Goal: Transaction & Acquisition: Book appointment/travel/reservation

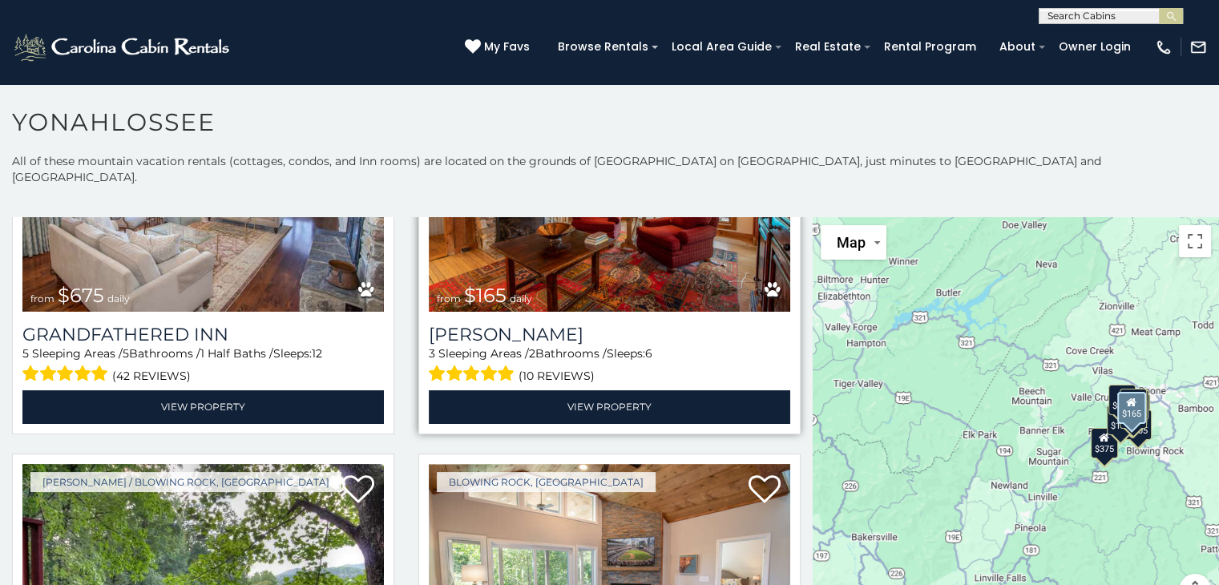
scroll to position [293, 0]
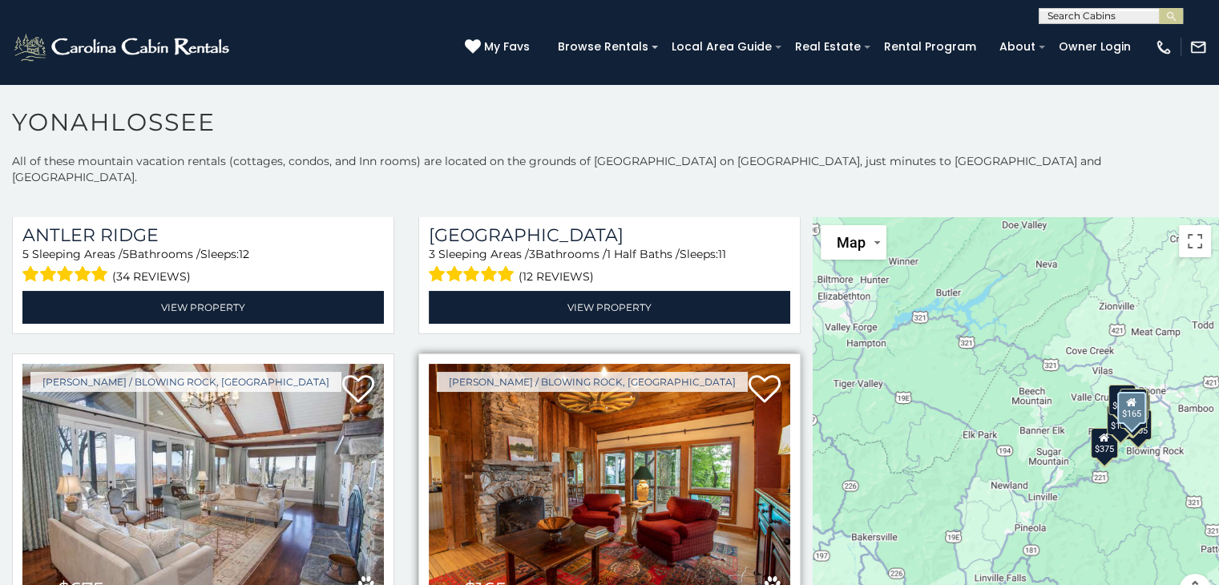
click at [614, 438] on img at bounding box center [609, 485] width 361 height 242
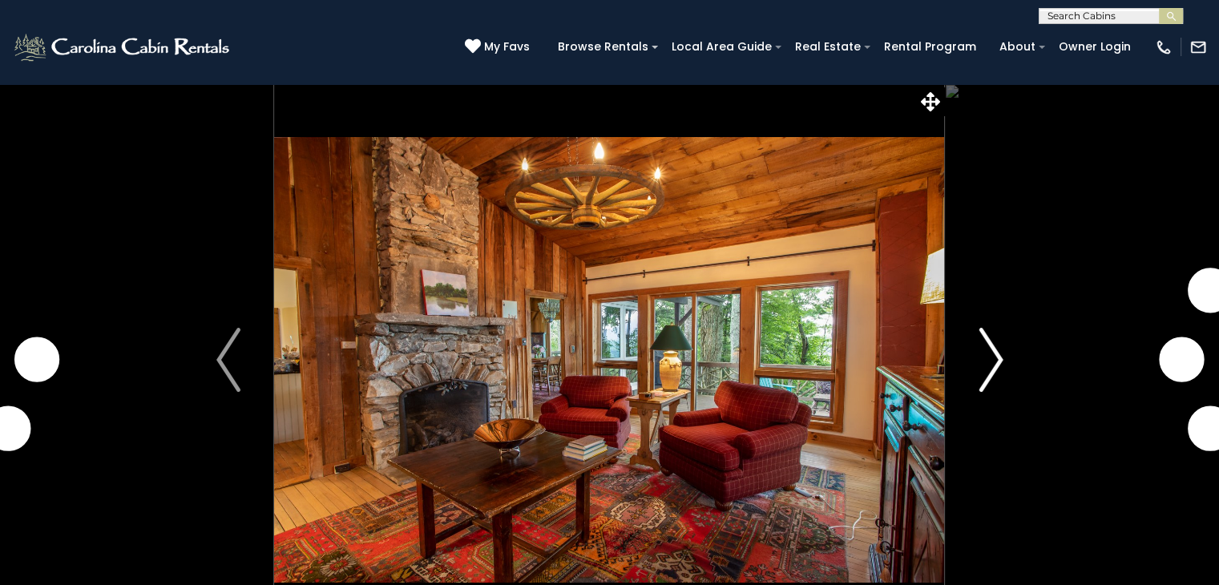
click at [990, 368] on img "Next" at bounding box center [991, 360] width 24 height 64
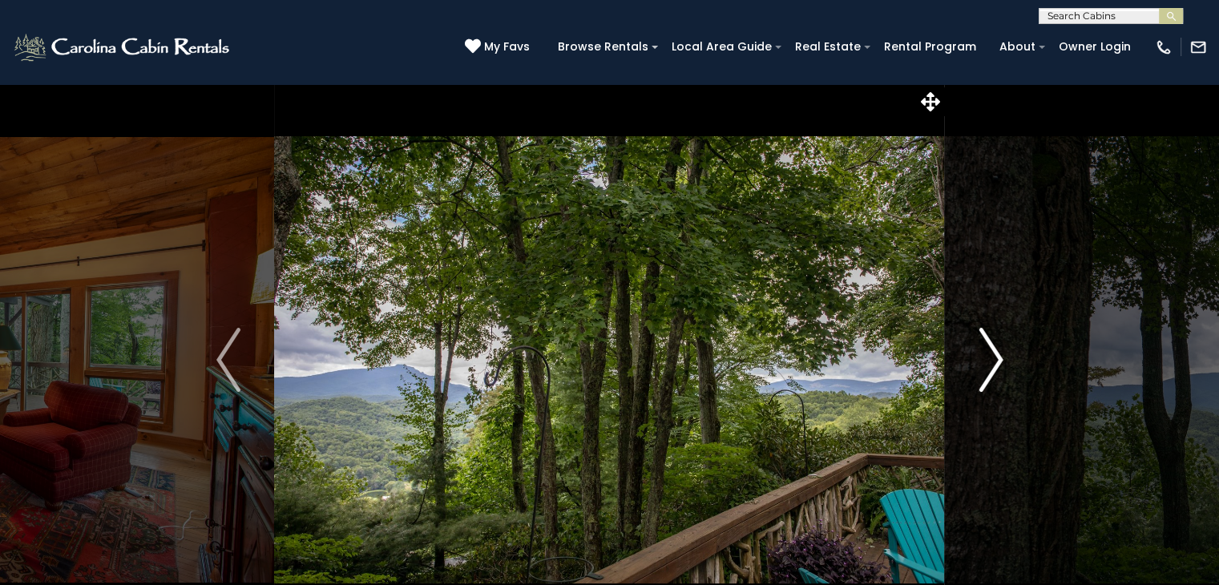
click at [988, 369] on img "Next" at bounding box center [991, 360] width 24 height 64
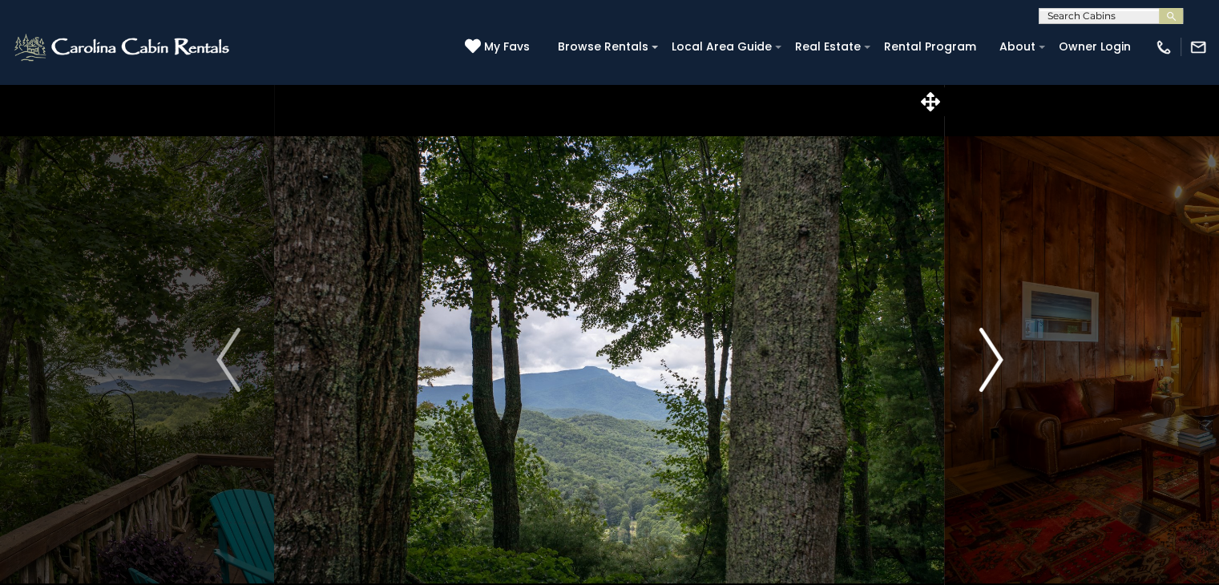
click at [985, 369] on img "Next" at bounding box center [991, 360] width 24 height 64
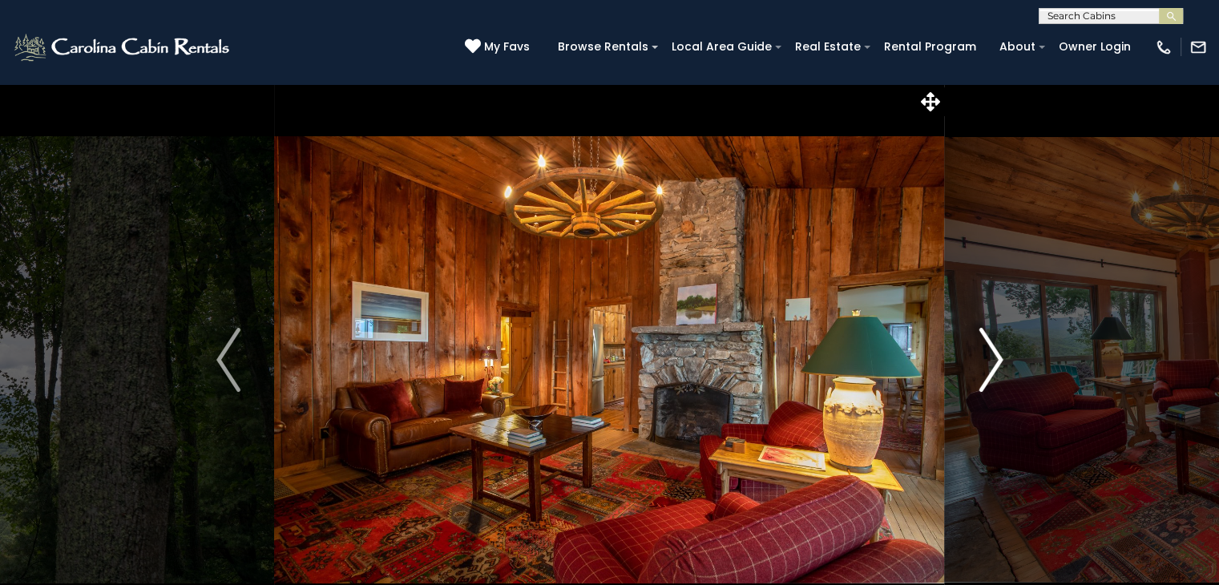
click at [985, 362] on img "Next" at bounding box center [991, 360] width 24 height 64
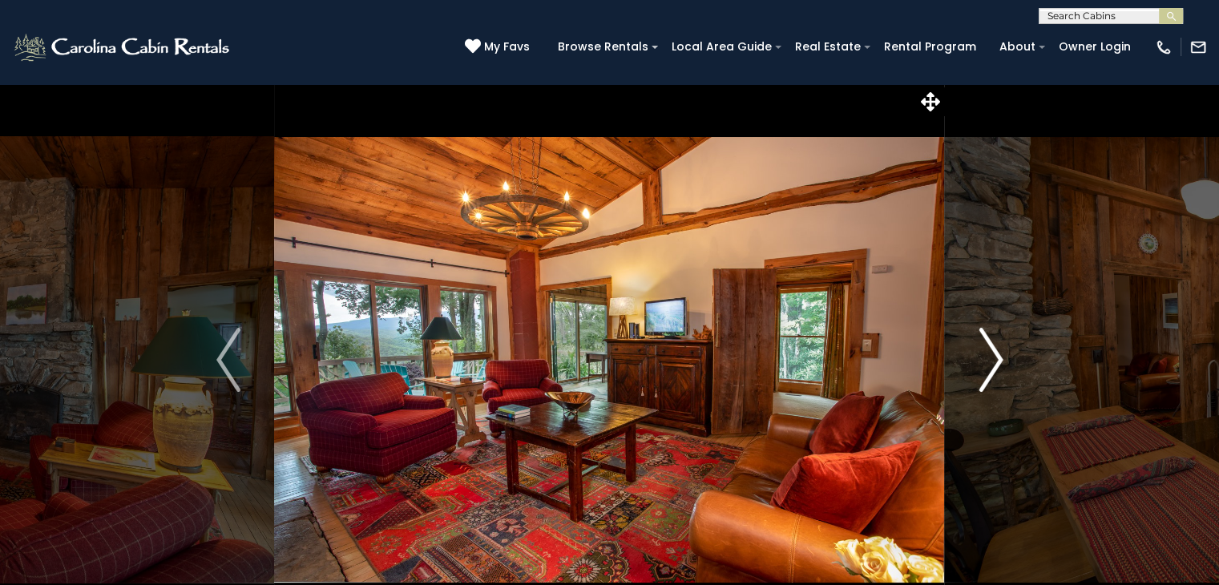
click at [985, 362] on img "Next" at bounding box center [991, 360] width 24 height 64
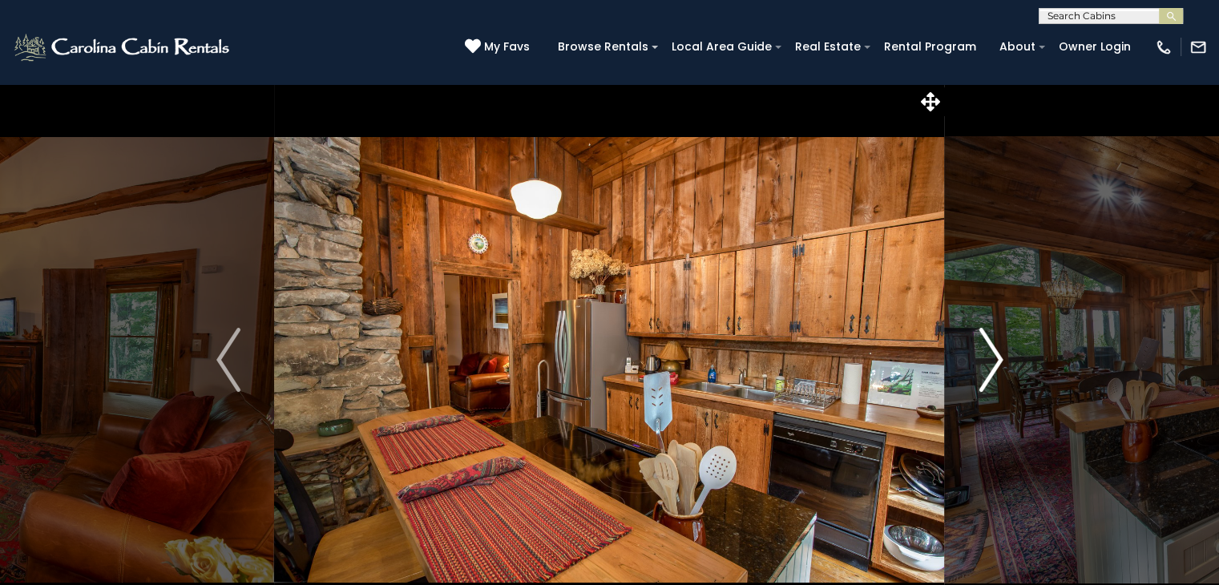
click at [985, 363] on img "Next" at bounding box center [991, 360] width 24 height 64
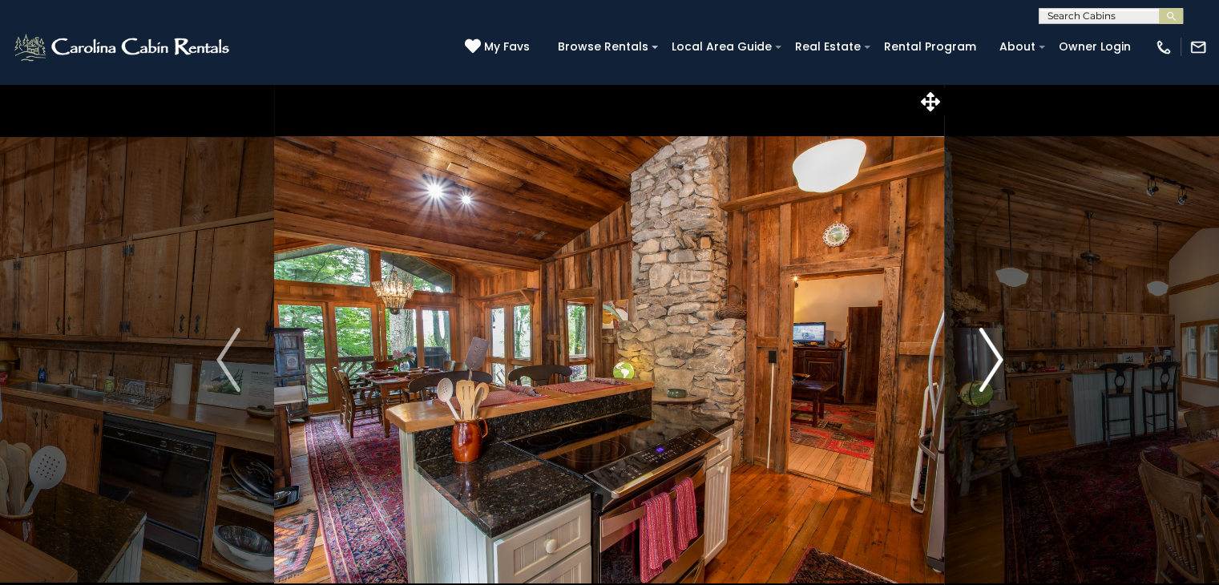
click at [984, 363] on img "Next" at bounding box center [991, 360] width 24 height 64
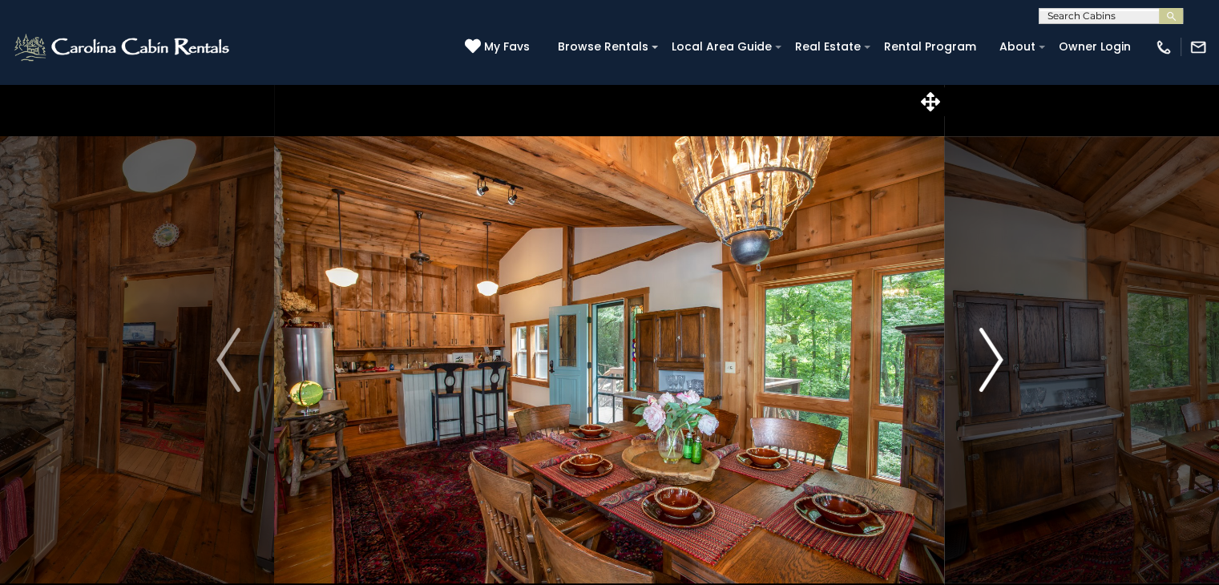
click at [984, 364] on img "Next" at bounding box center [991, 360] width 24 height 64
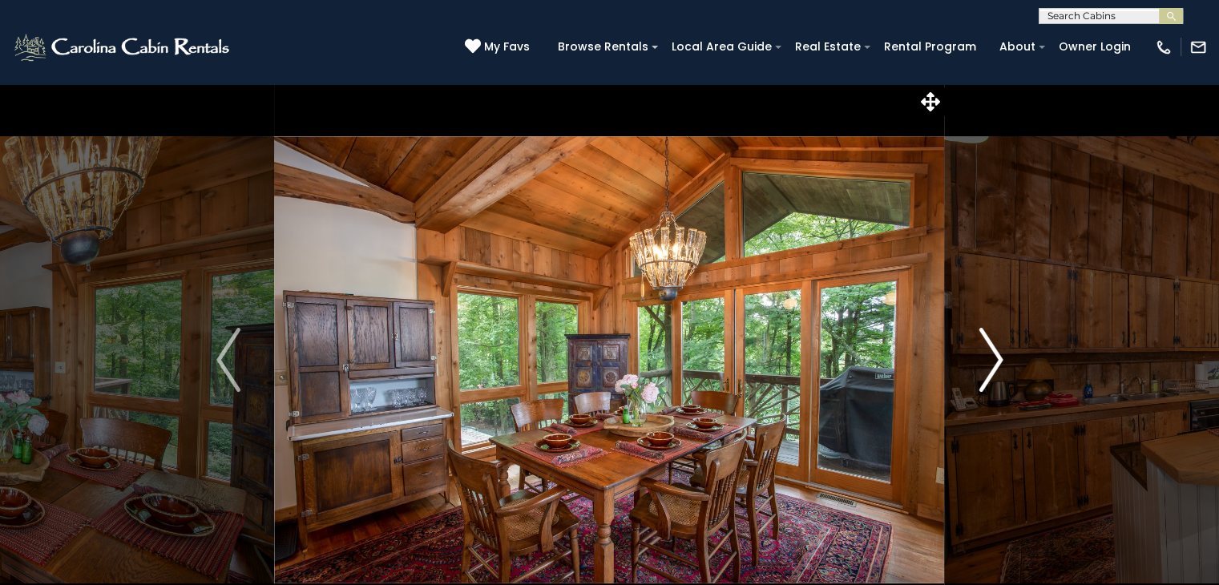
click at [983, 364] on img "Next" at bounding box center [991, 360] width 24 height 64
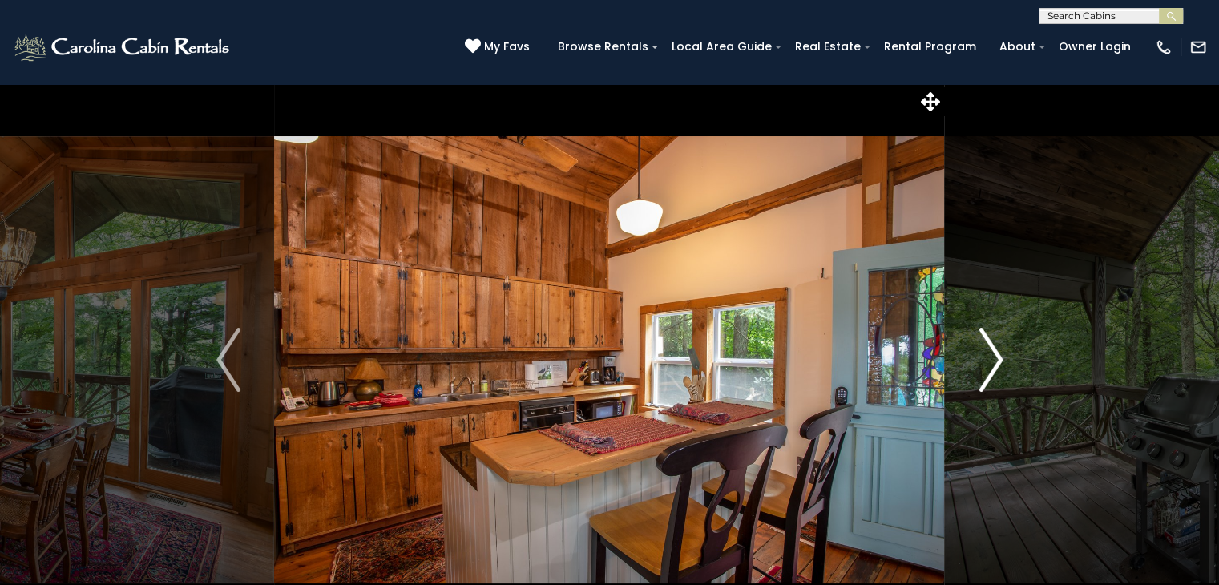
click at [983, 364] on img "Next" at bounding box center [991, 360] width 24 height 64
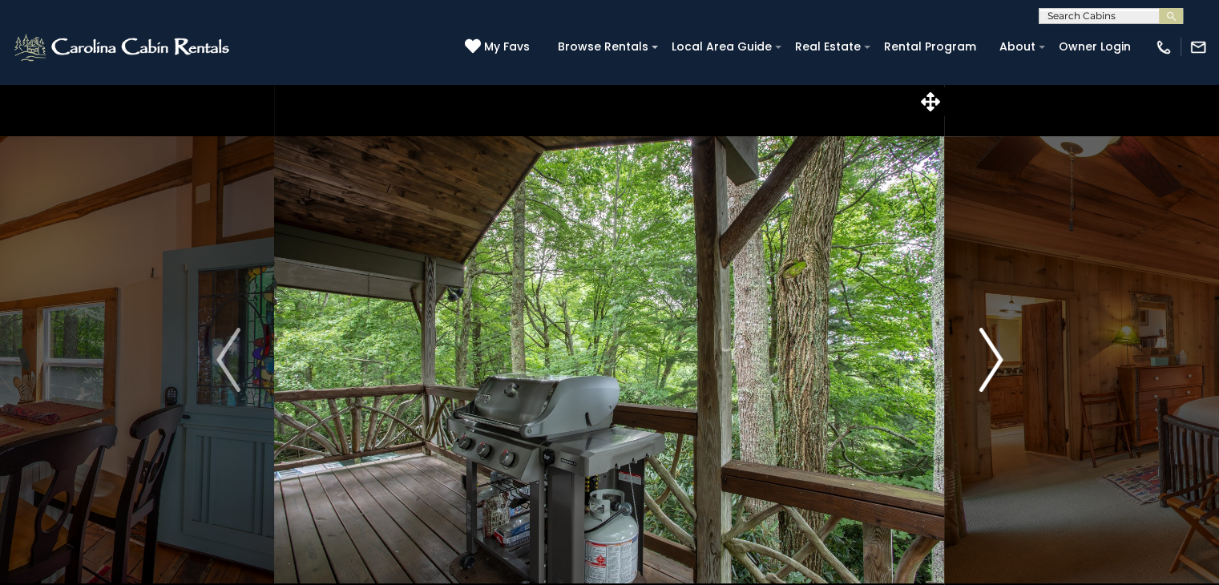
click at [983, 365] on img "Next" at bounding box center [991, 360] width 24 height 64
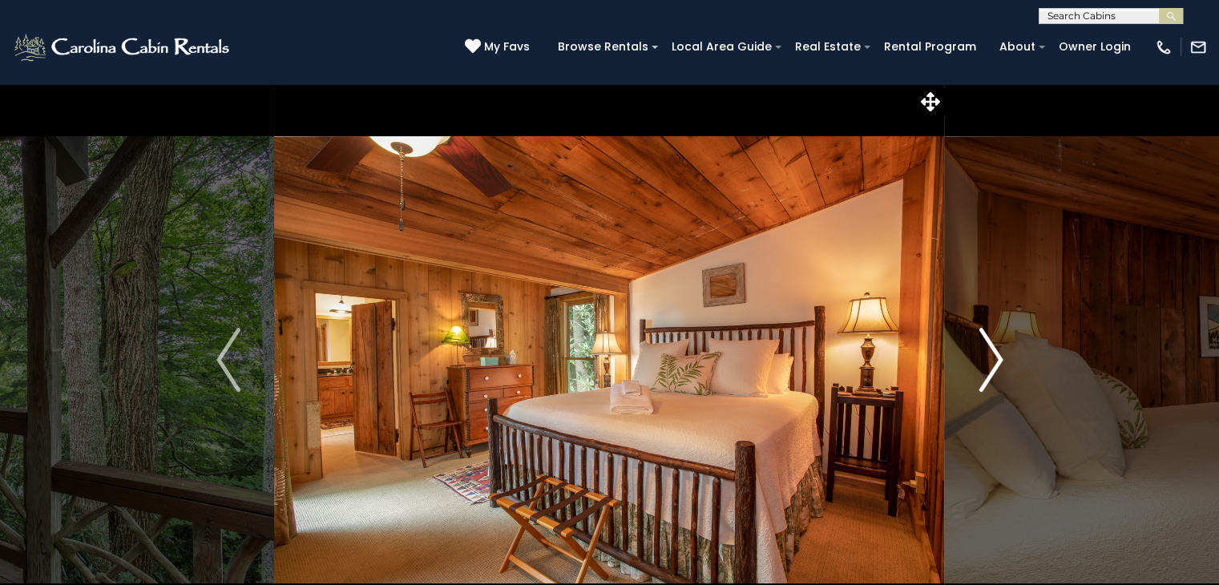
click at [983, 365] on img "Next" at bounding box center [991, 360] width 24 height 64
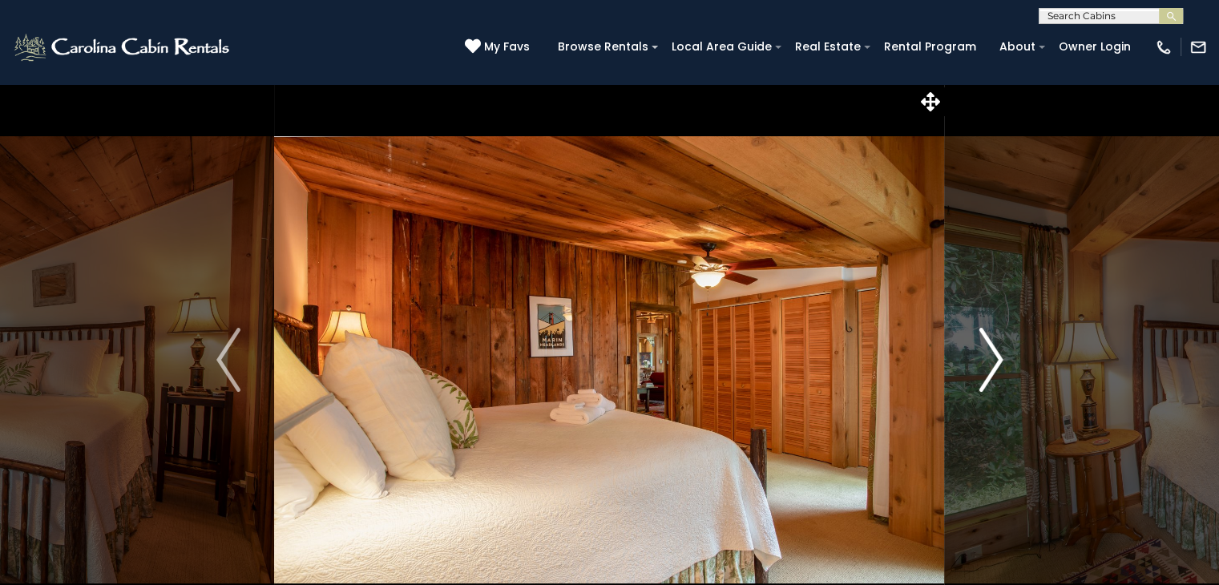
click at [983, 365] on img "Next" at bounding box center [991, 360] width 24 height 64
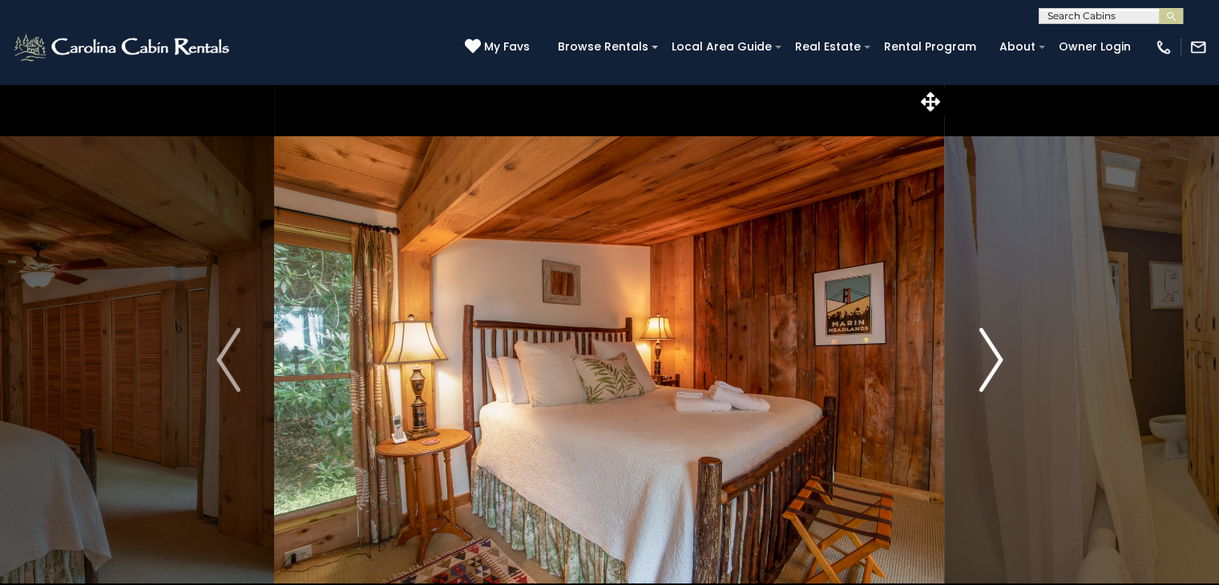
click at [983, 365] on img "Next" at bounding box center [991, 360] width 24 height 64
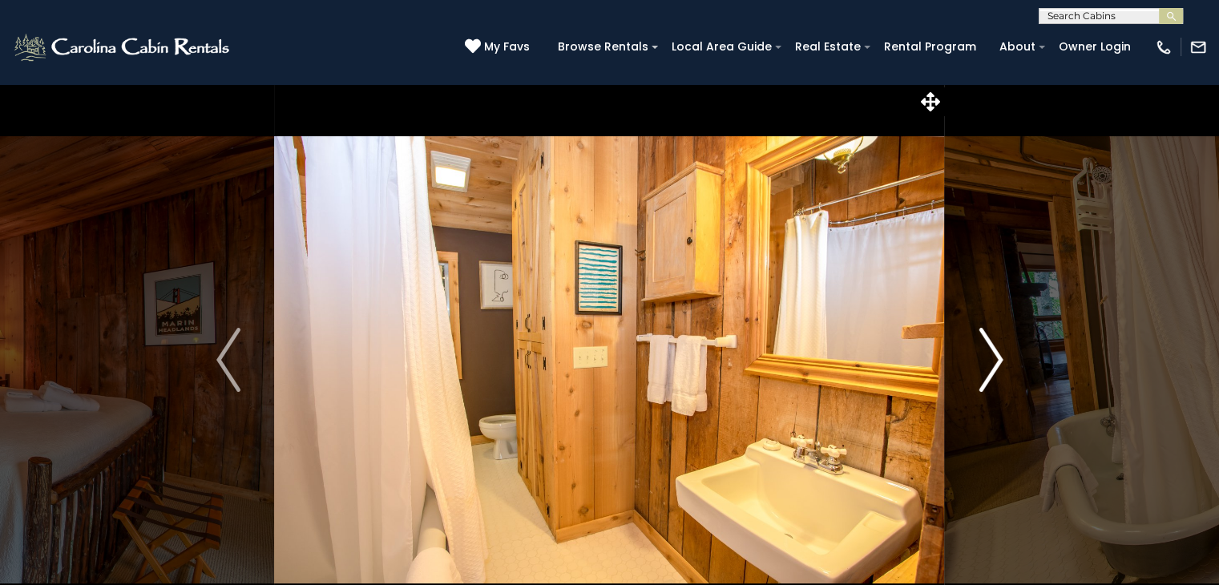
click at [983, 365] on img "Next" at bounding box center [991, 360] width 24 height 64
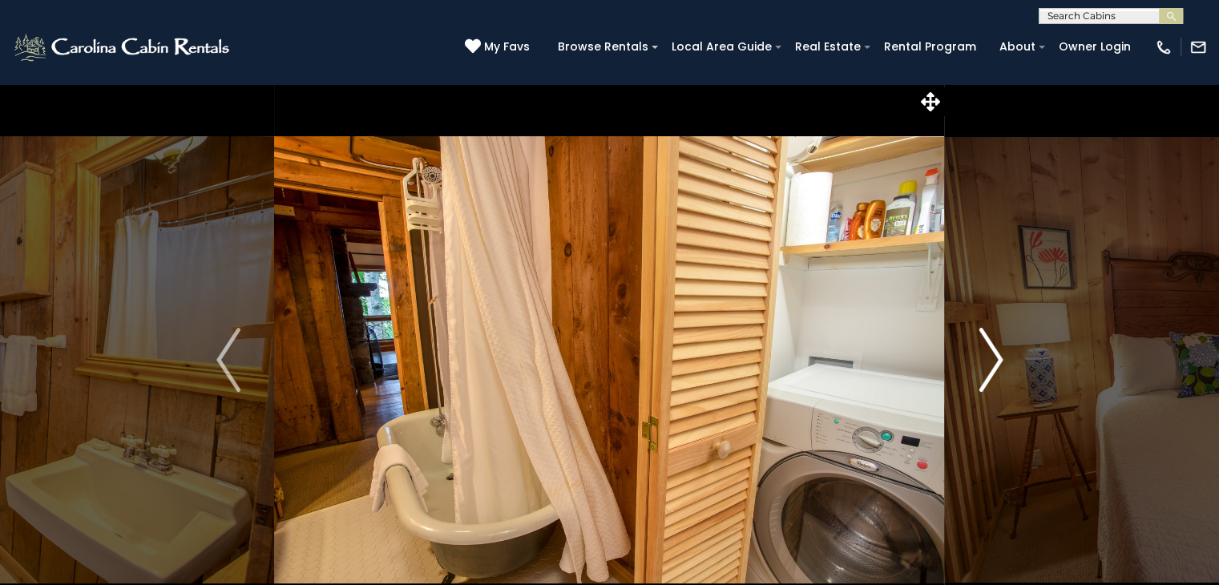
click at [983, 365] on img "Next" at bounding box center [991, 360] width 24 height 64
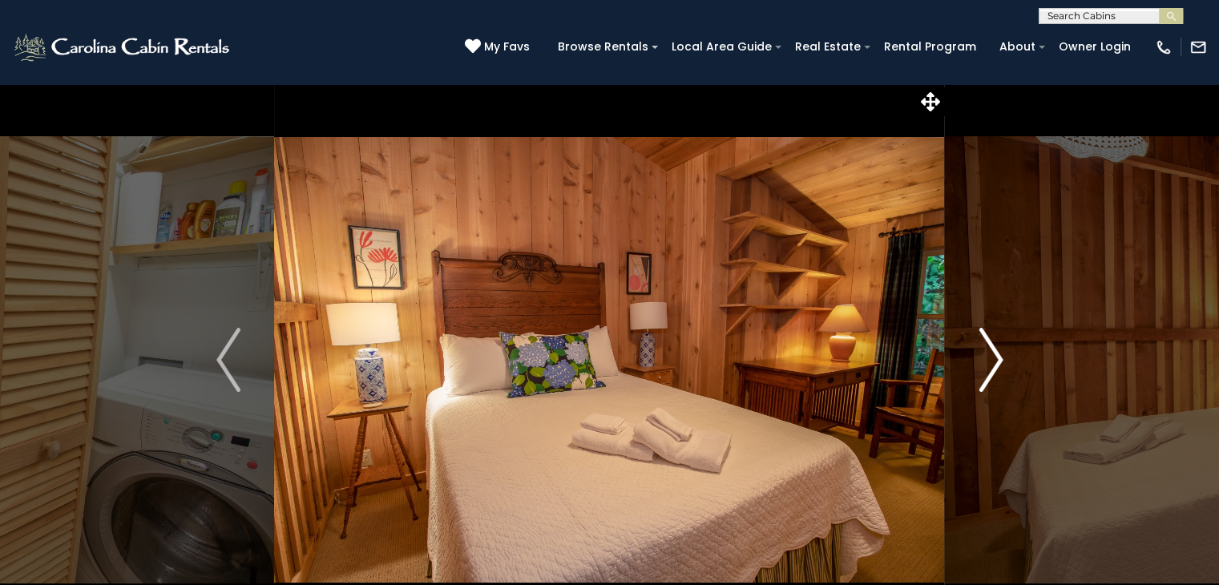
click at [983, 365] on img "Next" at bounding box center [991, 360] width 24 height 64
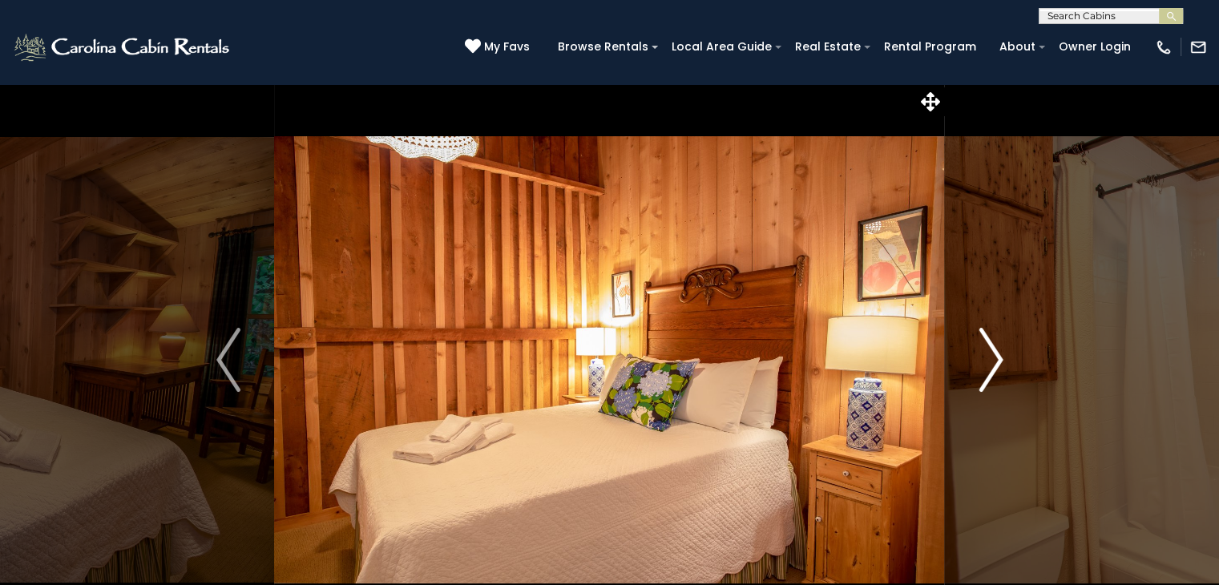
click at [983, 365] on img "Next" at bounding box center [991, 360] width 24 height 64
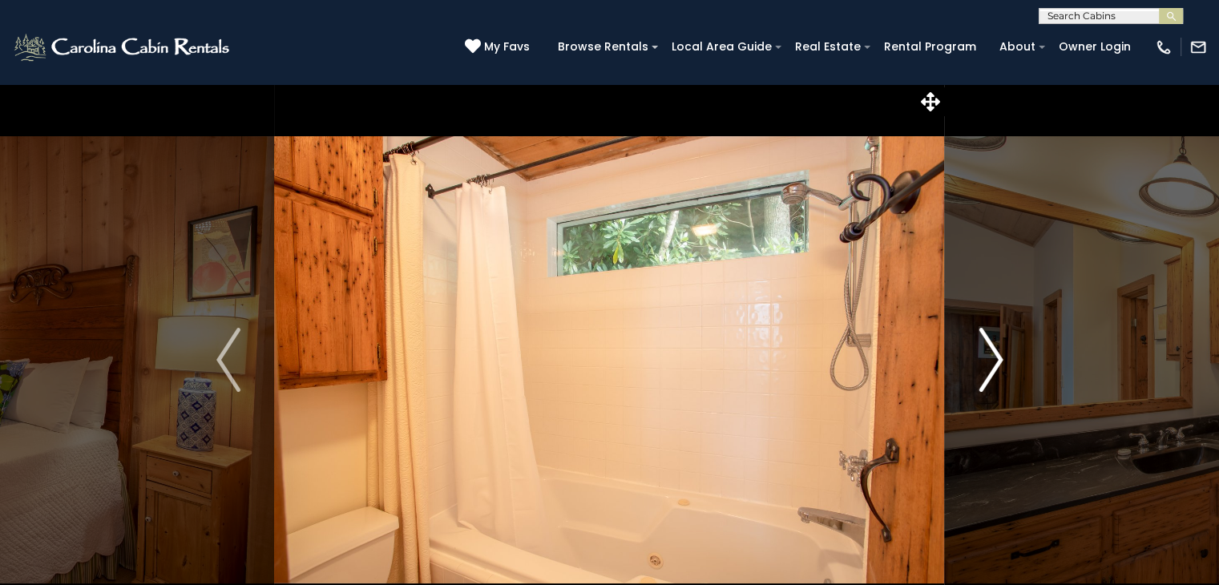
click at [983, 365] on img "Next" at bounding box center [991, 360] width 24 height 64
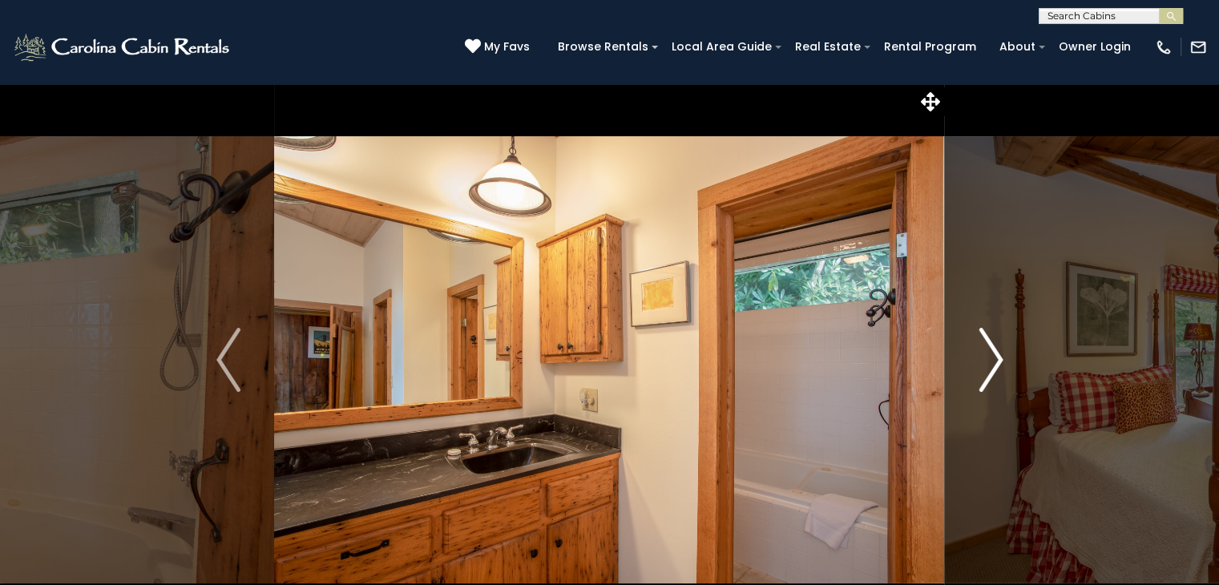
click at [983, 365] on img "Next" at bounding box center [991, 360] width 24 height 64
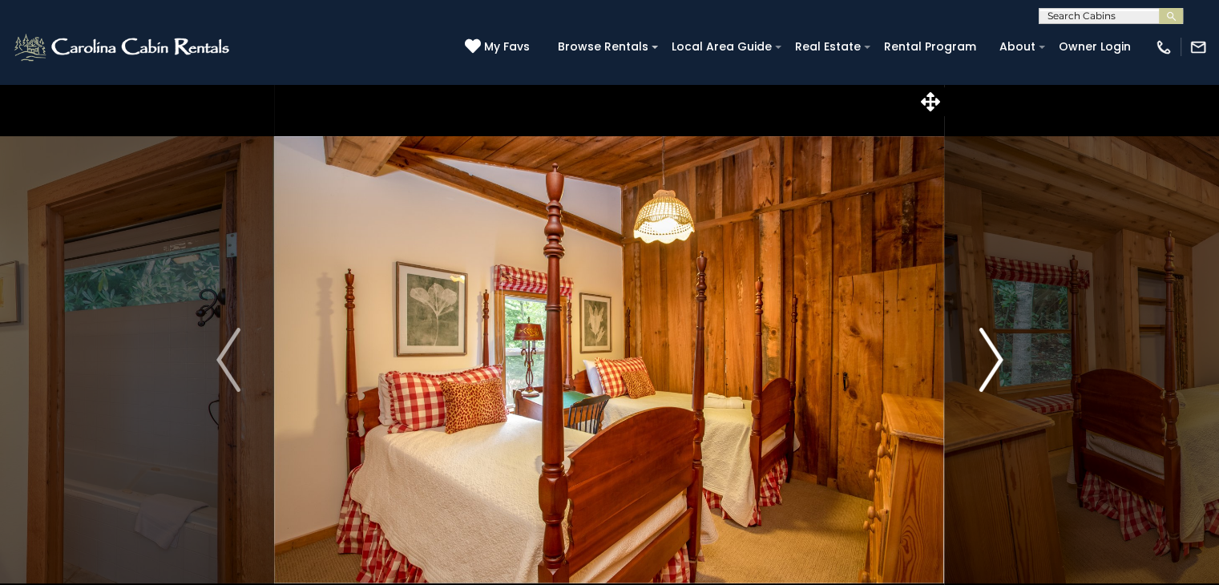
click at [983, 365] on img "Next" at bounding box center [991, 360] width 24 height 64
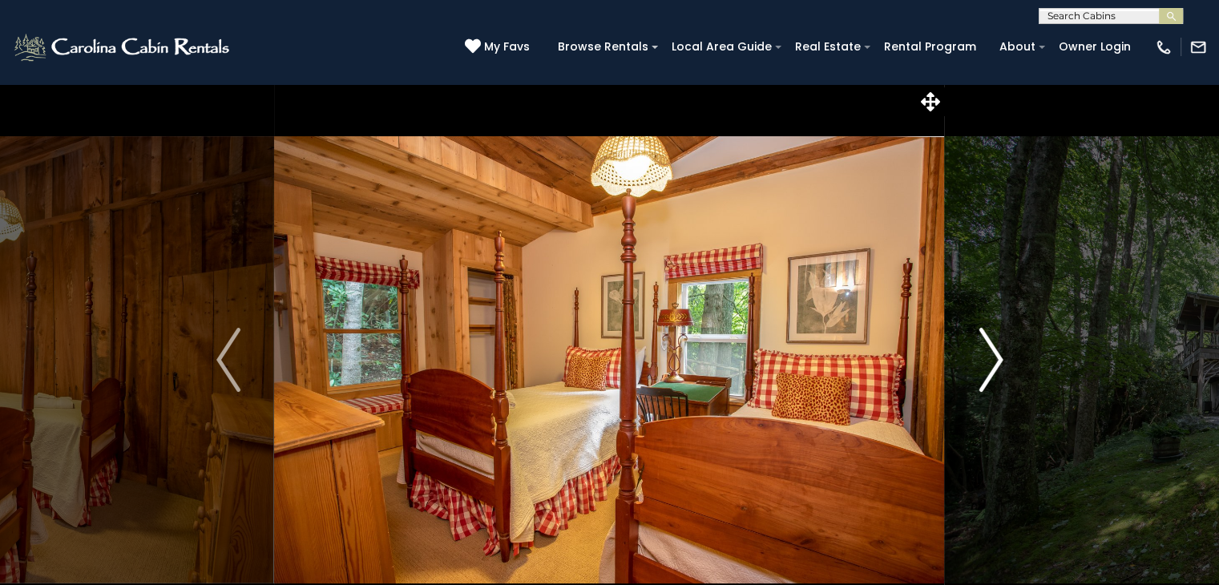
click at [983, 365] on img "Next" at bounding box center [991, 360] width 24 height 64
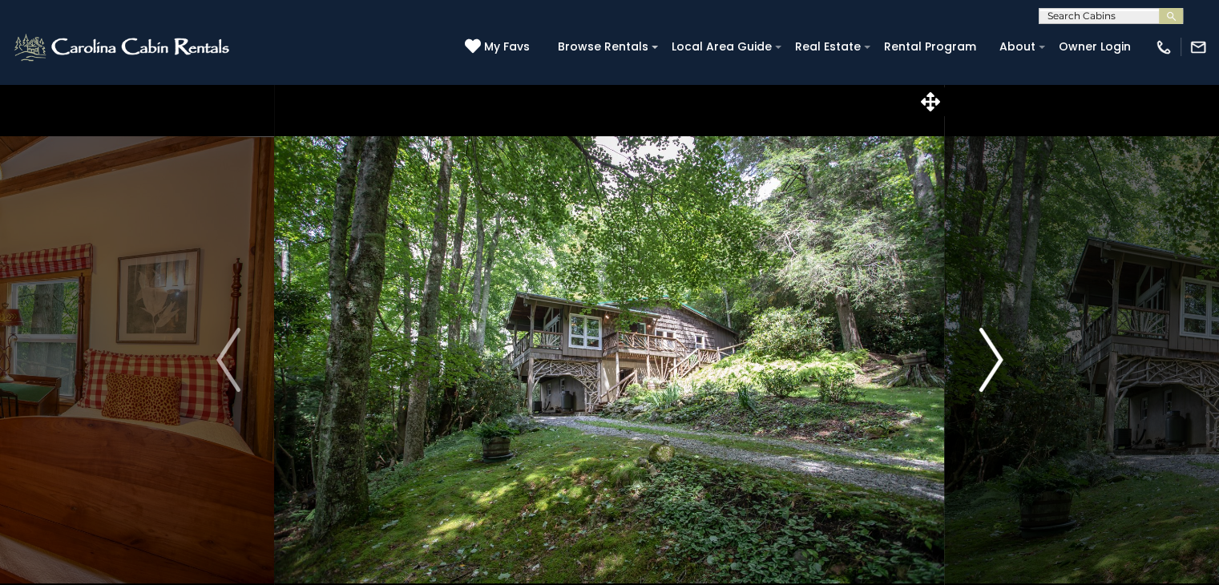
click at [983, 365] on img "Next" at bounding box center [991, 360] width 24 height 64
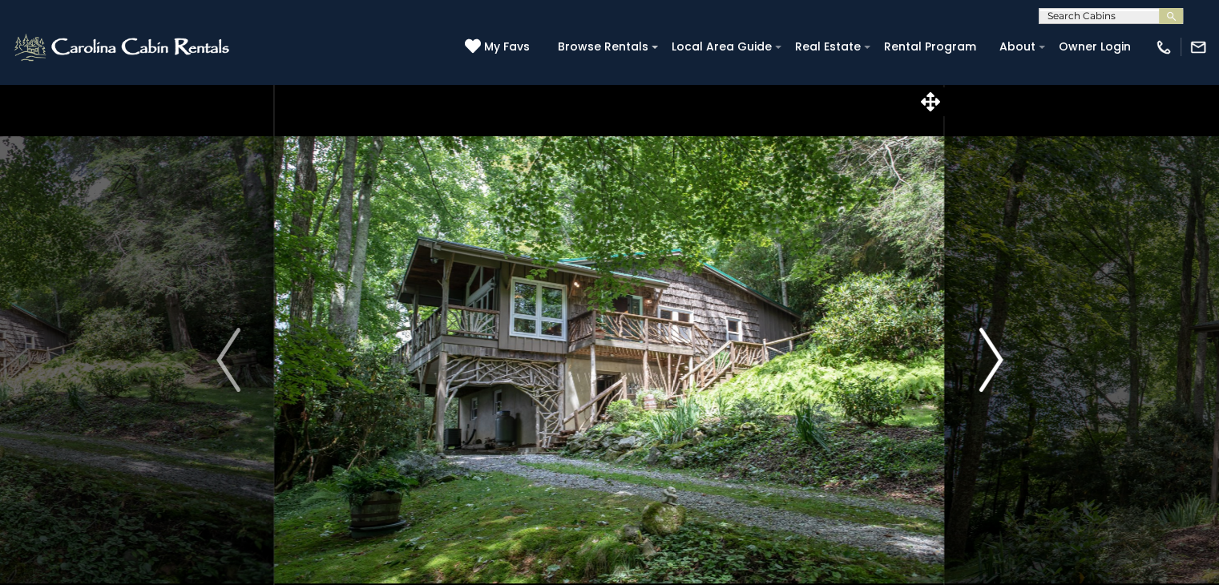
click at [983, 365] on img "Next" at bounding box center [991, 360] width 24 height 64
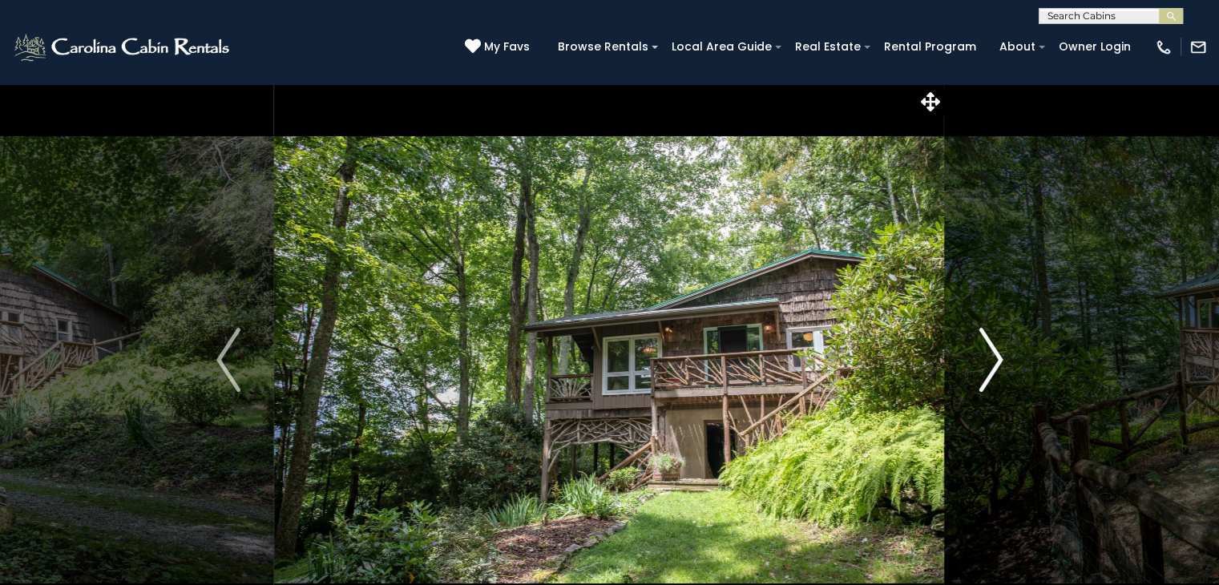
click at [983, 365] on img "Next" at bounding box center [991, 360] width 24 height 64
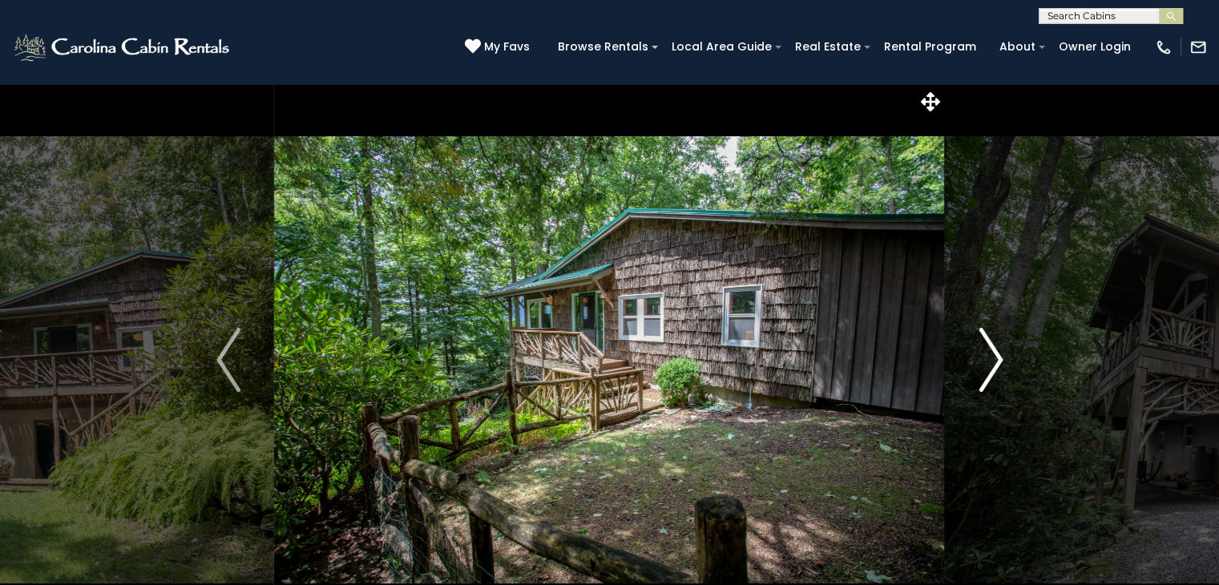
click at [983, 365] on img "Next" at bounding box center [991, 360] width 24 height 64
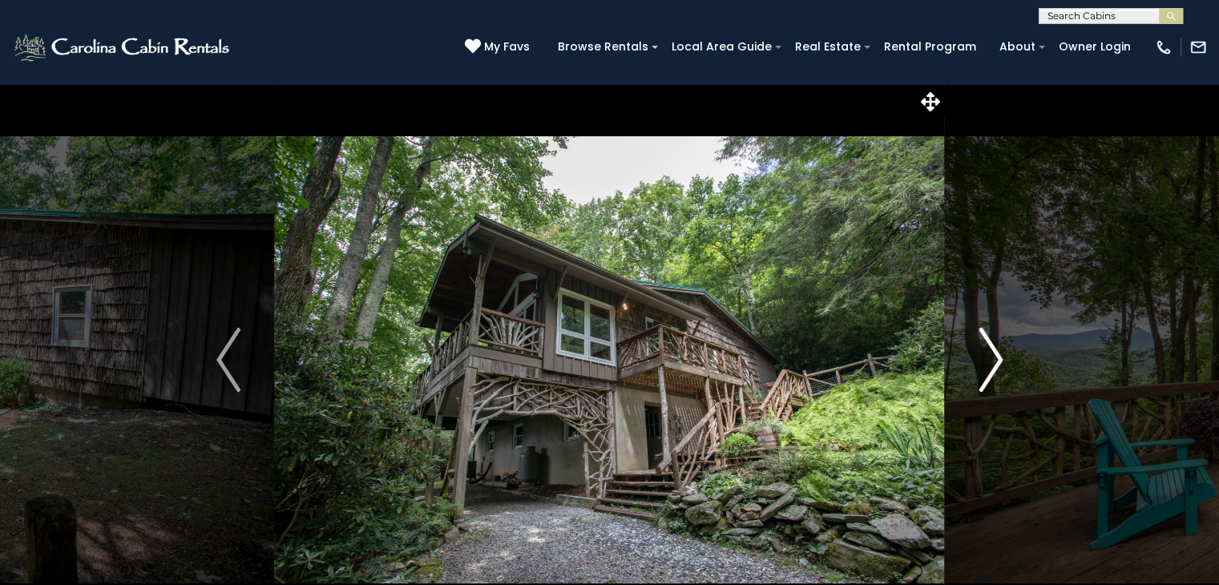
click at [983, 365] on img "Next" at bounding box center [991, 360] width 24 height 64
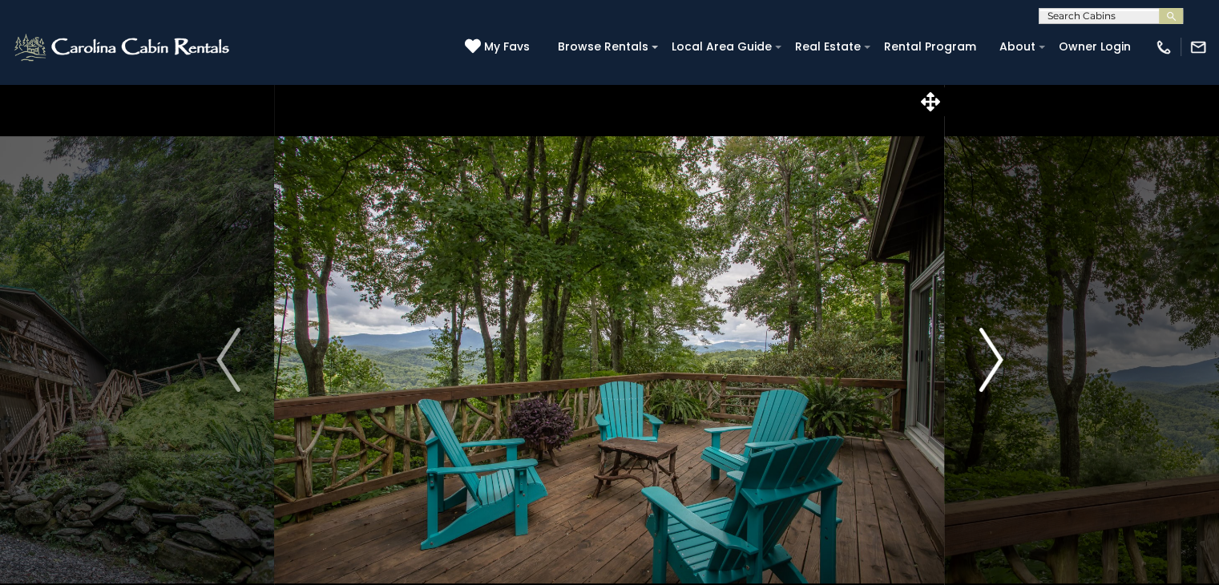
click at [983, 366] on img "Next" at bounding box center [991, 360] width 24 height 64
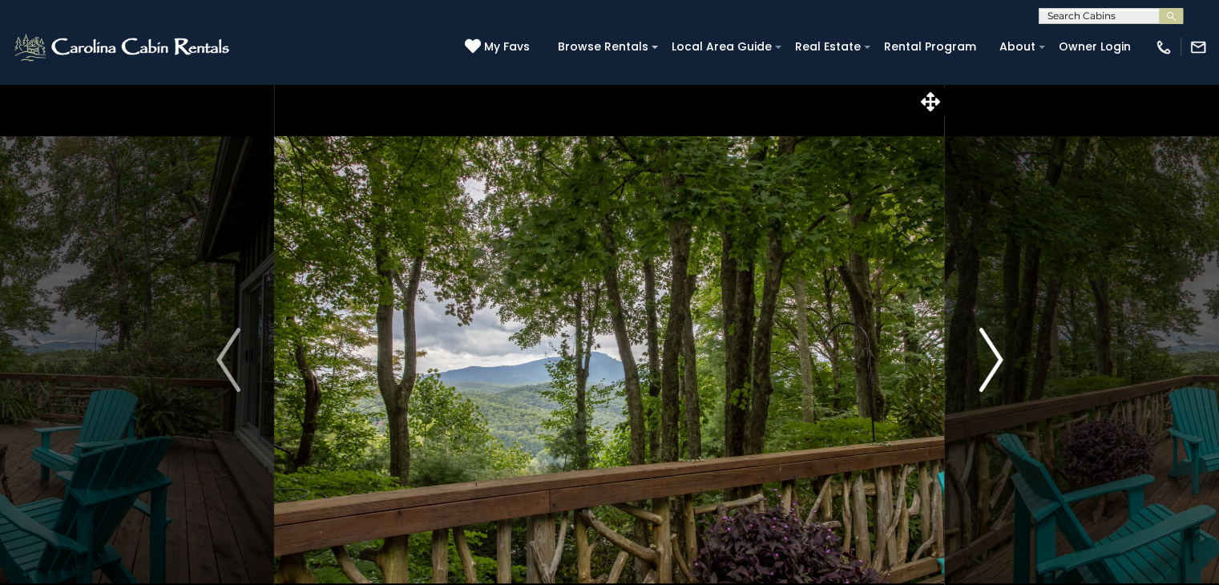
click at [983, 366] on img "Next" at bounding box center [991, 360] width 24 height 64
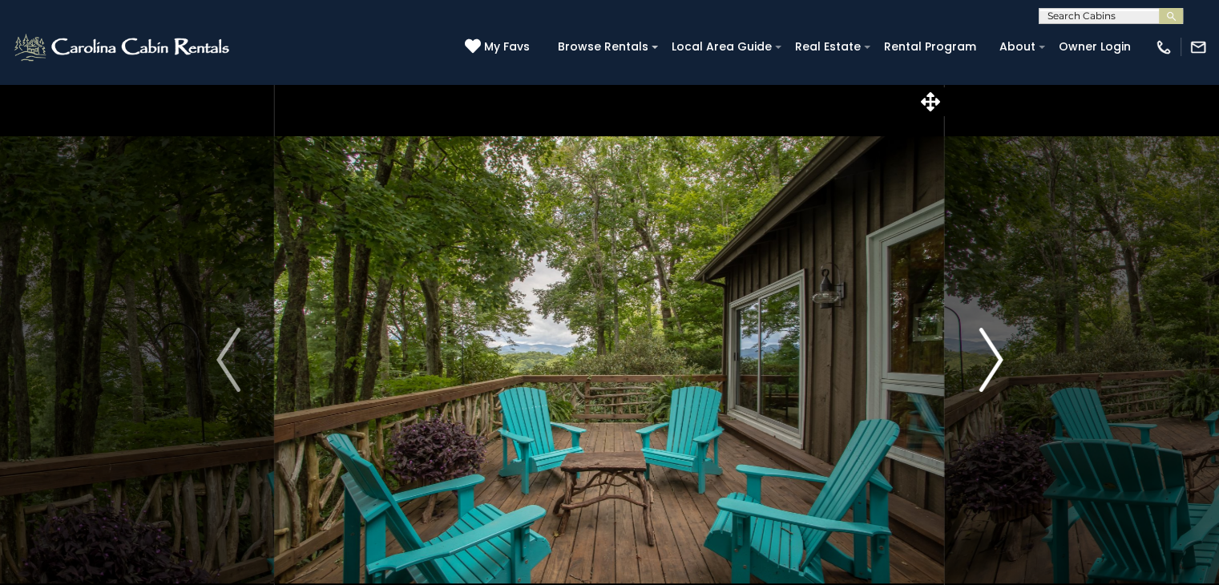
click at [983, 366] on img "Next" at bounding box center [991, 360] width 24 height 64
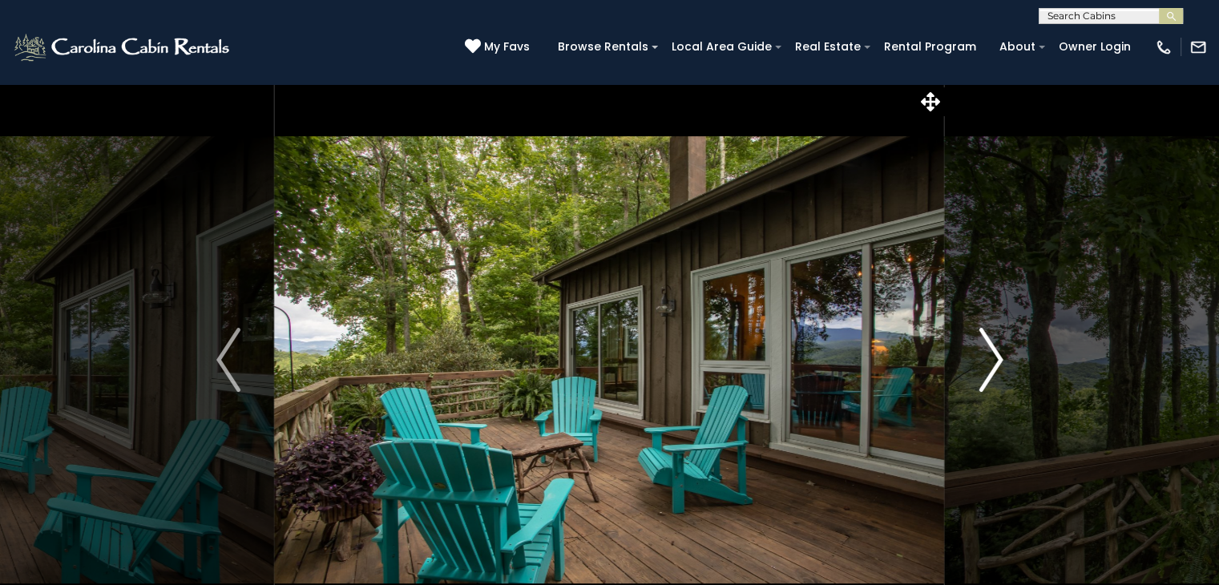
click at [982, 366] on img "Next" at bounding box center [991, 360] width 24 height 64
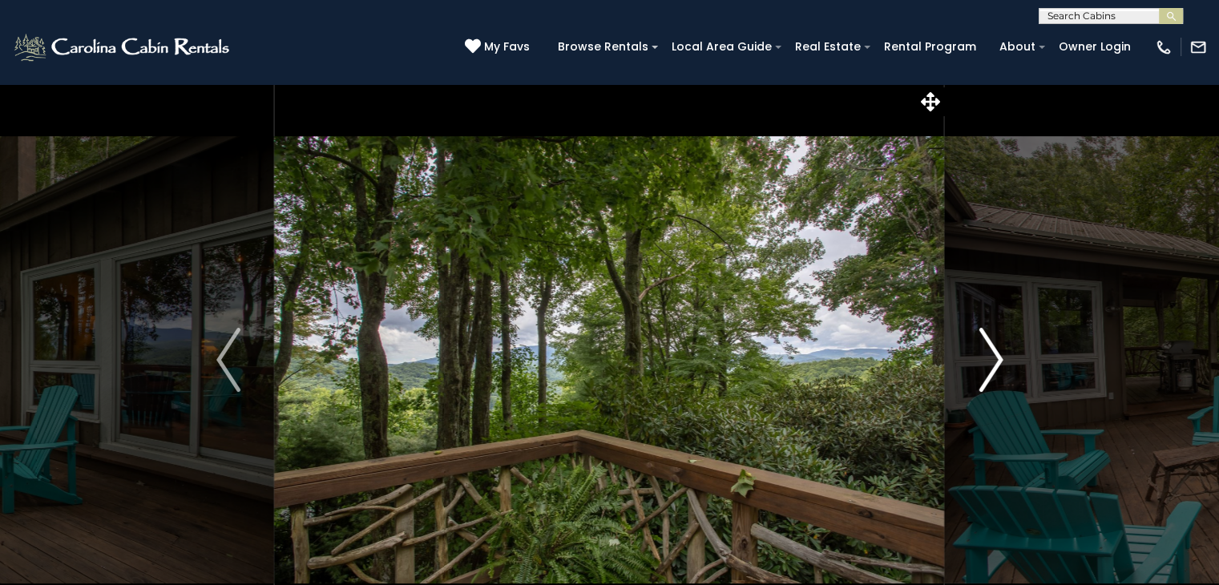
click at [982, 366] on img "Next" at bounding box center [991, 360] width 24 height 64
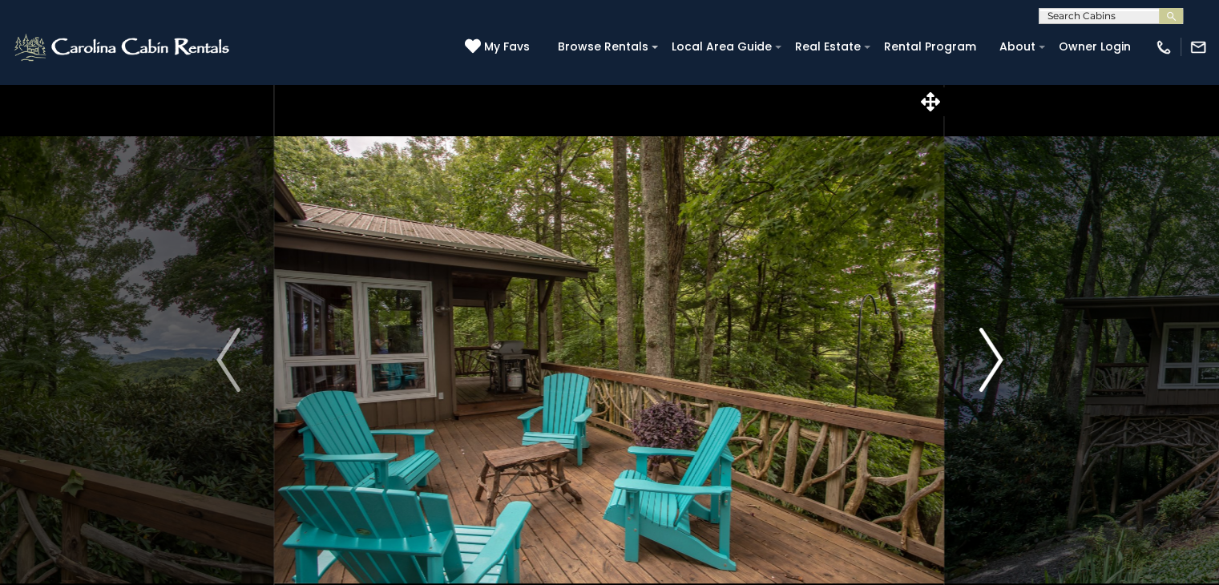
click at [982, 366] on img "Next" at bounding box center [991, 360] width 24 height 64
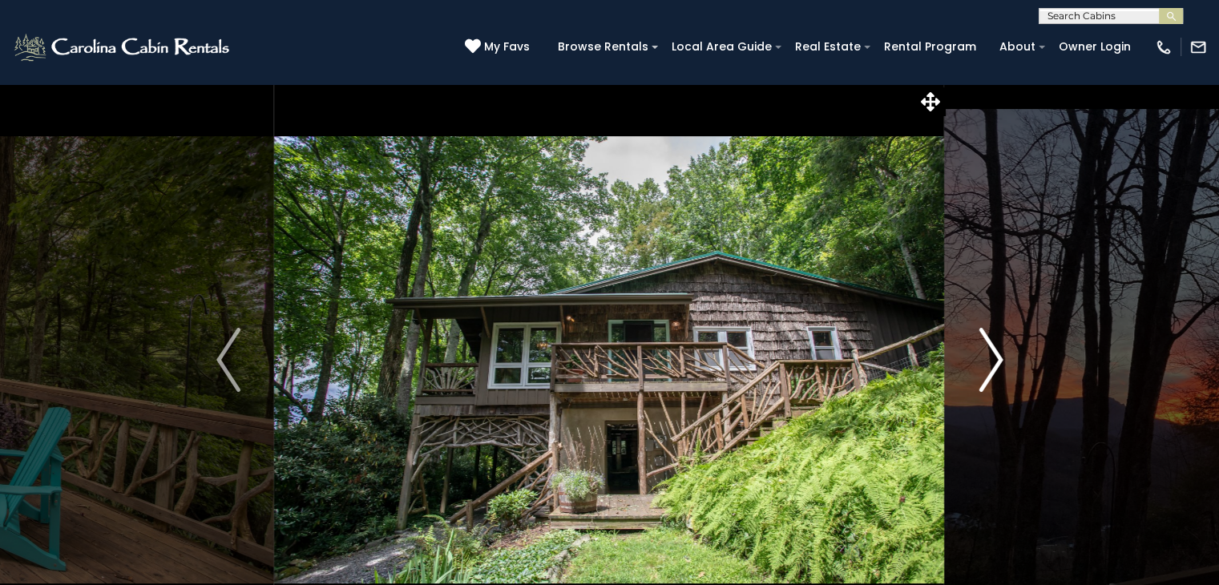
click at [982, 367] on img "Next" at bounding box center [991, 360] width 24 height 64
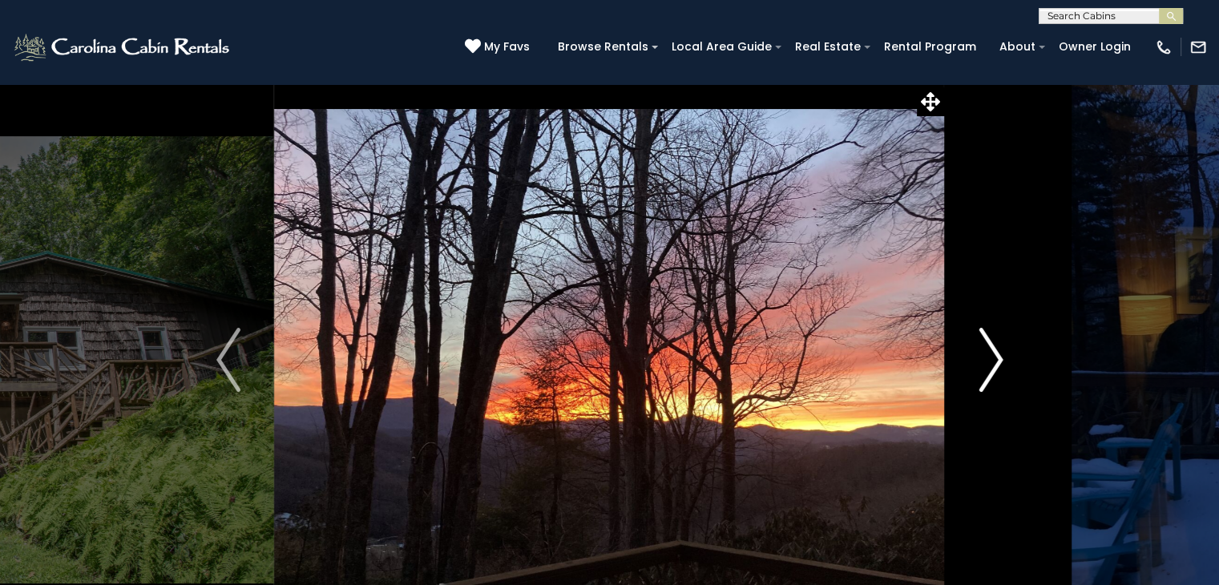
click at [982, 367] on img "Next" at bounding box center [991, 360] width 24 height 64
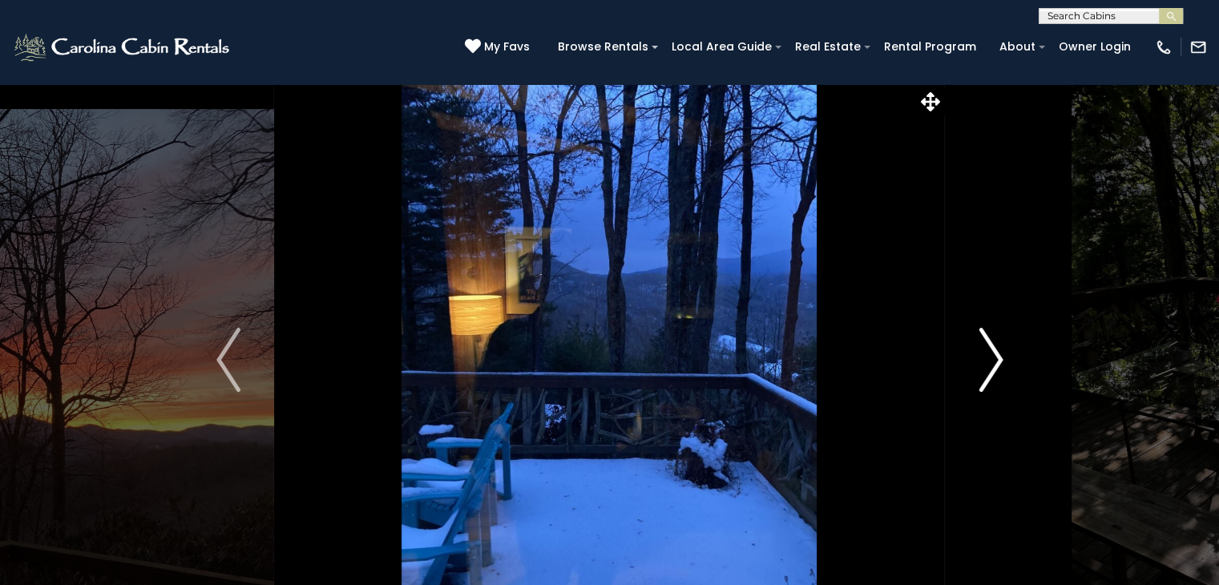
click at [982, 367] on img "Next" at bounding box center [991, 360] width 24 height 64
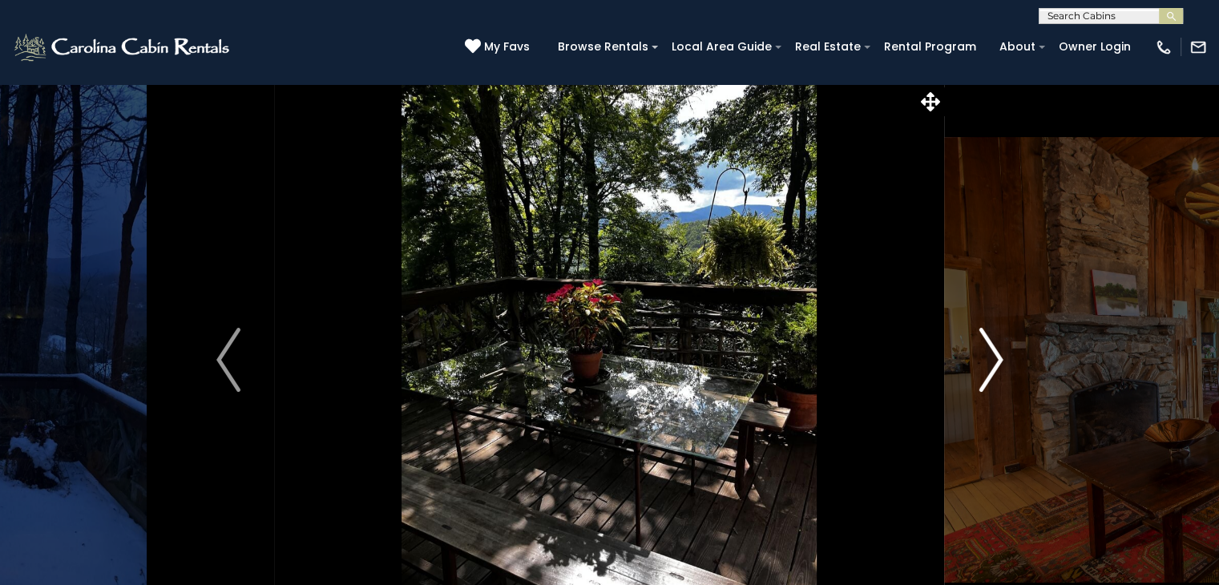
click at [982, 367] on img "Next" at bounding box center [991, 360] width 24 height 64
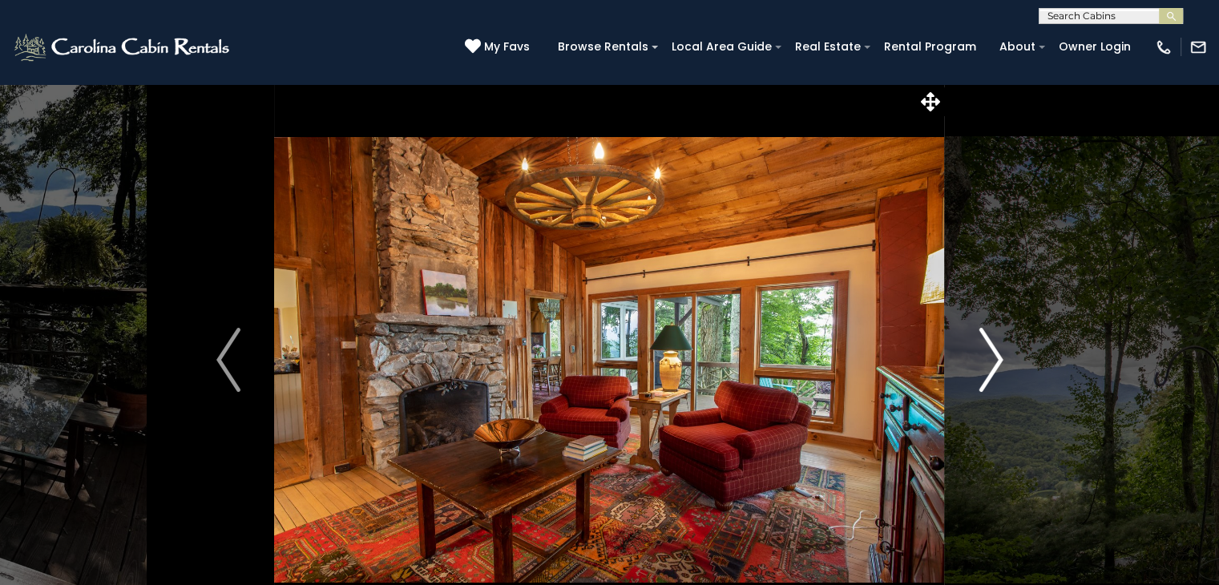
click at [982, 367] on img "Next" at bounding box center [991, 360] width 24 height 64
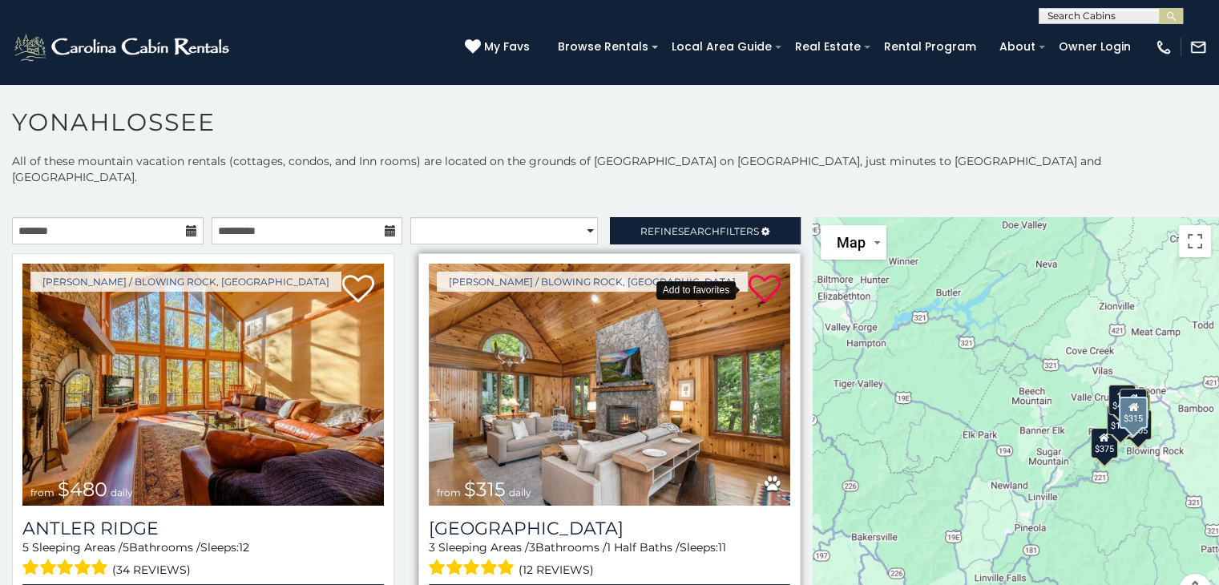
scroll to position [293, 0]
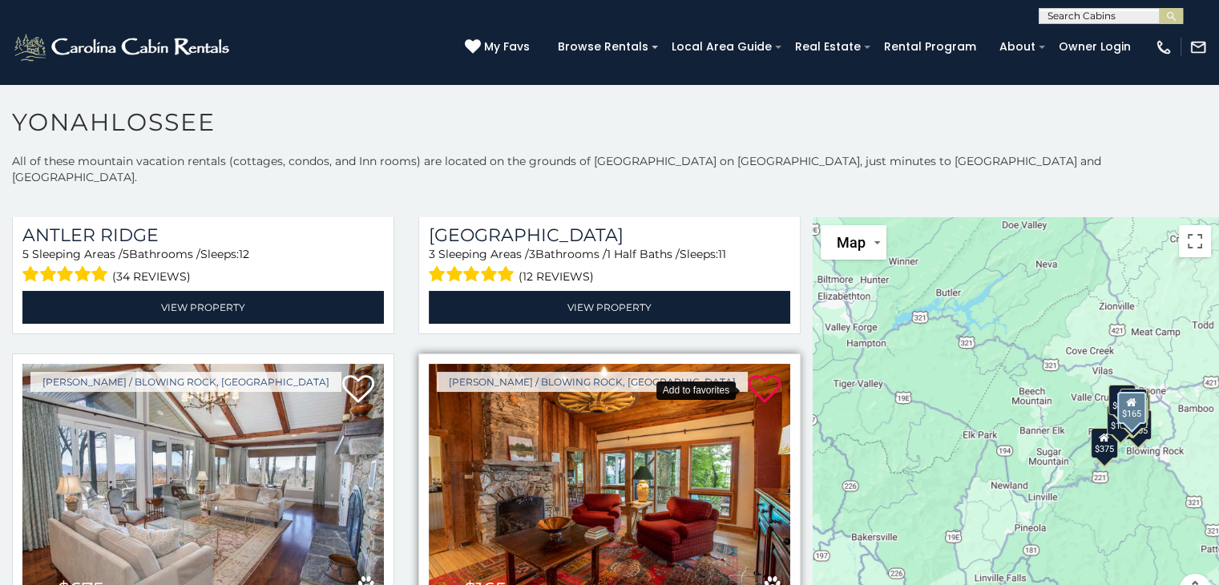
click at [749, 373] on icon at bounding box center [765, 389] width 32 height 32
click at [1096, 406] on div "$480 $315 $675 $165 $125 $205 $155 $120 $220 $140 $200 $135 $125 $125 $375 $395…" at bounding box center [1016, 421] width 406 height 408
click at [1078, 383] on div "$480 $315 $675 $165 $125 $205 $155 $120 $220 $140 $200 $135 $125 $125 $375 $395…" at bounding box center [1016, 421] width 406 height 408
click at [1077, 383] on div at bounding box center [1016, 421] width 406 height 408
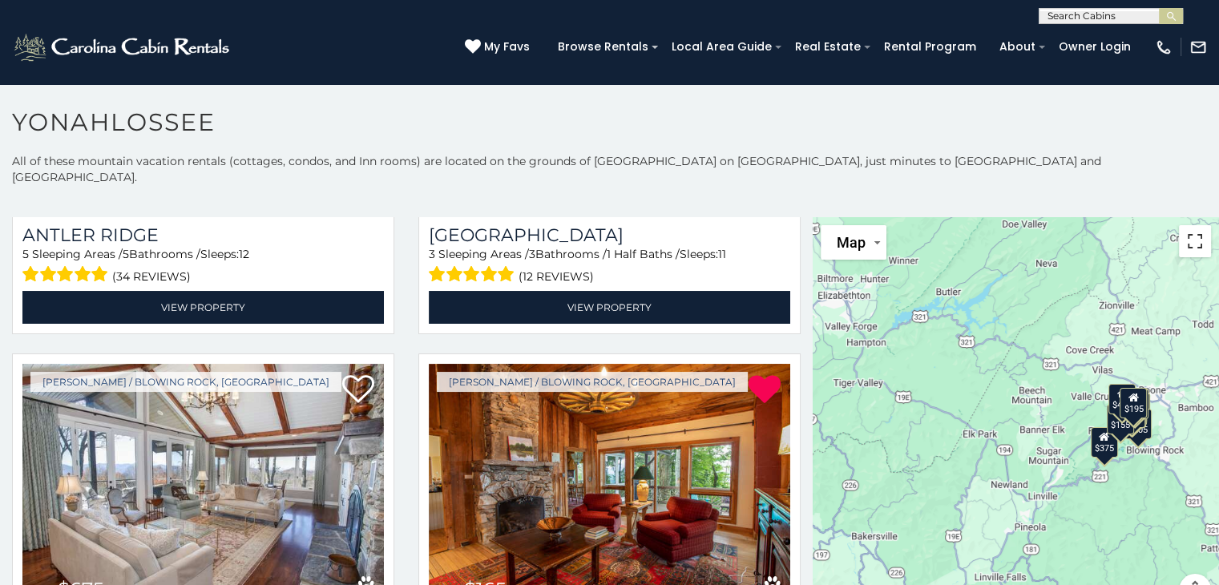
click at [1197, 225] on button "Toggle fullscreen view" at bounding box center [1195, 241] width 32 height 32
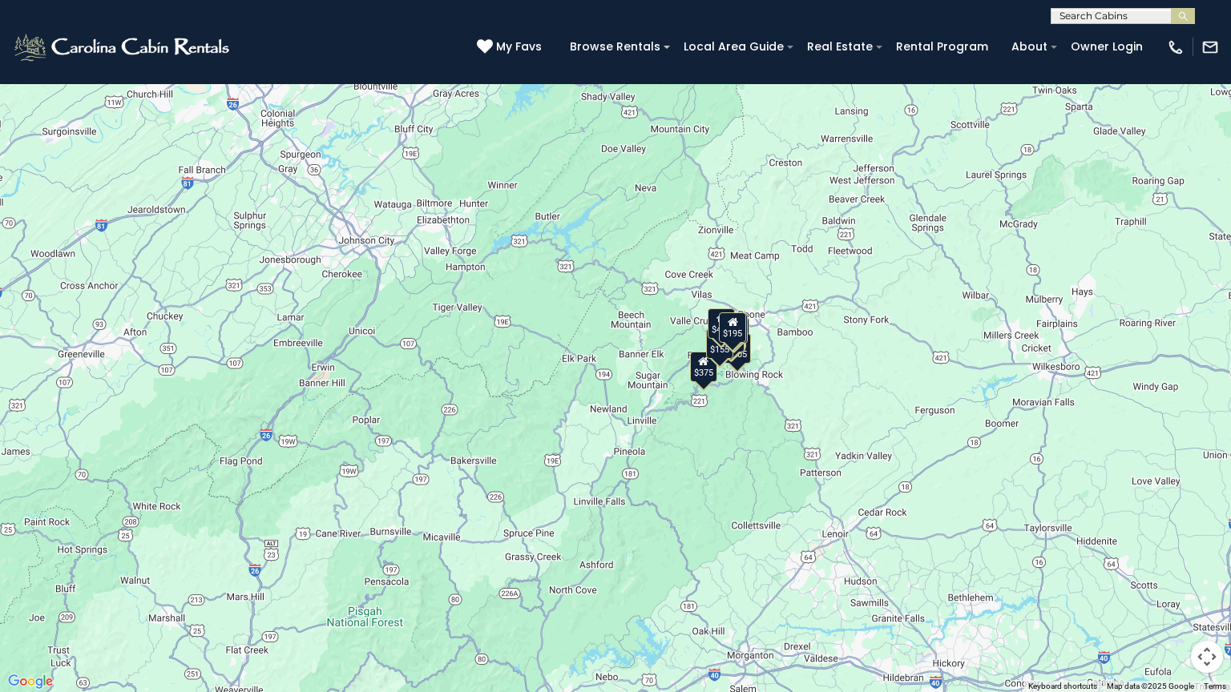
click at [766, 378] on div "$480 $315 $675 $165 $125 $205 $155 $120 $220 $140 $200 $135 $125 $125 $375 $395…" at bounding box center [615, 346] width 1231 height 692
click at [832, 394] on div "$480 $315 $675 $165 $125 $205 $155 $120 $220 $140 $200 $135 $125 $125 $375 $395…" at bounding box center [615, 346] width 1231 height 692
click at [833, 394] on div "$480 $315 $675 $165 $125 $205 $155 $120 $220 $140 $200 $135 $125 $125 $375 $395…" at bounding box center [615, 346] width 1231 height 692
drag, startPoint x: 834, startPoint y: 394, endPoint x: 1032, endPoint y: 466, distance: 210.4
click at [835, 394] on div "$480 $315 $675 $165 $125 $205 $155 $120 $220 $140 $200 $135 $125 $125 $375 $395…" at bounding box center [615, 346] width 1231 height 692
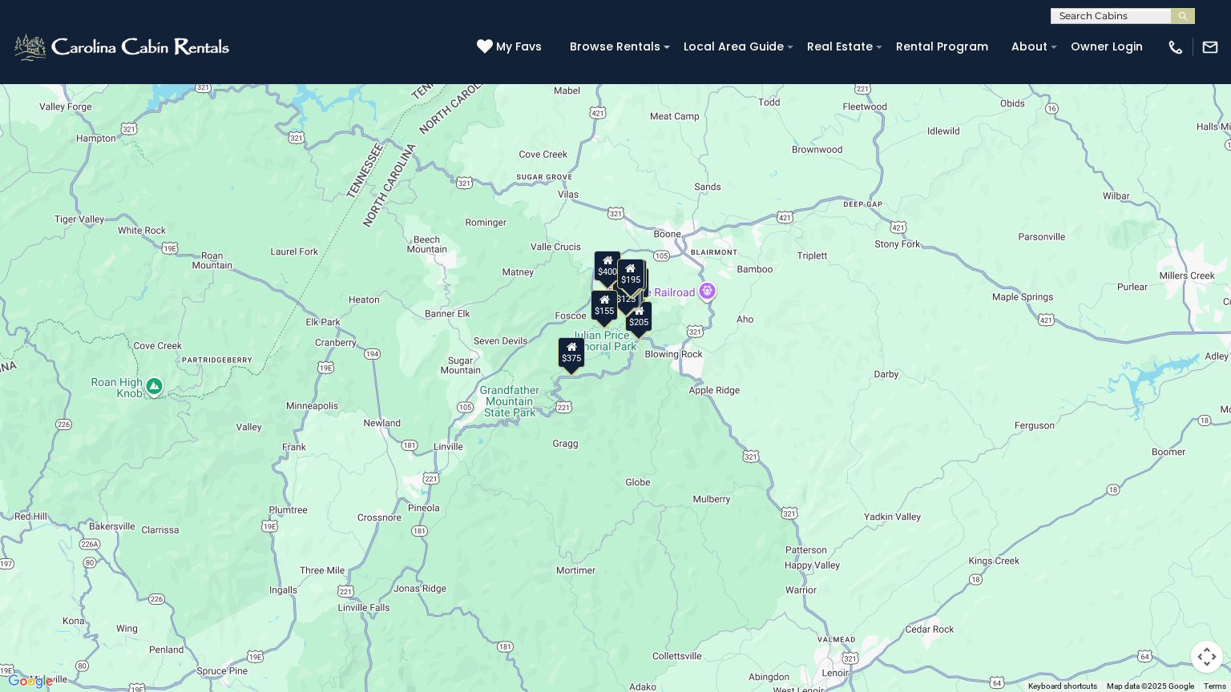
click at [785, 337] on div "$480 $315 $675 $165 $125 $205 $155 $120 $220 $140 $200 $135 $125 $125 $375 $395…" at bounding box center [615, 346] width 1231 height 692
click at [785, 336] on div "$480 $315 $675 $165 $125 $205 $155 $120 $220 $140 $200 $135 $125 $125 $375 $395…" at bounding box center [615, 346] width 1231 height 692
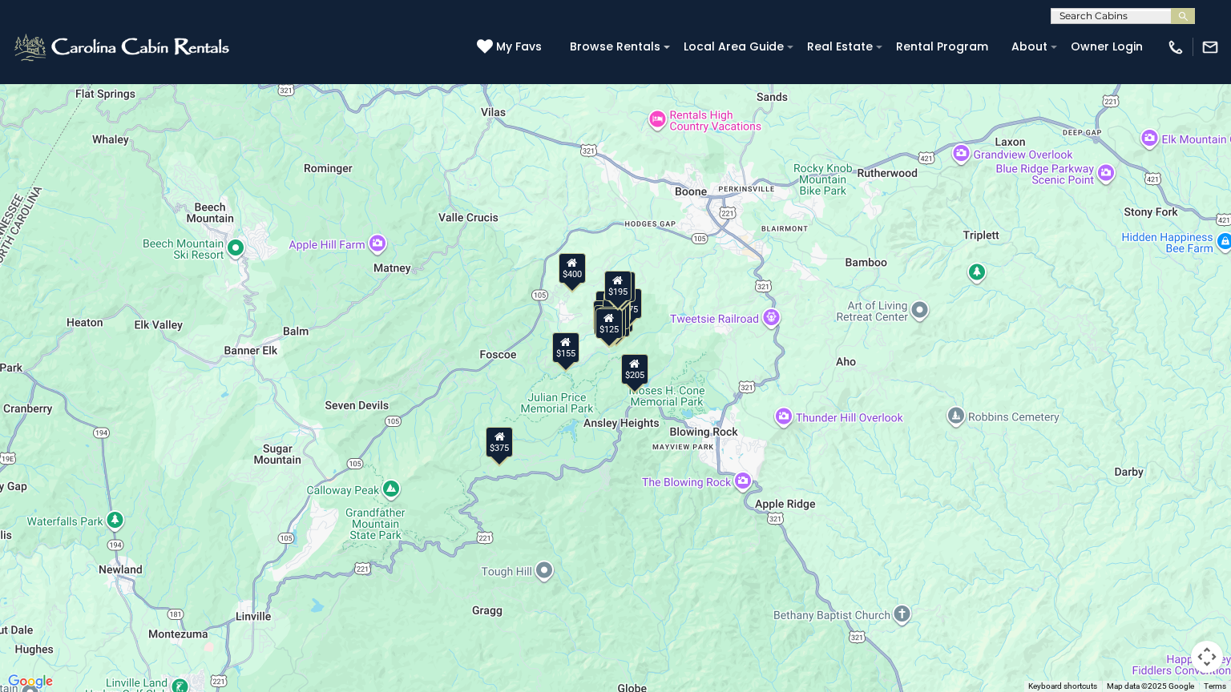
drag, startPoint x: 740, startPoint y: 289, endPoint x: 894, endPoint y: 354, distance: 167.7
click at [894, 354] on div "$480 $315 $675 $165 $125 $205 $155 $120 $220 $140 $200 $135 $125 $125 $375 $395…" at bounding box center [615, 346] width 1231 height 692
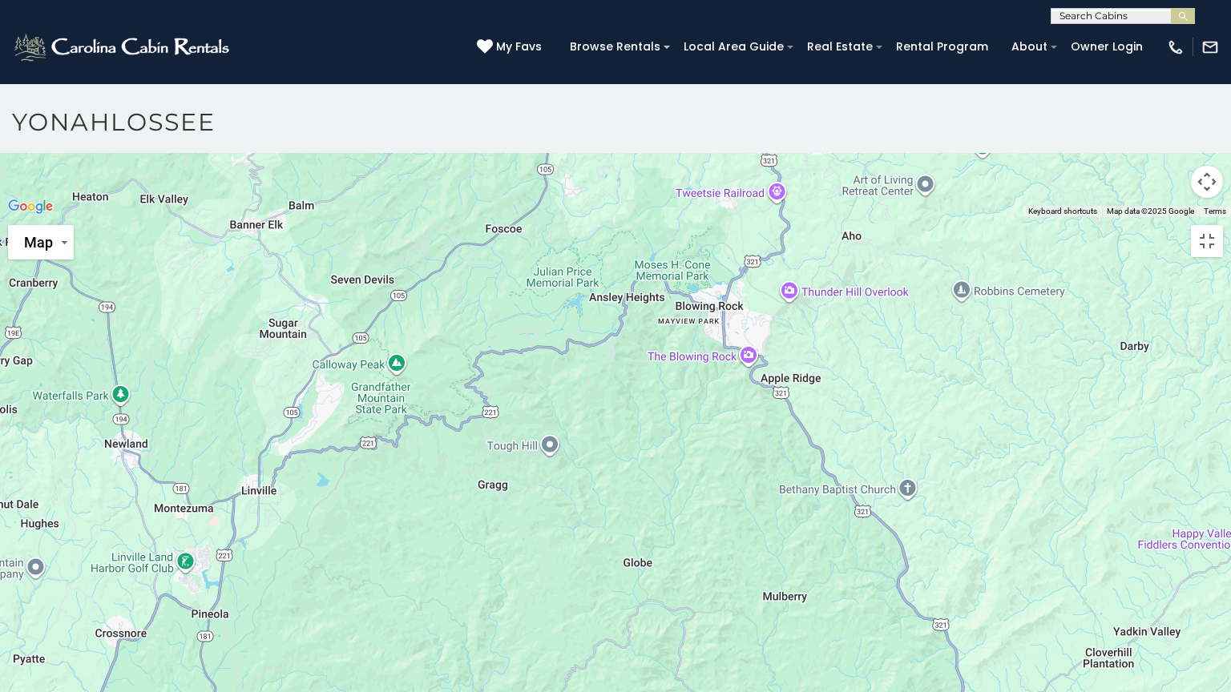
click at [851, 217] on div at bounding box center [615, 217] width 1231 height 0
click at [850, 217] on div at bounding box center [615, 217] width 1231 height 0
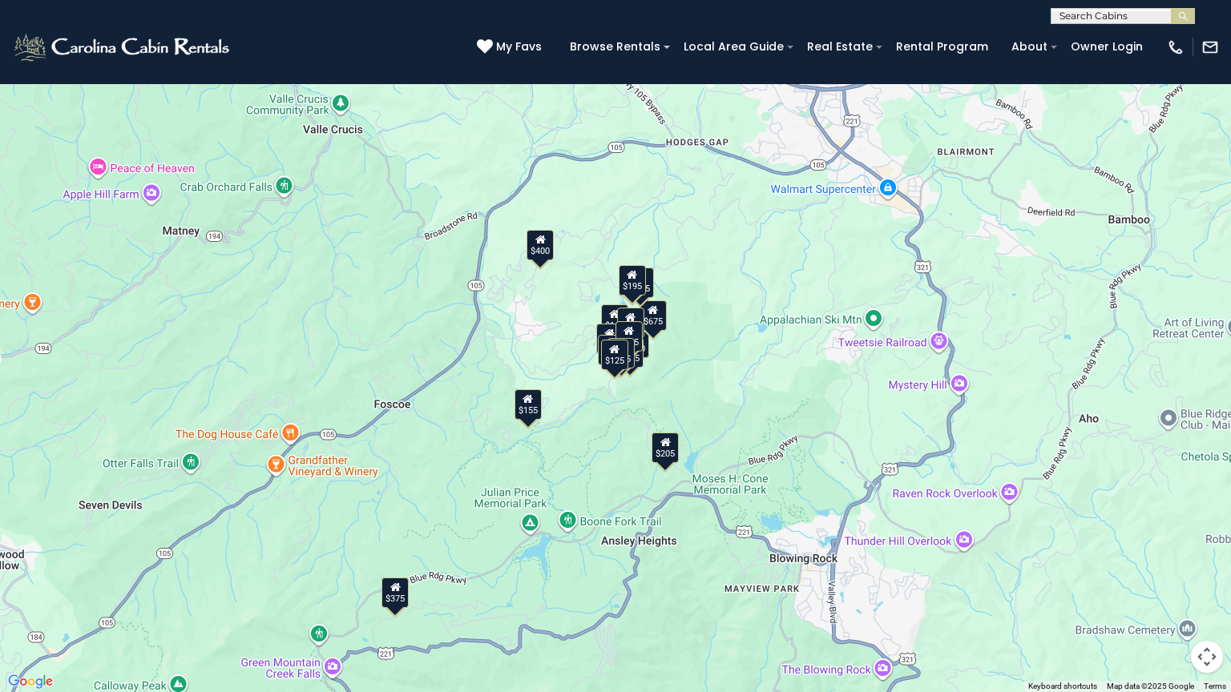
drag, startPoint x: 632, startPoint y: 315, endPoint x: 843, endPoint y: 322, distance: 211.7
click at [882, 327] on div "$480 $315 $675 $165 $125 $205 $155 $120 $220 $140 $200 $135 $125 $125 $375 $395…" at bounding box center [615, 346] width 1231 height 692
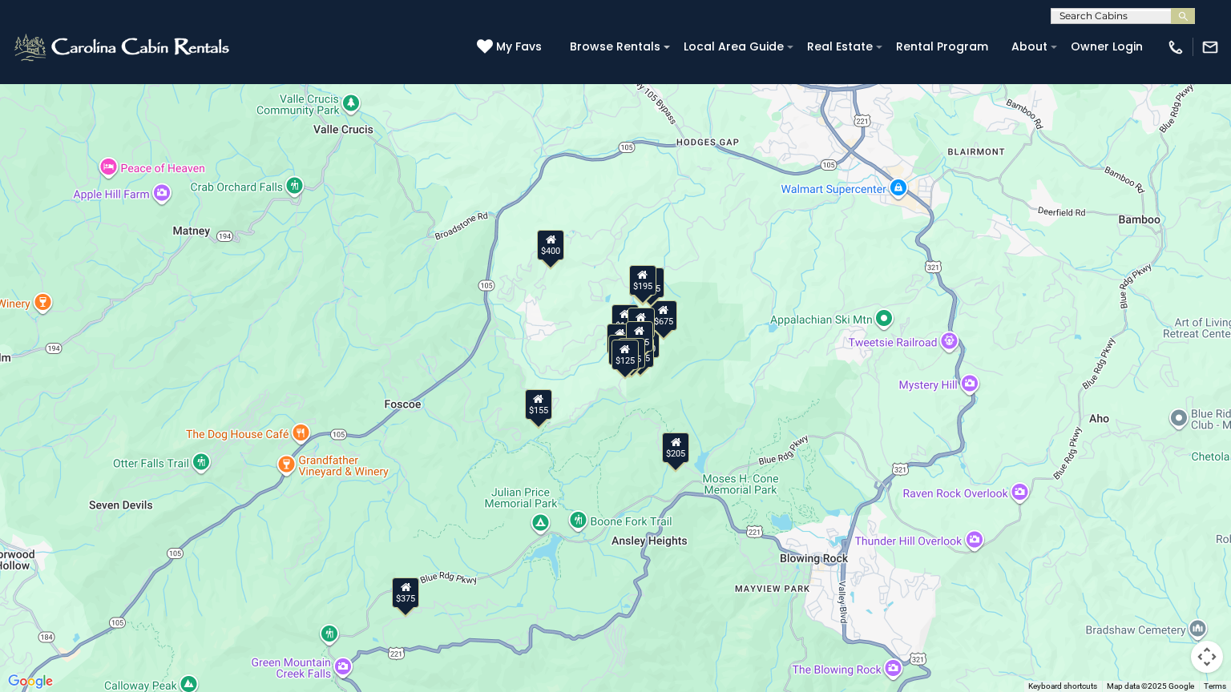
click at [734, 255] on div "$480 $315 $675 $165 $125 $205 $155 $120 $220 $140 $200 $135 $125 $125 $375 $395…" at bounding box center [615, 346] width 1231 height 692
click at [734, 254] on div "$480 $315 $675 $165 $125 $205 $155 $120 $220 $140 $200 $135 $125 $125 $375 $395…" at bounding box center [615, 346] width 1231 height 692
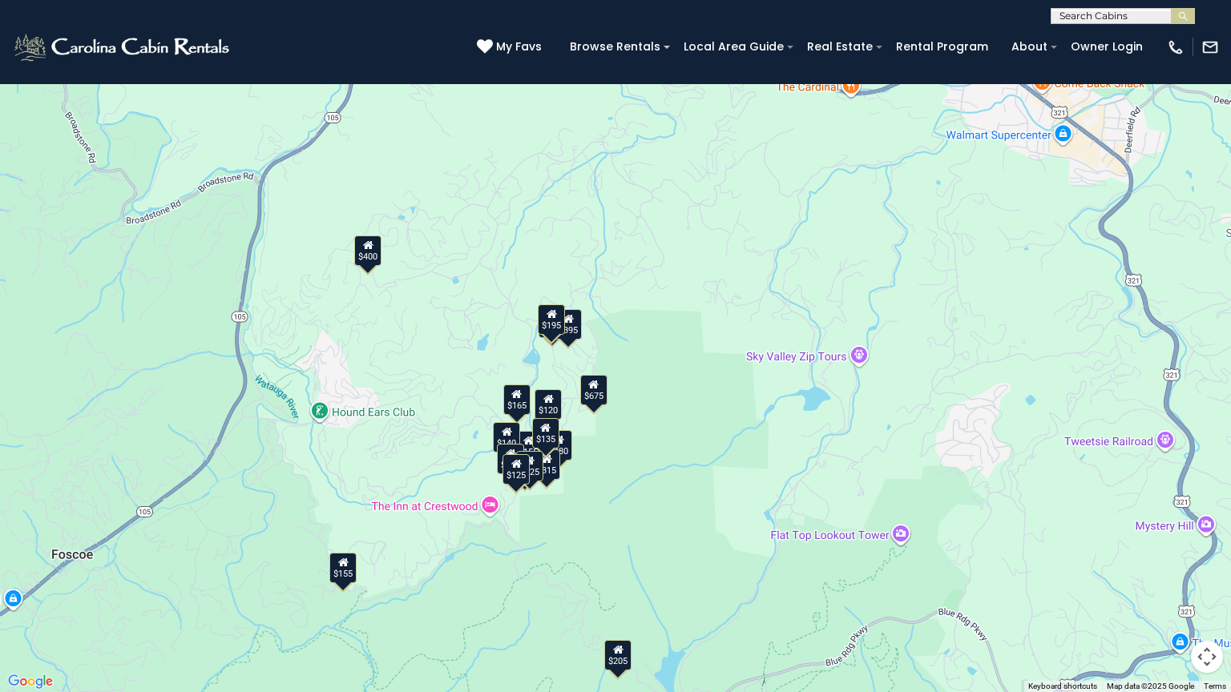
click at [725, 256] on div "$480 $315 $675 $165 $125 $205 $155 $120 $220 $140 $200 $135 $125 $125 $395 $155…" at bounding box center [615, 346] width 1231 height 692
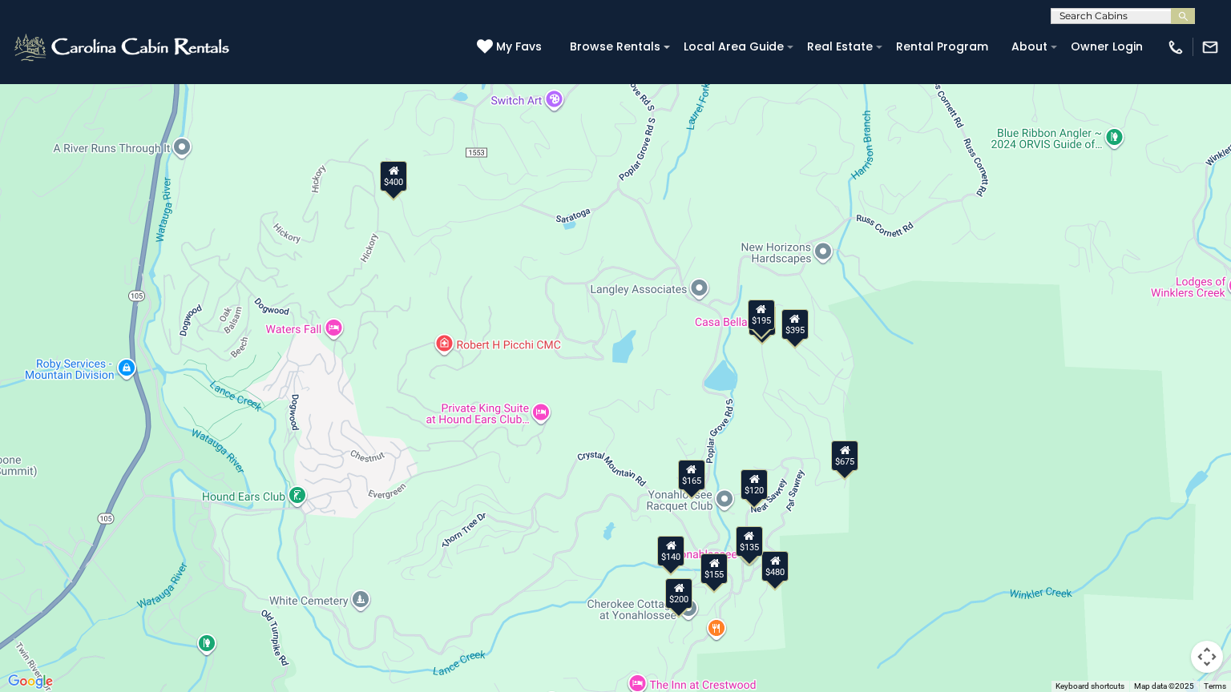
drag, startPoint x: 638, startPoint y: 331, endPoint x: 1026, endPoint y: 248, distance: 396.6
click at [1026, 248] on div "$480 $675 $165 $155 $120 $220 $140 $200 $135 $395 $400 $195" at bounding box center [615, 346] width 1231 height 692
click at [1025, 349] on div "$480 $315 $675 $165 $125 $155 $120 $220 $140 $200 $135 $125 $125 $395 $400 $195" at bounding box center [615, 346] width 1231 height 692
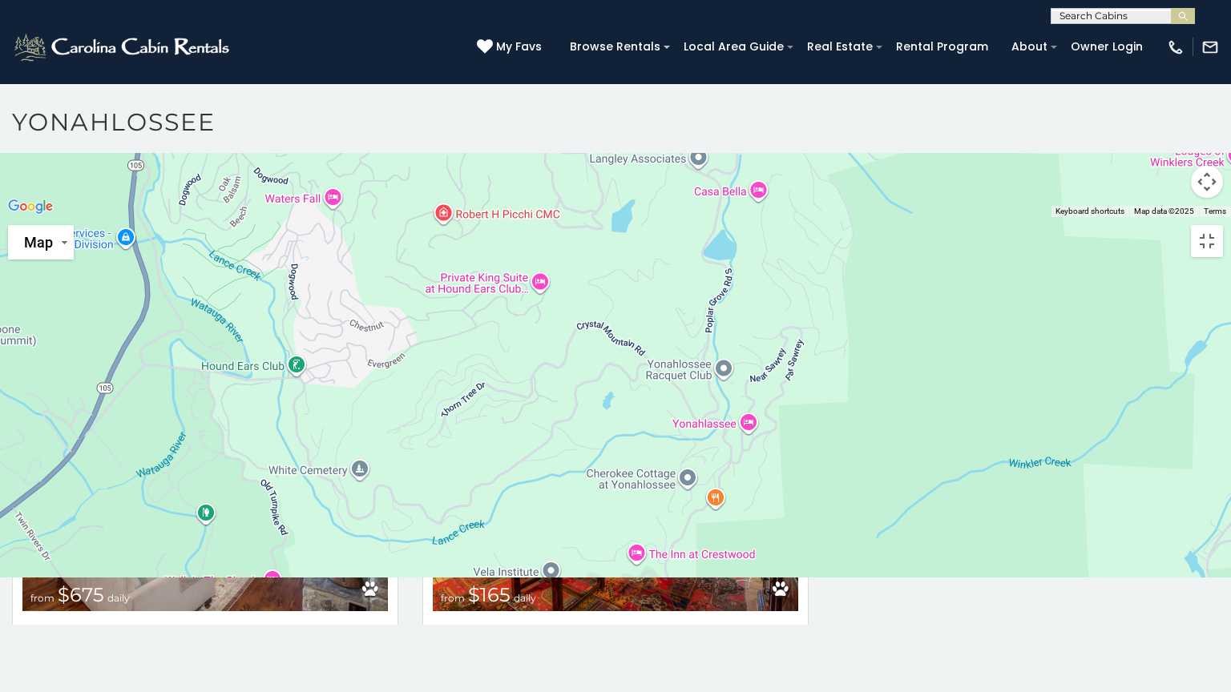
click at [1018, 217] on div at bounding box center [615, 217] width 1231 height 0
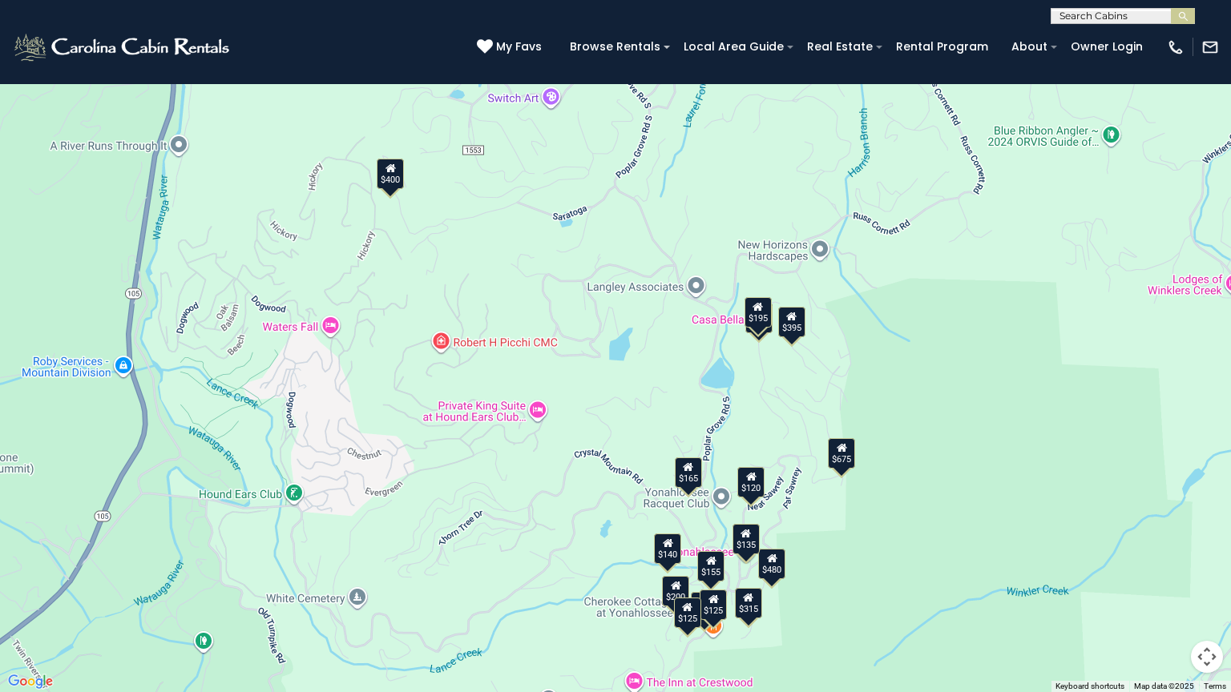
click at [990, 345] on div "$480 $315 $675 $165 $125 $155 $120 $220 $140 $200 $135 $125 $125 $395 $400 $195…" at bounding box center [615, 346] width 1231 height 692
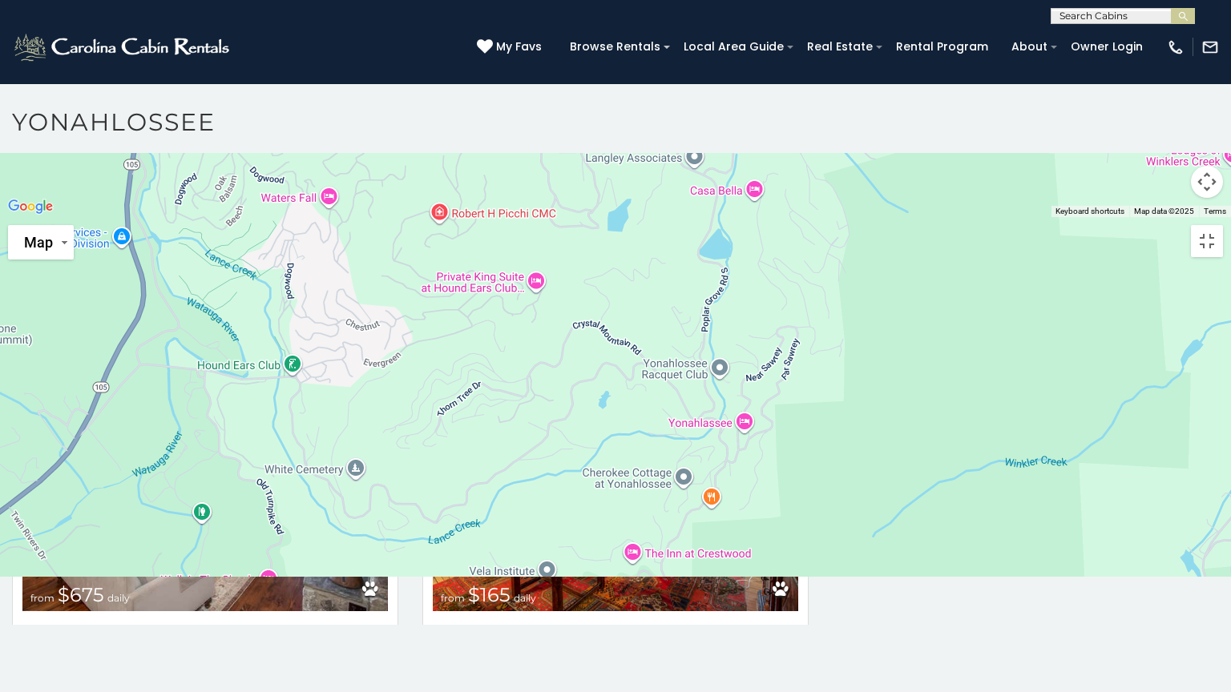
click at [987, 217] on div at bounding box center [615, 217] width 1231 height 0
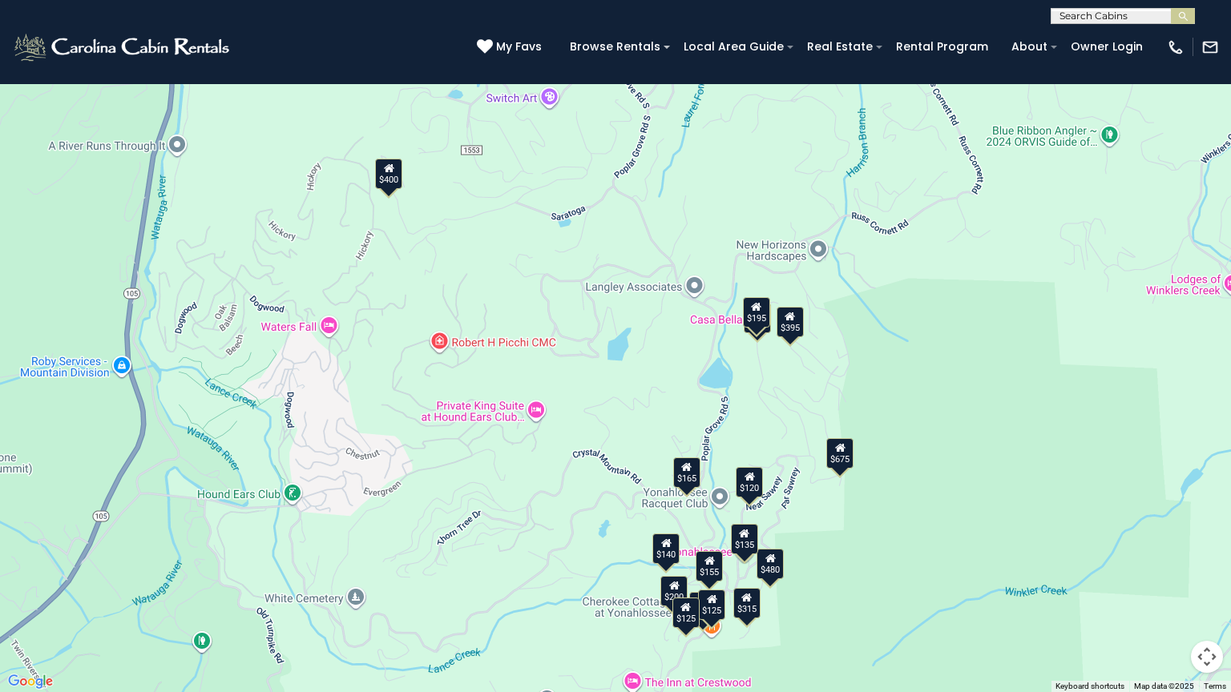
click at [918, 330] on div "$480 $315 $675 $165 $125 $155 $120 $220 $140 $200 $135 $125 $125 $395 $400 $195" at bounding box center [615, 346] width 1231 height 692
click at [917, 330] on div "$480 $315 $675 $165 $125 $155 $120 $220 $140 $200 $135 $125 $125 $395 $400 $195…" at bounding box center [615, 346] width 1231 height 692
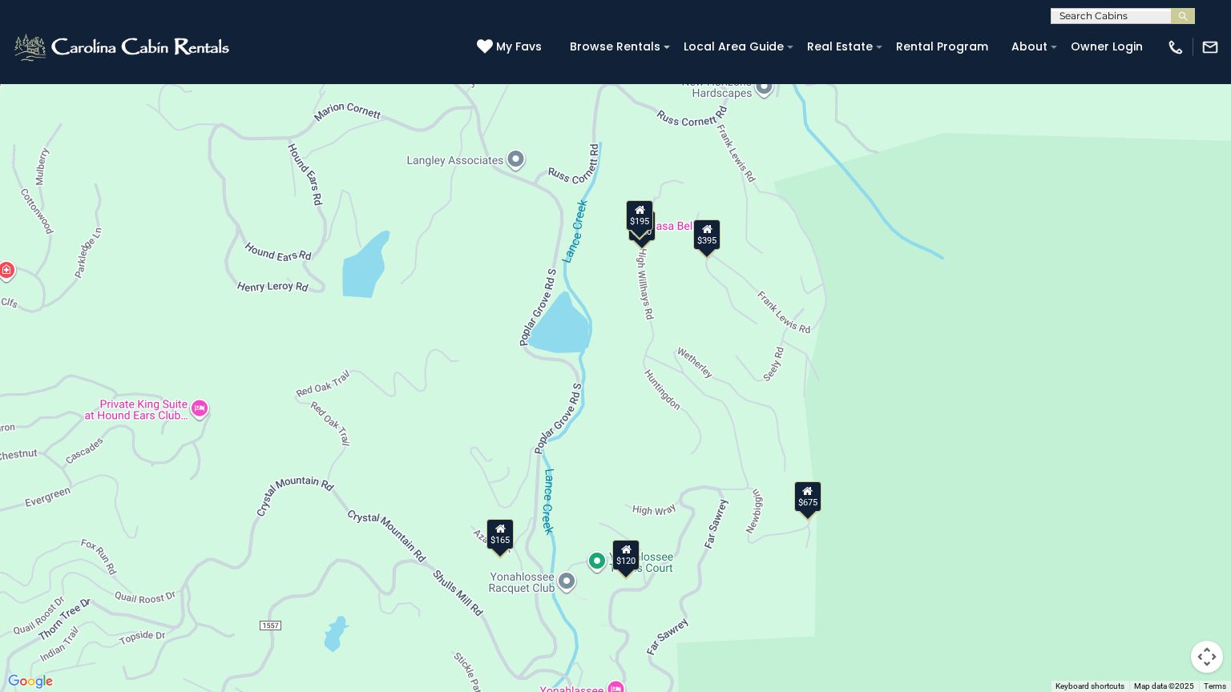
drag, startPoint x: 890, startPoint y: 470, endPoint x: 930, endPoint y: 361, distance: 116.9
click at [936, 365] on div "$675 $165 $120 $220 $395 $195" at bounding box center [615, 346] width 1231 height 692
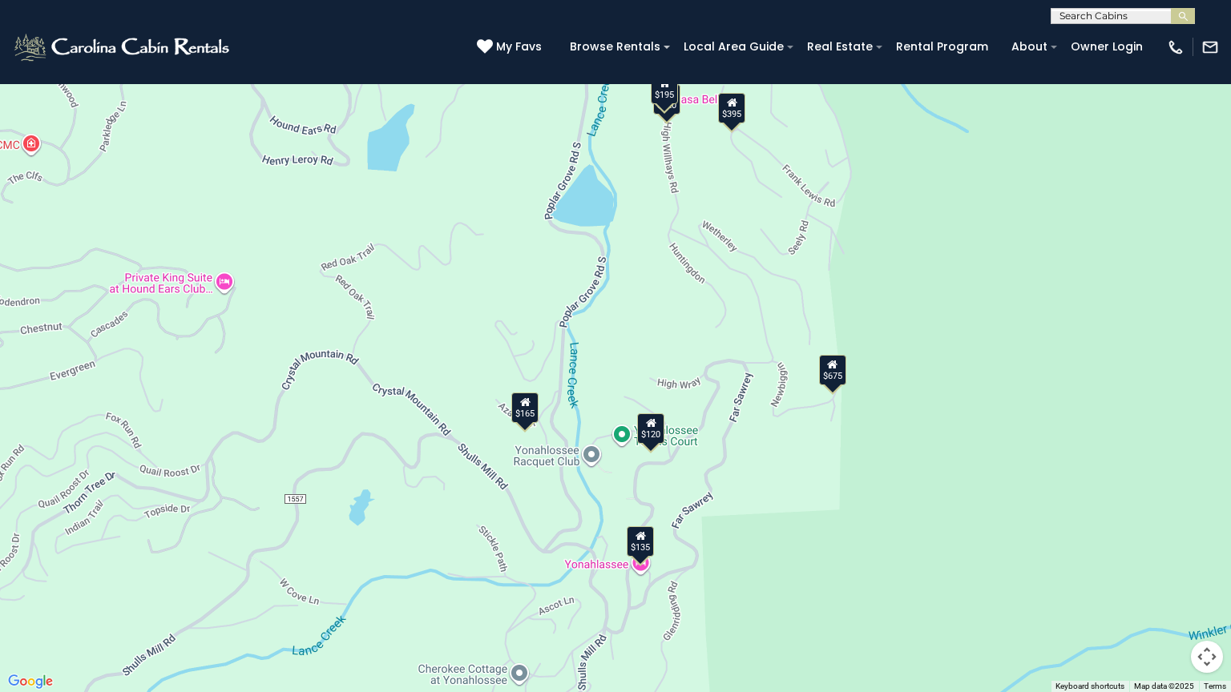
drag, startPoint x: 974, startPoint y: 364, endPoint x: 999, endPoint y: 240, distance: 125.9
click at [999, 240] on div "$675 $165 $120 $220 $135 $395 $195" at bounding box center [615, 346] width 1231 height 692
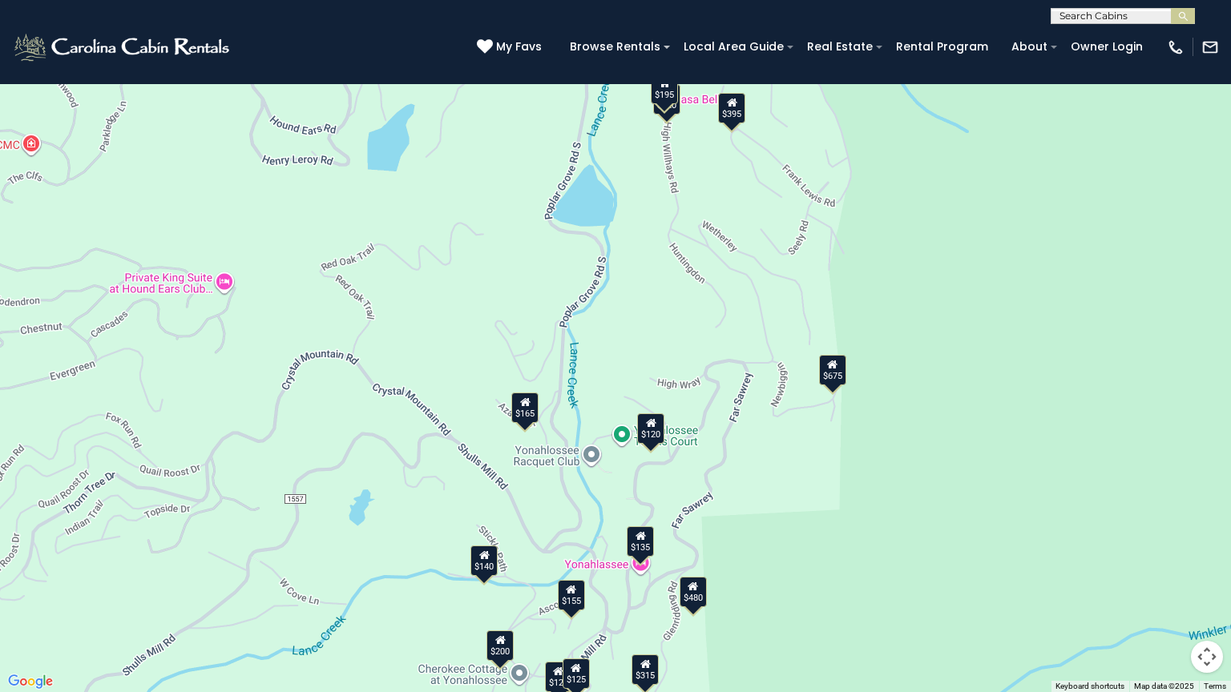
click at [613, 330] on div "$480 $315 $675 $165 $125 $155 $120 $220 $140 $200 $135 $125 $395 $195" at bounding box center [615, 346] width 1231 height 692
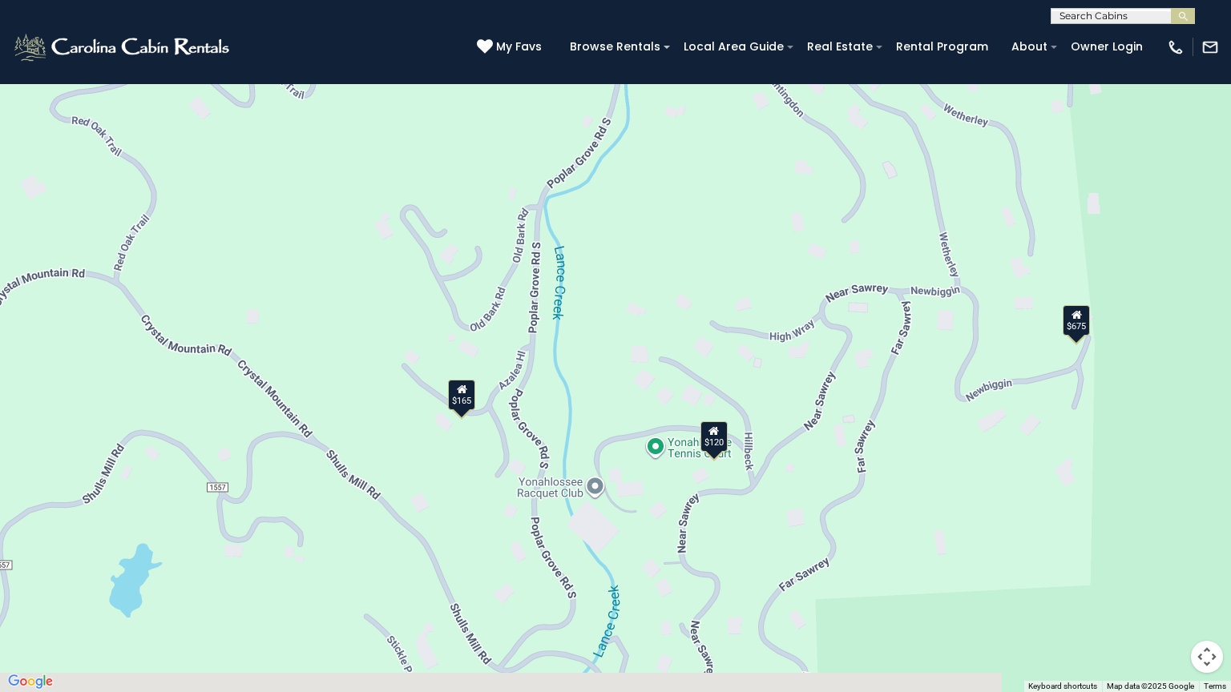
drag, startPoint x: 612, startPoint y: 365, endPoint x: 638, endPoint y: 254, distance: 113.5
click at [638, 254] on div "$675 $165 $120" at bounding box center [615, 346] width 1231 height 692
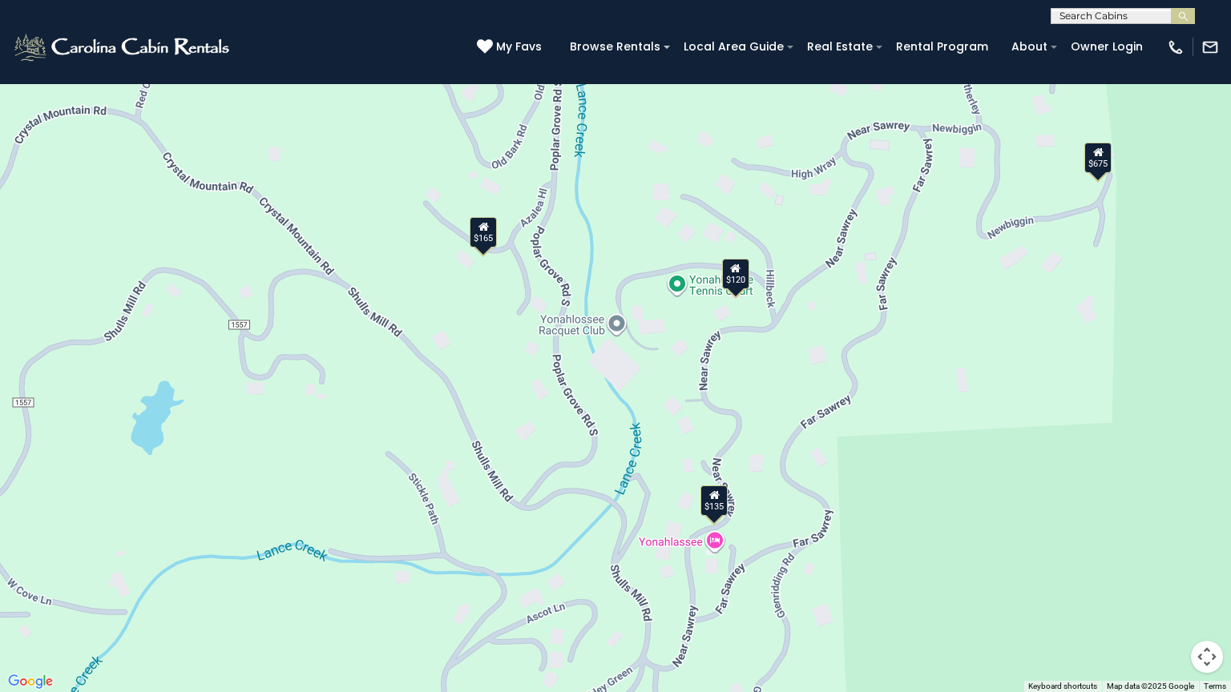
drag, startPoint x: 853, startPoint y: 565, endPoint x: 874, endPoint y: 405, distance: 161.6
click at [874, 405] on div "$675 $165 $120 $135" at bounding box center [615, 346] width 1231 height 692
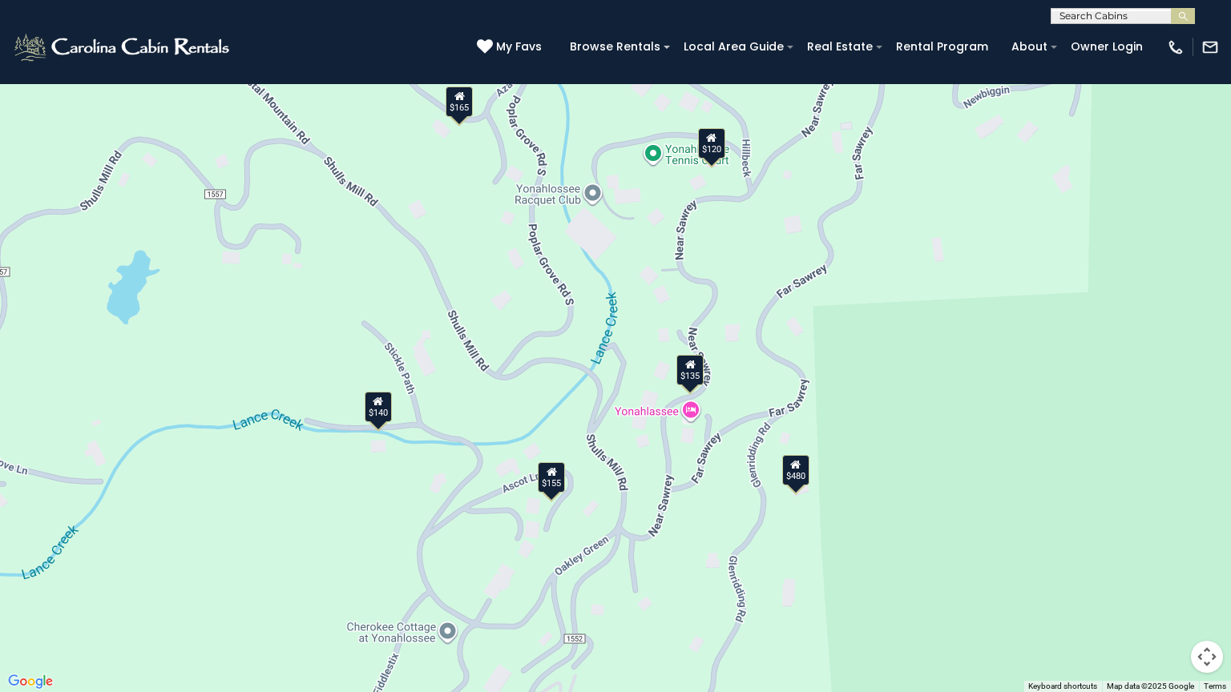
drag, startPoint x: 491, startPoint y: 431, endPoint x: 466, endPoint y: 302, distance: 131.4
click at [466, 302] on div "$480 $675 $165 $155 $120 $140 $135" at bounding box center [615, 346] width 1231 height 692
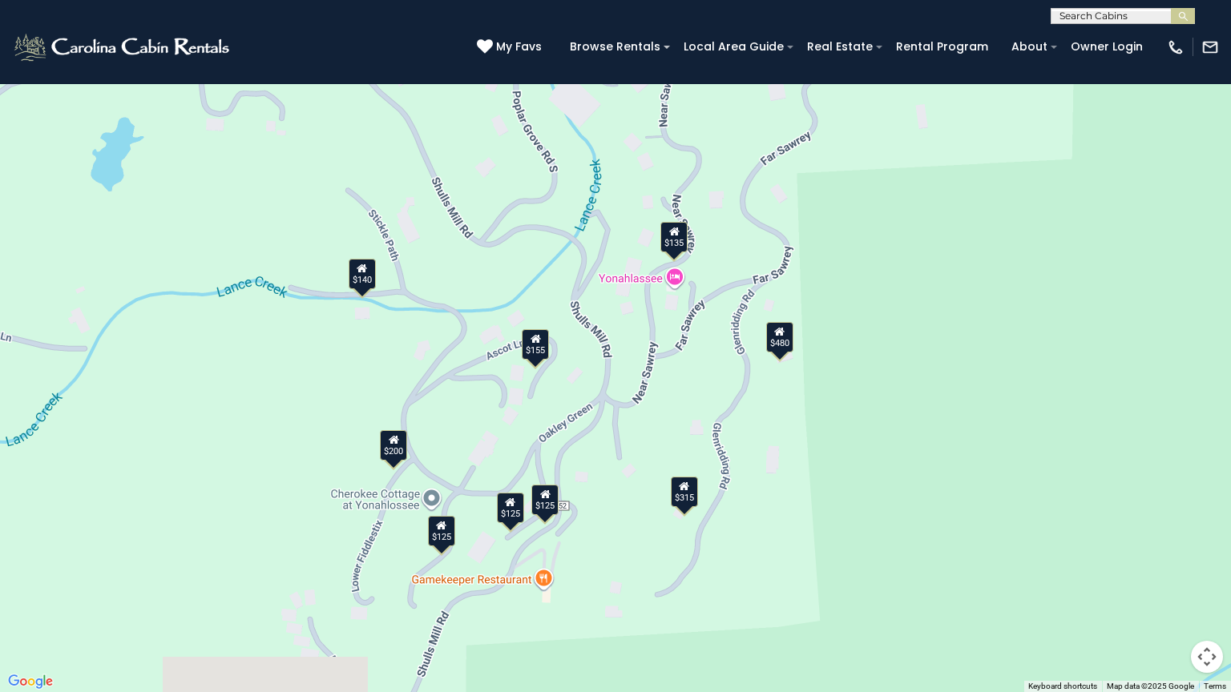
drag, startPoint x: 741, startPoint y: 515, endPoint x: 724, endPoint y: 384, distance: 132.4
click at [724, 384] on div "$480 $315 $675 $165 $125 $155 $120 $140 $200 $135 $125 $125" at bounding box center [615, 346] width 1231 height 692
click at [1204, 29] on button "Toggle fullscreen view" at bounding box center [1207, 24] width 32 height 32
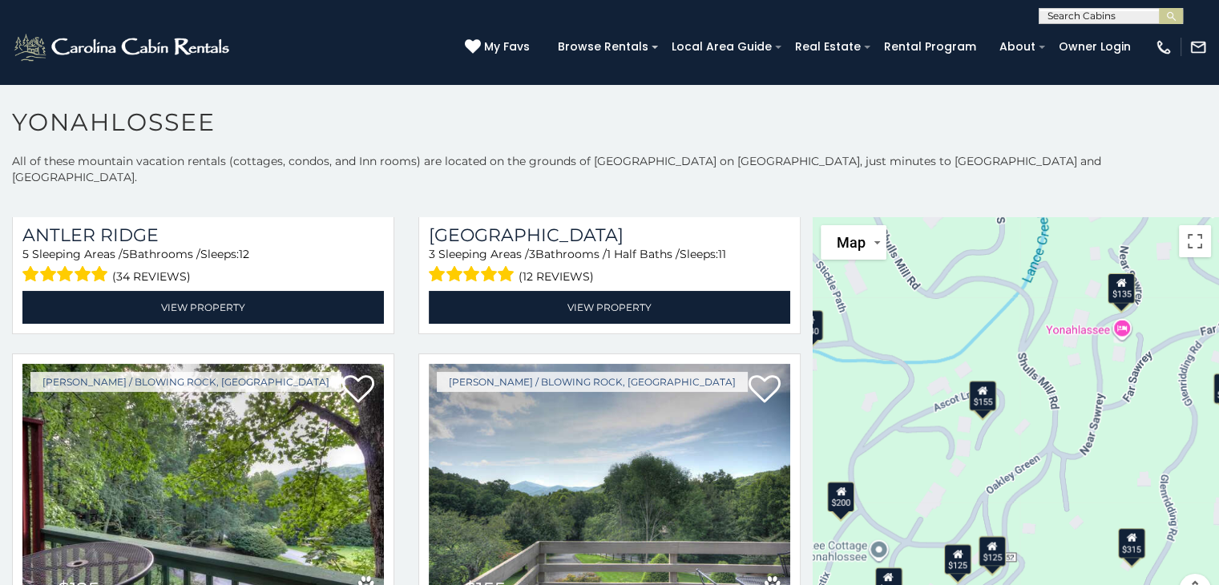
drag, startPoint x: 964, startPoint y: 305, endPoint x: 1016, endPoint y: 282, distance: 57.0
click at [1016, 282] on div "$480 $315 $125 $155 $120 $140 $200 $135 $125 $125" at bounding box center [1016, 421] width 406 height 408
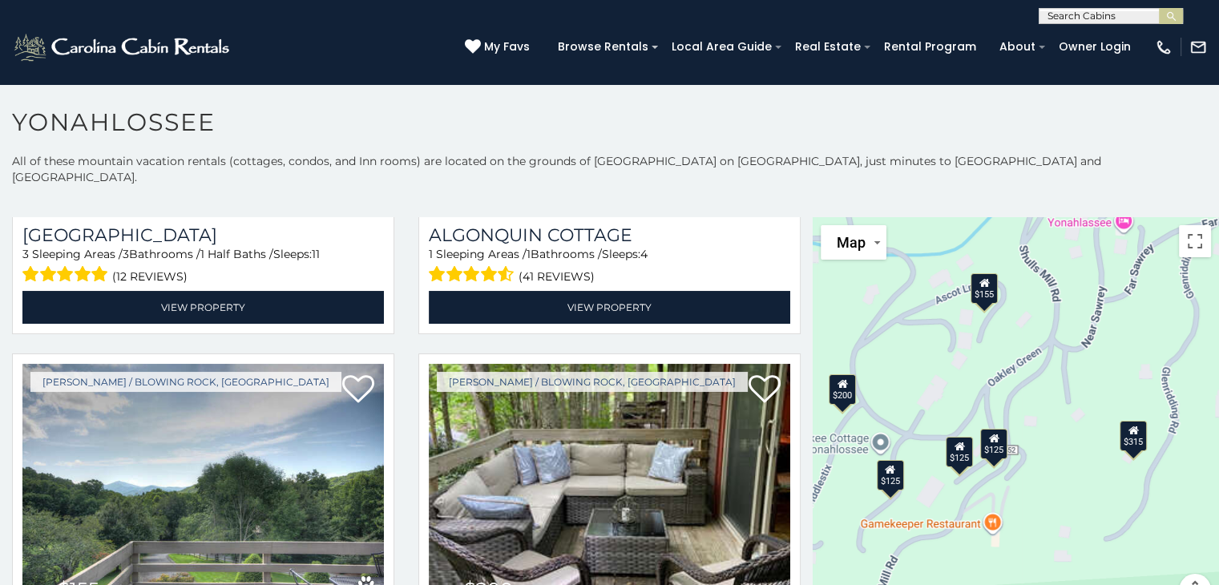
drag, startPoint x: 970, startPoint y: 286, endPoint x: 971, endPoint y: 174, distance: 112.2
click at [971, 174] on div "**********" at bounding box center [609, 389] width 1219 height 472
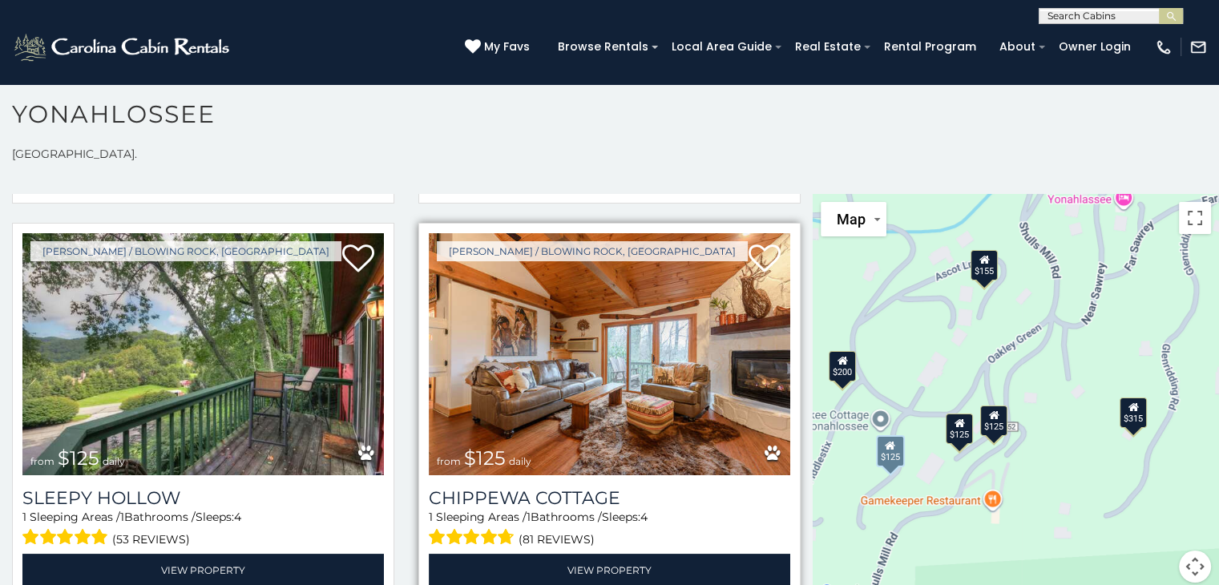
scroll to position [0, 0]
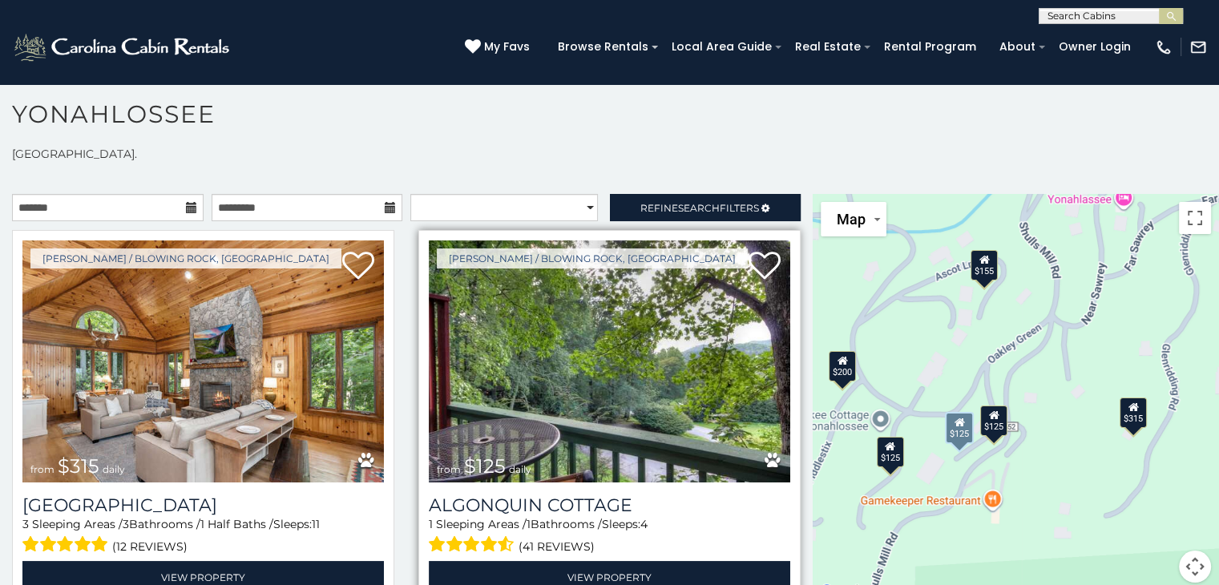
click at [580, 302] on img at bounding box center [609, 361] width 361 height 242
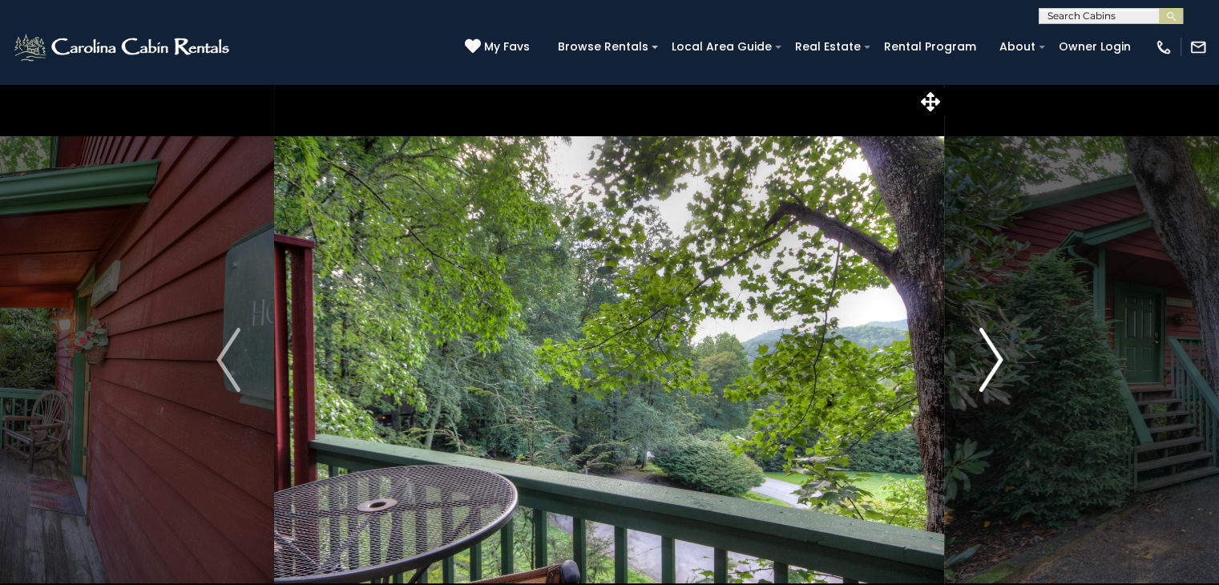
click at [997, 369] on img "Next" at bounding box center [991, 360] width 24 height 64
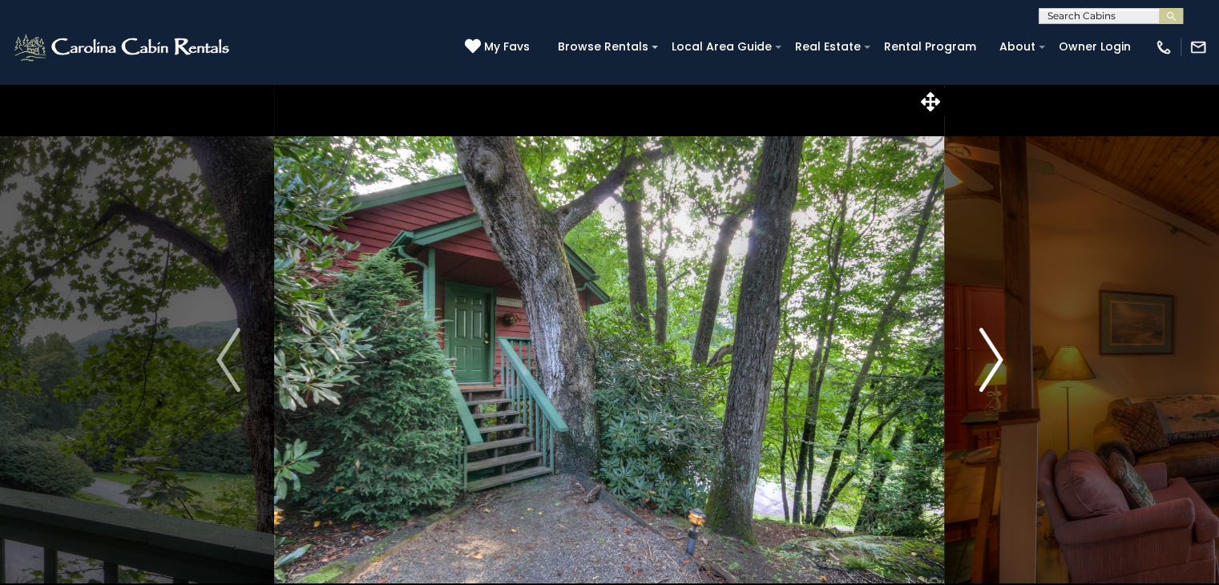
click at [995, 369] on img "Next" at bounding box center [991, 360] width 24 height 64
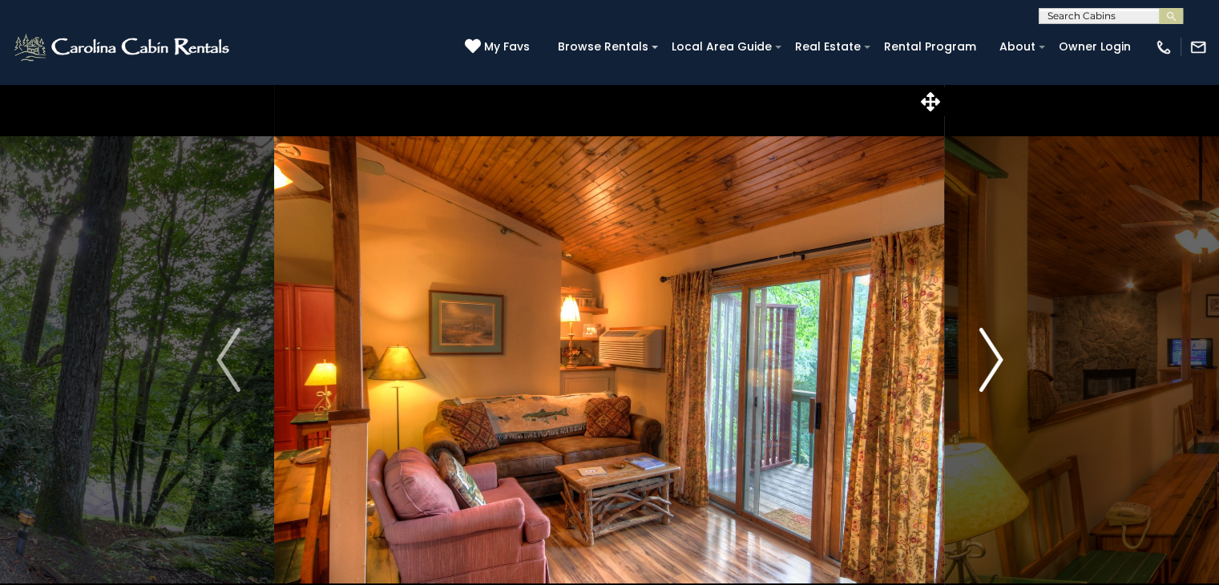
click at [957, 357] on button "Next" at bounding box center [991, 359] width 92 height 553
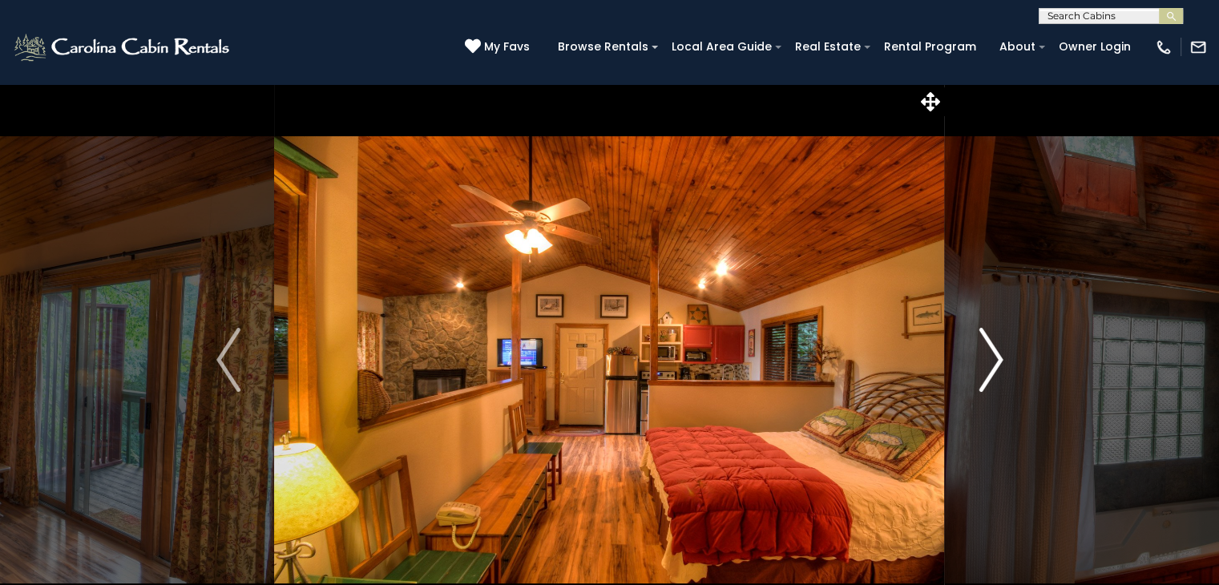
click at [950, 361] on button "Next" at bounding box center [991, 359] width 92 height 553
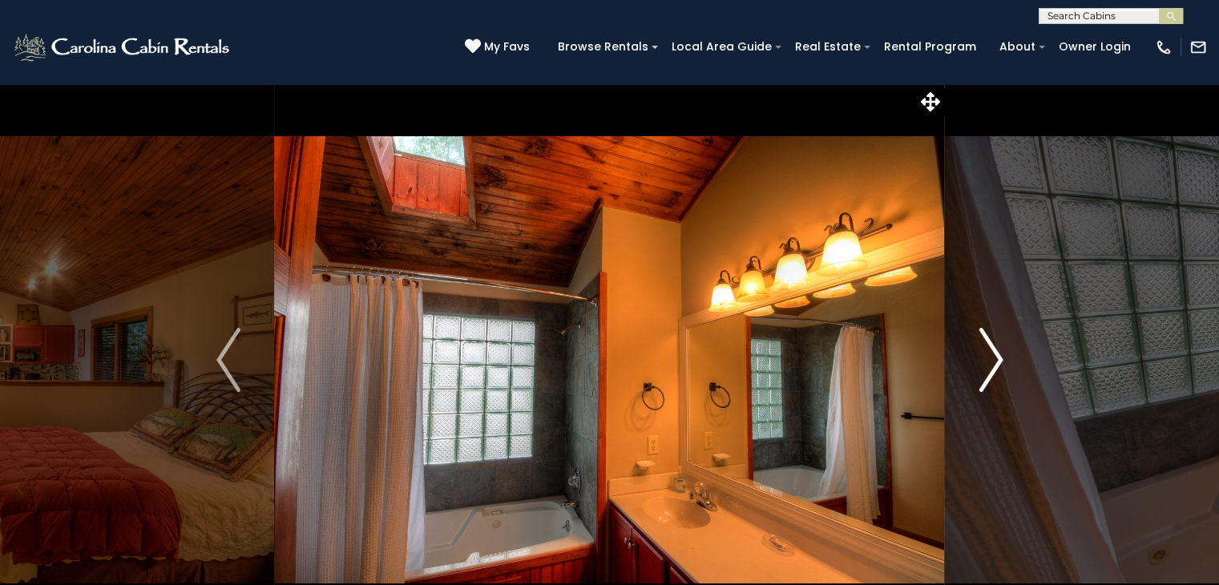
click at [950, 364] on button "Next" at bounding box center [991, 359] width 92 height 553
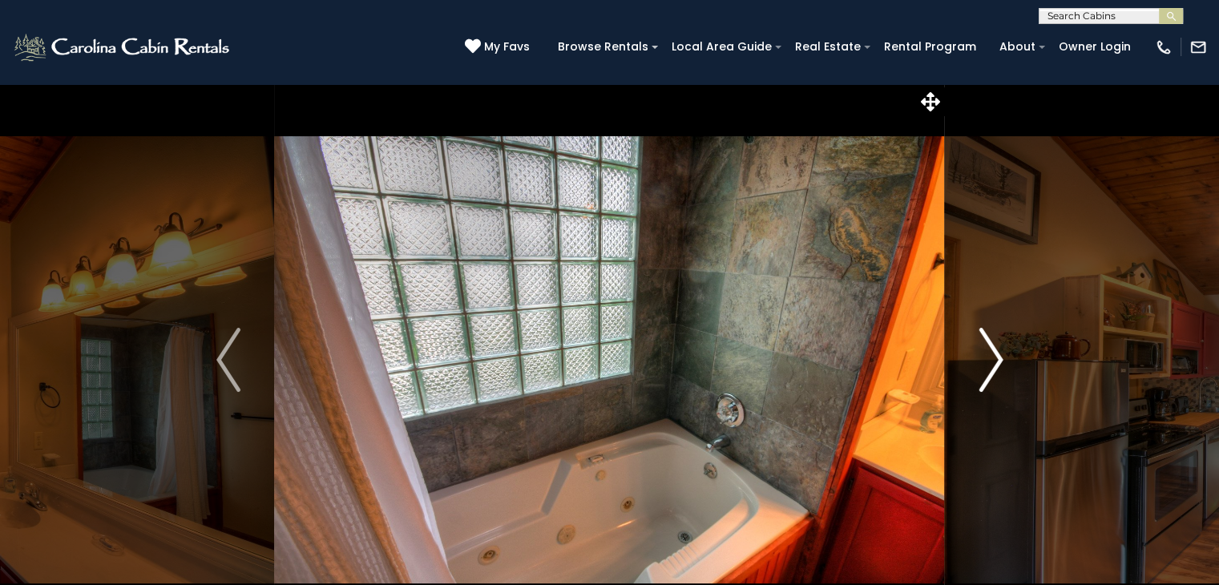
click at [949, 363] on button "Next" at bounding box center [991, 359] width 92 height 553
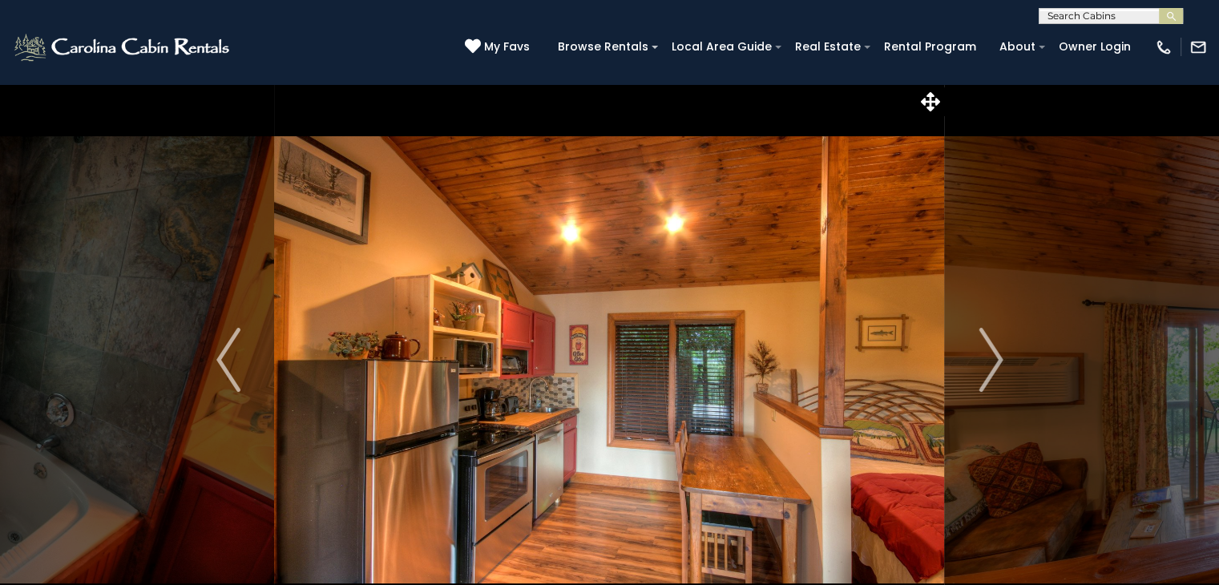
drag, startPoint x: 927, startPoint y: 369, endPoint x: 937, endPoint y: 371, distance: 9.7
click at [930, 369] on img at bounding box center [609, 359] width 670 height 553
click at [981, 367] on img "Next" at bounding box center [991, 360] width 24 height 64
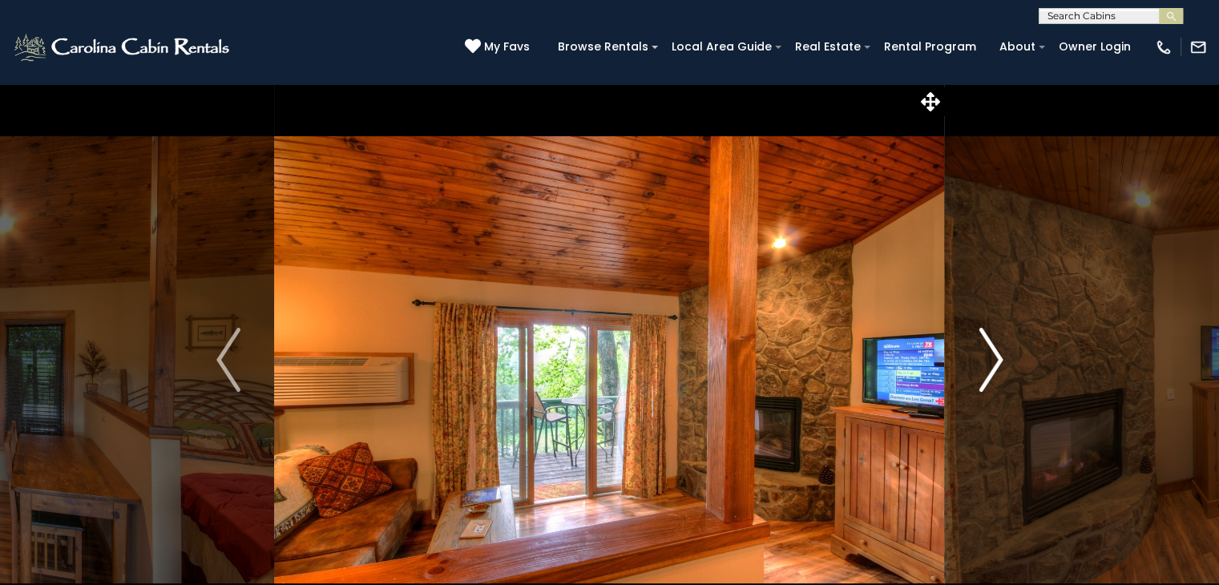
click at [1001, 350] on img "Next" at bounding box center [991, 360] width 24 height 64
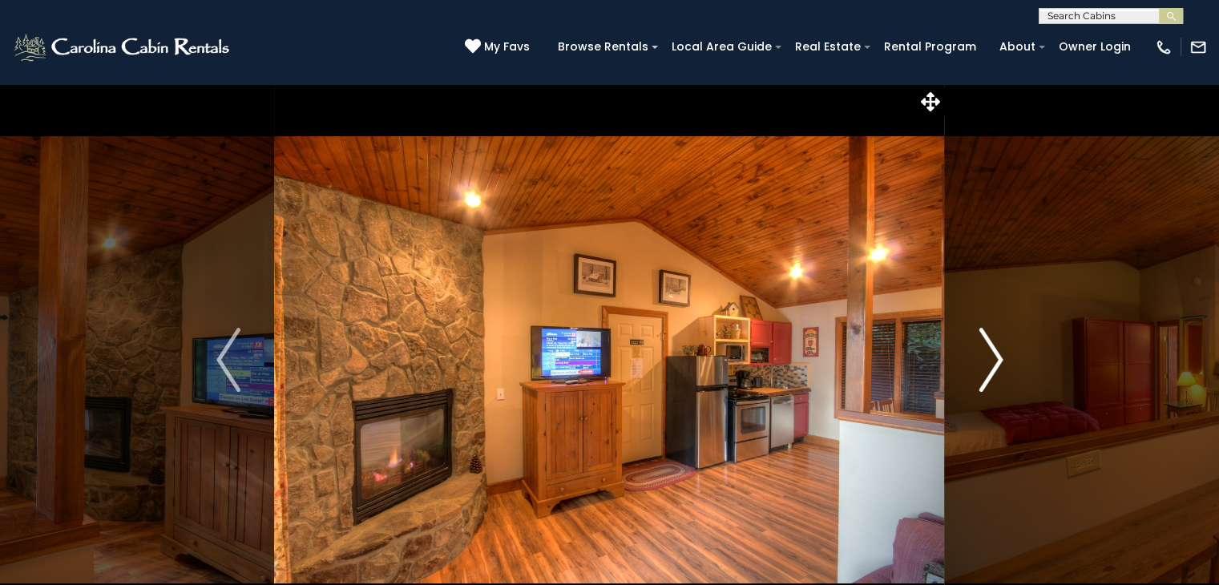
click at [1001, 349] on img "Next" at bounding box center [991, 360] width 24 height 64
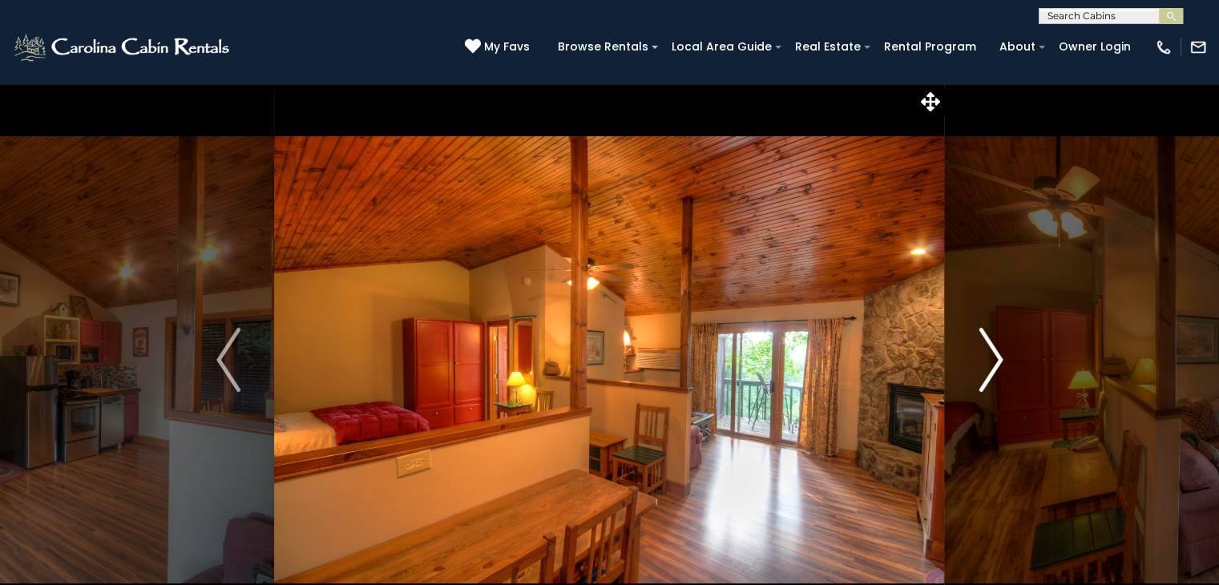
click at [999, 347] on img "Next" at bounding box center [991, 360] width 24 height 64
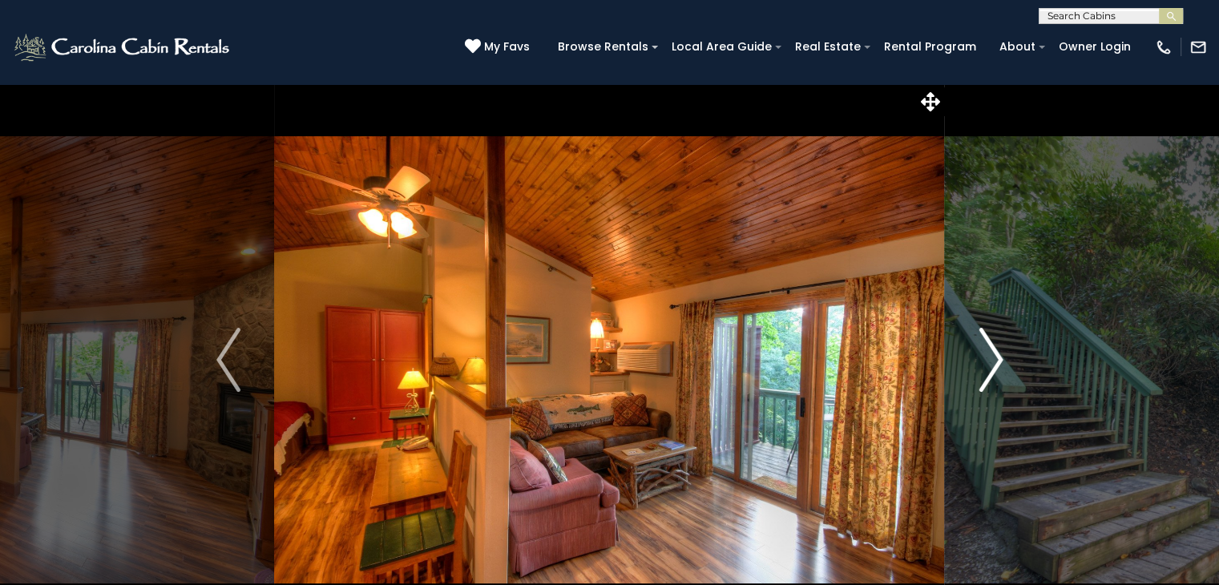
click at [999, 347] on img "Next" at bounding box center [991, 360] width 24 height 64
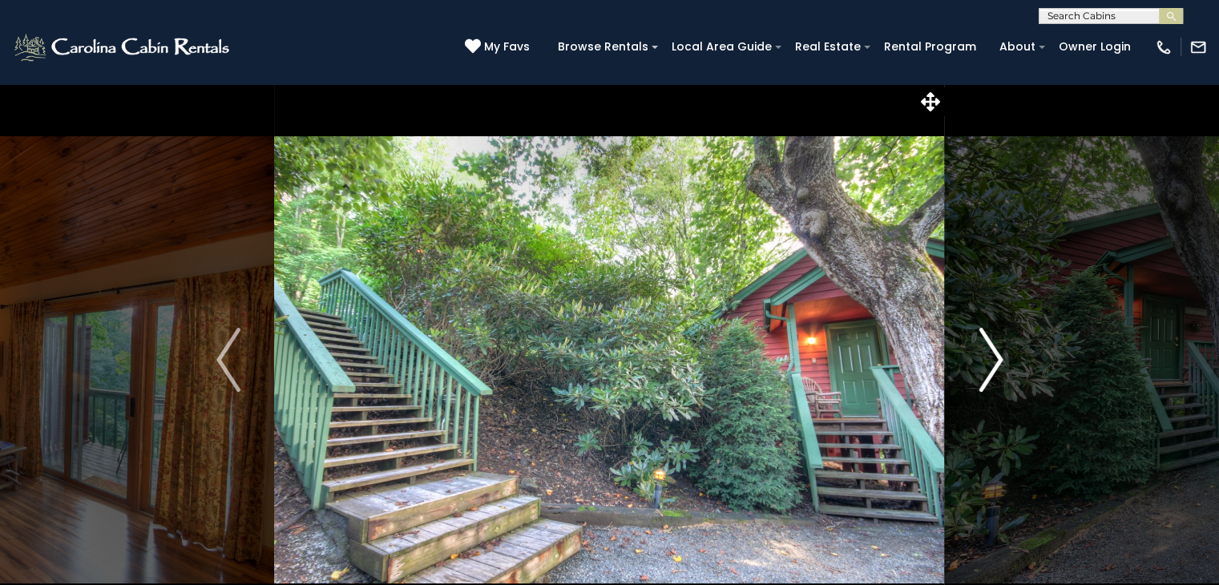
click at [999, 349] on img "Next" at bounding box center [991, 360] width 24 height 64
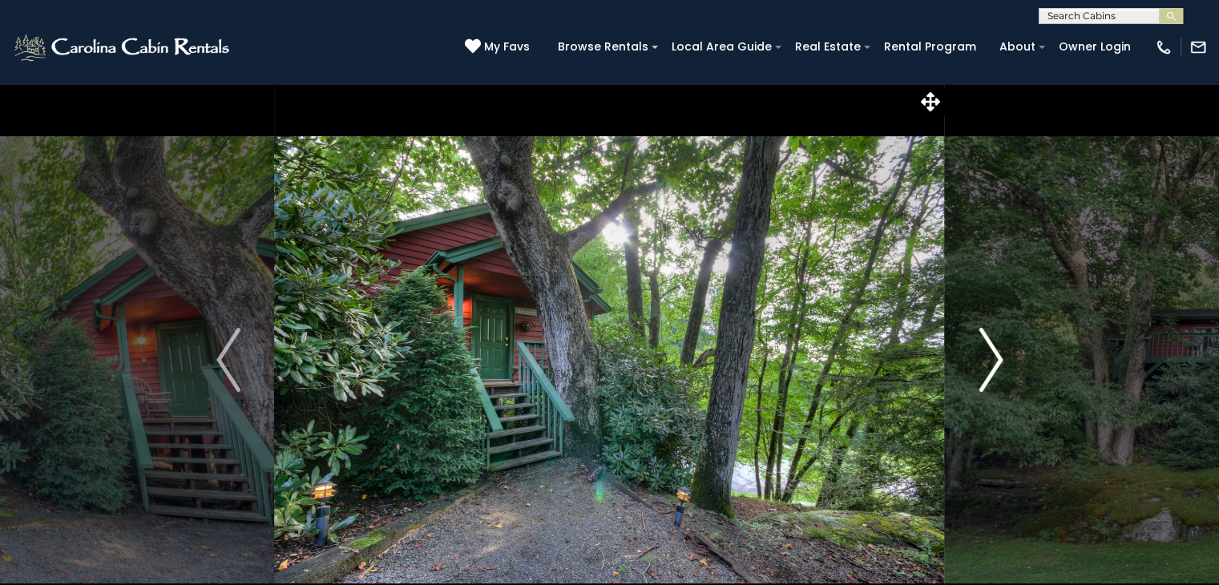
click at [999, 349] on img "Next" at bounding box center [991, 360] width 24 height 64
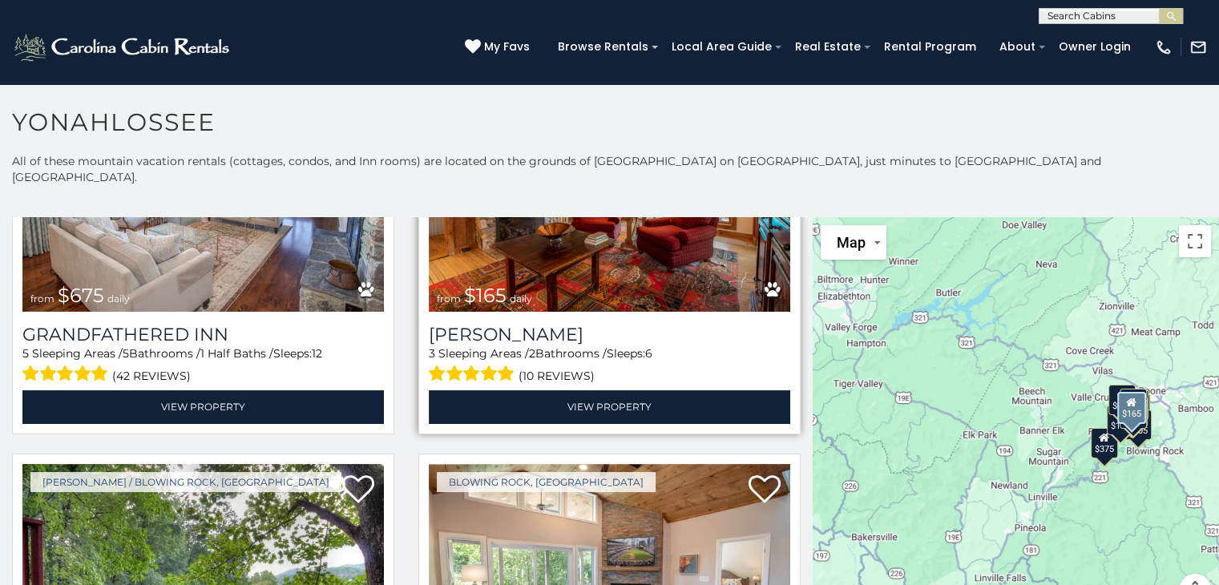
scroll to position [293, 0]
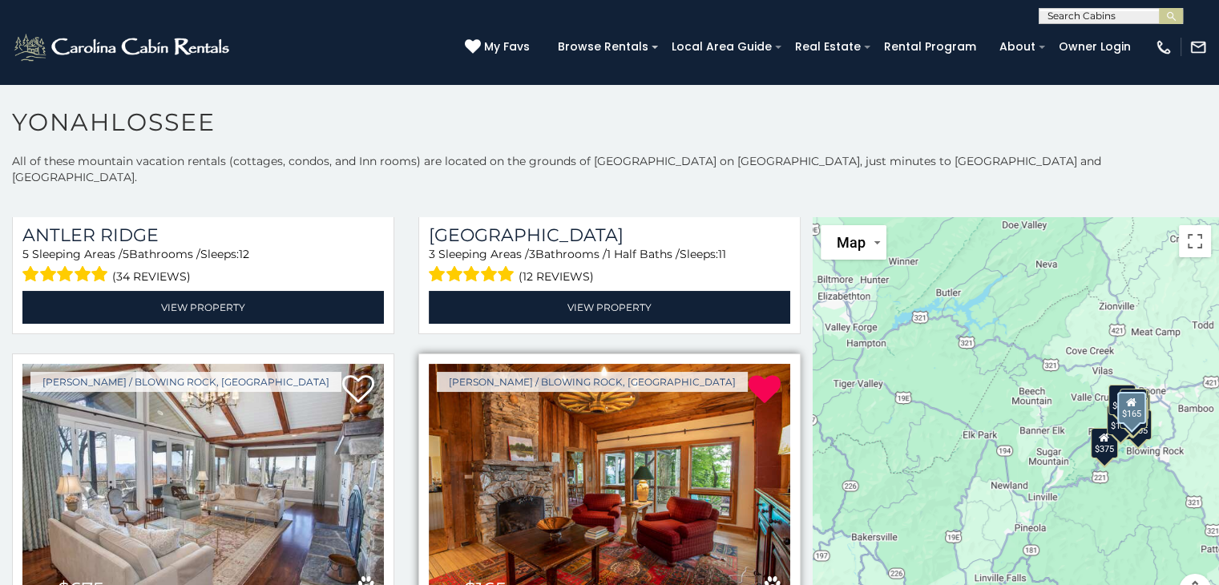
click at [629, 399] on img at bounding box center [609, 485] width 361 height 242
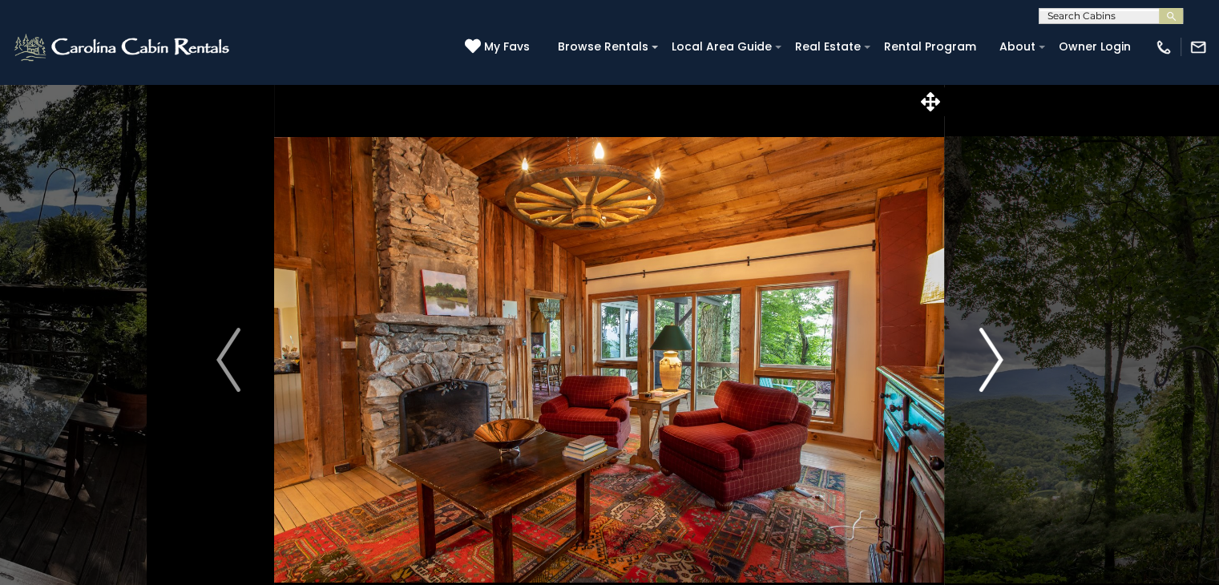
click at [996, 349] on img "Next" at bounding box center [991, 360] width 24 height 64
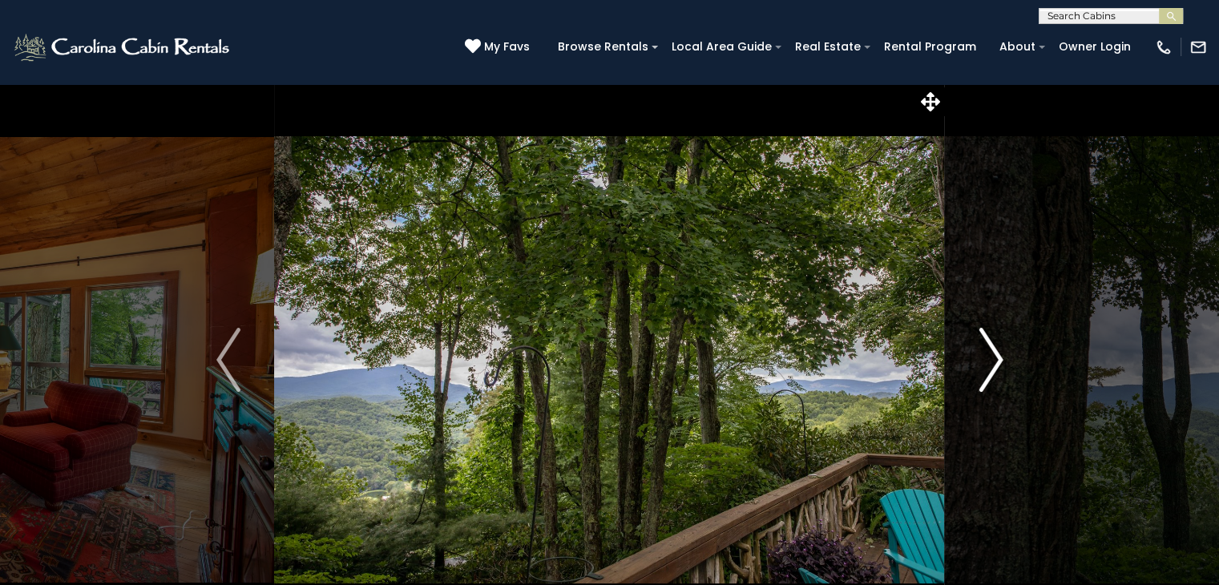
click at [994, 348] on img "Next" at bounding box center [991, 360] width 24 height 64
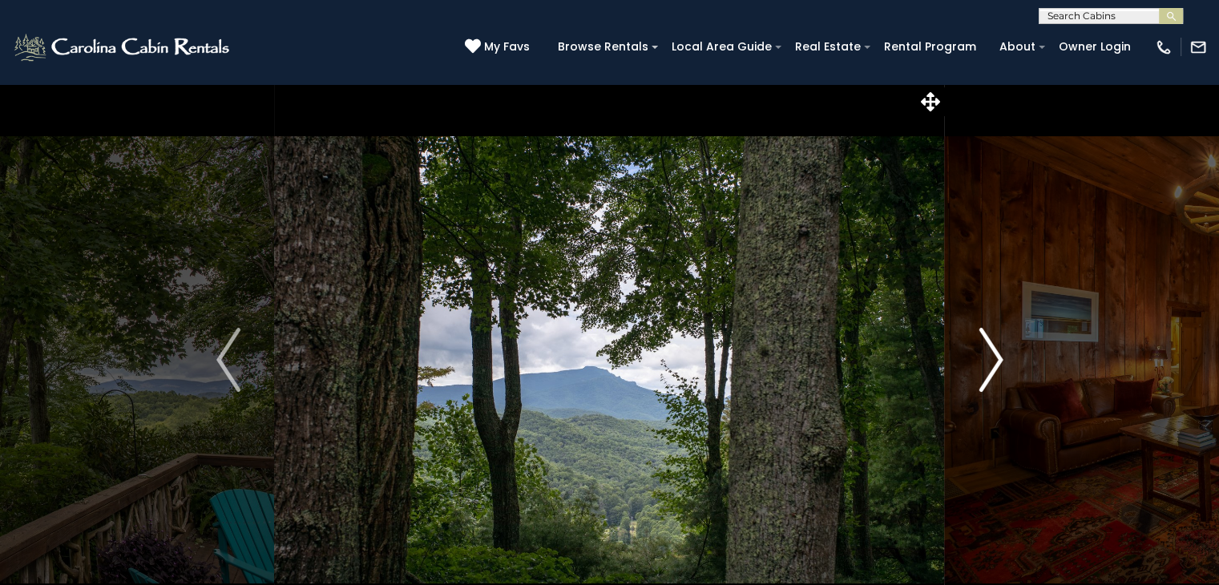
click at [994, 349] on img "Next" at bounding box center [991, 360] width 24 height 64
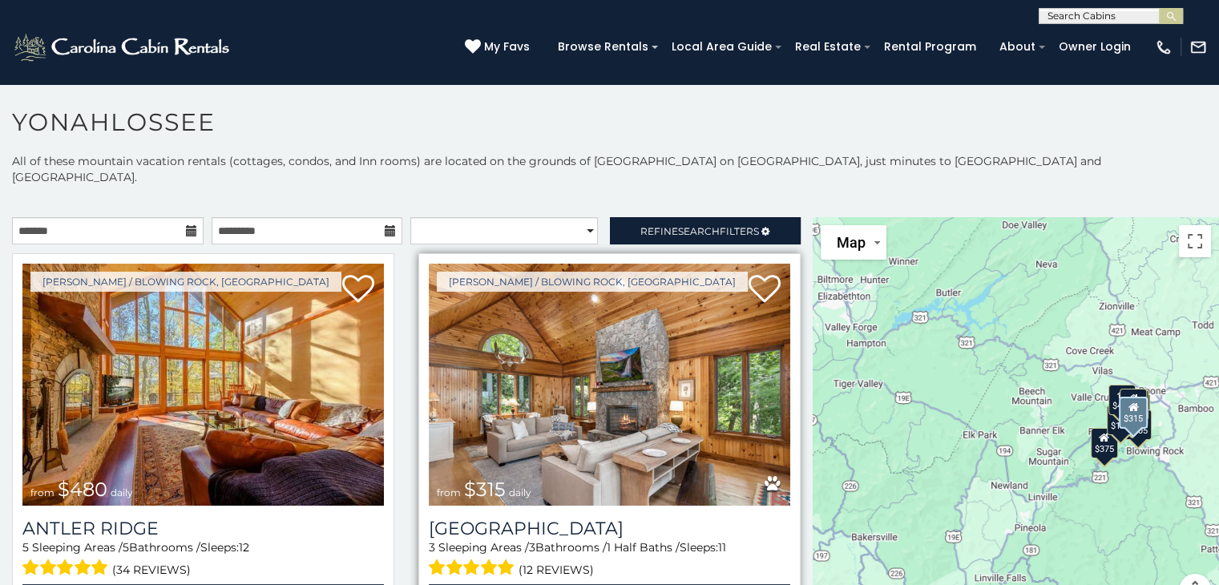
scroll to position [587, 0]
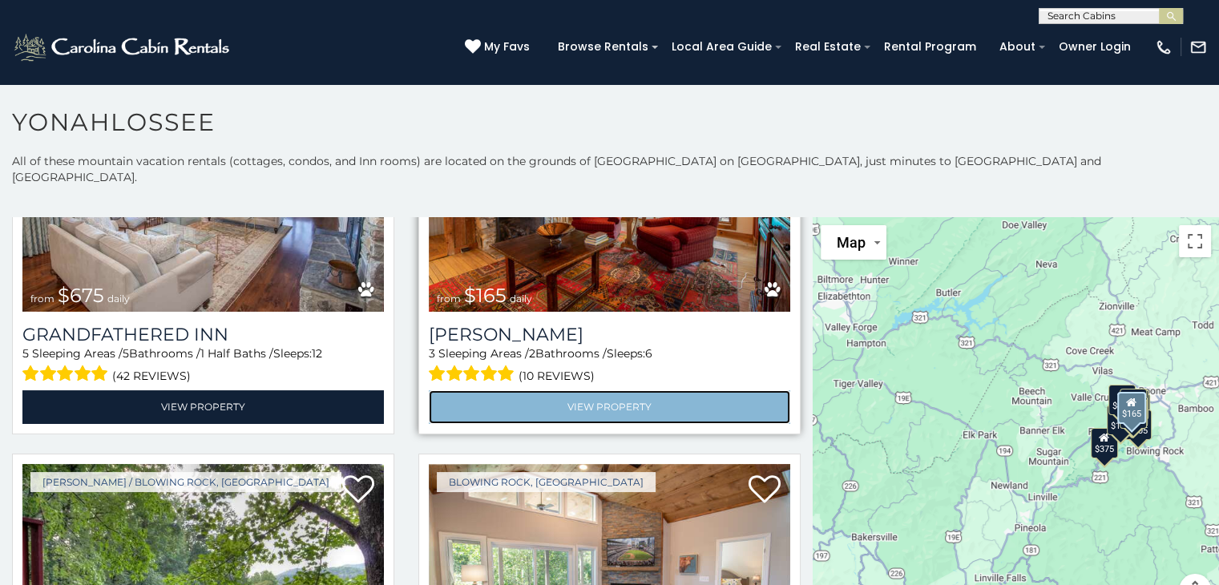
click at [592, 390] on link "View Property" at bounding box center [609, 406] width 361 height 33
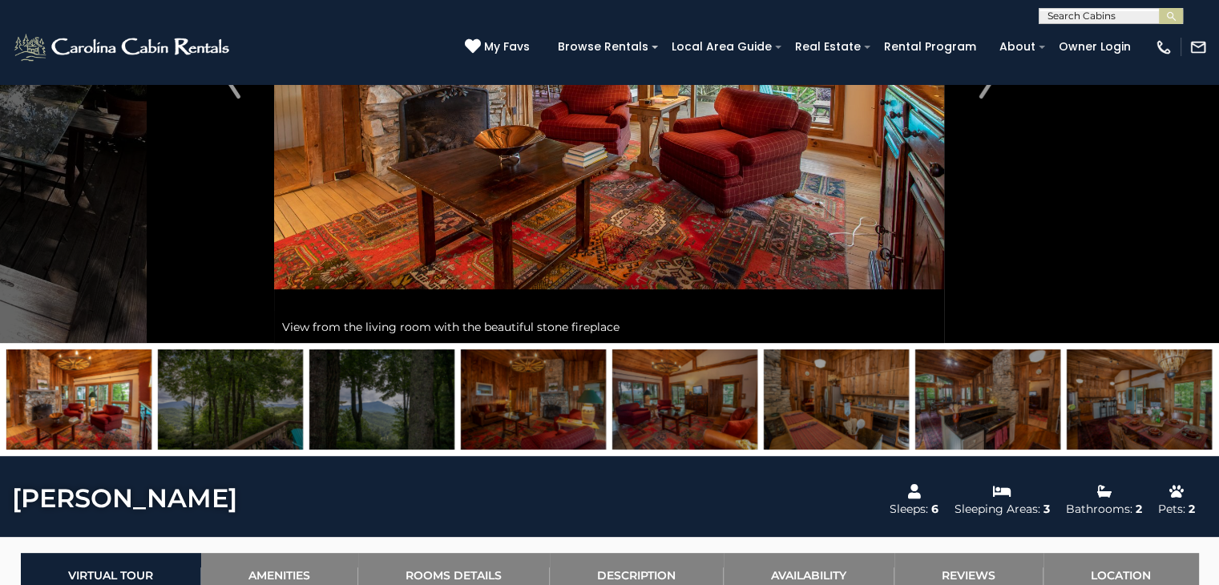
scroll to position [882, 0]
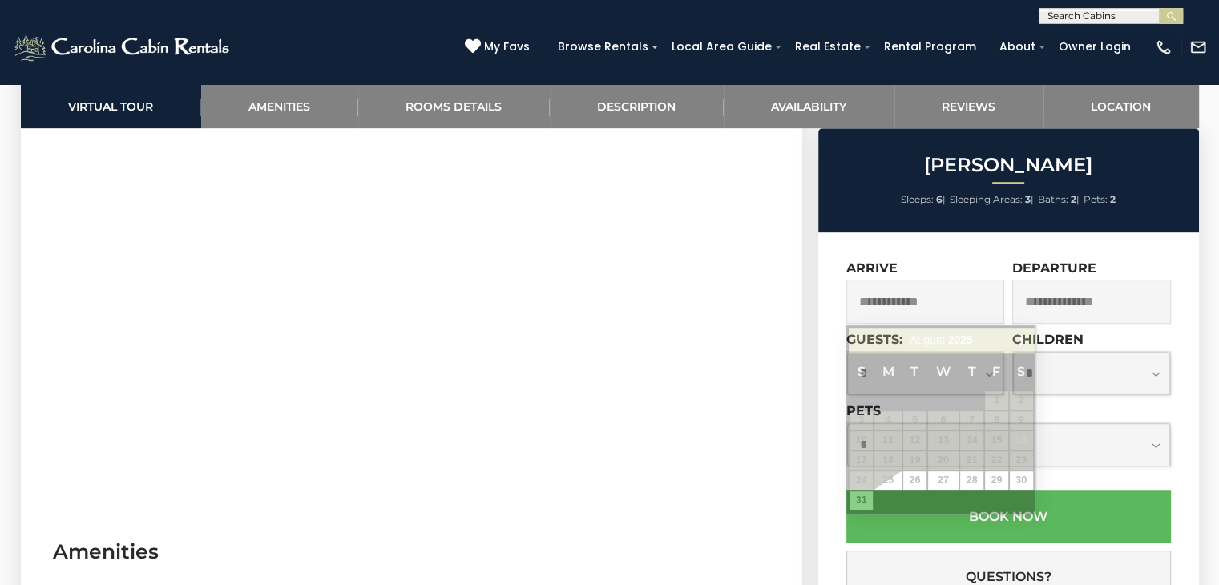
click at [903, 292] on input "text" at bounding box center [925, 302] width 159 height 44
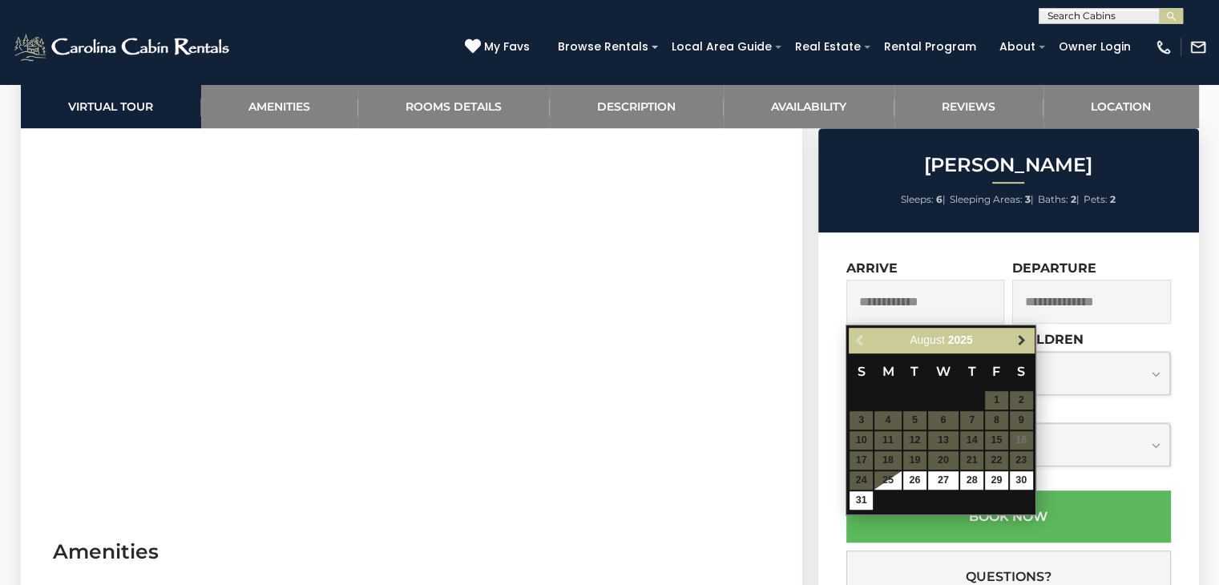
click at [1018, 334] on span "Next" at bounding box center [1021, 340] width 13 height 13
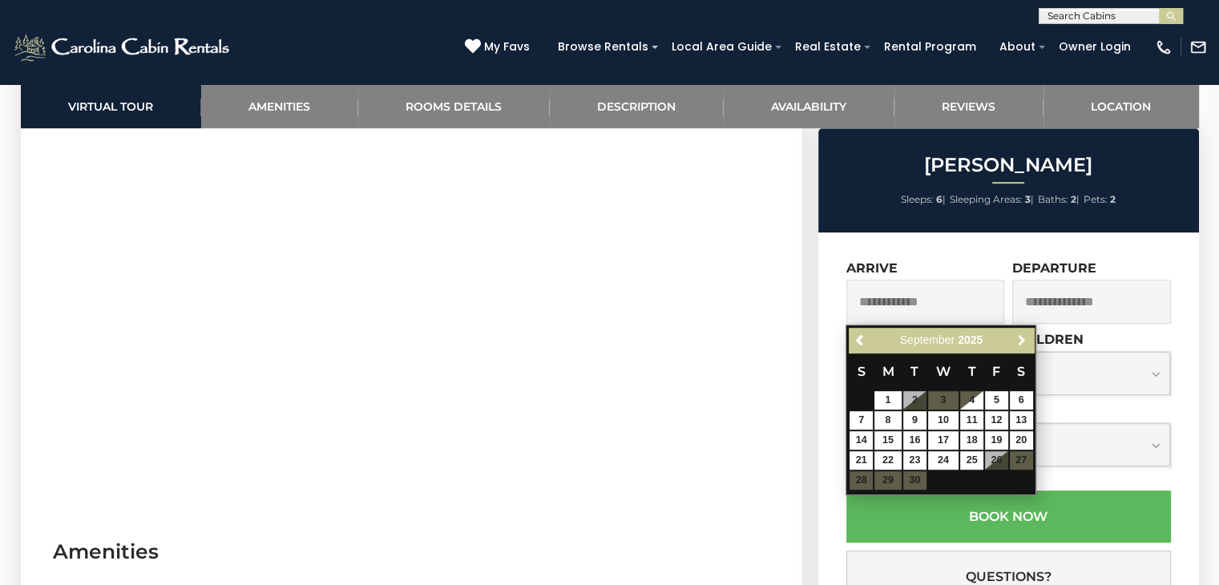
click at [1018, 334] on span "Next" at bounding box center [1021, 340] width 13 height 13
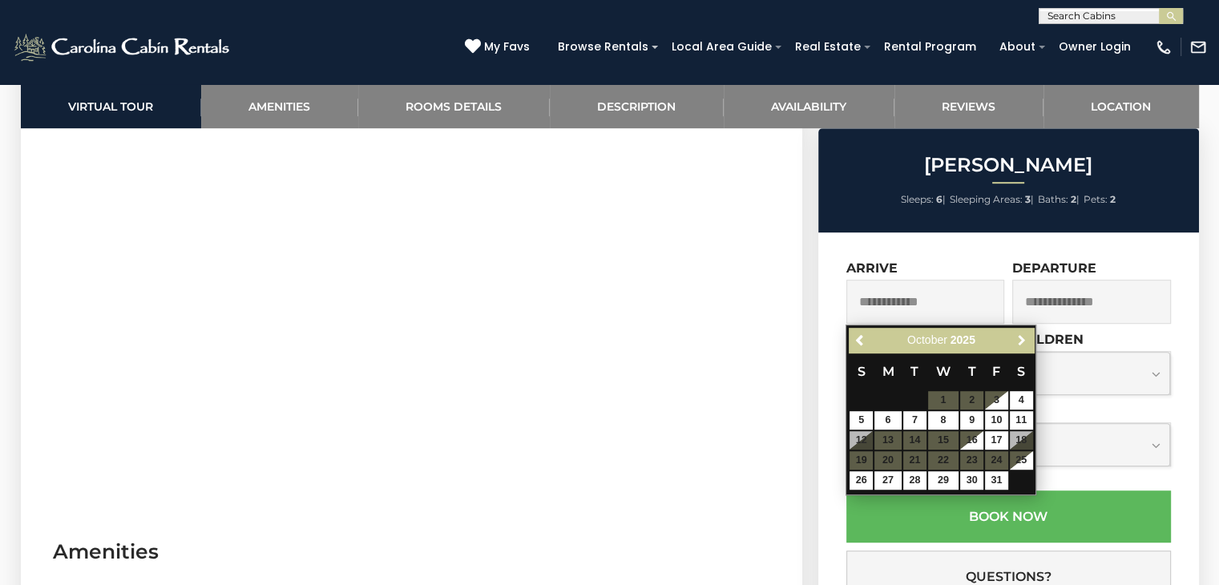
click at [1018, 334] on span "Next" at bounding box center [1021, 340] width 13 height 13
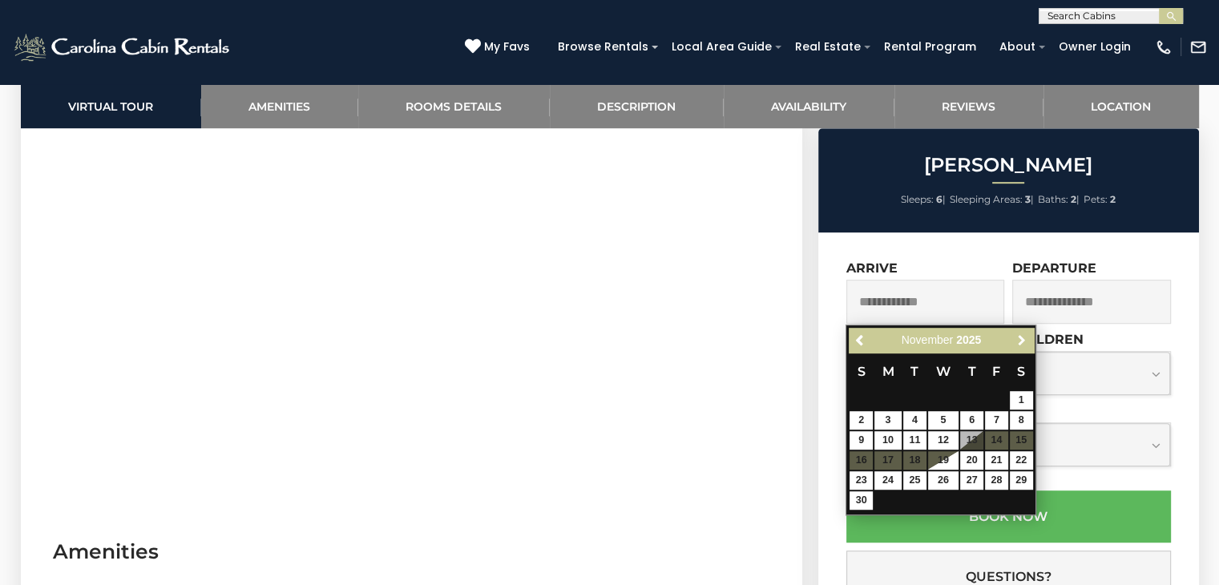
click at [1018, 334] on span "Next" at bounding box center [1021, 340] width 13 height 13
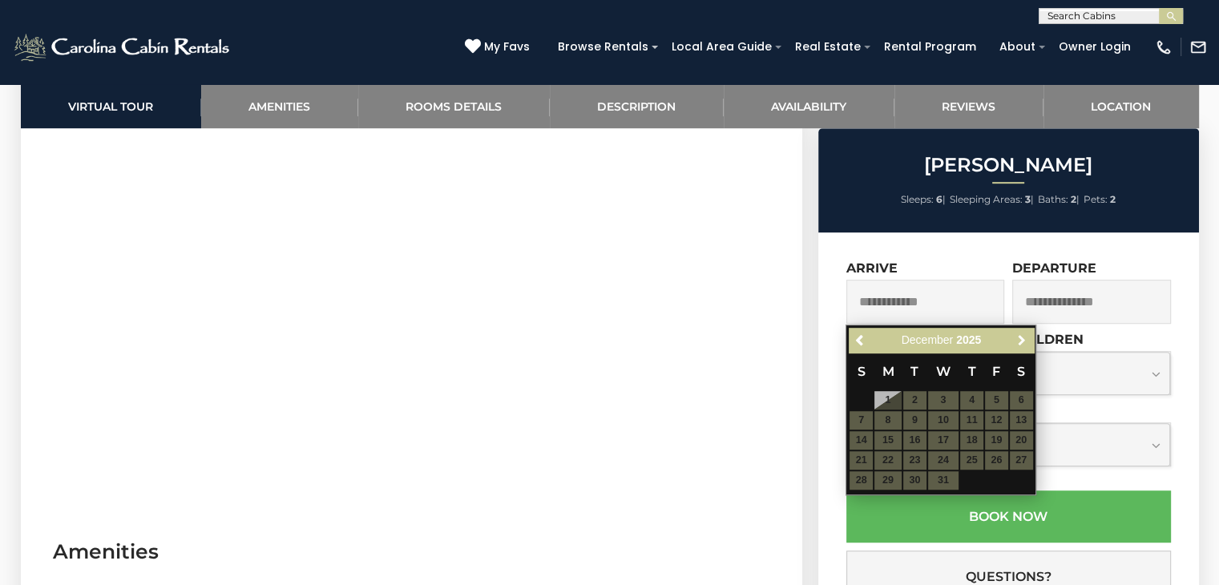
click at [1018, 334] on span "Next" at bounding box center [1021, 340] width 13 height 13
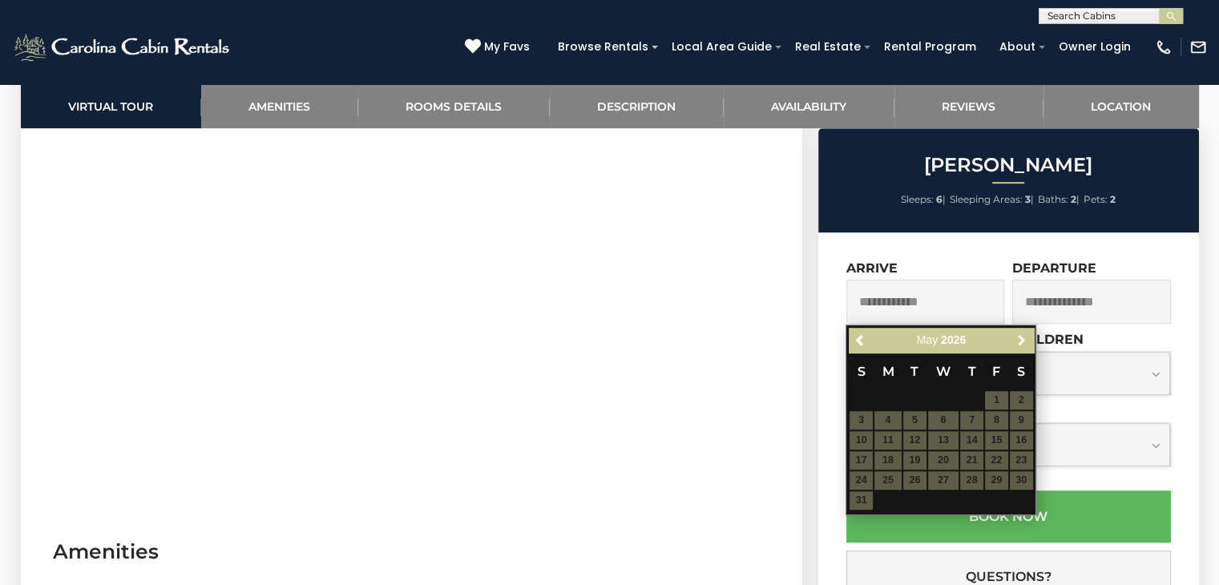
click at [1018, 334] on span "Next" at bounding box center [1021, 340] width 13 height 13
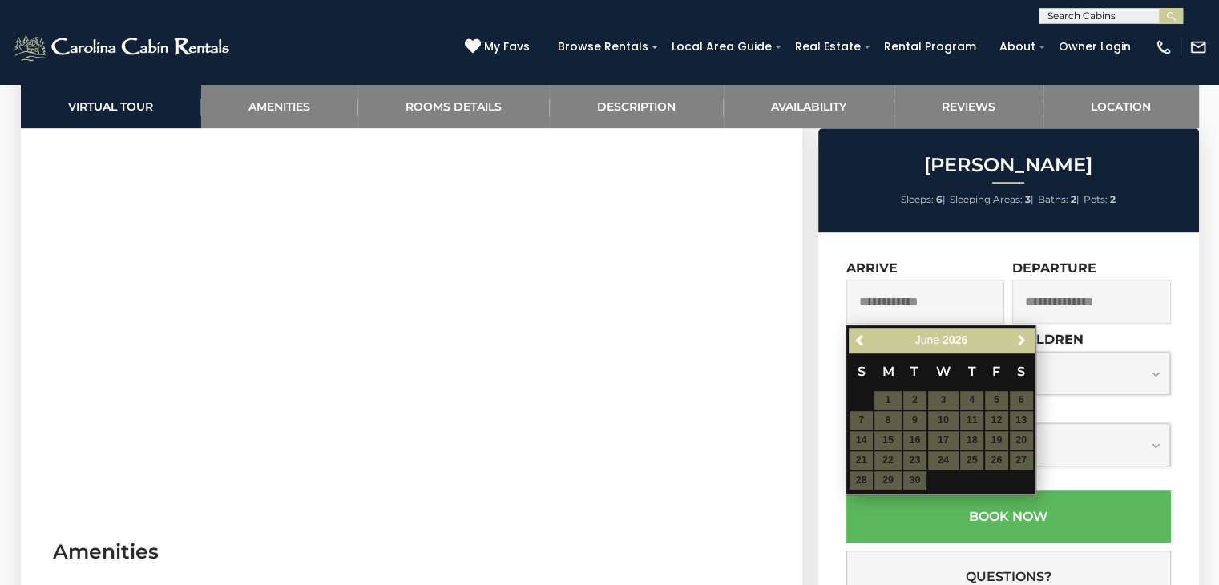
click at [1018, 334] on span "Next" at bounding box center [1021, 340] width 13 height 13
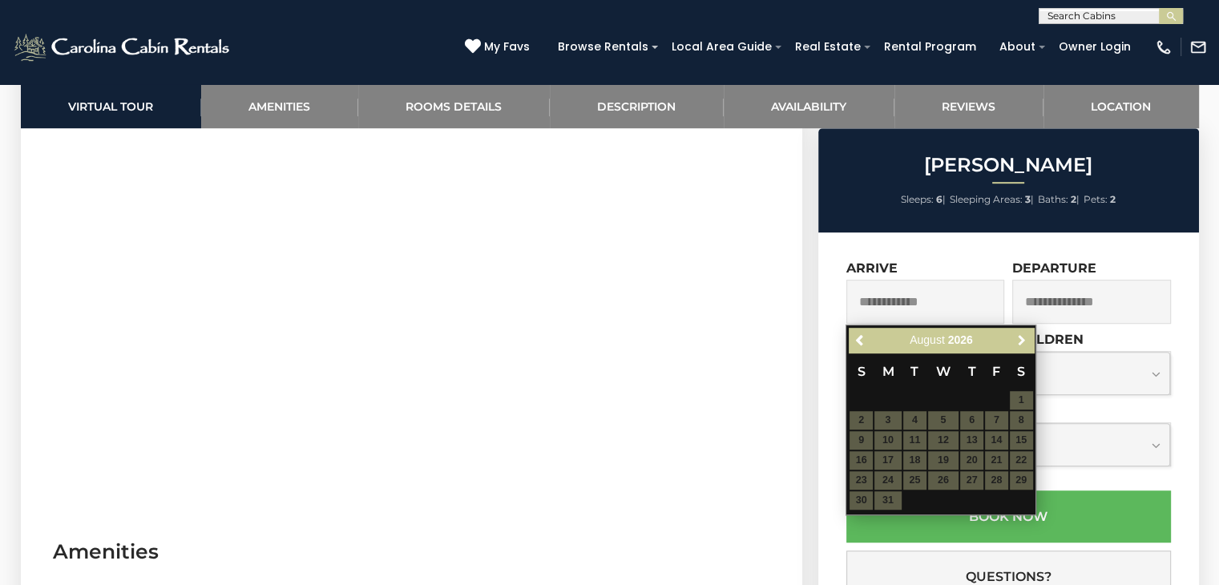
click at [1018, 334] on span "Next" at bounding box center [1021, 340] width 13 height 13
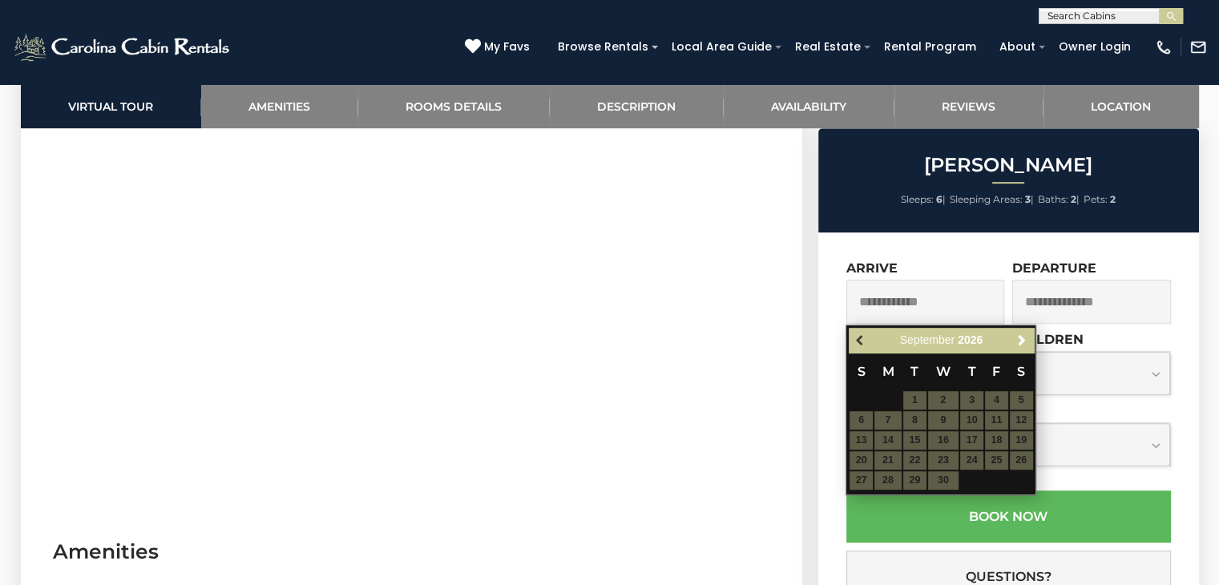
click at [853, 333] on link "Previous" at bounding box center [860, 340] width 20 height 20
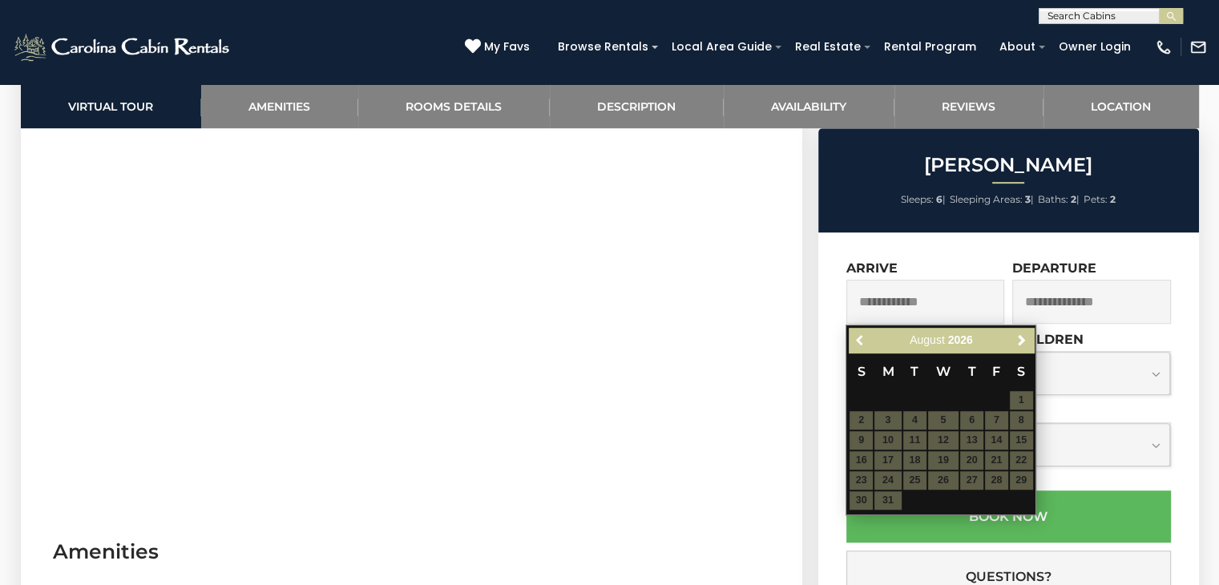
click at [853, 333] on link "Previous" at bounding box center [860, 340] width 20 height 20
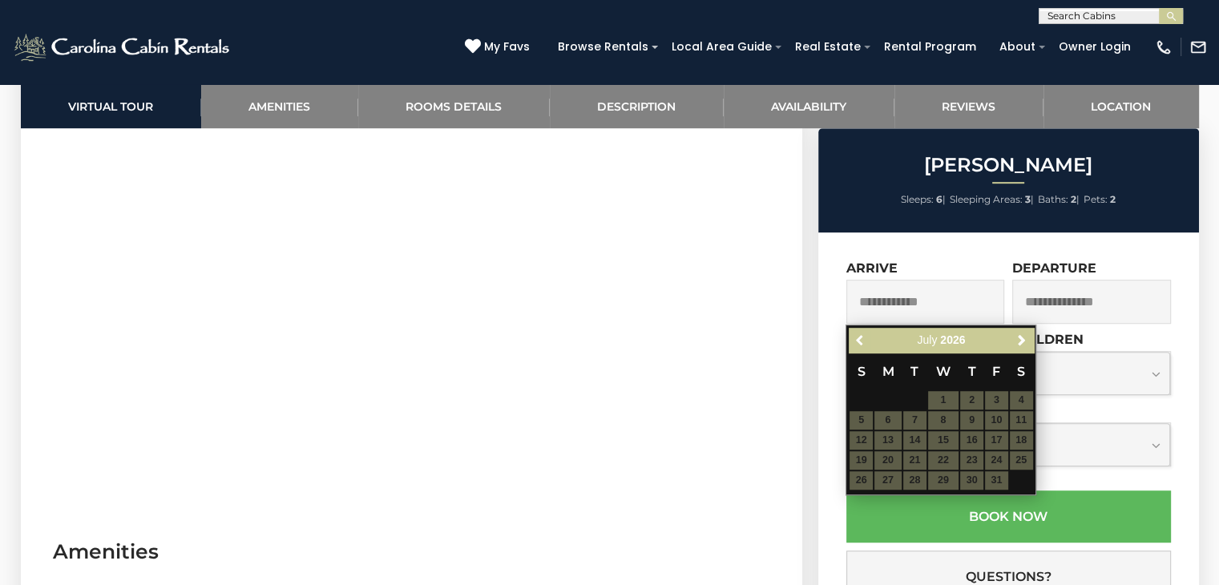
click at [853, 333] on link "Previous" at bounding box center [860, 340] width 20 height 20
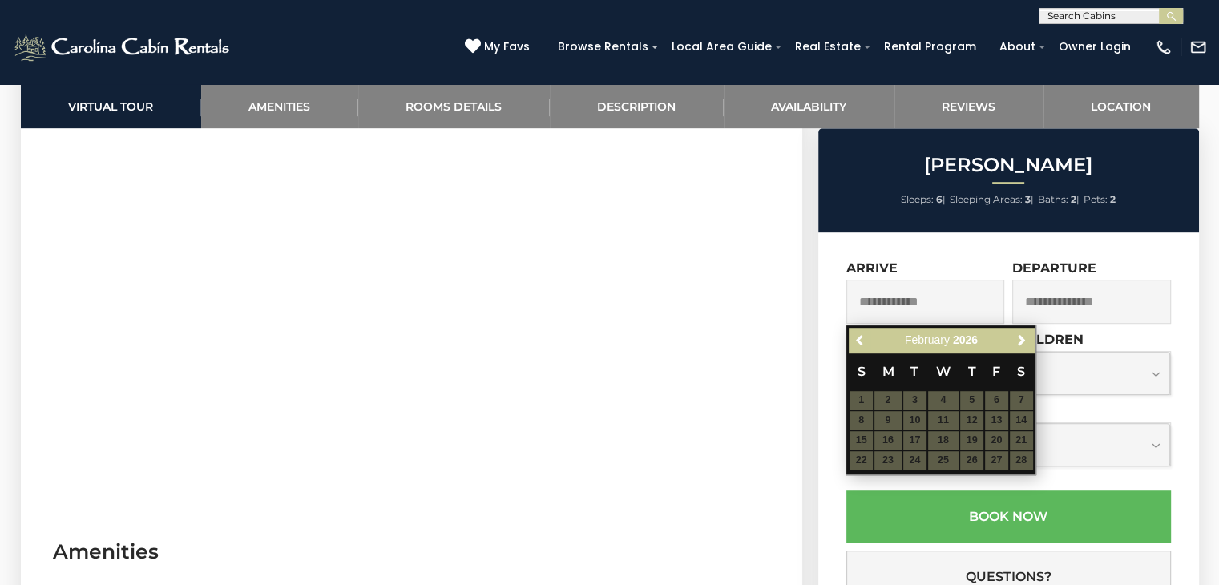
click at [853, 333] on link "Previous" at bounding box center [860, 340] width 20 height 20
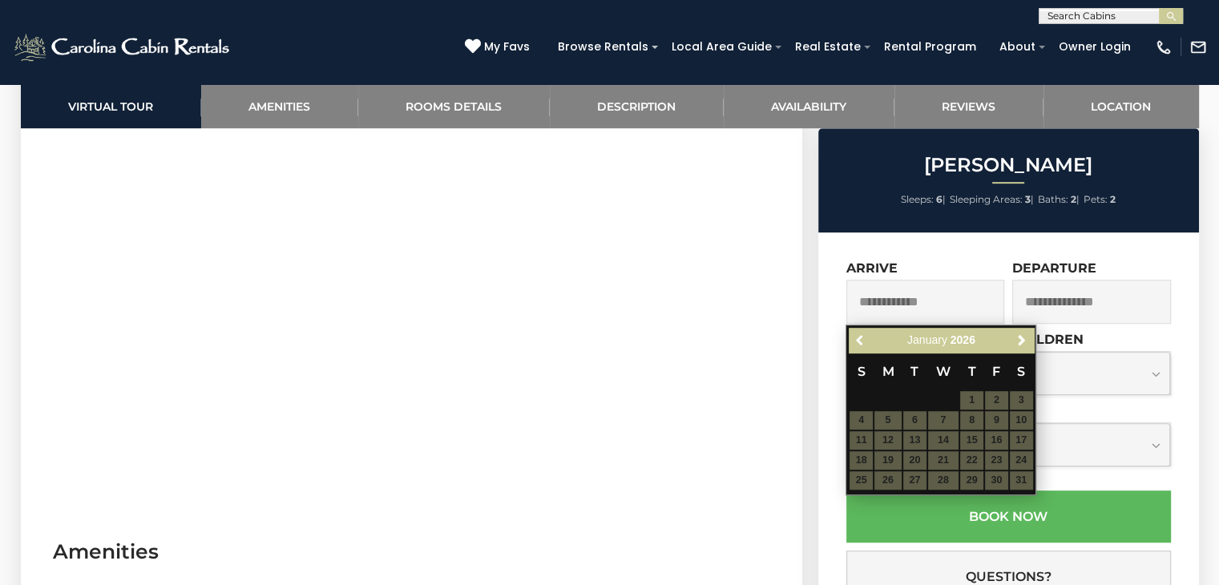
click at [853, 333] on link "Previous" at bounding box center [860, 340] width 20 height 20
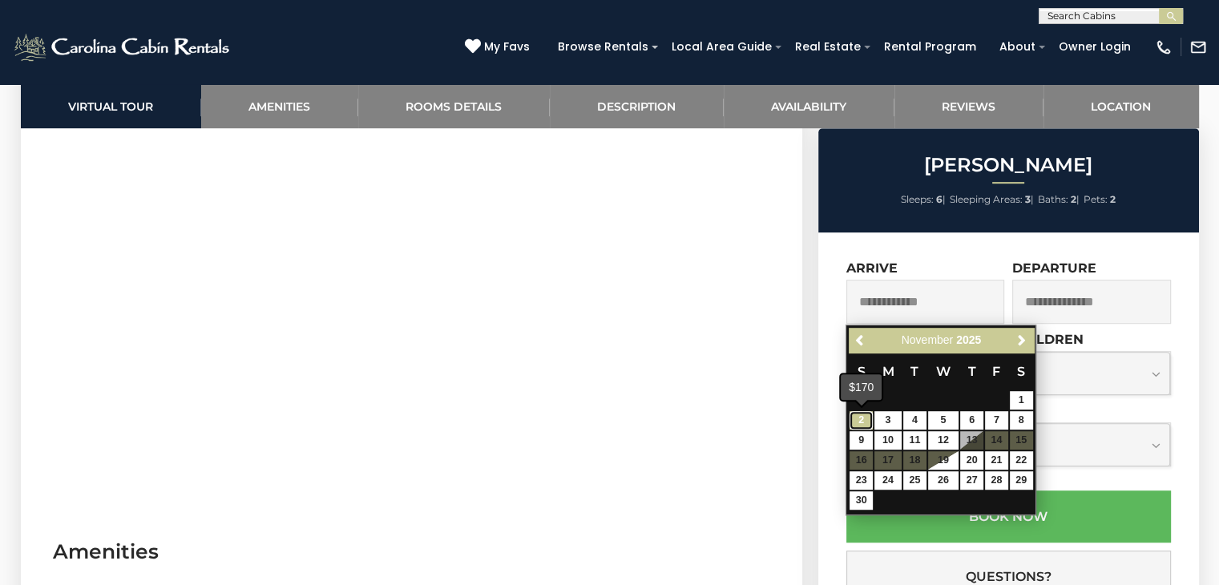
click at [854, 418] on link "2" at bounding box center [860, 420] width 23 height 18
type input "**********"
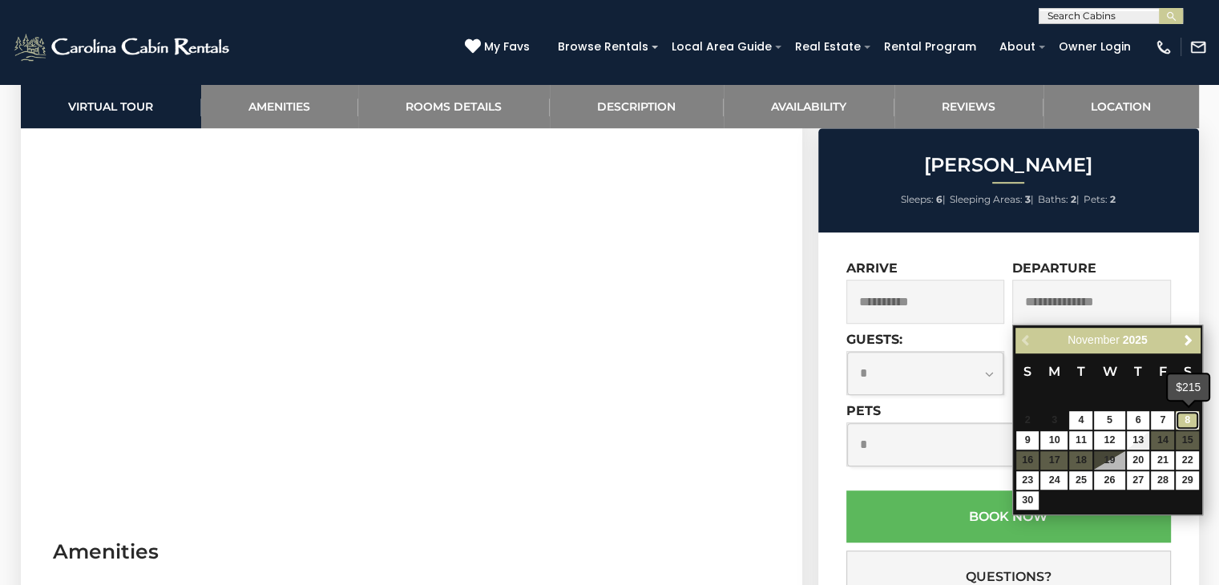
click at [1194, 418] on link "8" at bounding box center [1187, 420] width 23 height 18
type input "**********"
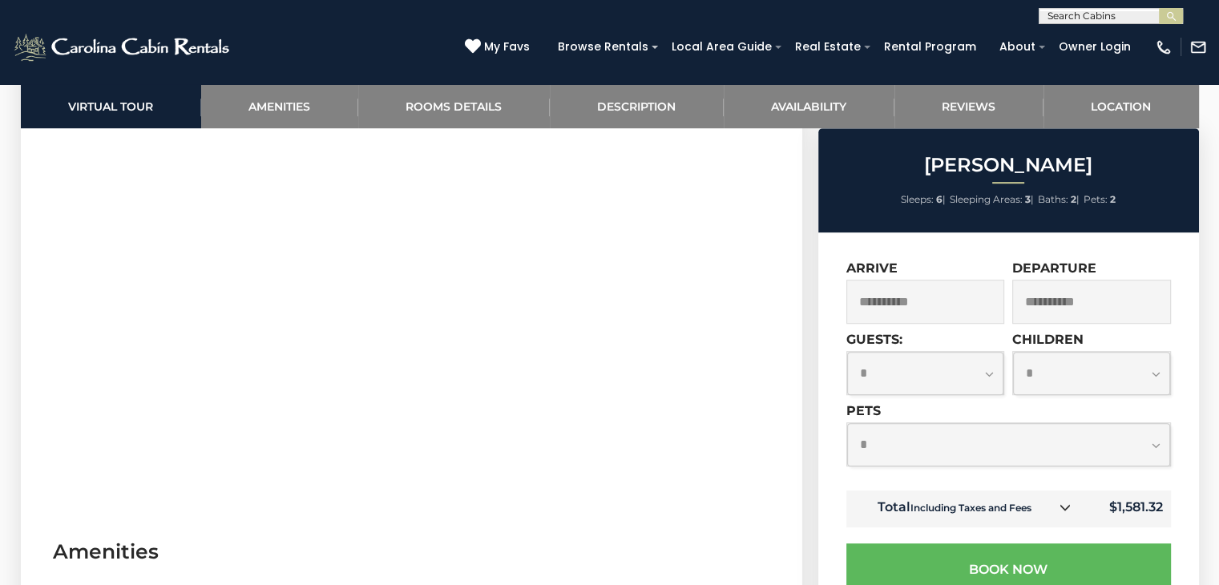
click at [1148, 445] on select "**********" at bounding box center [1008, 444] width 323 height 42
select select "*"
click at [847, 425] on select "**********" at bounding box center [1008, 444] width 323 height 42
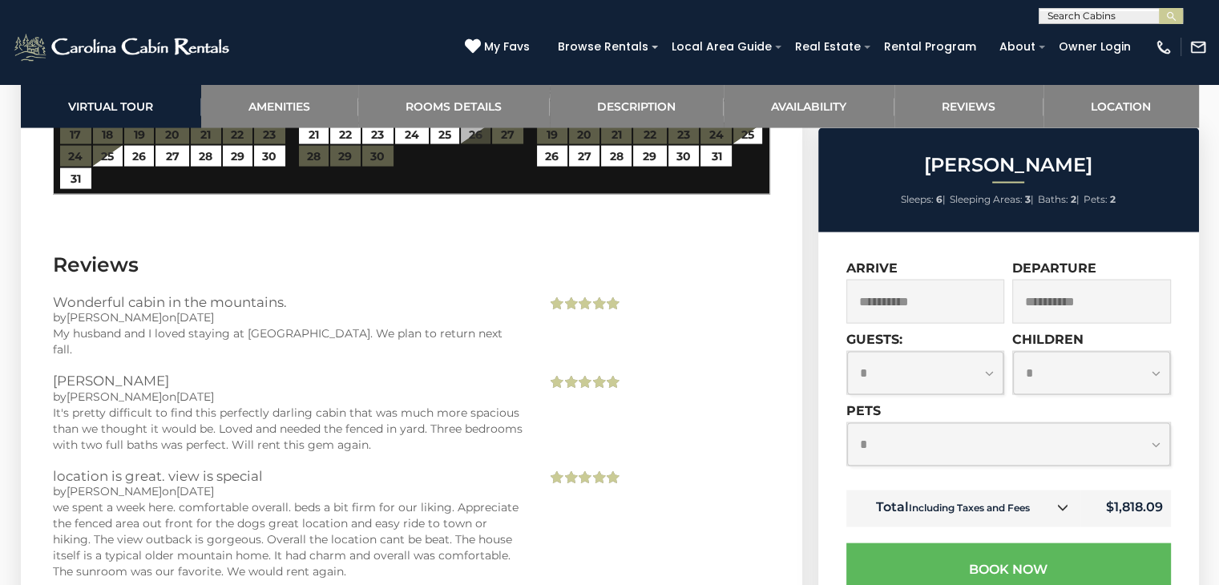
scroll to position [3526, 0]
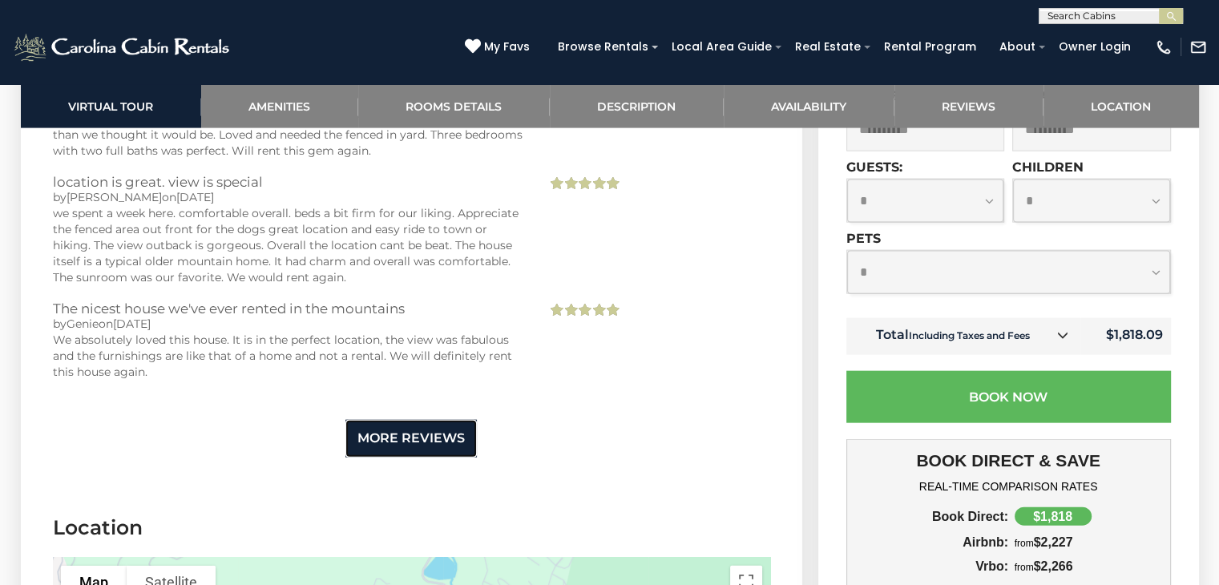
click at [429, 420] on link "More Reviews" at bounding box center [410, 439] width 131 height 38
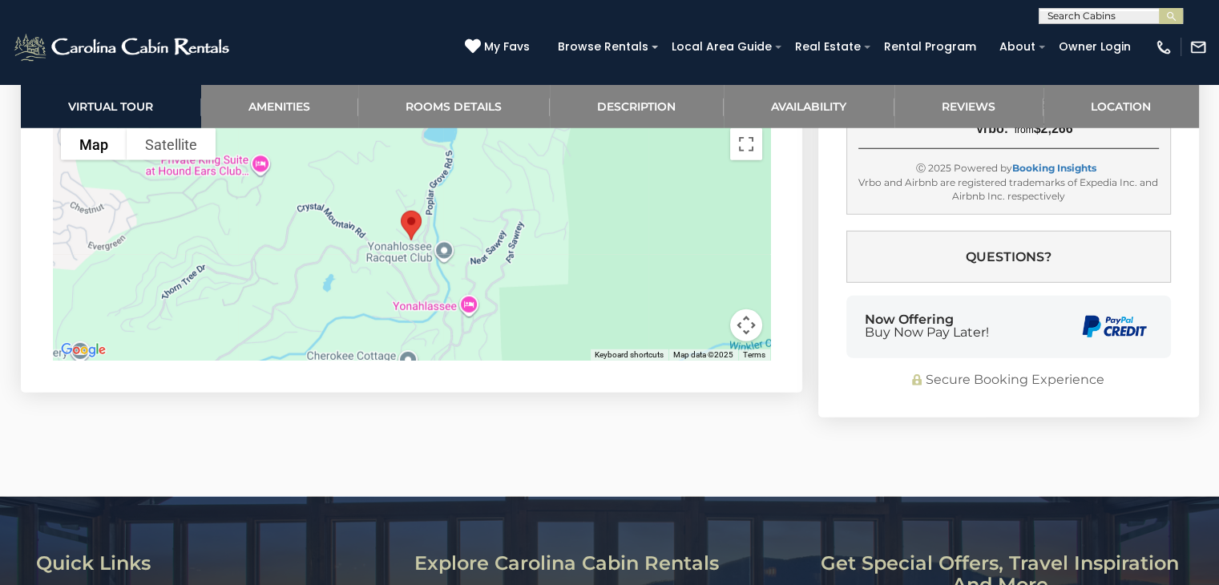
scroll to position [4114, 0]
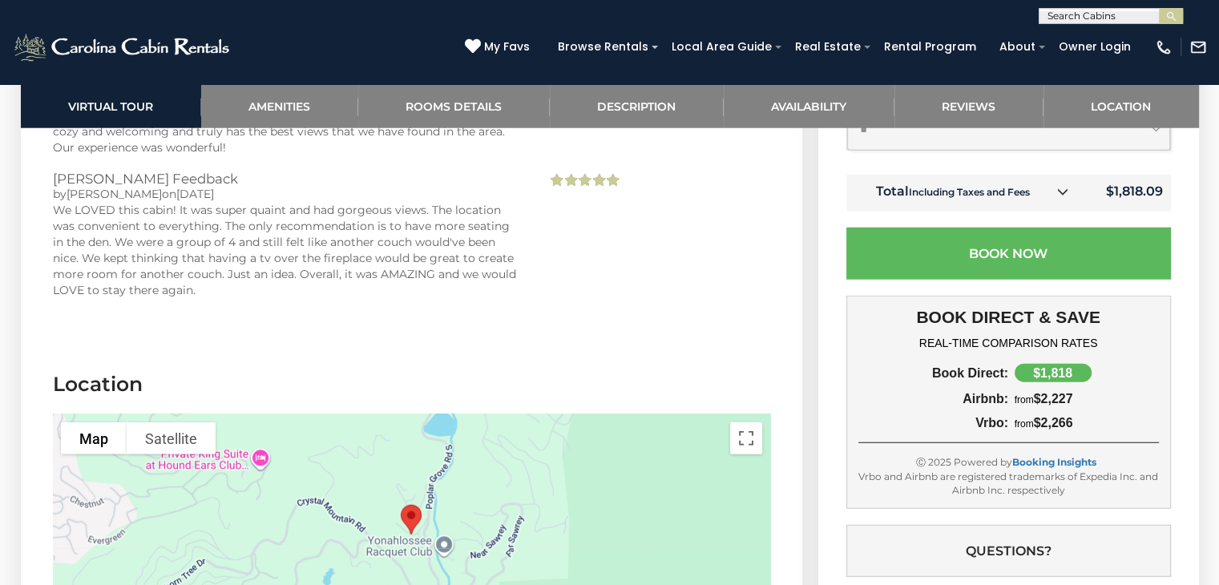
click at [534, 446] on div at bounding box center [411, 534] width 717 height 240
click at [749, 422] on button "Toggle fullscreen view" at bounding box center [746, 438] width 32 height 32
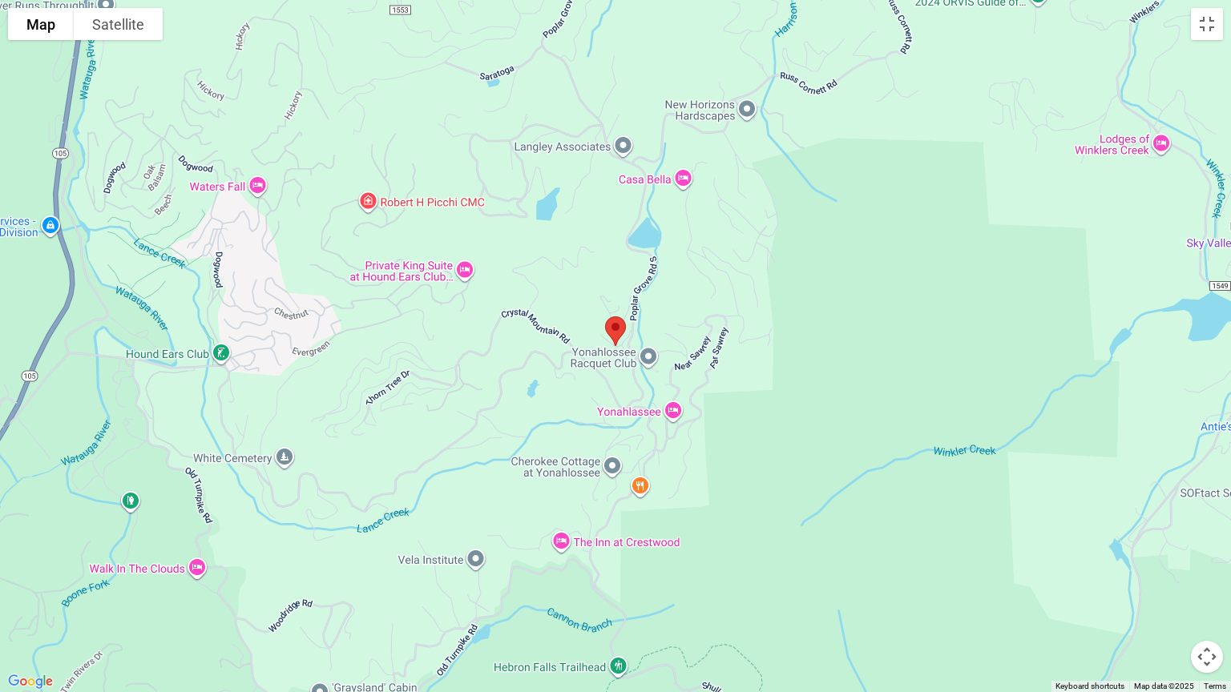
click at [603, 350] on img "Azalea Hill" at bounding box center [616, 331] width 34 height 42
click at [804, 376] on div at bounding box center [615, 346] width 1231 height 692
click at [808, 379] on div at bounding box center [615, 346] width 1231 height 692
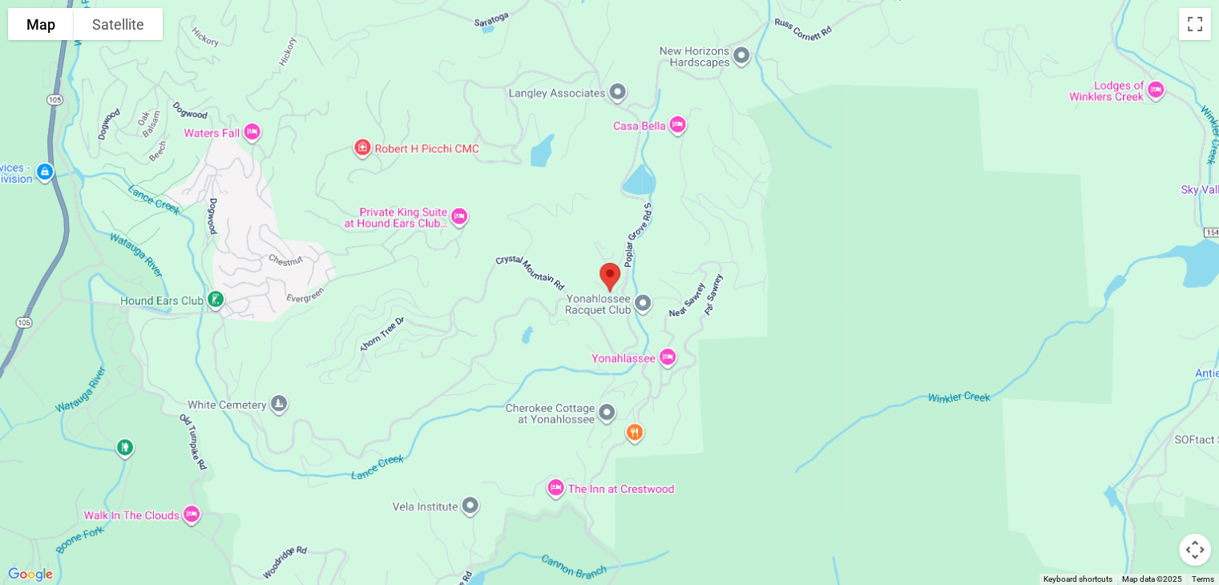
scroll to position [3526, 0]
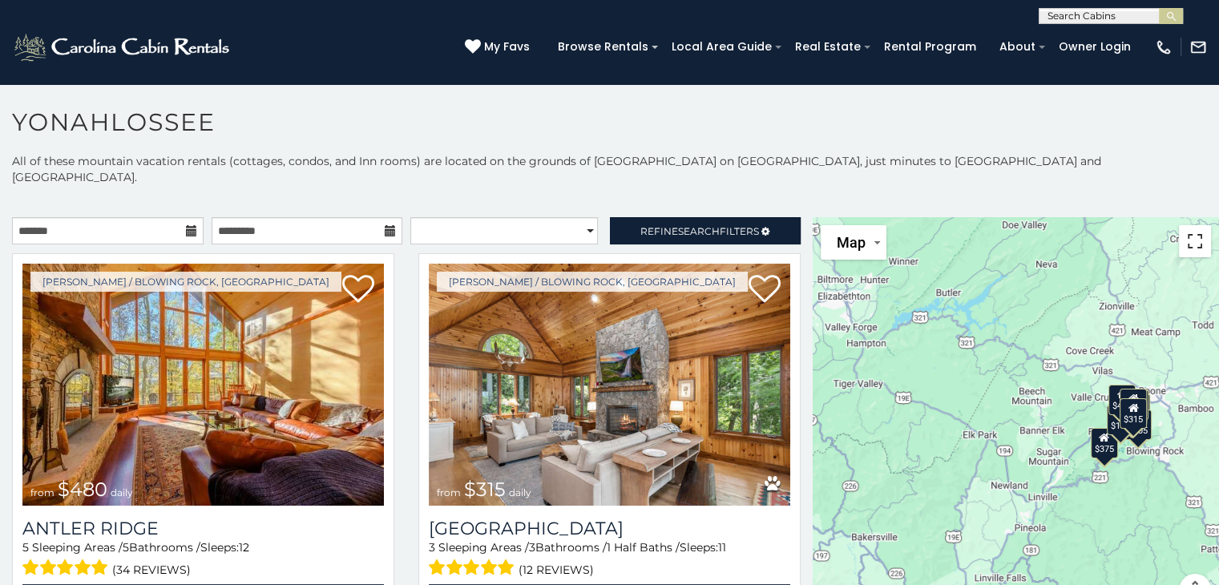
click at [1197, 225] on button "Toggle fullscreen view" at bounding box center [1195, 241] width 32 height 32
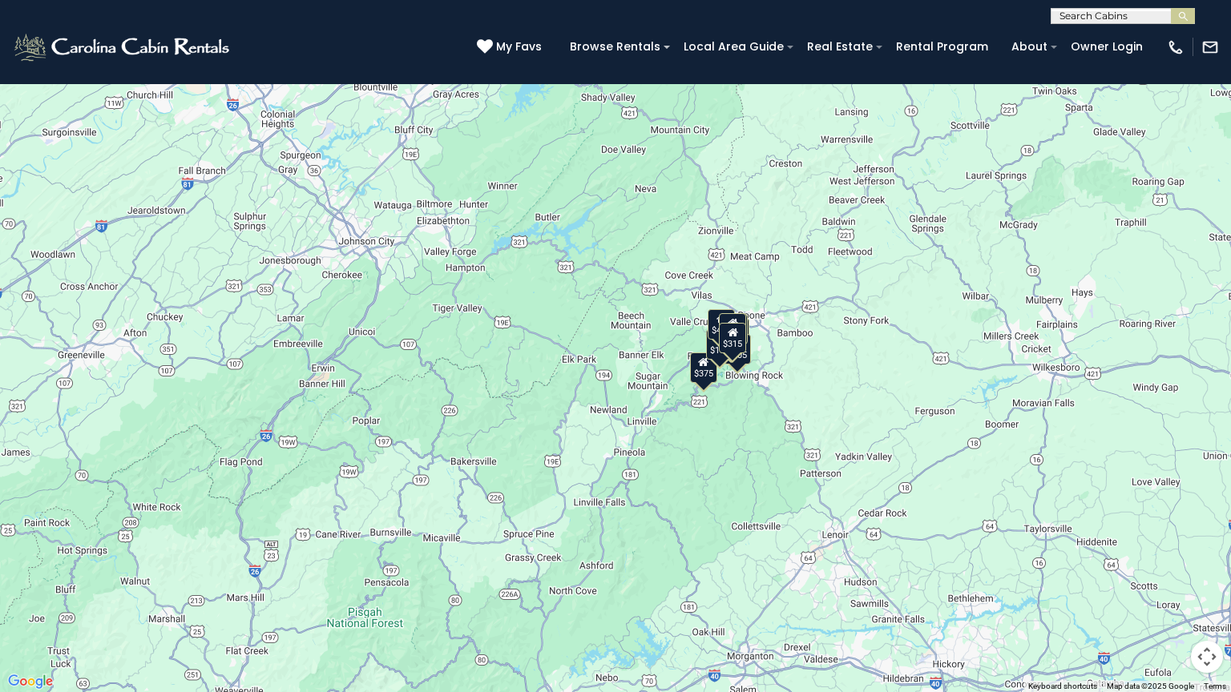
click at [899, 328] on div "$480 $315 $675 $165 $125 $205 $155 $120 $220 $140 $200 $135 $125 $125 $375 $395…" at bounding box center [615, 346] width 1231 height 692
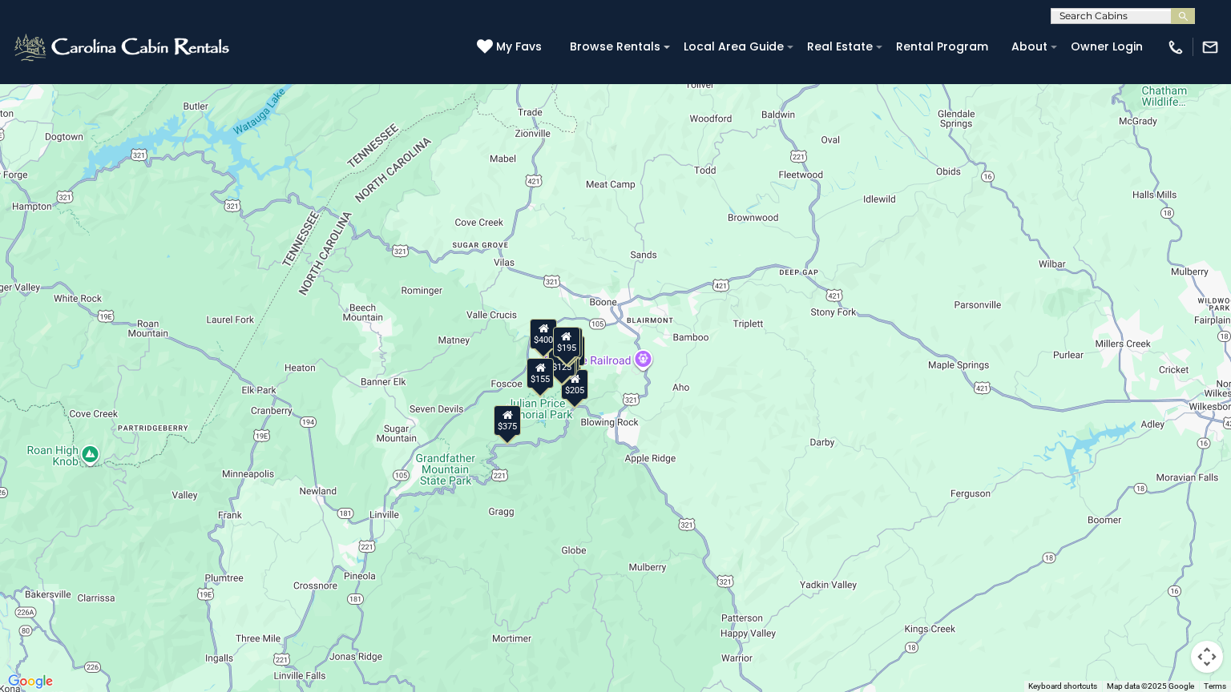
click at [860, 325] on div "$480 $315 $675 $165 $125 $205 $155 $120 $220 $140 $200 $135 $125 $125 $375 $395…" at bounding box center [615, 346] width 1231 height 692
click at [860, 324] on div "$480 $315 $675 $165 $125 $205 $155 $120 $220 $140 $200 $135 $125 $125 $375 $395…" at bounding box center [615, 346] width 1231 height 692
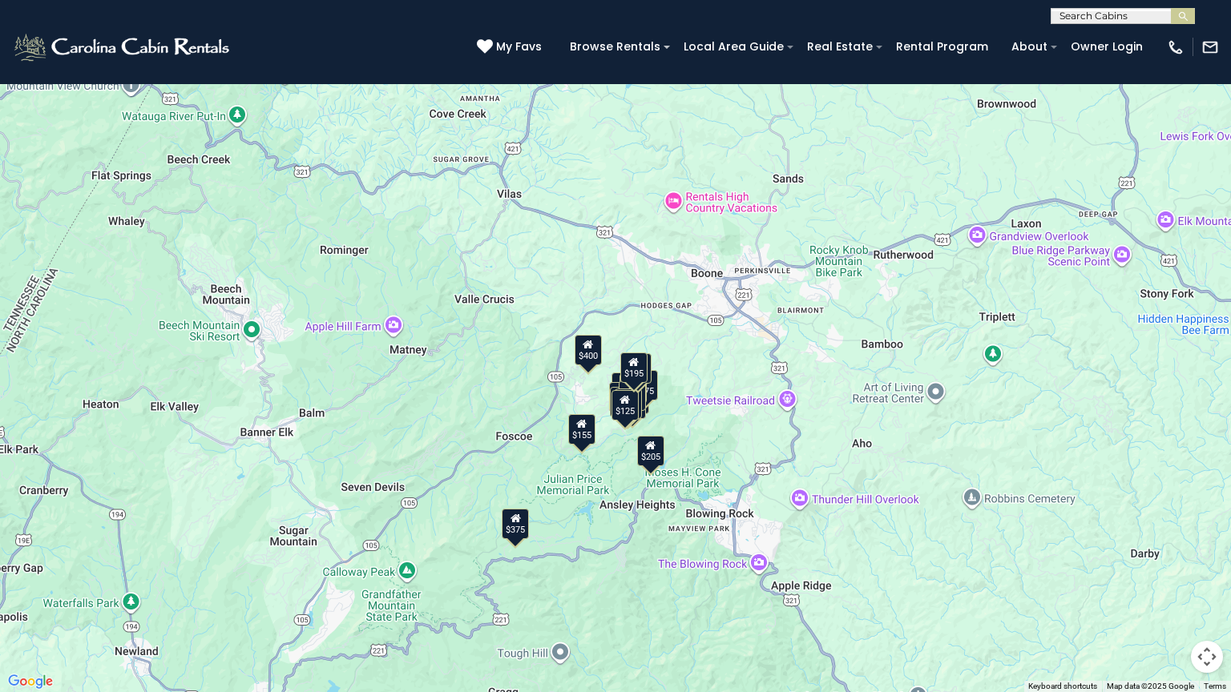
drag, startPoint x: 660, startPoint y: 323, endPoint x: 1031, endPoint y: 316, distance: 371.1
click at [1031, 316] on div "$480 $315 $675 $165 $125 $205 $155 $120 $220 $140 $200 $135 $125 $125 $375 $395…" at bounding box center [615, 346] width 1231 height 692
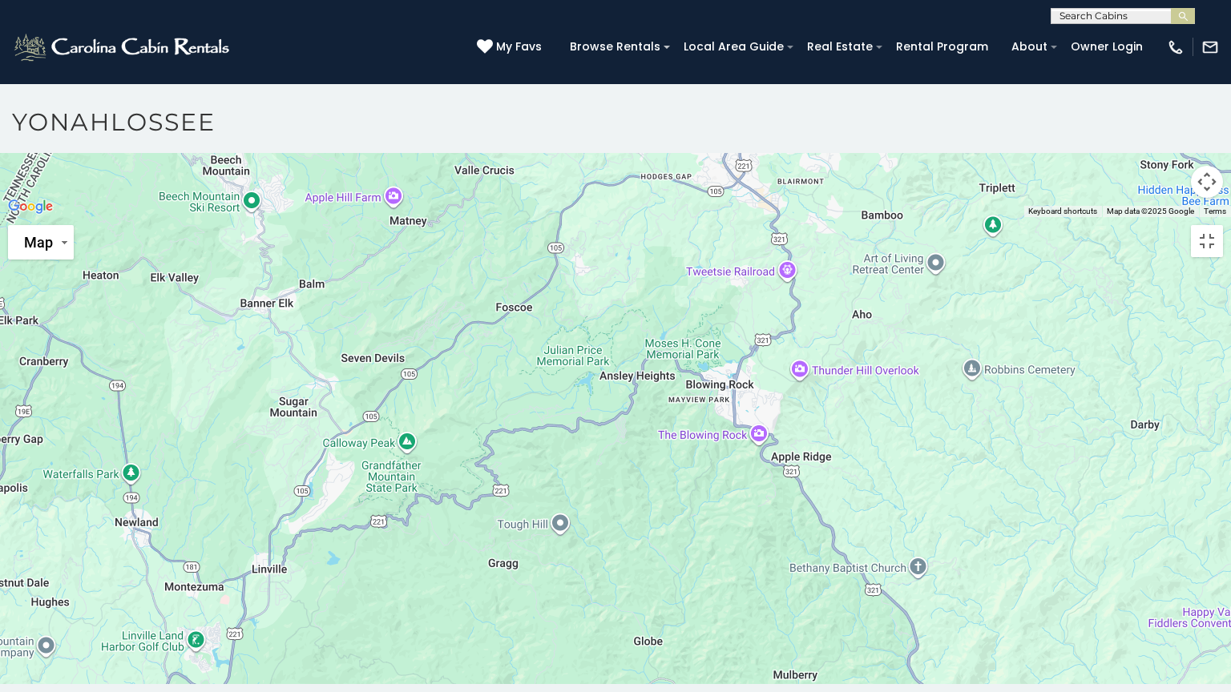
click at [769, 217] on div at bounding box center [615, 217] width 1231 height 0
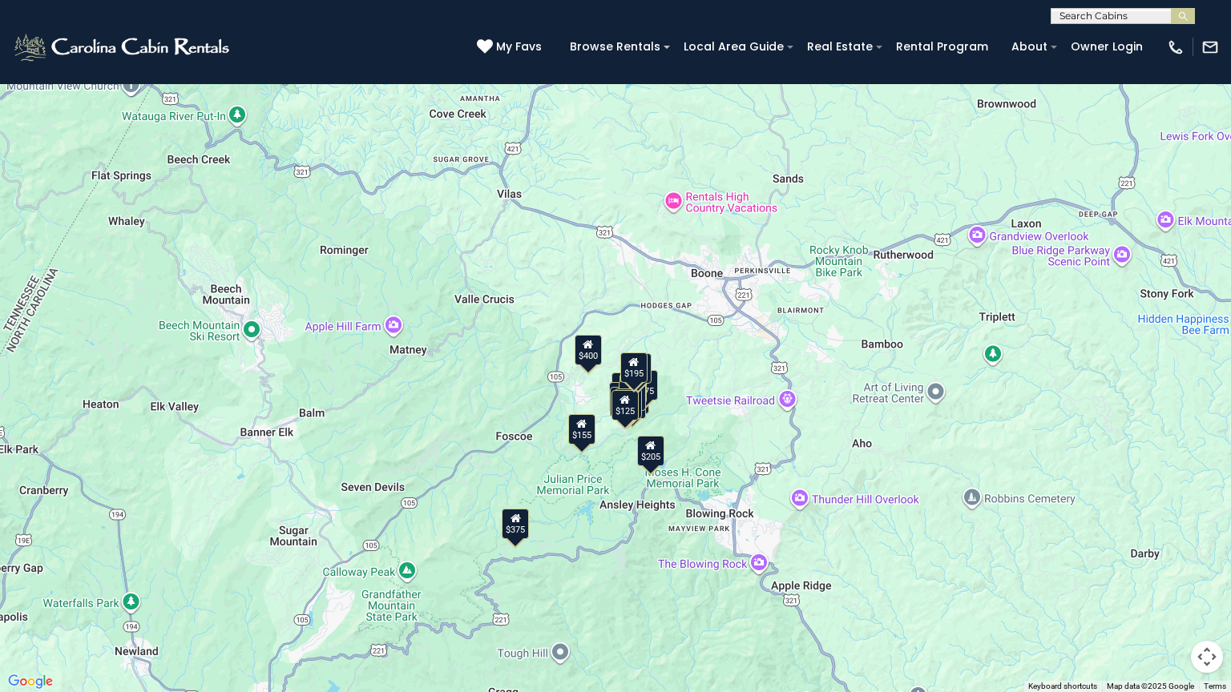
click at [769, 250] on div "$480 $315 $675 $165 $125 $205 $155 $120 $220 $140 $200 $135 $125 $125 $375 $395…" at bounding box center [615, 346] width 1231 height 692
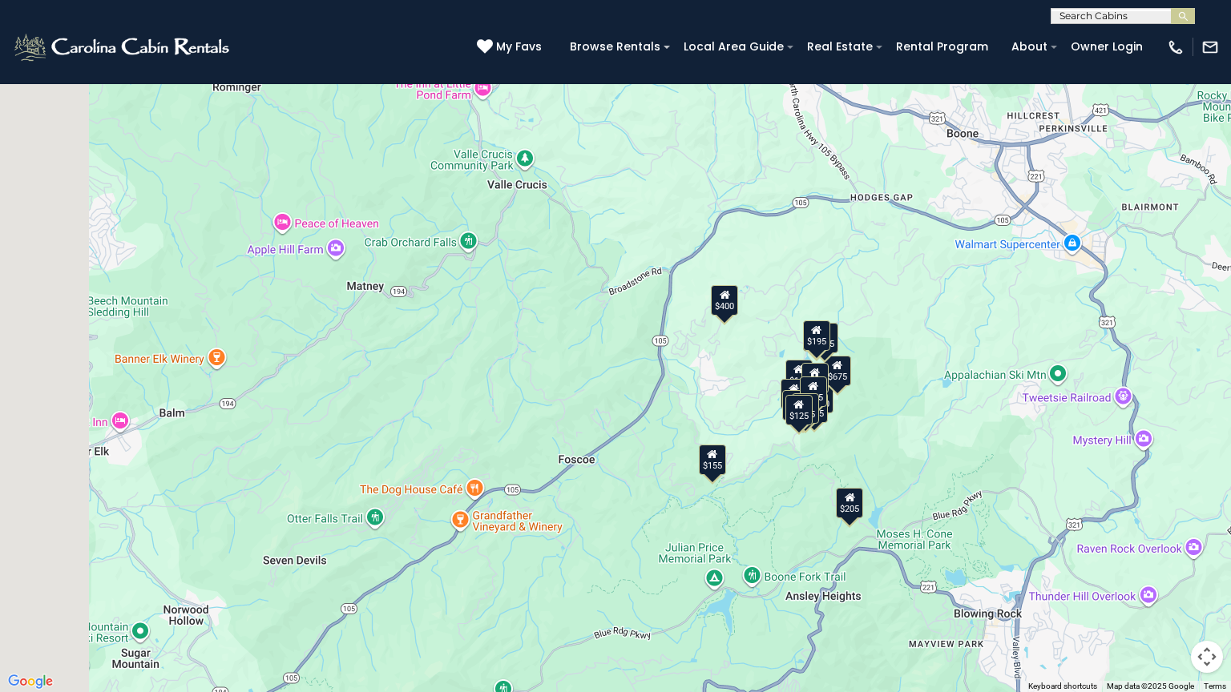
drag, startPoint x: 747, startPoint y: 360, endPoint x: 1071, endPoint y: 192, distance: 364.9
click at [1071, 192] on div "$480 $315 $675 $165 $125 $205 $155 $120 $220 $140 $200 $135 $125 $125 $395 $155…" at bounding box center [615, 346] width 1231 height 692
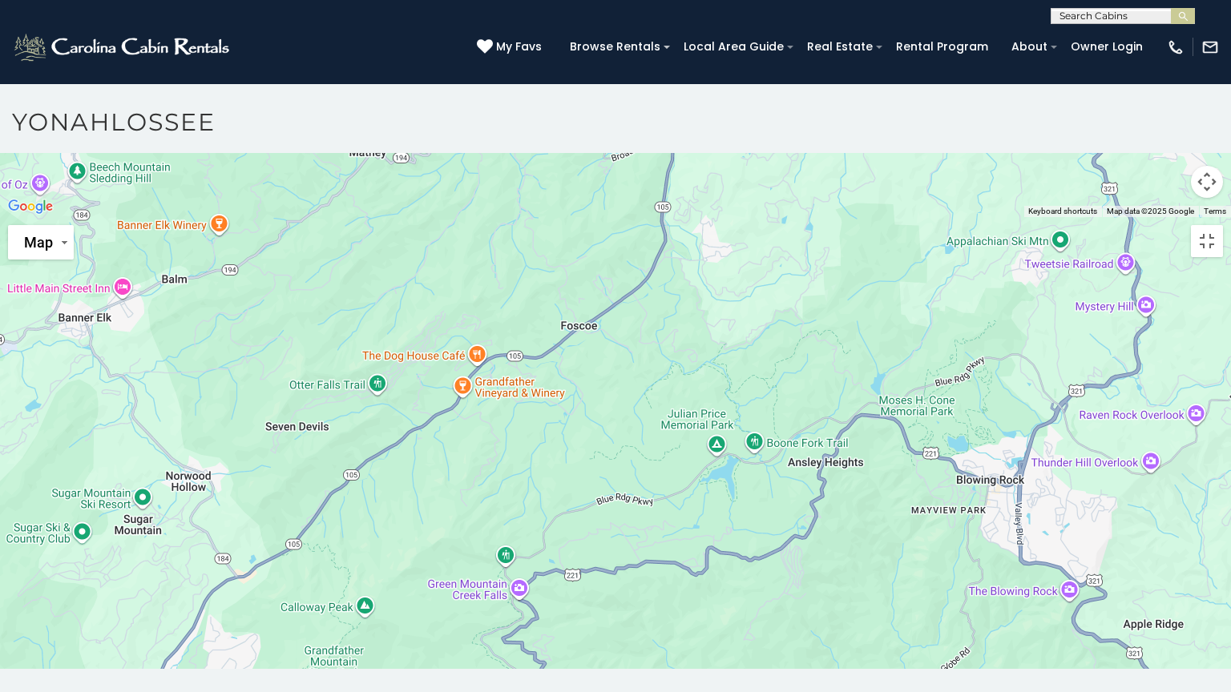
click at [950, 217] on div at bounding box center [615, 217] width 1231 height 0
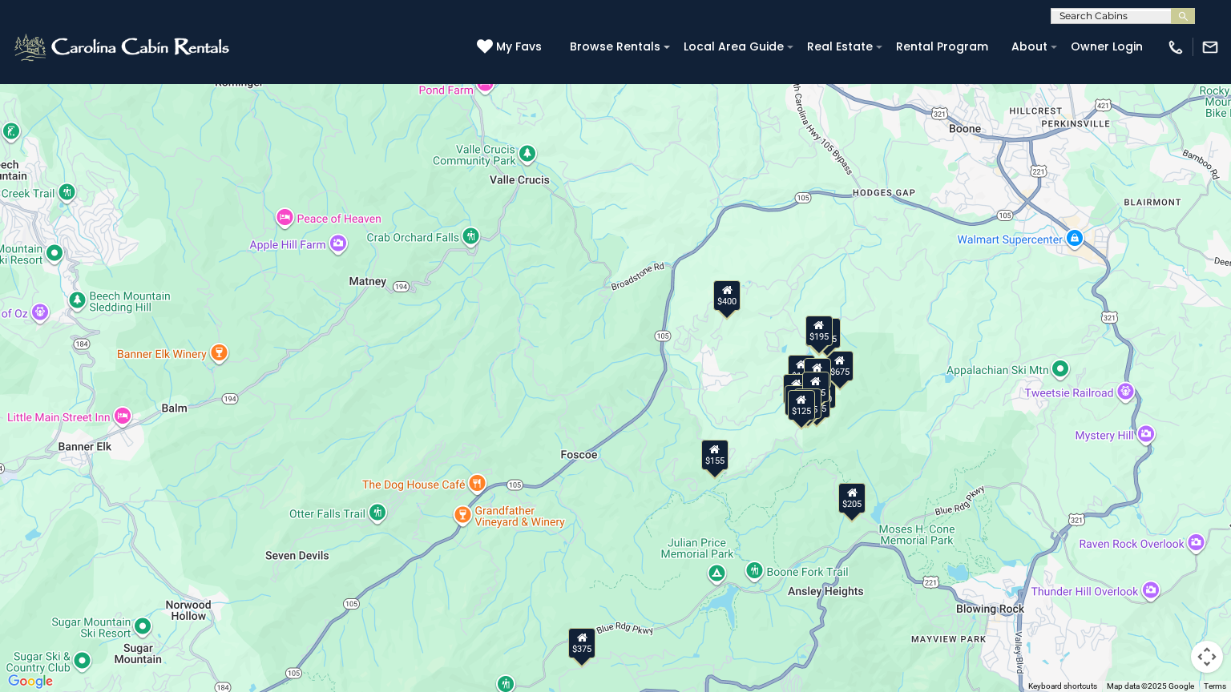
click at [950, 285] on div "$480 $315 $675 $165 $125 $205 $155 $120 $220 $140 $200 $135 $125 $125 $375 $395…" at bounding box center [615, 346] width 1231 height 692
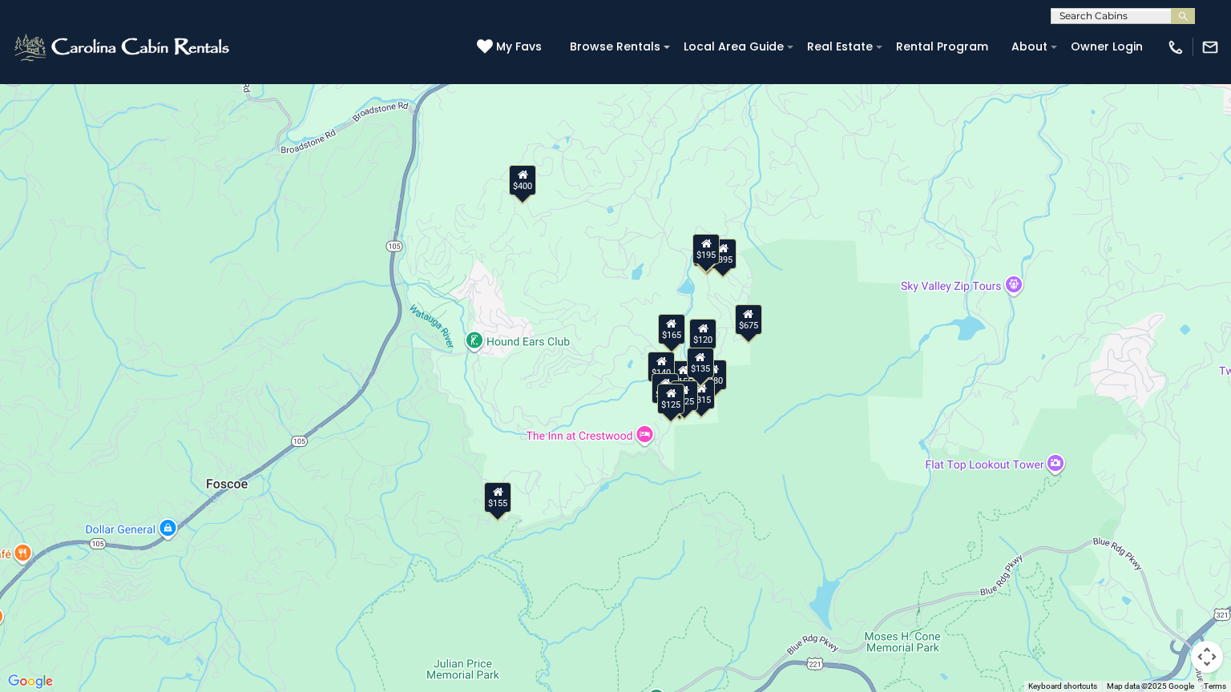
drag, startPoint x: 877, startPoint y: 381, endPoint x: 894, endPoint y: 235, distance: 147.7
click at [894, 235] on div "$480 $315 $675 $165 $125 $155 $120 $220 $140 $200 $135 $125 $125 $395 $155 $400…" at bounding box center [615, 346] width 1231 height 692
click at [922, 356] on div "$480 $315 $675 $165 $125 $205 $155 $120 $220 $140 $200 $135 $125 $125 $395 $155…" at bounding box center [615, 346] width 1231 height 692
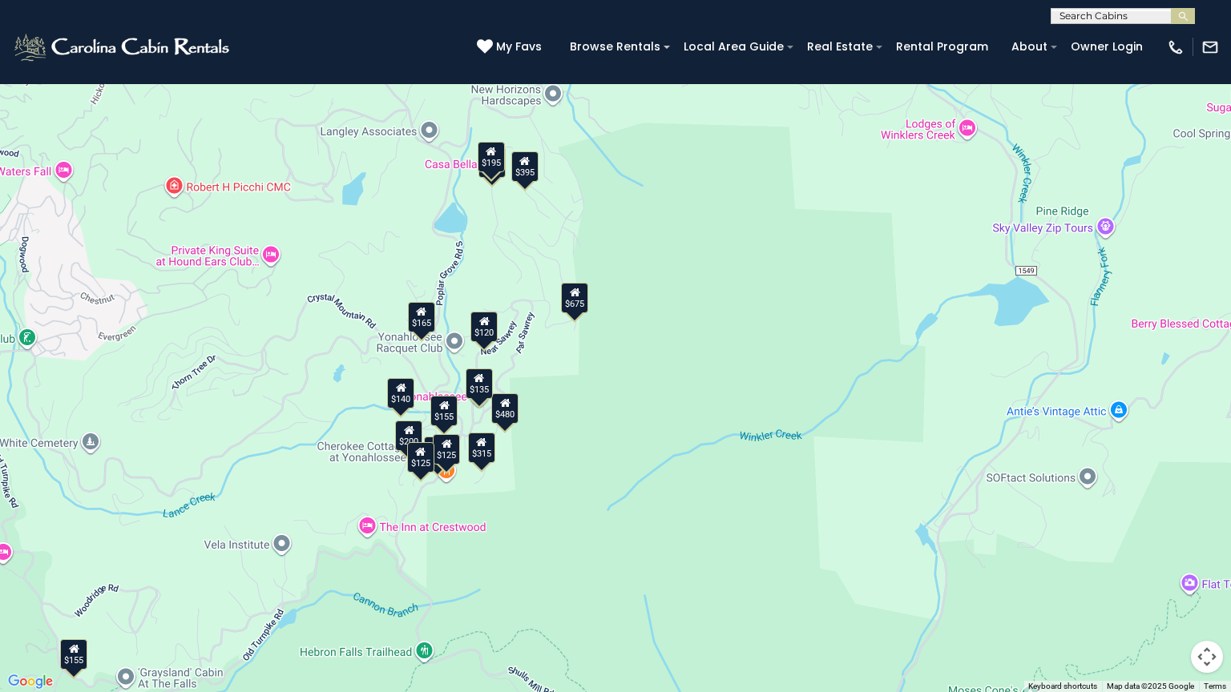
click at [772, 346] on div "$480 $315 $675 $165 $125 $155 $120 $220 $140 $200 $135 $125 $125 $395 $155 $400…" at bounding box center [615, 346] width 1231 height 692
click at [772, 343] on div "$480 $315 $675 $165 $125 $155 $120 $220 $140 $200 $135 $125 $125 $395 $155 $400…" at bounding box center [615, 346] width 1231 height 692
click at [762, 314] on div "$480 $315 $675 $165 $125 $155 $120 $220 $140 $200 $135 $125 $125 $395 $155 $400…" at bounding box center [615, 346] width 1231 height 692
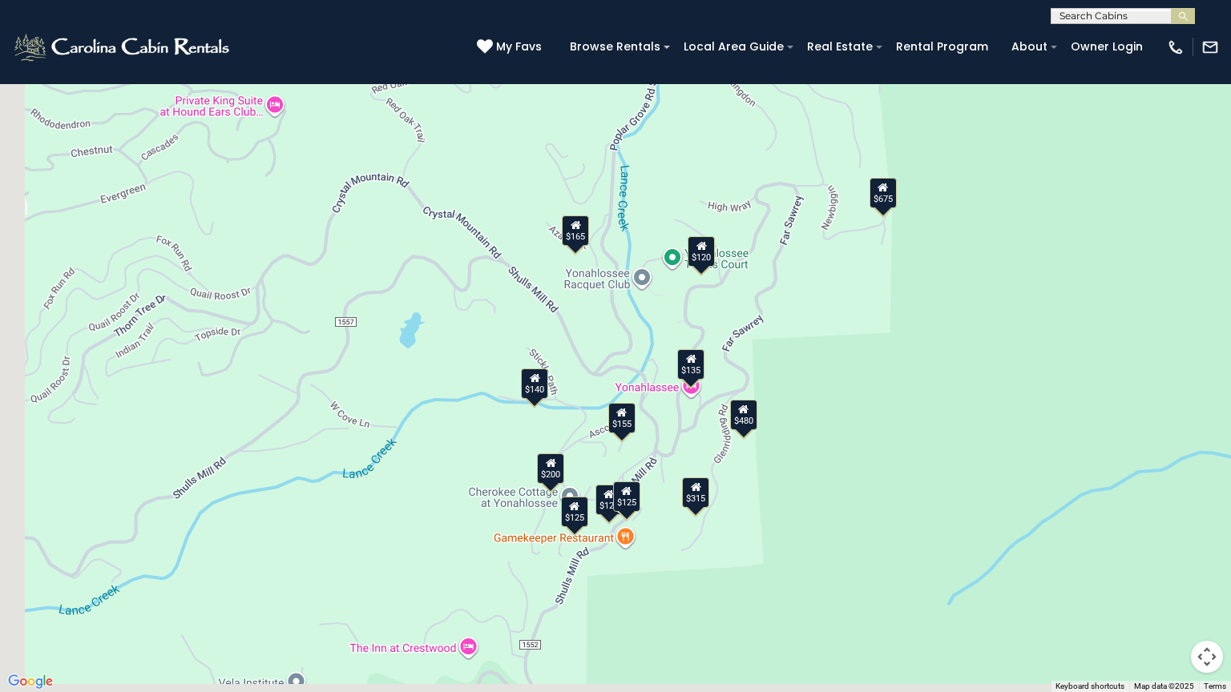
drag, startPoint x: 699, startPoint y: 337, endPoint x: 1198, endPoint y: 234, distance: 509.7
click at [1198, 234] on div "$480 $315 $675 $165 $125 $155 $120 $220 $140 $200 $135 $125 $125 $395 $195" at bounding box center [615, 346] width 1231 height 692
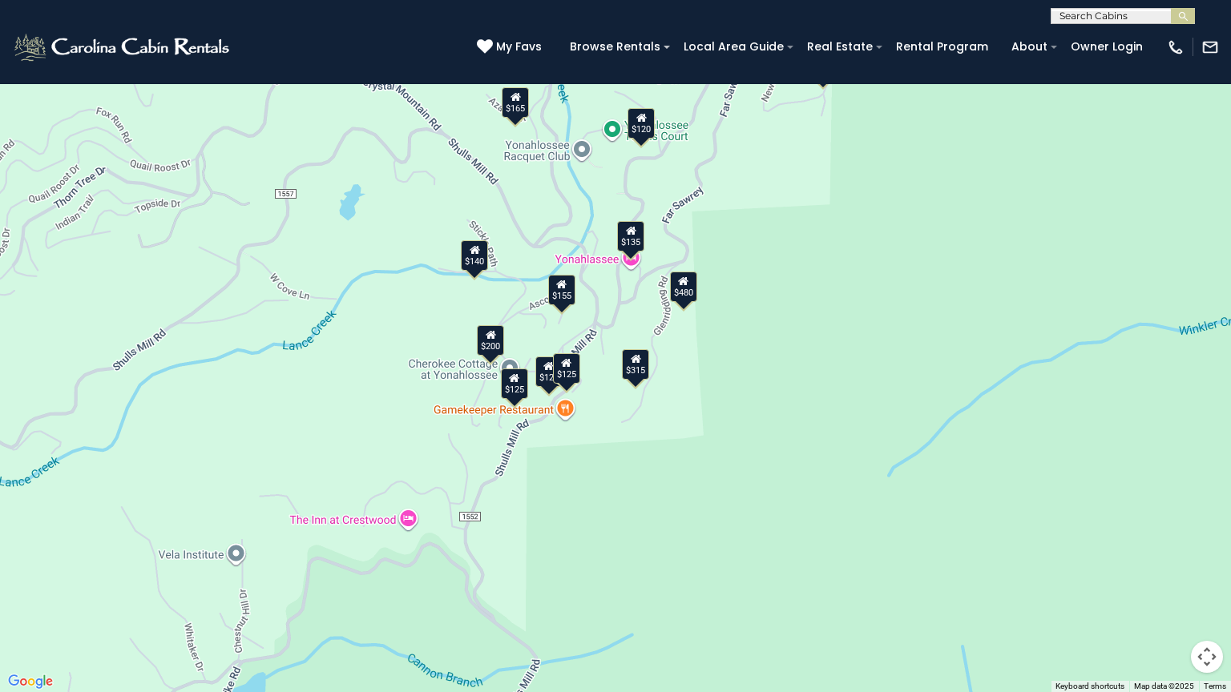
drag, startPoint x: 1045, startPoint y: 418, endPoint x: 981, endPoint y: 287, distance: 145.5
click at [983, 287] on div "$480 $315 $675 $165 $125 $155 $120 $140 $200 $135 $125 $125" at bounding box center [615, 346] width 1231 height 692
click at [785, 346] on div "$480 $315 $675 $165 $125 $155 $120 $140 $200 $135 $125 $125" at bounding box center [615, 346] width 1231 height 692
click at [785, 345] on div "$480 $315 $675 $165 $125 $155 $120 $140 $200 $135 $125 $125" at bounding box center [615, 346] width 1231 height 692
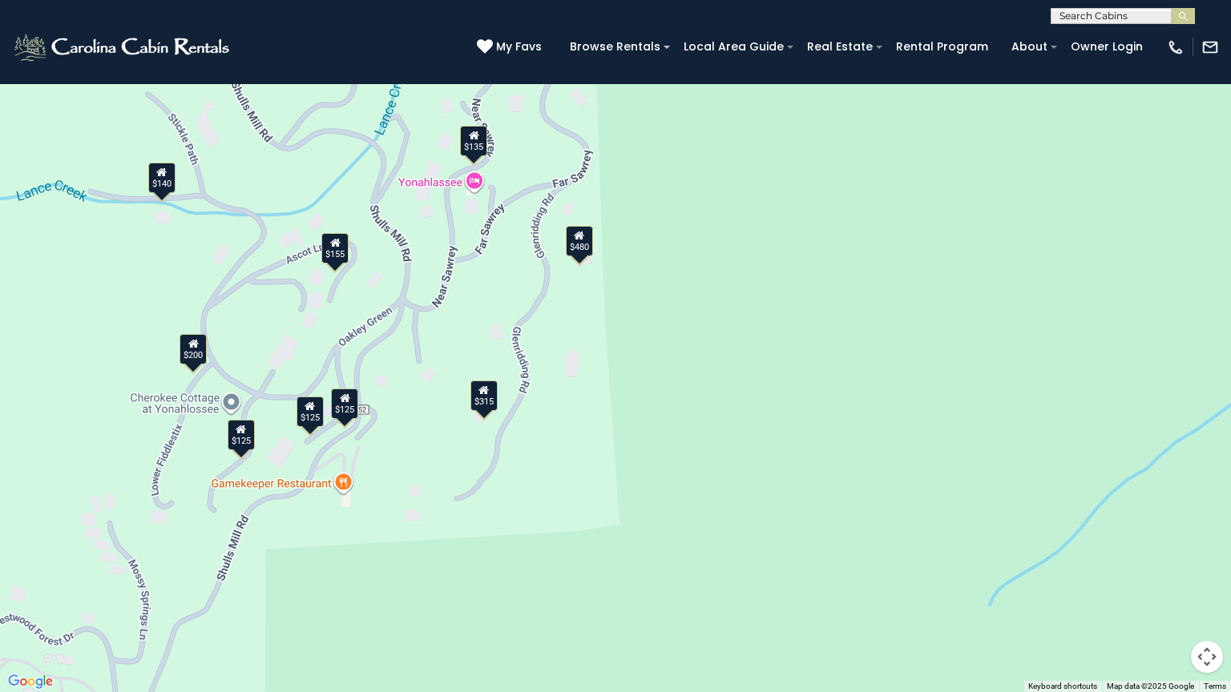
click at [347, 413] on div "$125" at bounding box center [344, 404] width 27 height 30
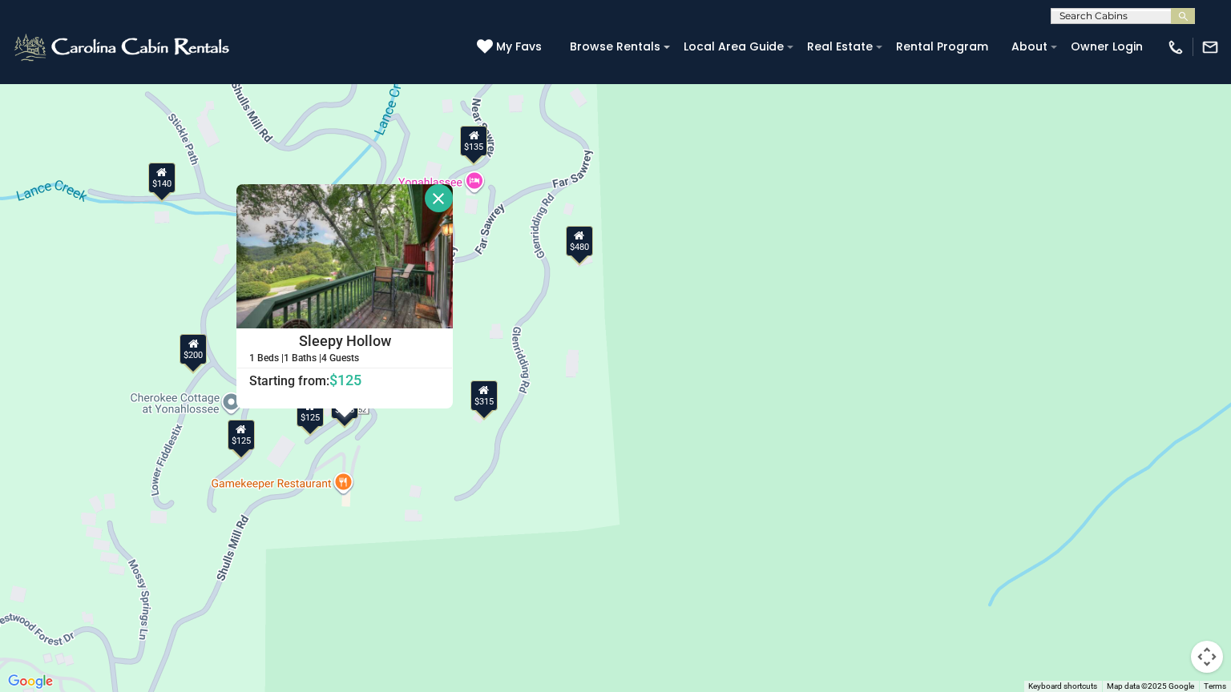
click at [311, 417] on div "$125" at bounding box center [310, 412] width 27 height 30
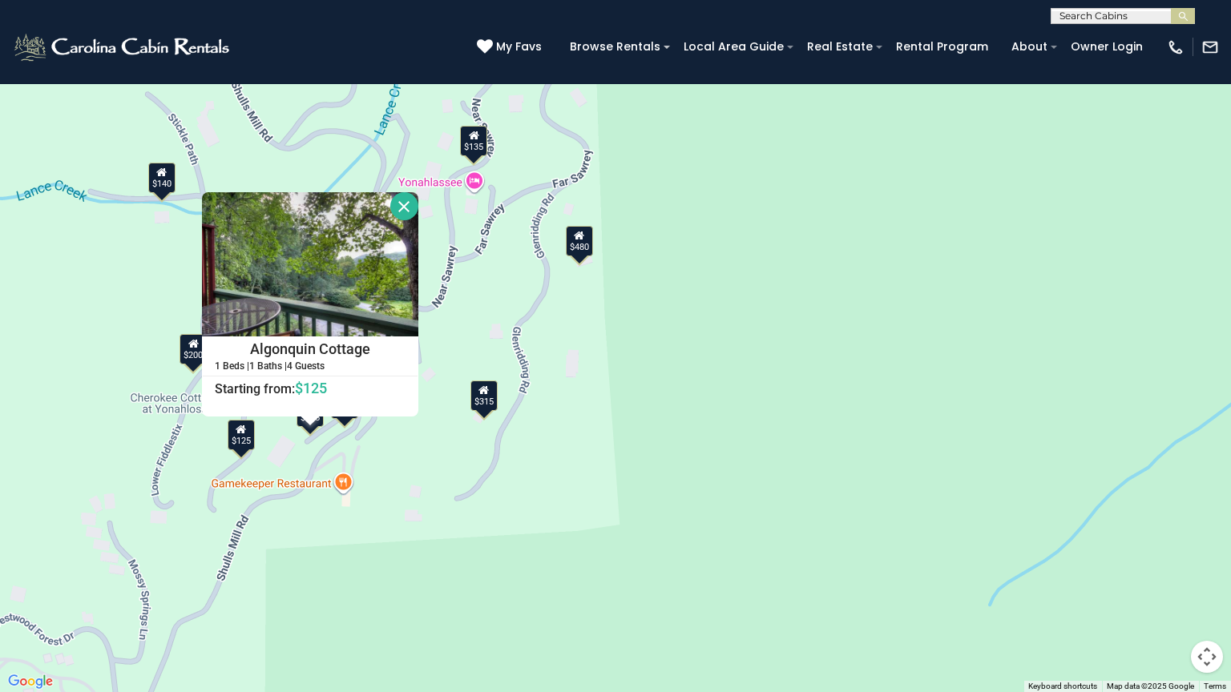
click at [248, 442] on div "$125" at bounding box center [241, 435] width 27 height 30
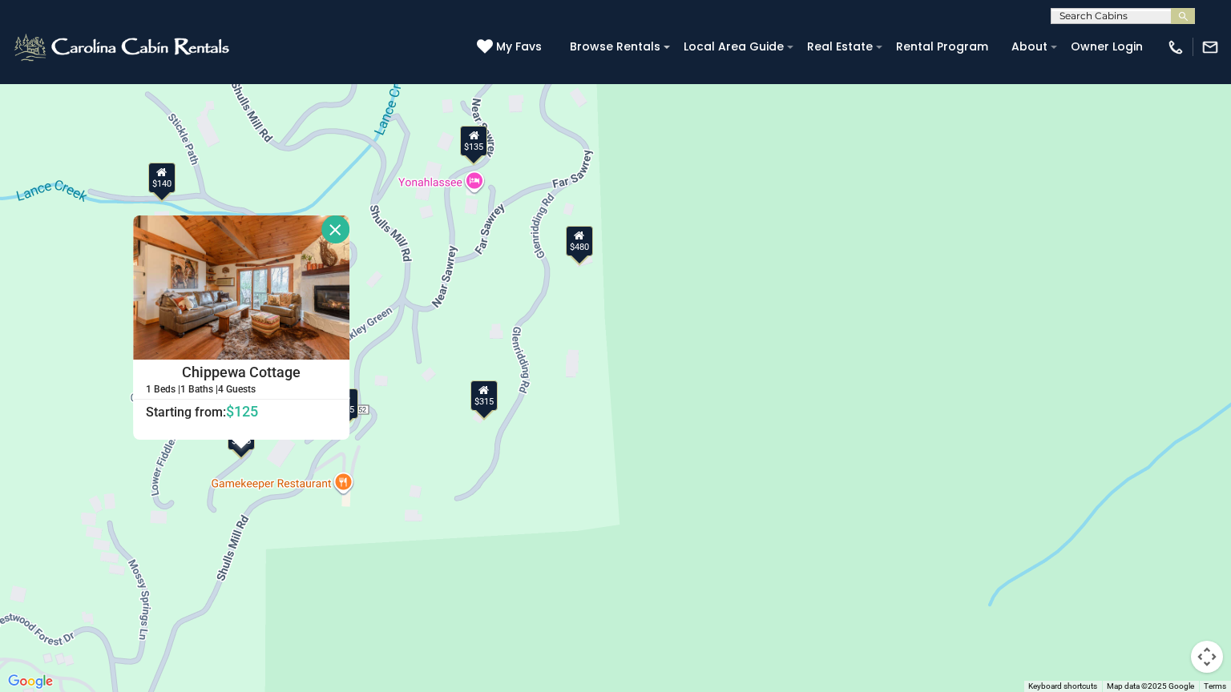
click at [438, 462] on div "$480 $315 $125 $155 $140 $200 $135 $125 $125 Chippewa Cottage 1 Beds | 1 Baths …" at bounding box center [615, 346] width 1231 height 692
click at [336, 225] on button "Close" at bounding box center [335, 230] width 28 height 28
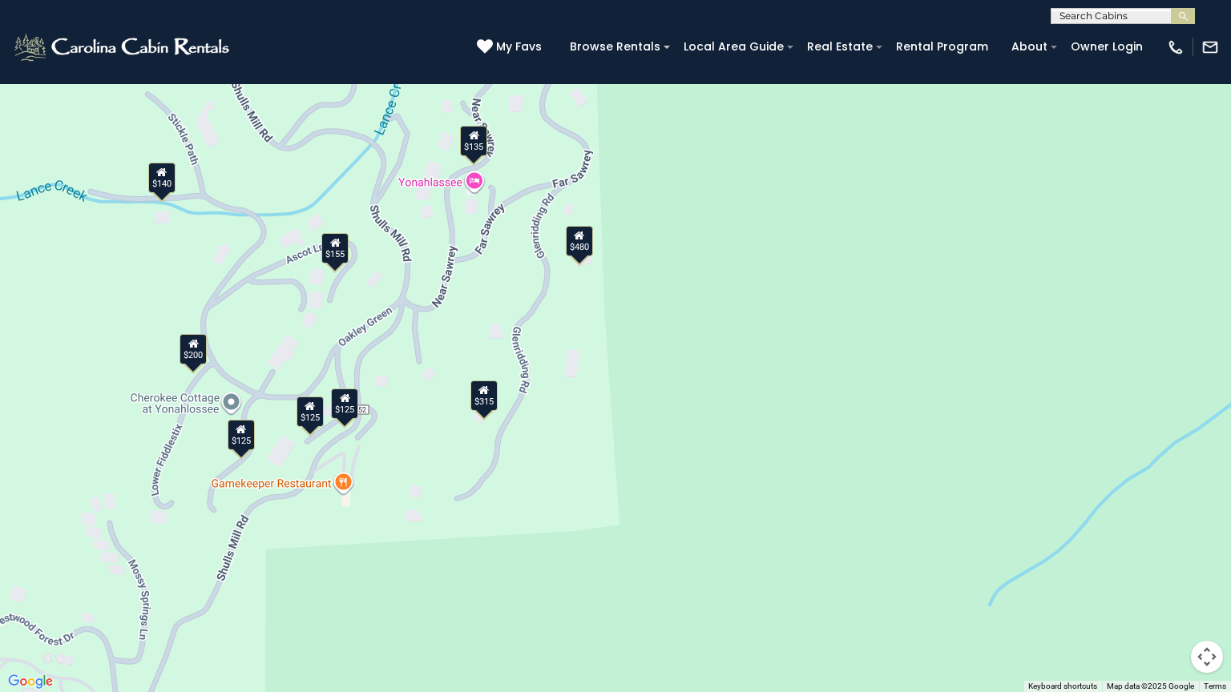
click at [335, 247] on icon at bounding box center [335, 242] width 10 height 11
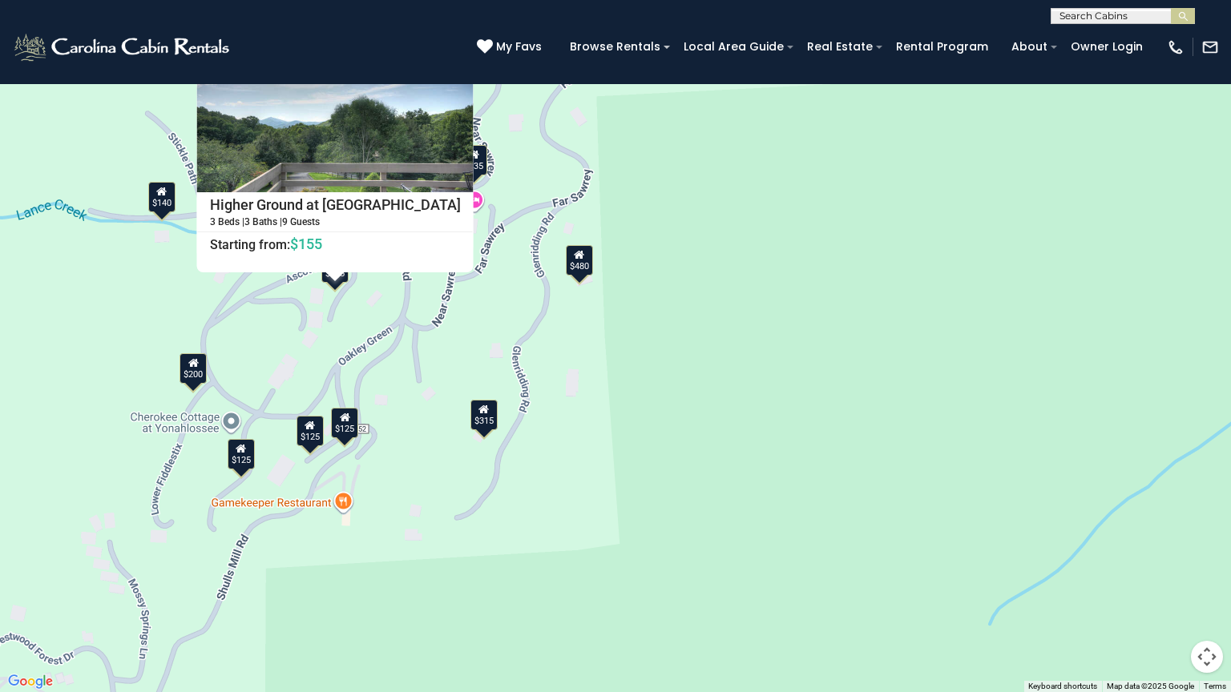
click at [181, 256] on div "$480 $315 $125 $155 $140 $200 $135 $125 $125 Higher Ground at Yonahlossee 3 Bed…" at bounding box center [615, 346] width 1231 height 692
click at [446, 51] on button "Close" at bounding box center [460, 62] width 28 height 28
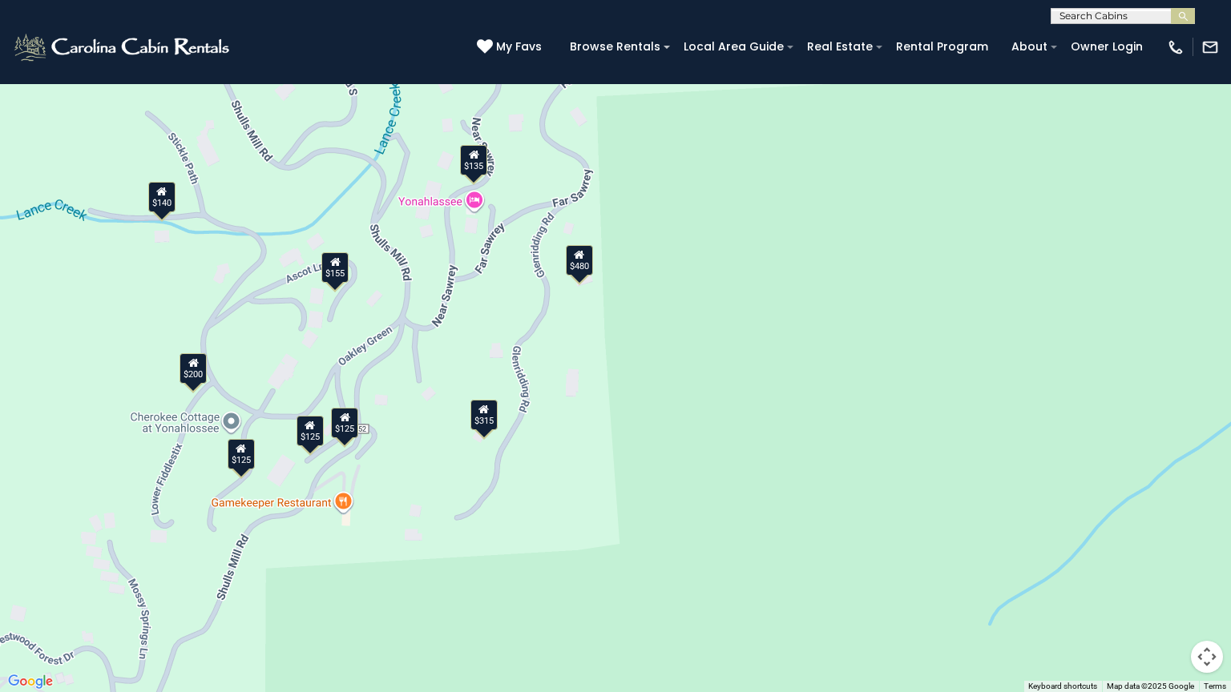
click at [470, 151] on icon at bounding box center [474, 154] width 10 height 11
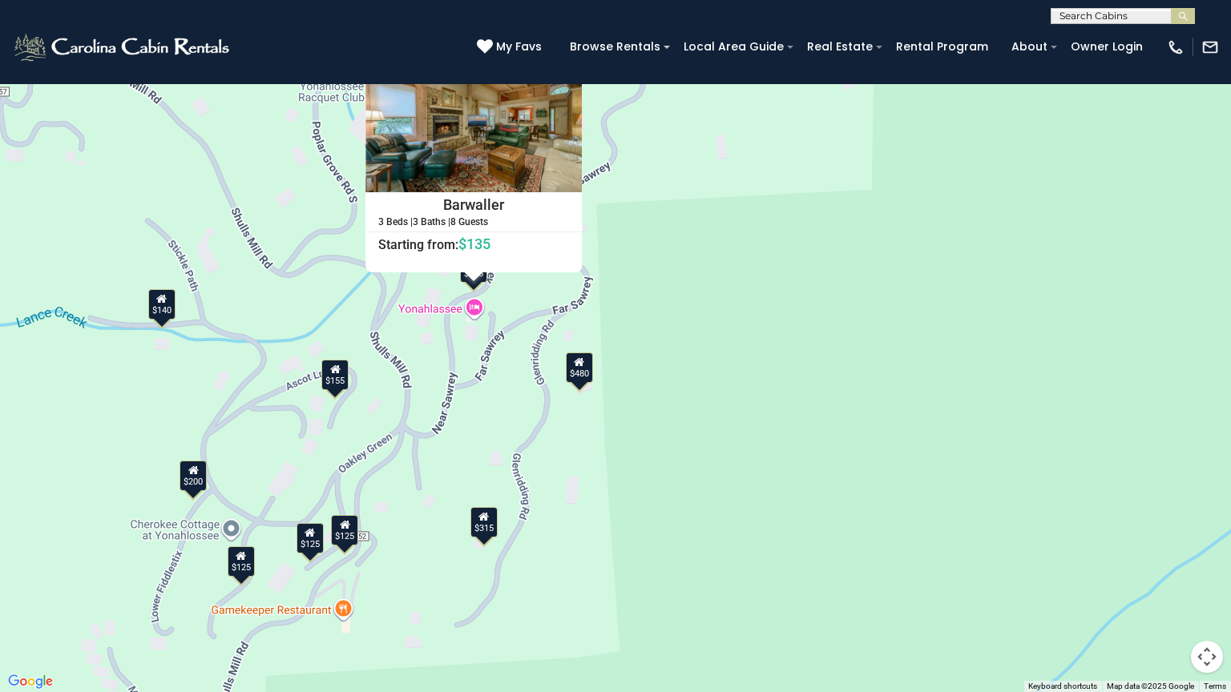
click at [483, 536] on div "$315" at bounding box center [483, 522] width 27 height 30
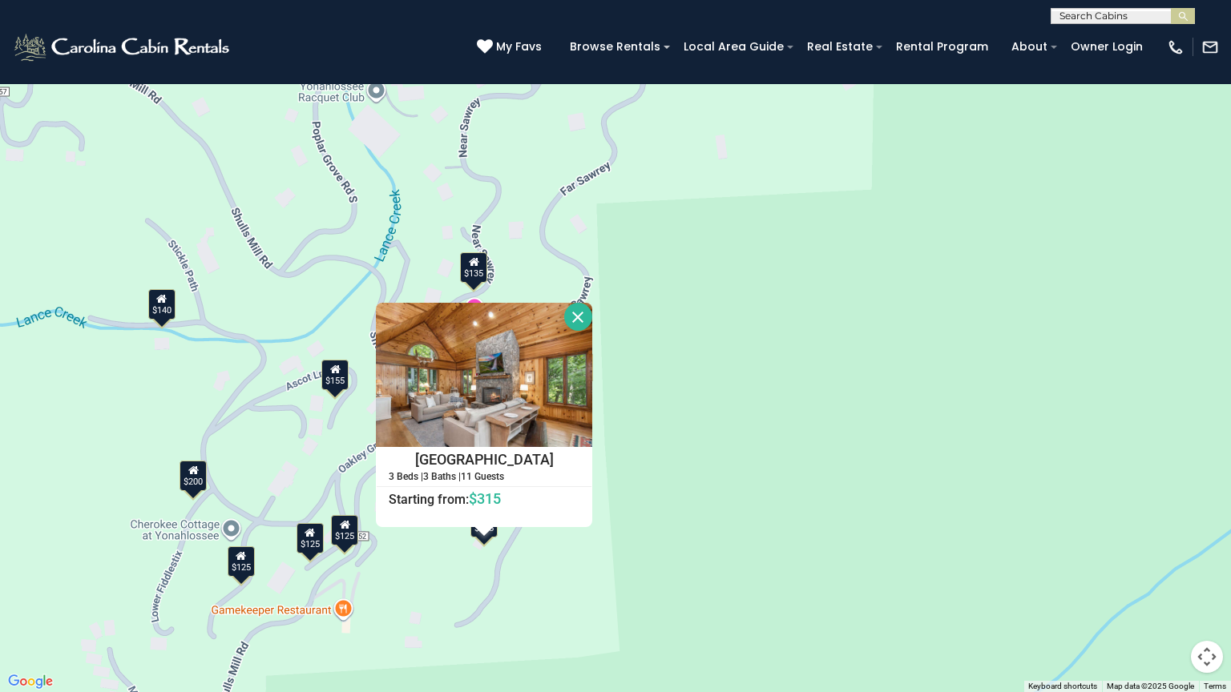
click at [582, 303] on button "Close" at bounding box center [578, 317] width 28 height 28
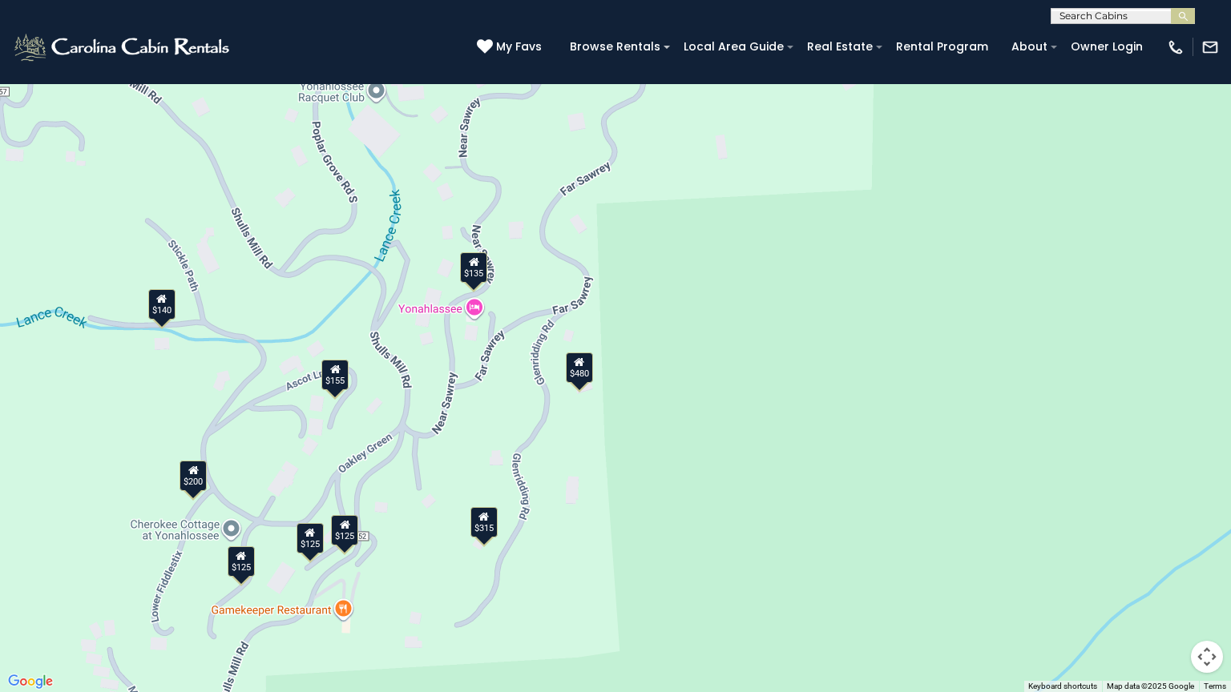
click at [337, 381] on div "$155" at bounding box center [334, 375] width 27 height 30
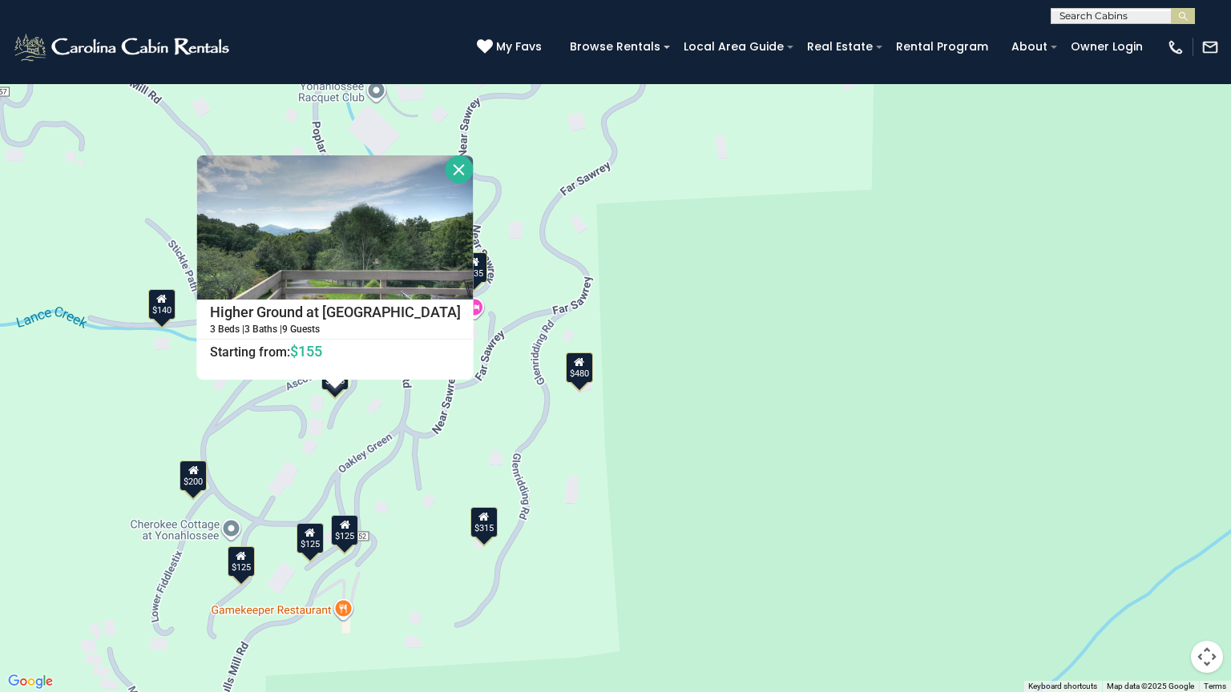
click at [172, 355] on div "$480 $315 $125 $155 $140 $200 $135 $125 $125 Higher Ground at Yonahlossee 3 Bed…" at bounding box center [615, 346] width 1231 height 692
click at [446, 160] on button "Close" at bounding box center [460, 169] width 28 height 28
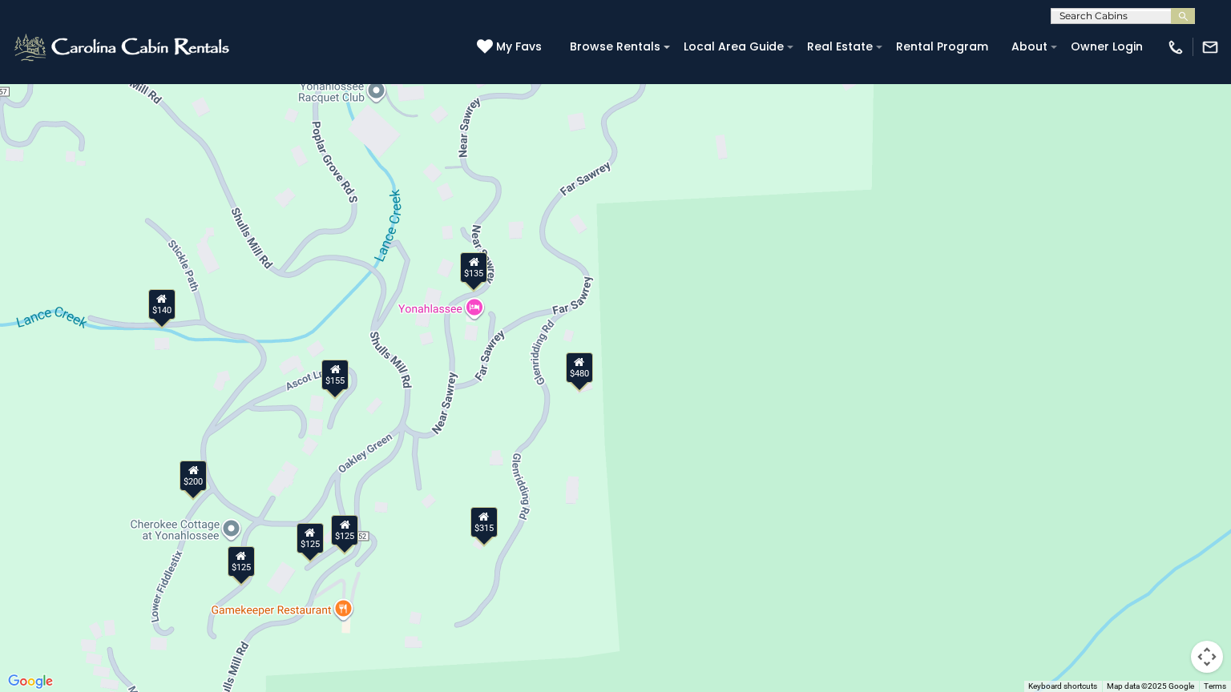
click at [155, 313] on div "$140" at bounding box center [161, 304] width 27 height 30
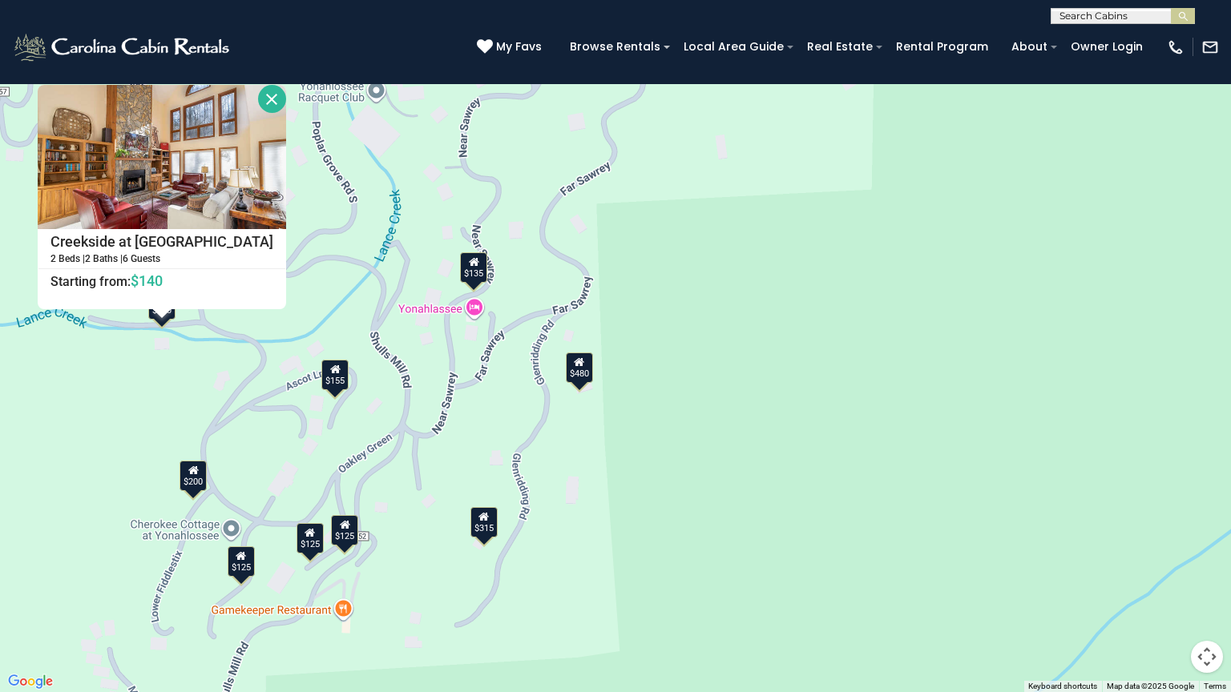
click at [157, 389] on div "$480 $315 $125 $155 $140 $200 $135 $125 $125 Creekside at Yonahlossee 2 Beds | …" at bounding box center [615, 346] width 1231 height 692
click at [258, 87] on button "Close" at bounding box center [272, 99] width 28 height 28
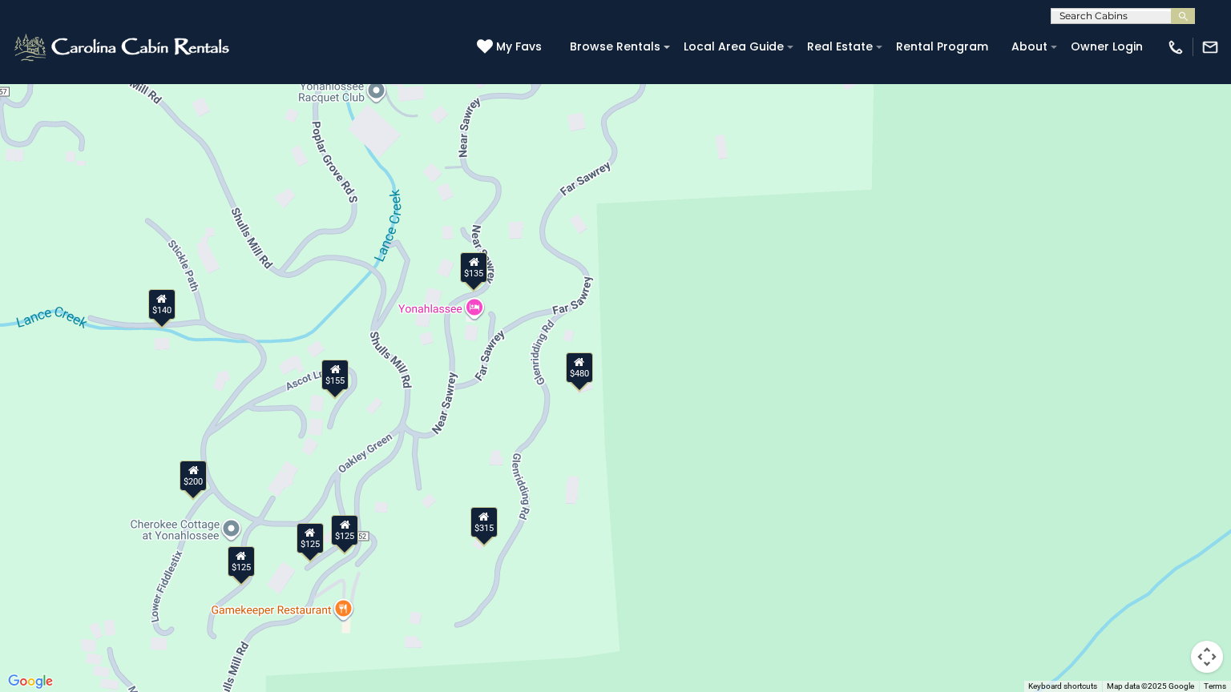
click at [337, 377] on div "$155" at bounding box center [334, 375] width 27 height 30
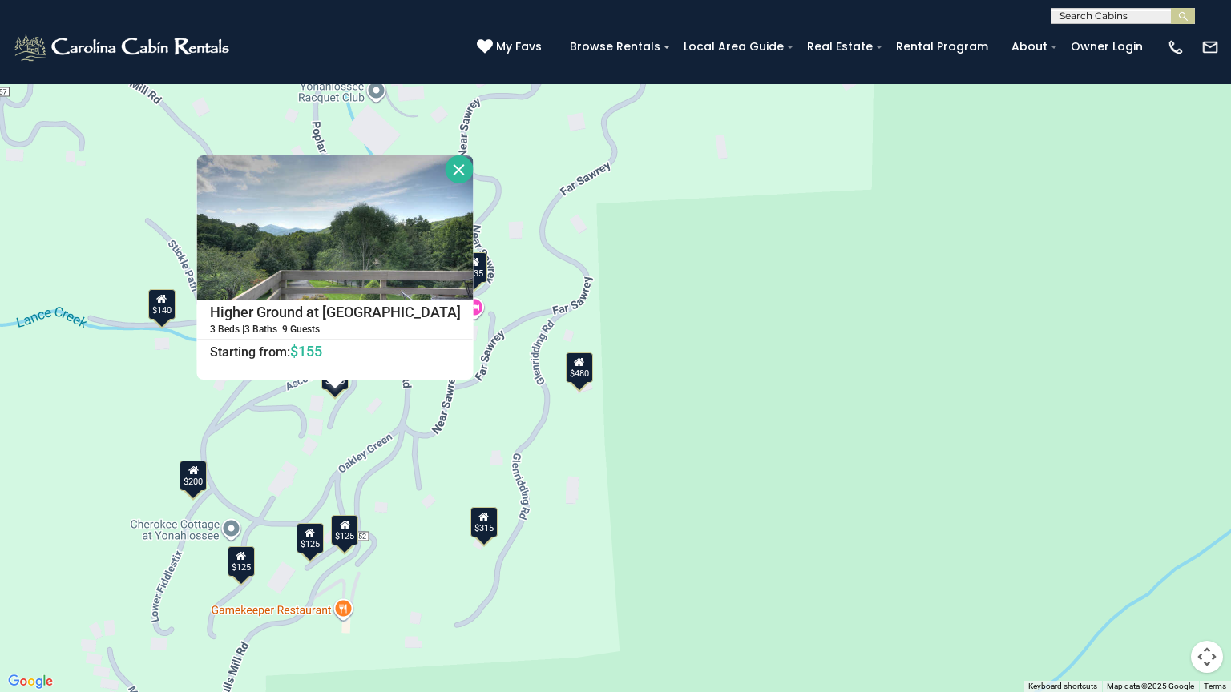
click at [446, 162] on button "Close" at bounding box center [460, 169] width 28 height 28
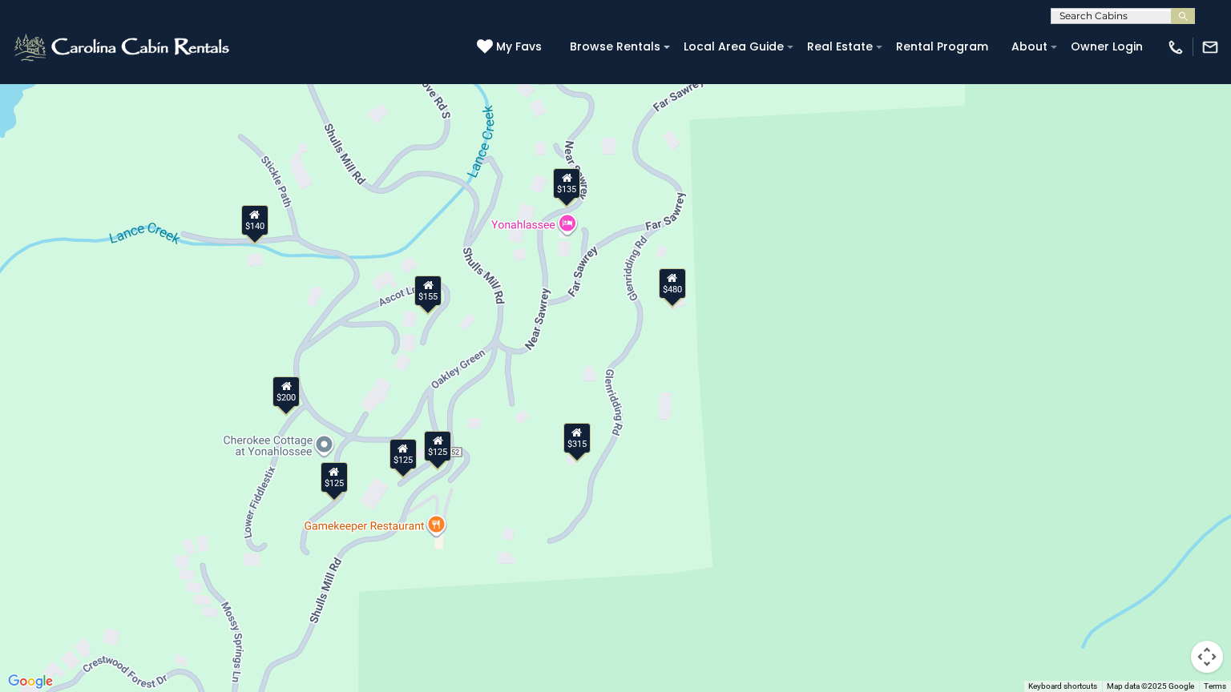
drag, startPoint x: 225, startPoint y: 345, endPoint x: 323, endPoint y: 258, distance: 130.6
click at [323, 258] on div "$480 $315 $125 $155 $140 $200 $135 $125 $125" at bounding box center [615, 346] width 1231 height 692
click at [570, 180] on icon at bounding box center [567, 177] width 10 height 11
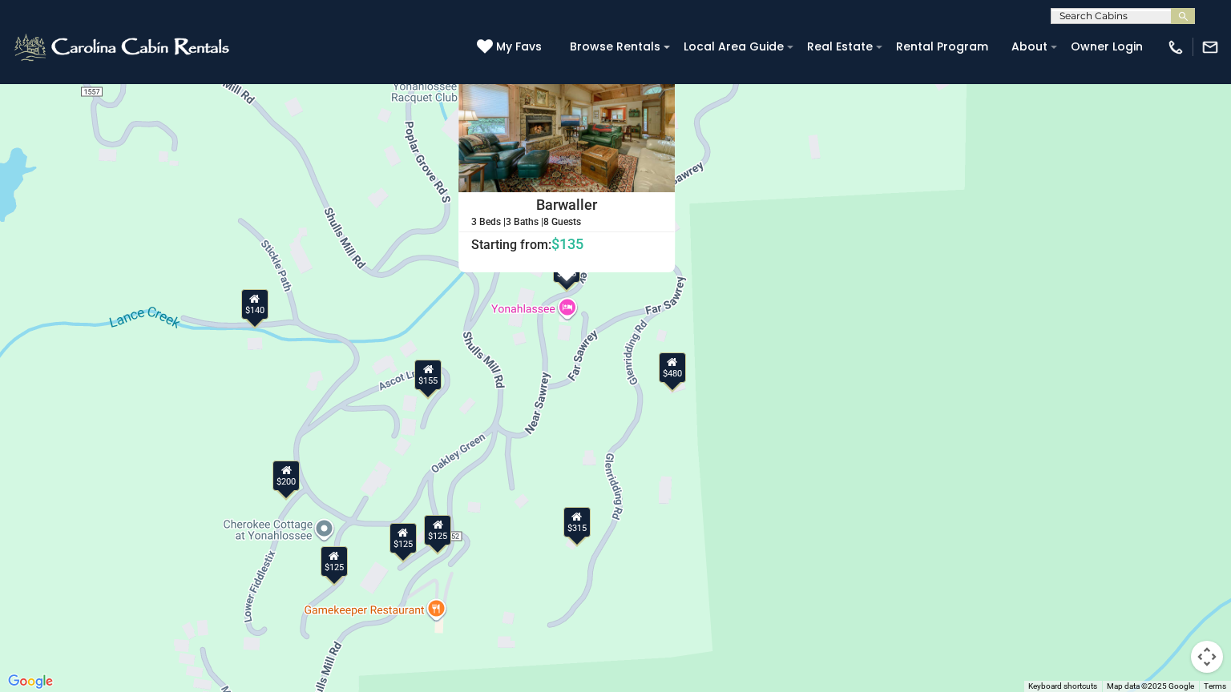
click at [666, 64] on button "Close" at bounding box center [661, 62] width 28 height 28
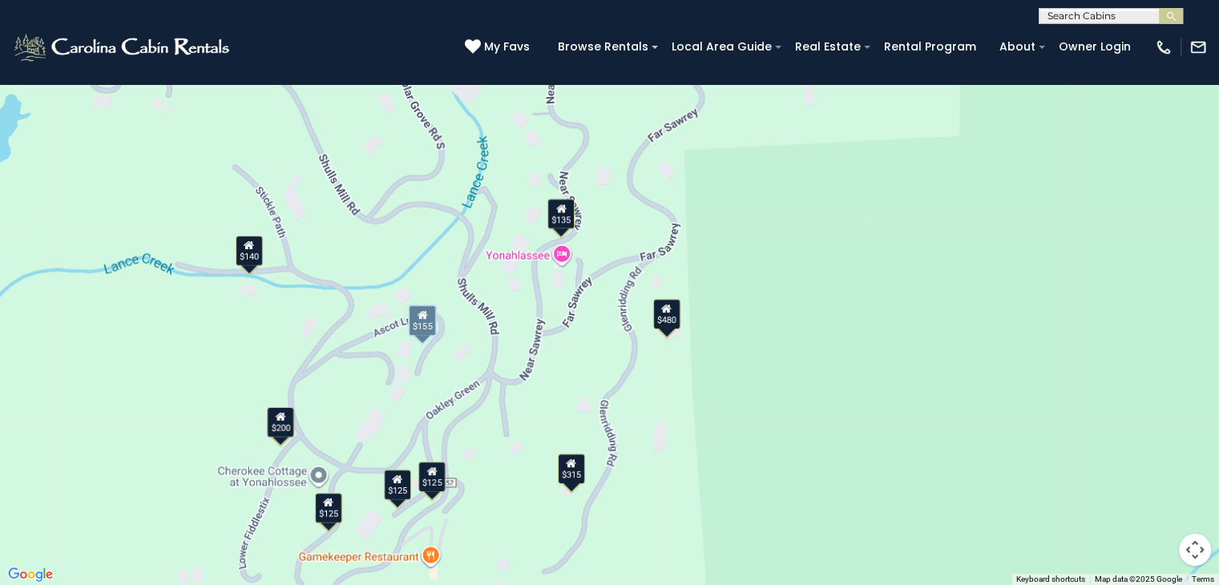
scroll to position [882, 0]
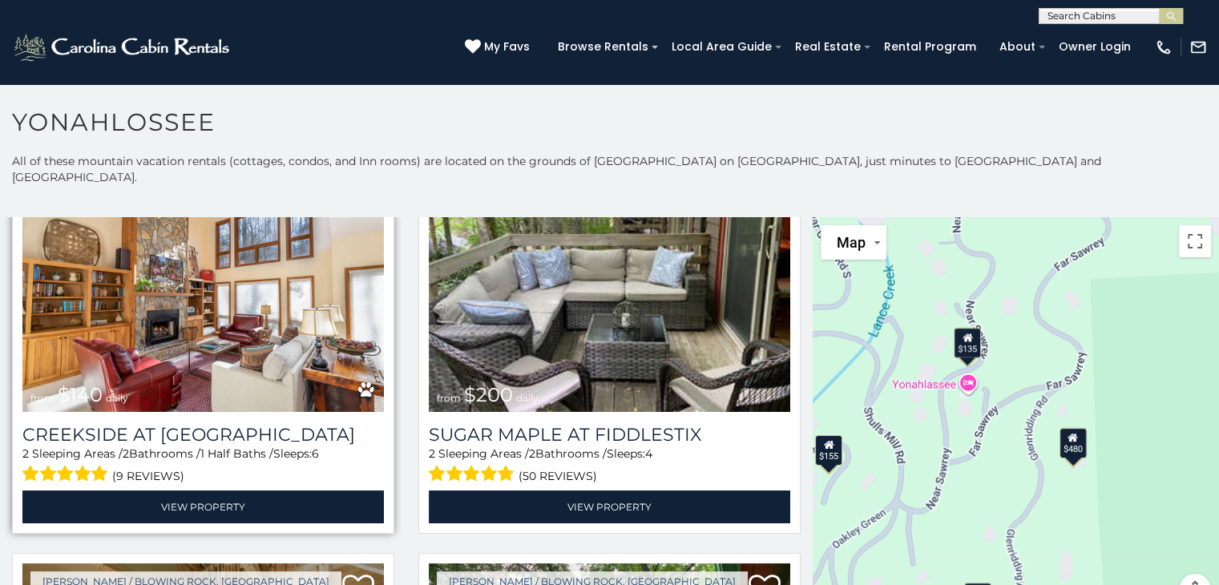
click at [197, 285] on img at bounding box center [202, 291] width 361 height 242
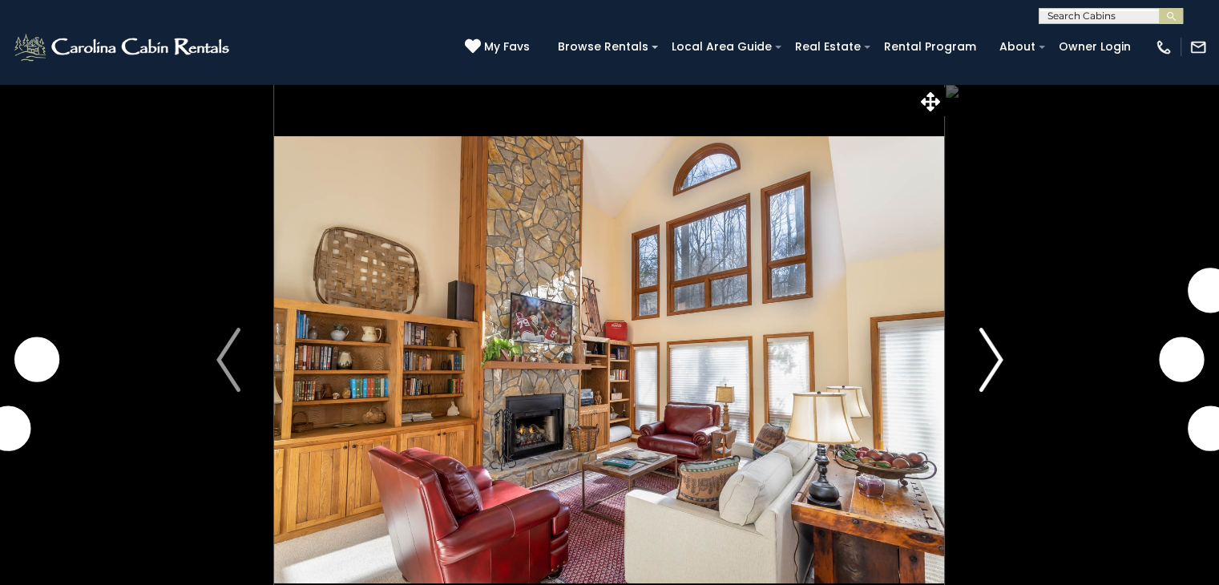
click at [1001, 366] on img "Next" at bounding box center [991, 360] width 24 height 64
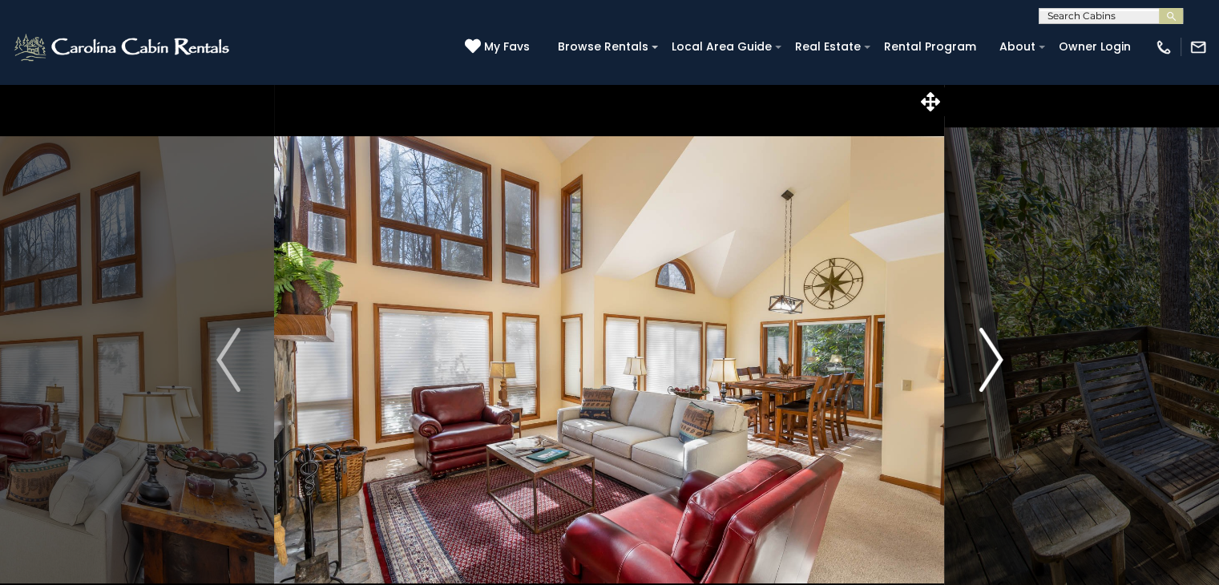
click at [975, 361] on button "Next" at bounding box center [991, 359] width 92 height 553
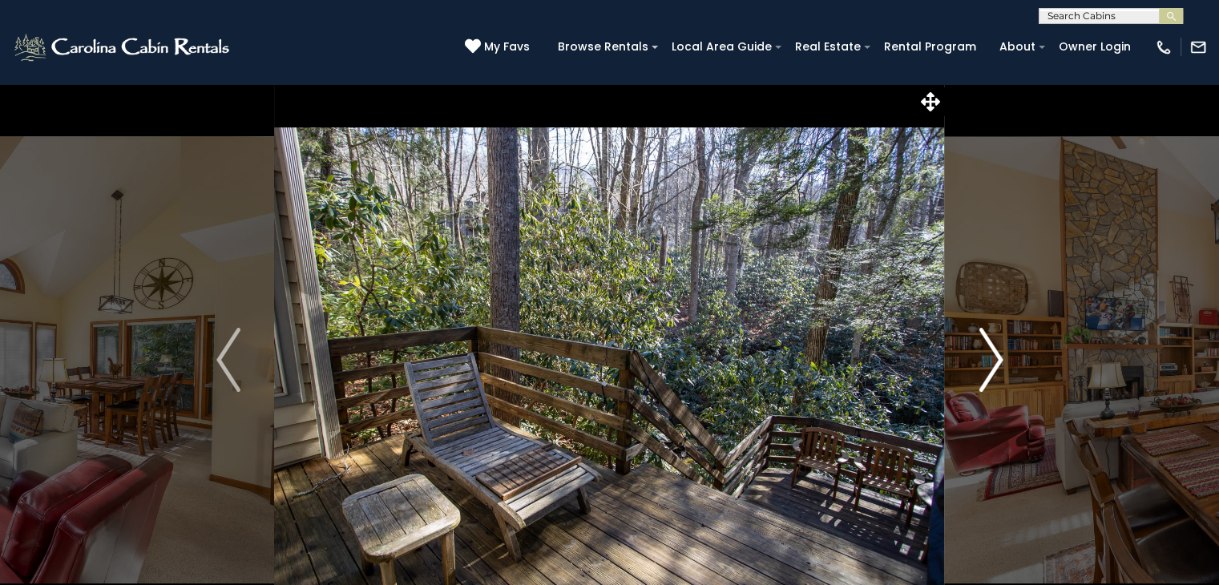
click at [975, 361] on button "Next" at bounding box center [991, 359] width 92 height 553
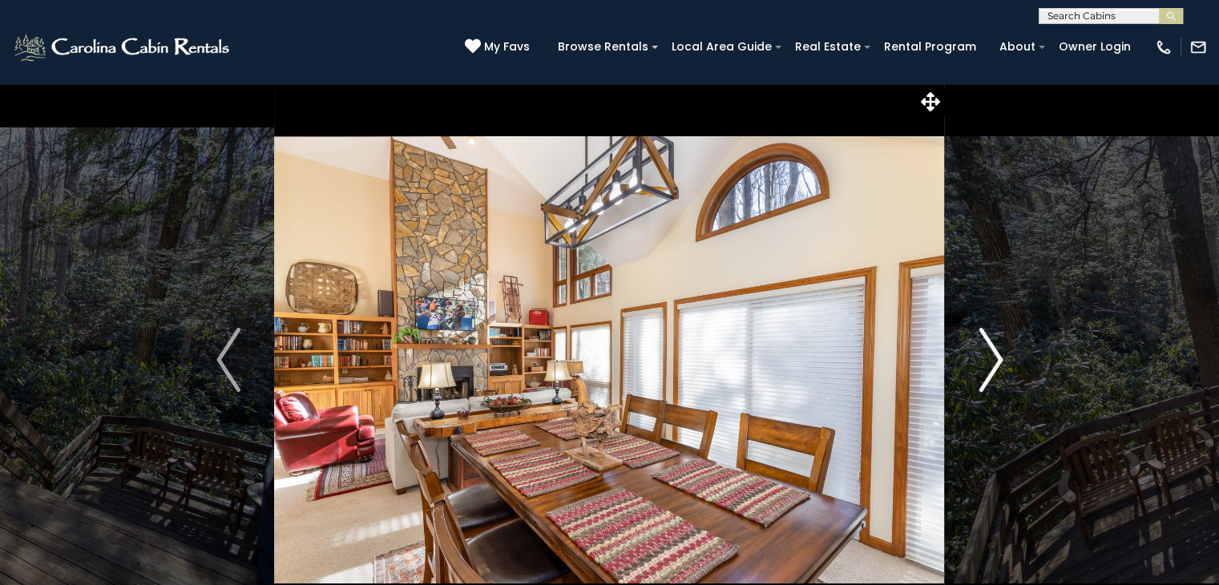
click at [975, 361] on button "Next" at bounding box center [991, 359] width 92 height 553
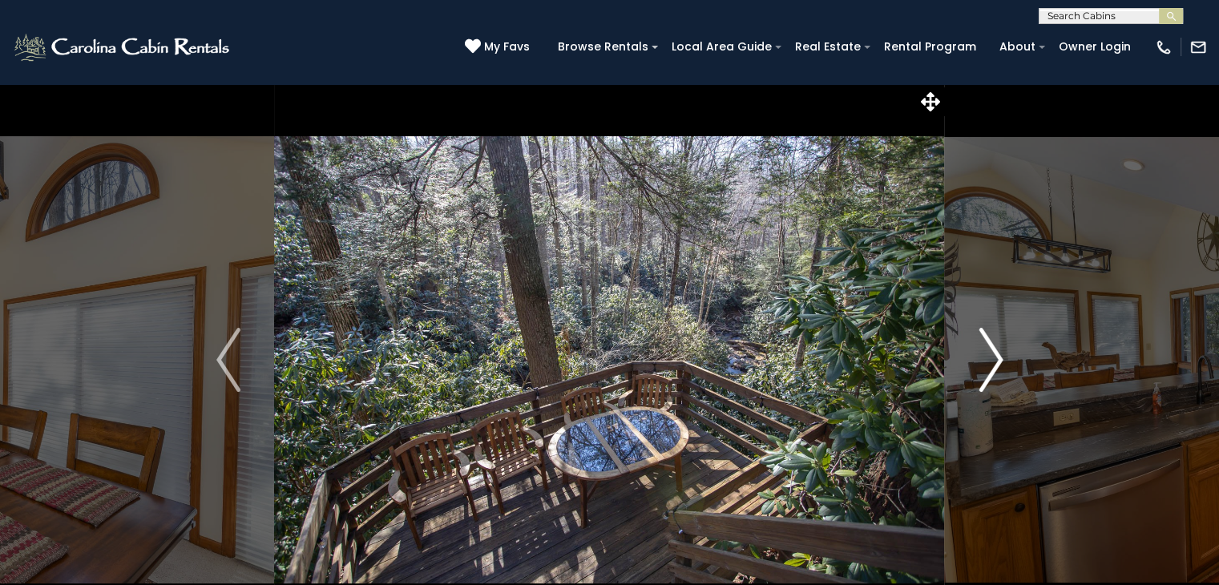
click at [974, 362] on button "Next" at bounding box center [991, 359] width 92 height 553
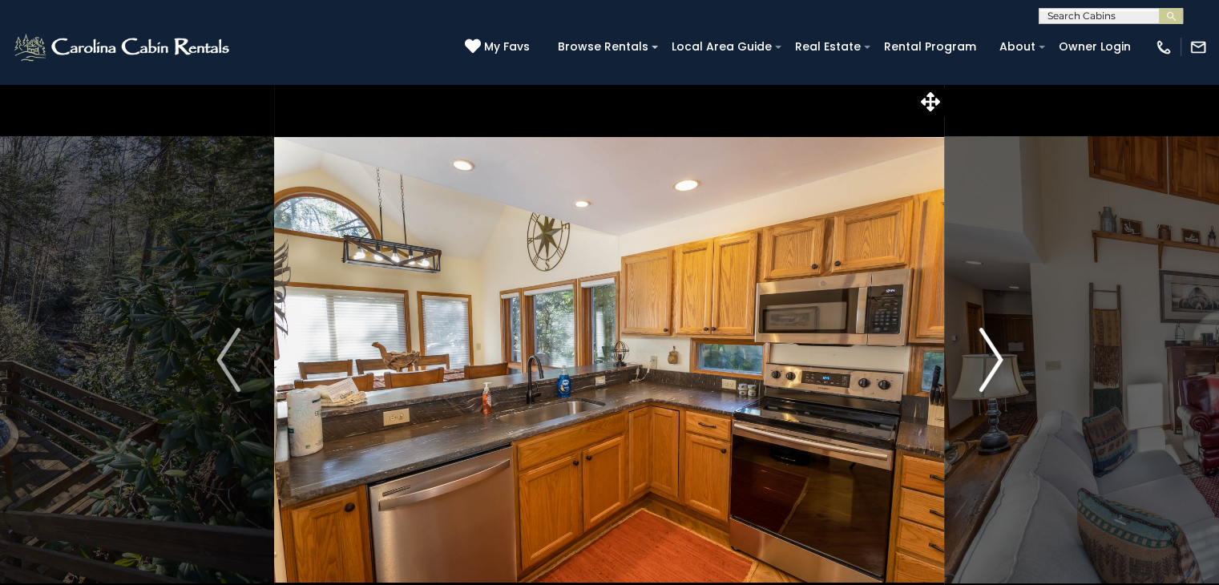
click at [974, 362] on button "Next" at bounding box center [991, 359] width 92 height 553
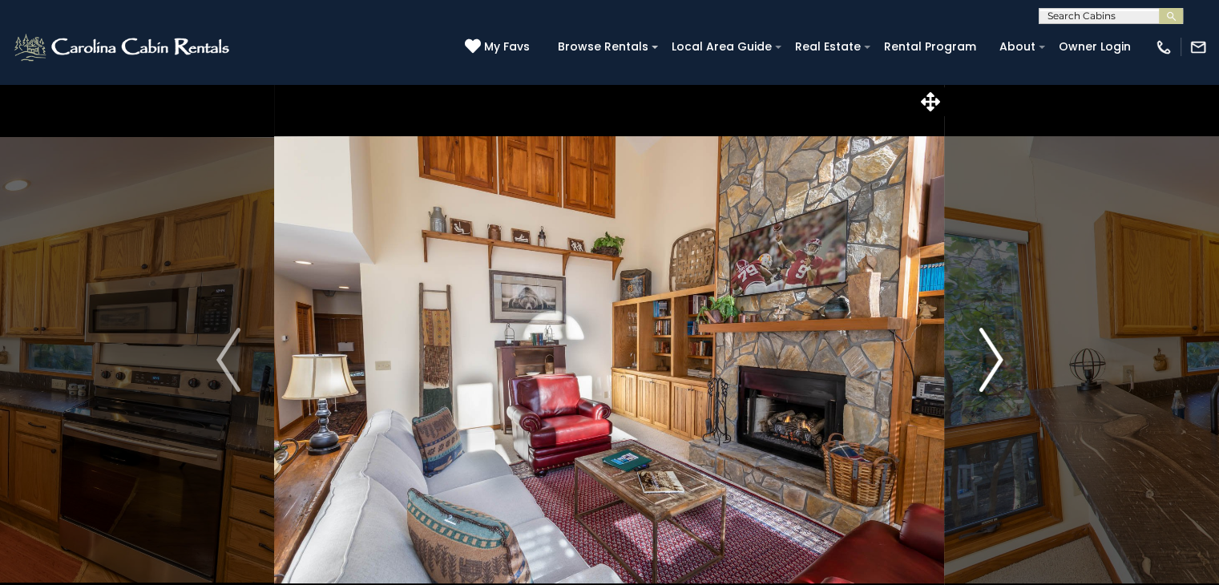
click at [974, 362] on button "Next" at bounding box center [991, 359] width 92 height 553
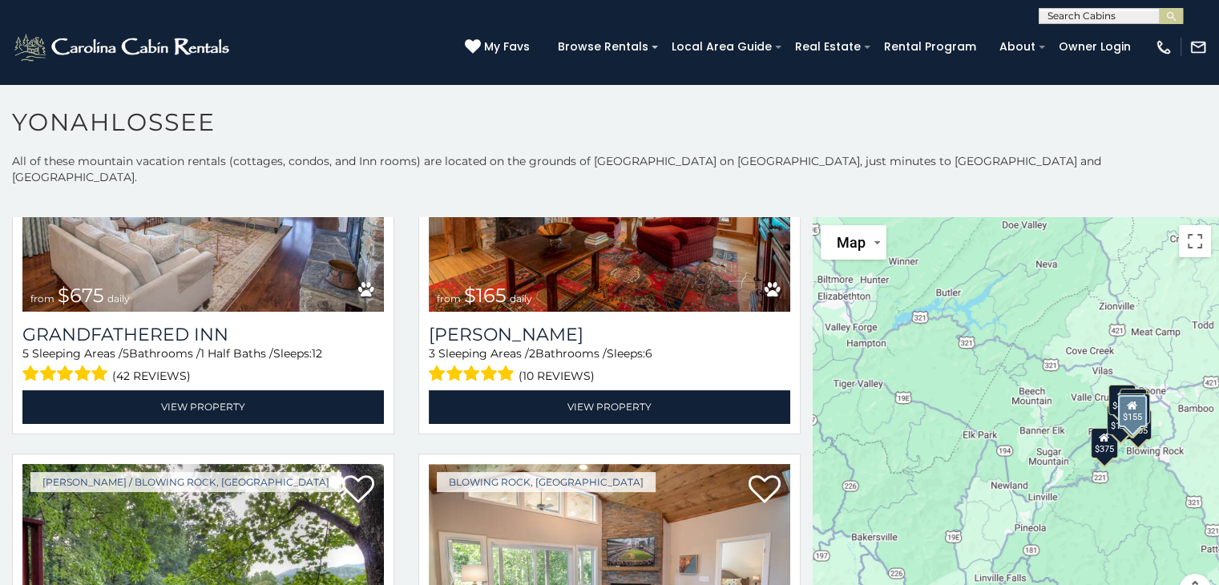
scroll to position [1175, 0]
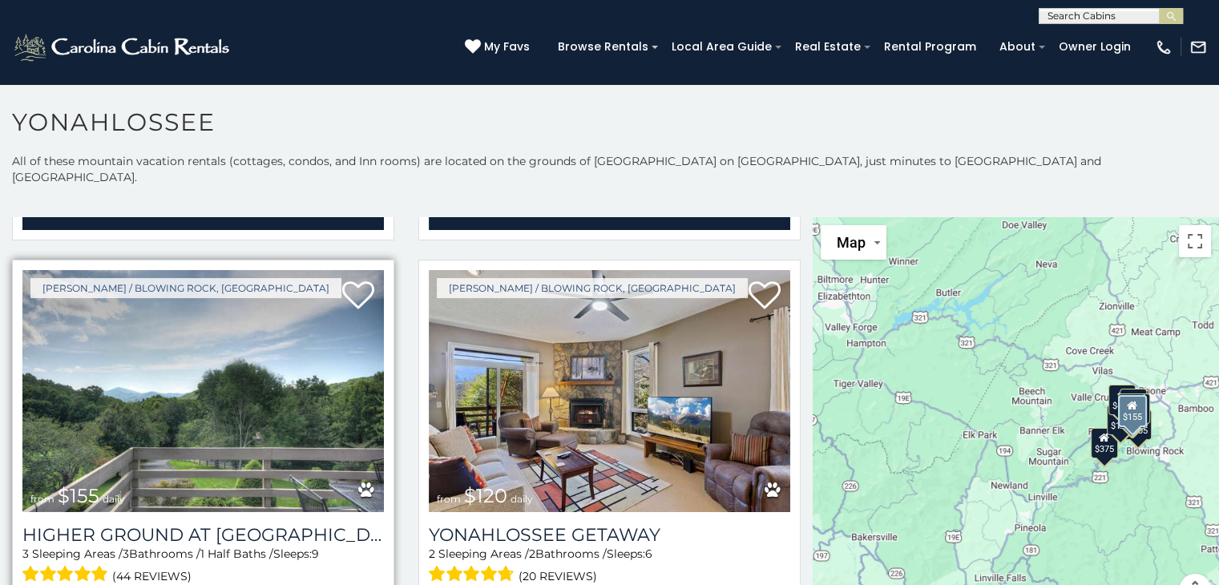
click at [321, 381] on img at bounding box center [202, 391] width 361 height 242
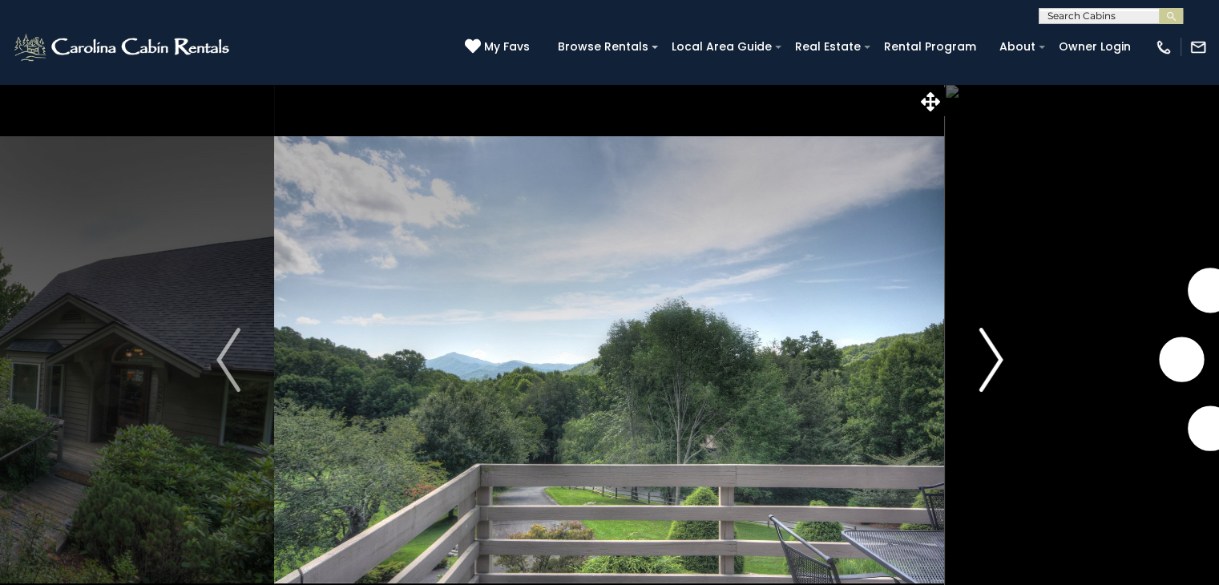
click at [982, 362] on img "Next" at bounding box center [991, 360] width 24 height 64
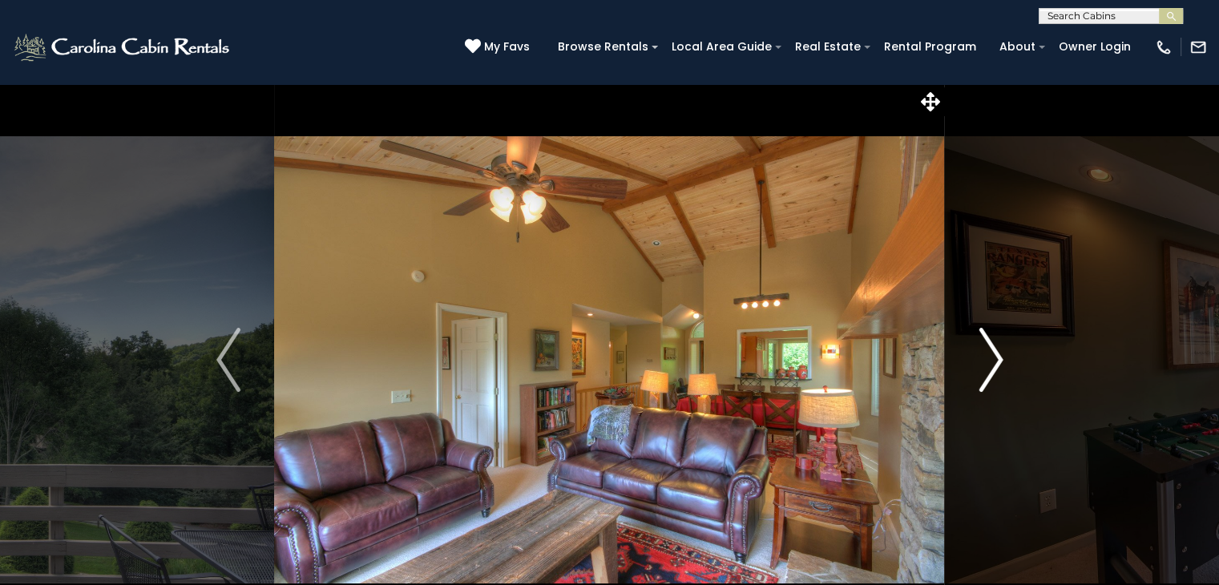
click at [979, 361] on img "Next" at bounding box center [991, 360] width 24 height 64
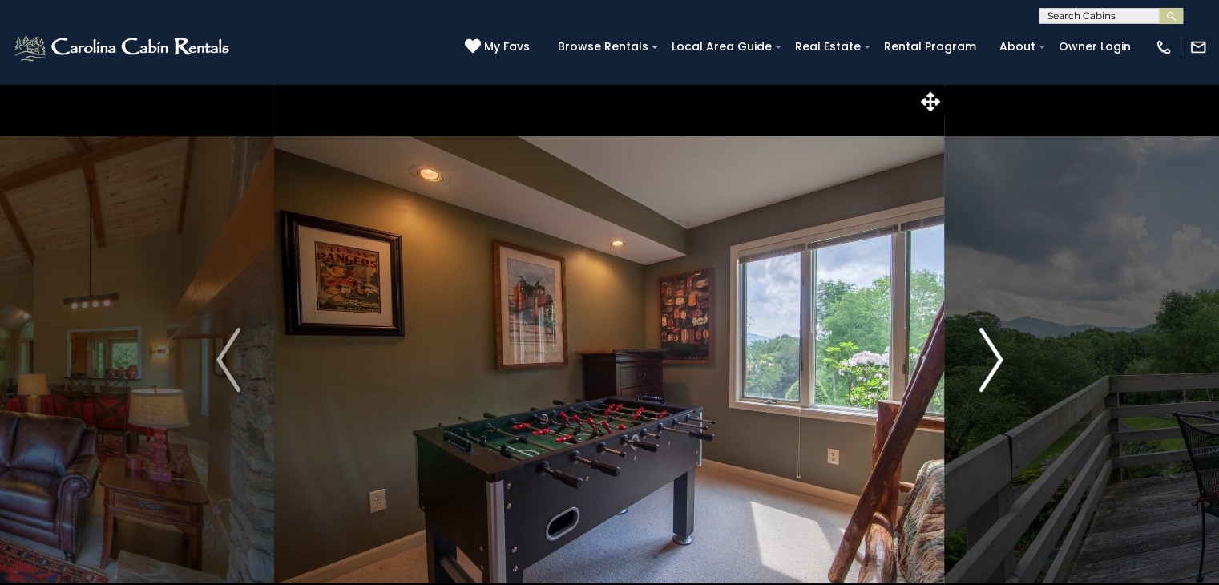
click at [979, 360] on img "Next" at bounding box center [991, 360] width 24 height 64
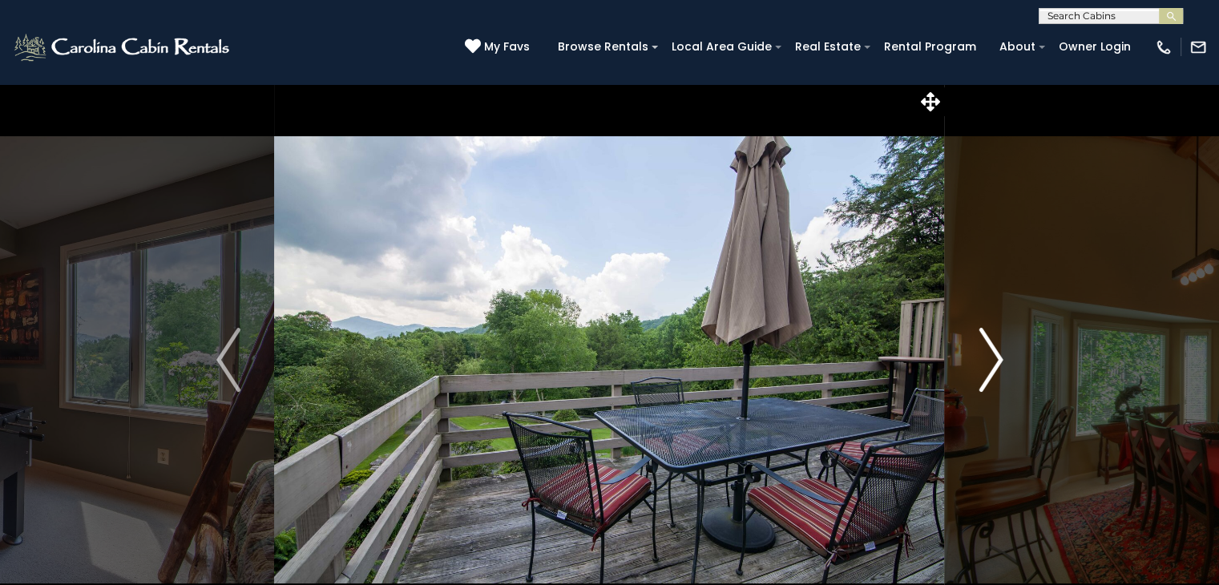
click at [979, 360] on img "Next" at bounding box center [991, 360] width 24 height 64
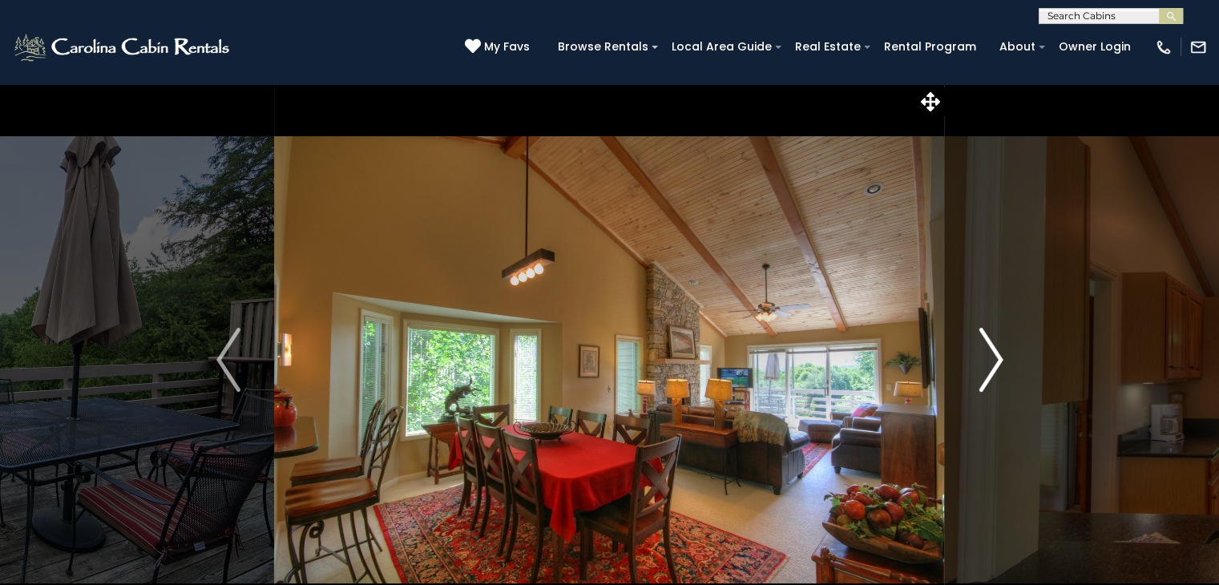
click at [997, 358] on img "Next" at bounding box center [991, 360] width 24 height 64
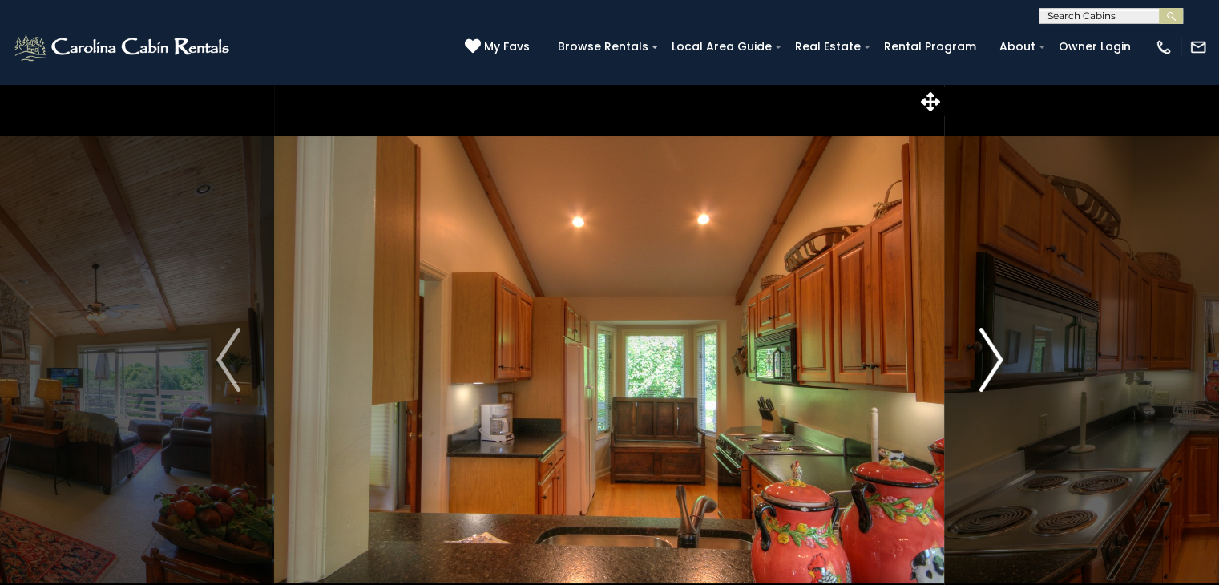
click at [994, 358] on img "Next" at bounding box center [991, 360] width 24 height 64
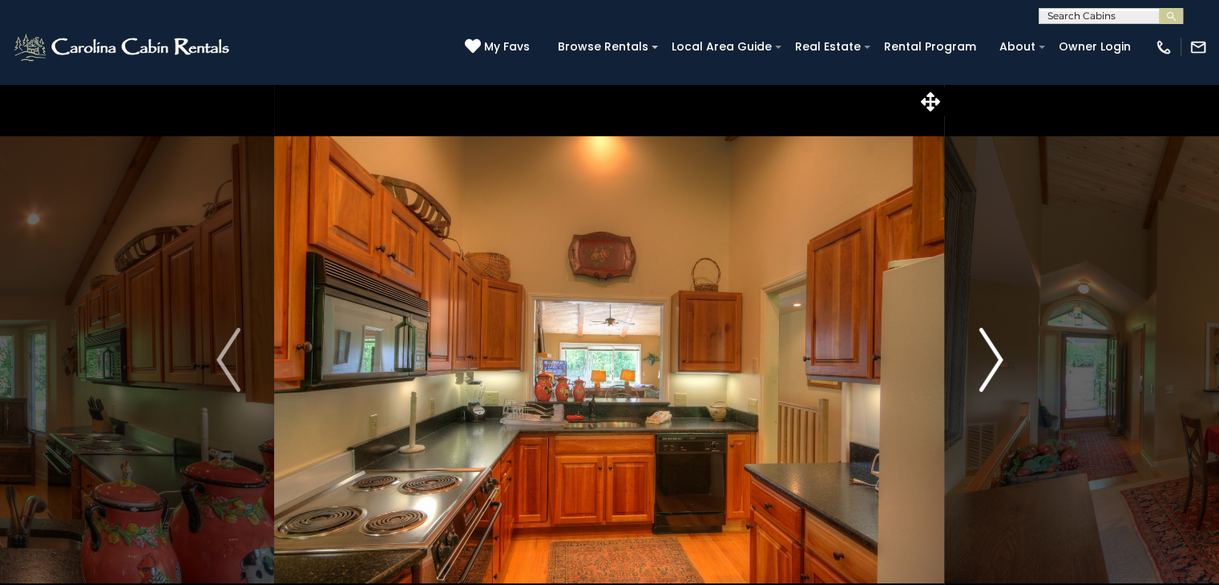
click at [994, 353] on img "Next" at bounding box center [991, 360] width 24 height 64
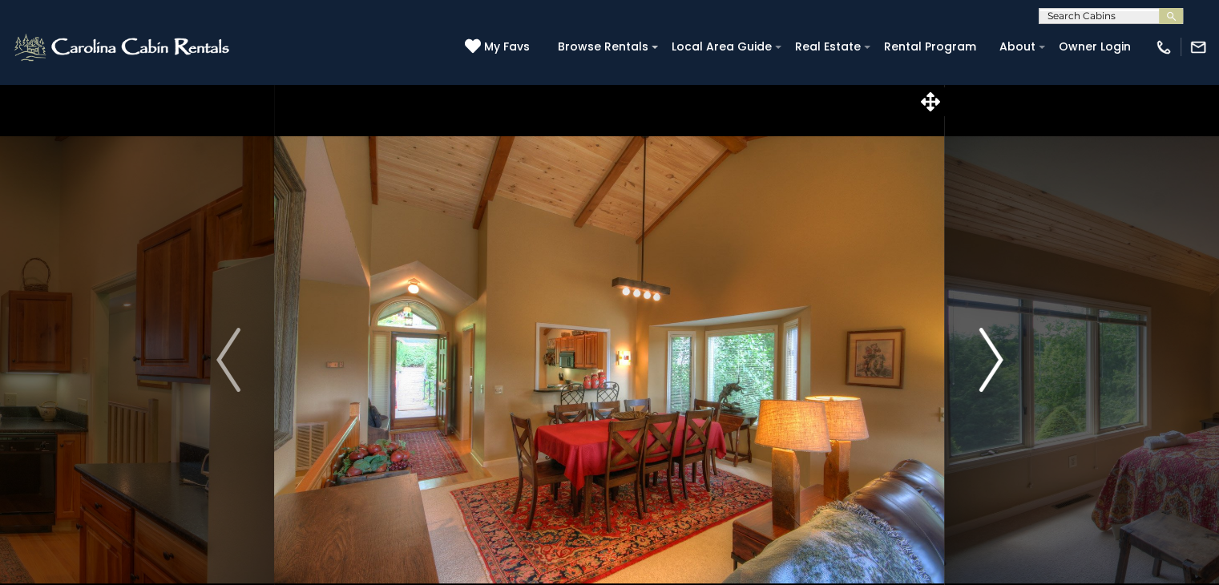
click at [992, 357] on img "Next" at bounding box center [991, 360] width 24 height 64
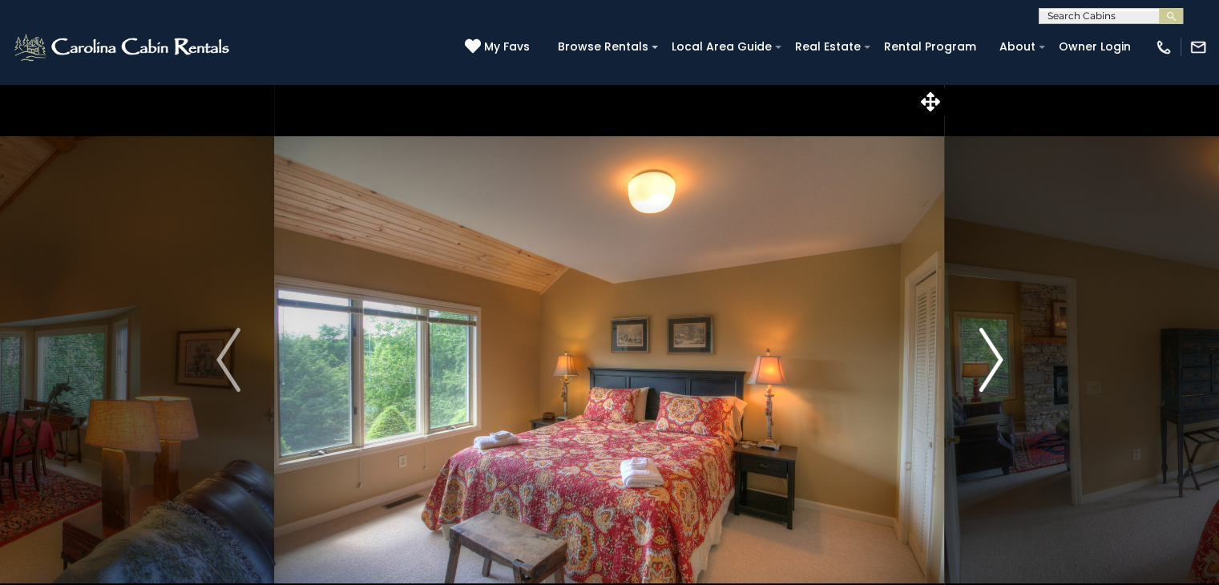
click at [991, 360] on img "Next" at bounding box center [991, 360] width 24 height 64
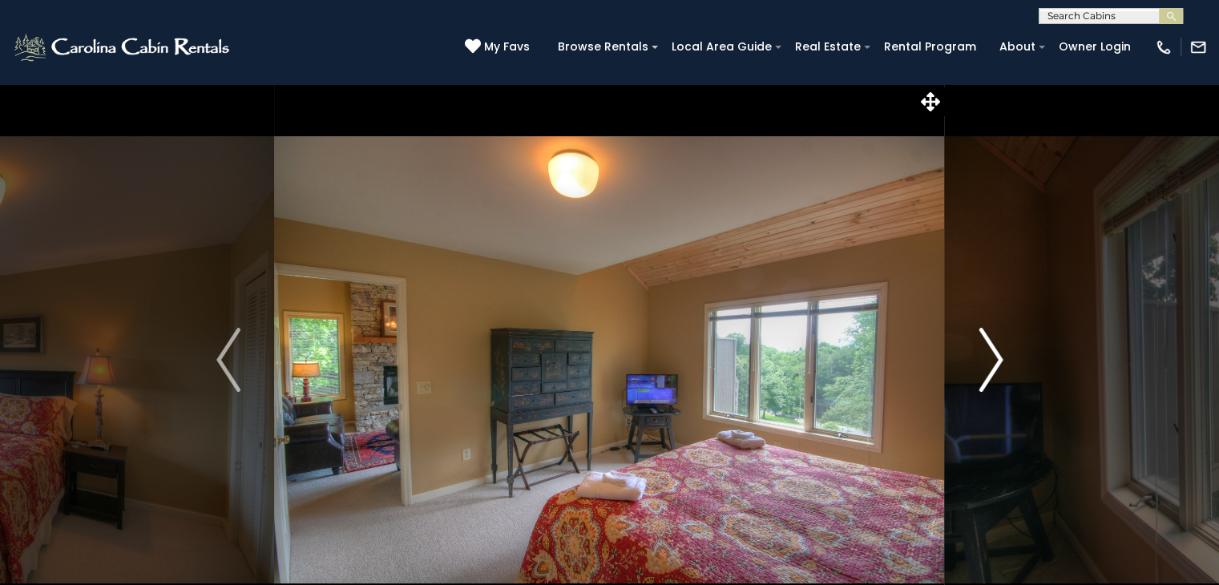
click at [989, 360] on img "Next" at bounding box center [991, 360] width 24 height 64
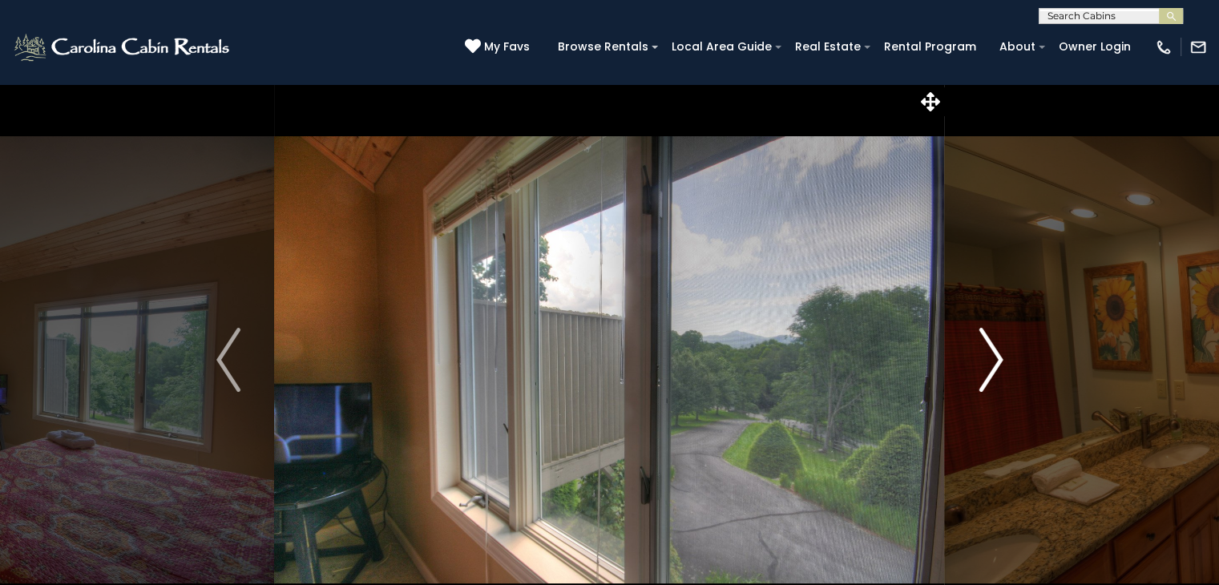
click at [989, 360] on img "Next" at bounding box center [991, 360] width 24 height 64
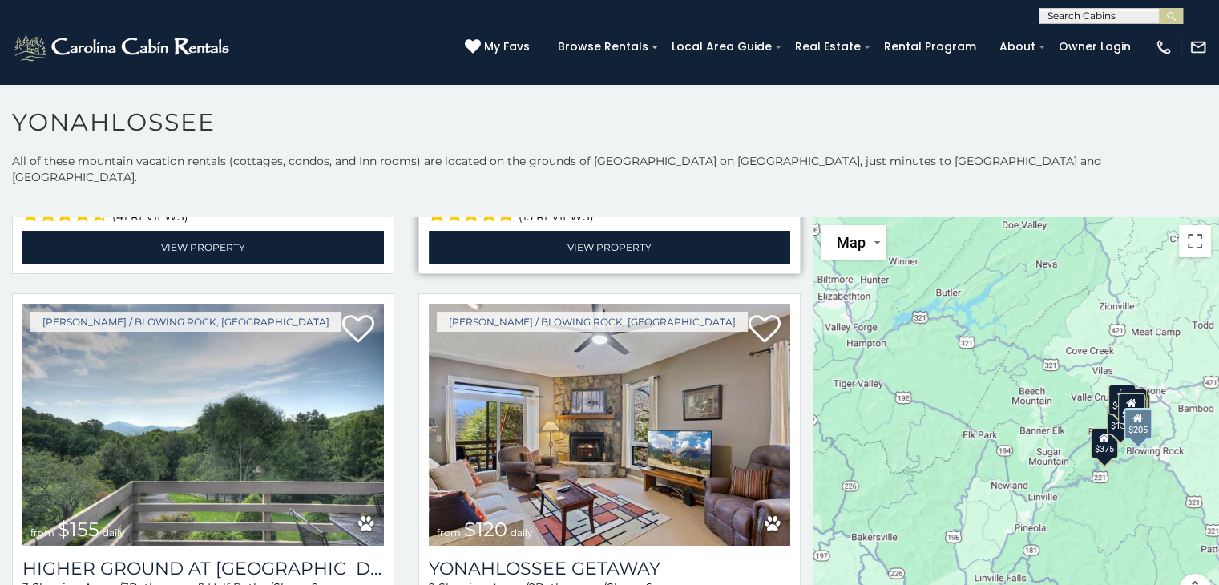
scroll to position [1175, 0]
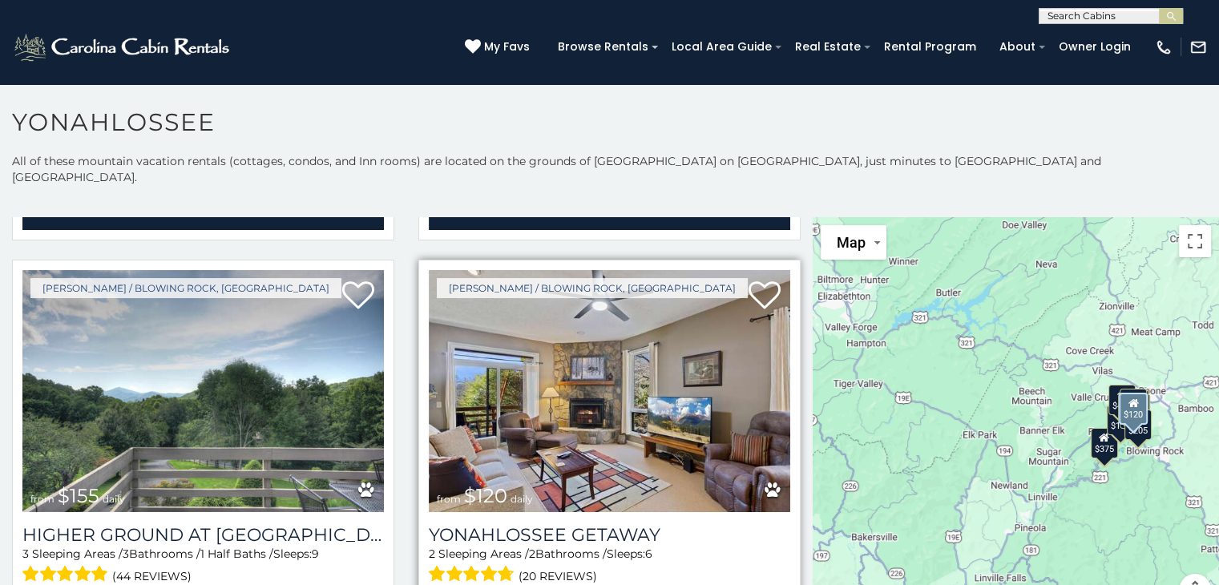
click at [661, 317] on img at bounding box center [609, 391] width 361 height 242
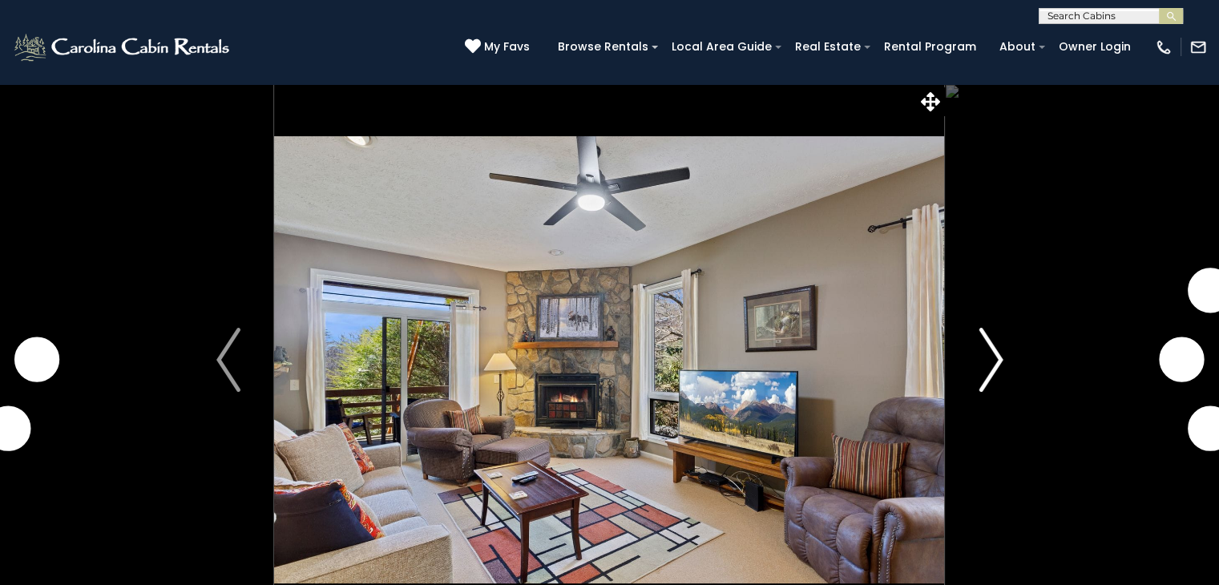
click at [987, 366] on img "Next" at bounding box center [991, 360] width 24 height 64
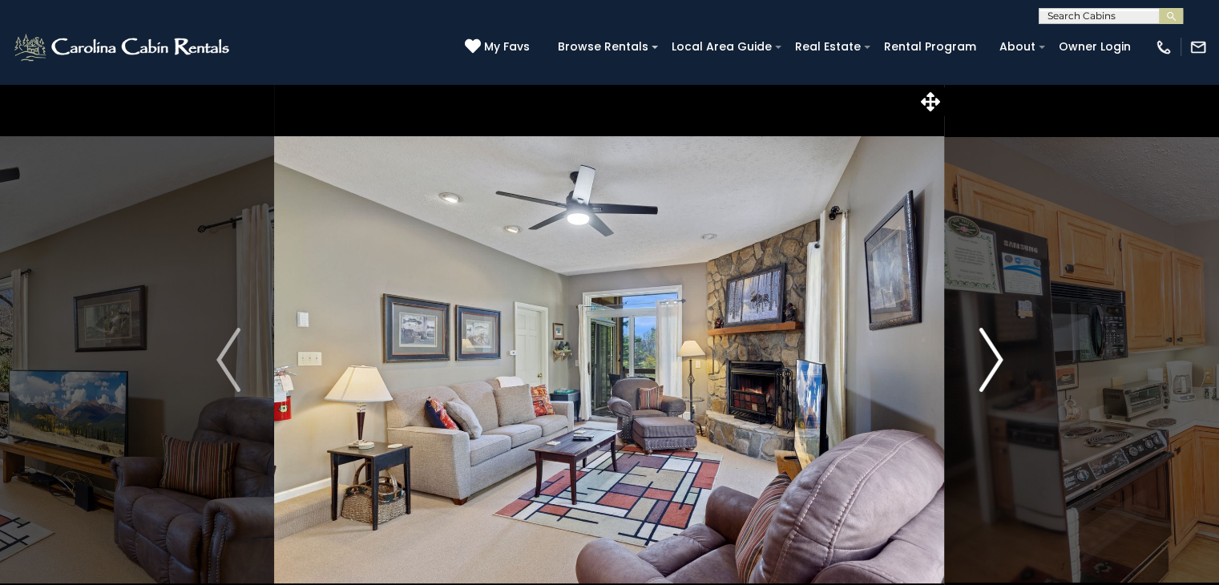
click at [968, 360] on button "Next" at bounding box center [991, 359] width 92 height 553
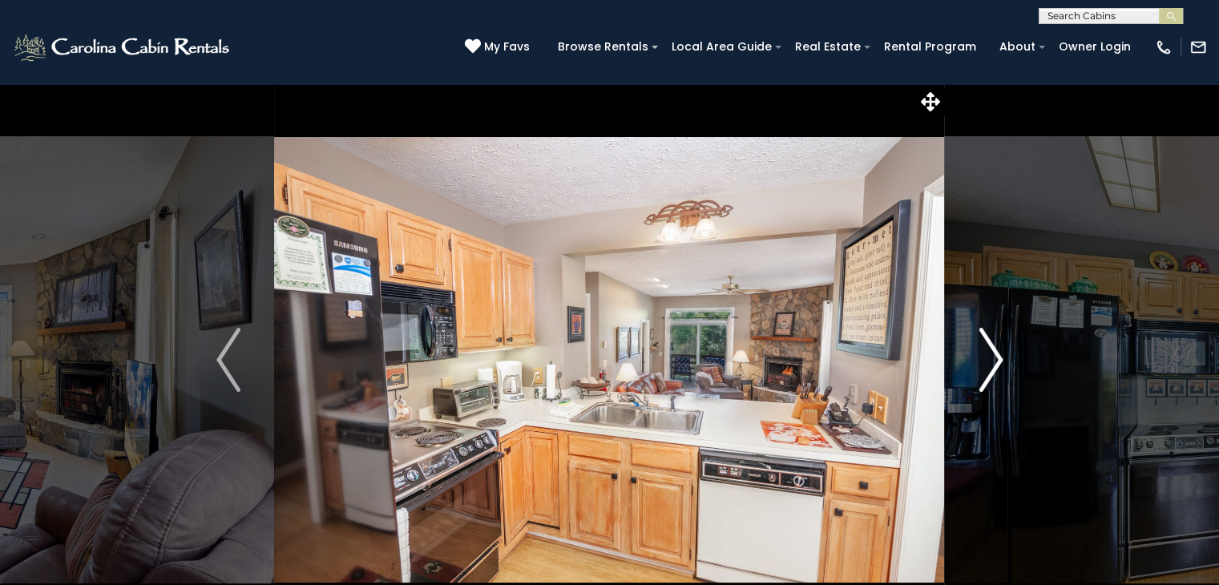
click at [967, 360] on button "Next" at bounding box center [991, 359] width 92 height 553
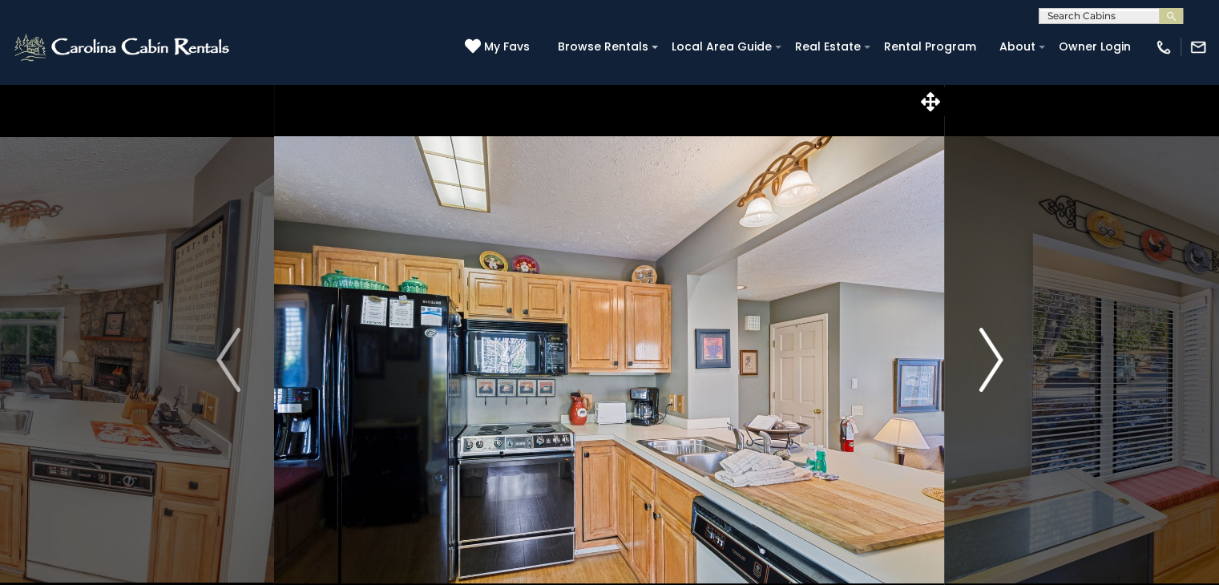
click at [967, 360] on button "Next" at bounding box center [991, 359] width 92 height 553
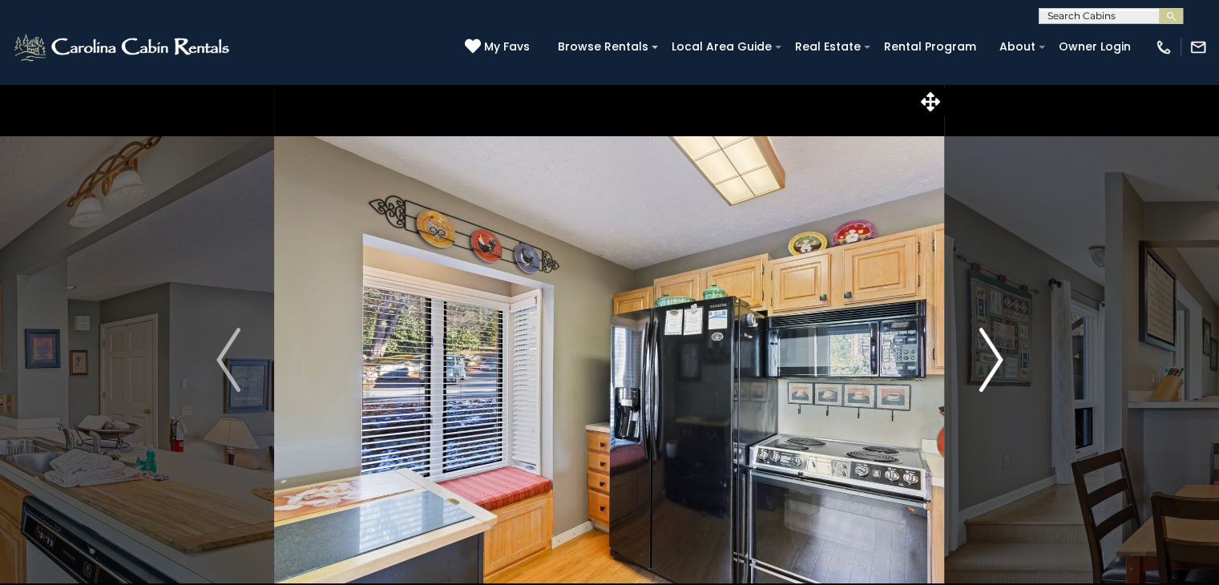
click at [967, 361] on button "Next" at bounding box center [991, 359] width 92 height 553
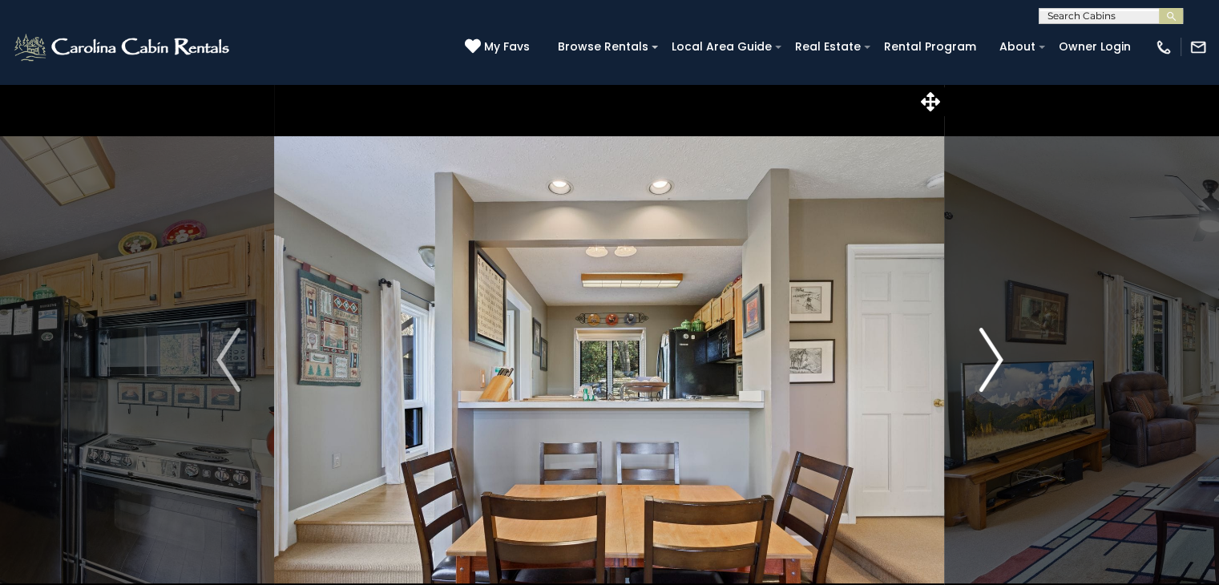
click at [967, 361] on button "Next" at bounding box center [991, 359] width 92 height 553
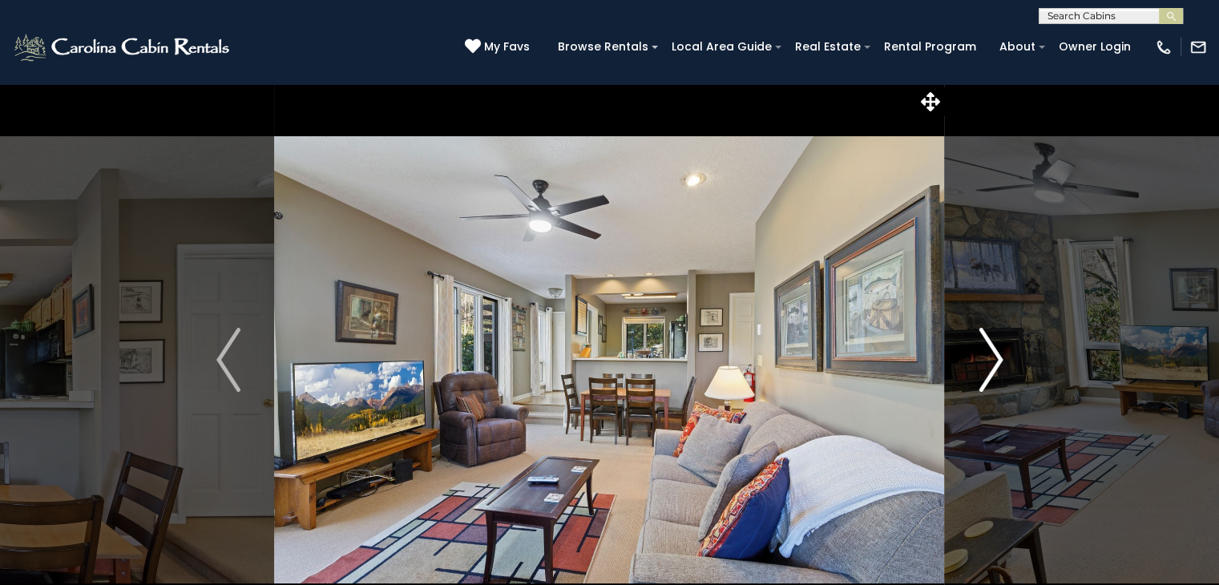
click at [967, 363] on button "Next" at bounding box center [991, 359] width 92 height 553
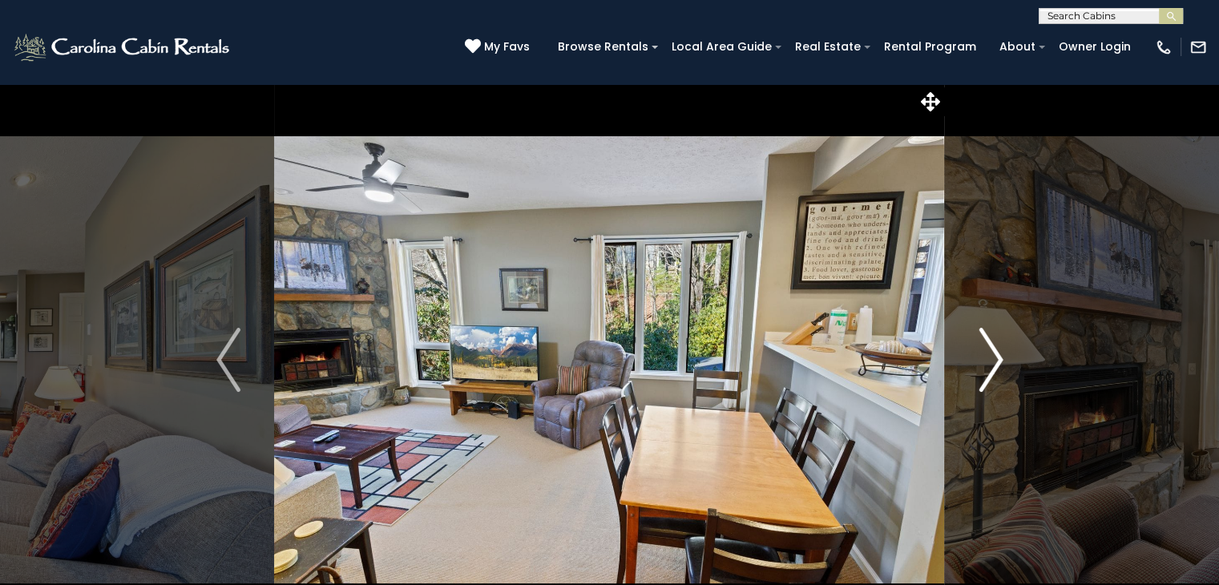
click at [967, 363] on button "Next" at bounding box center [991, 359] width 92 height 553
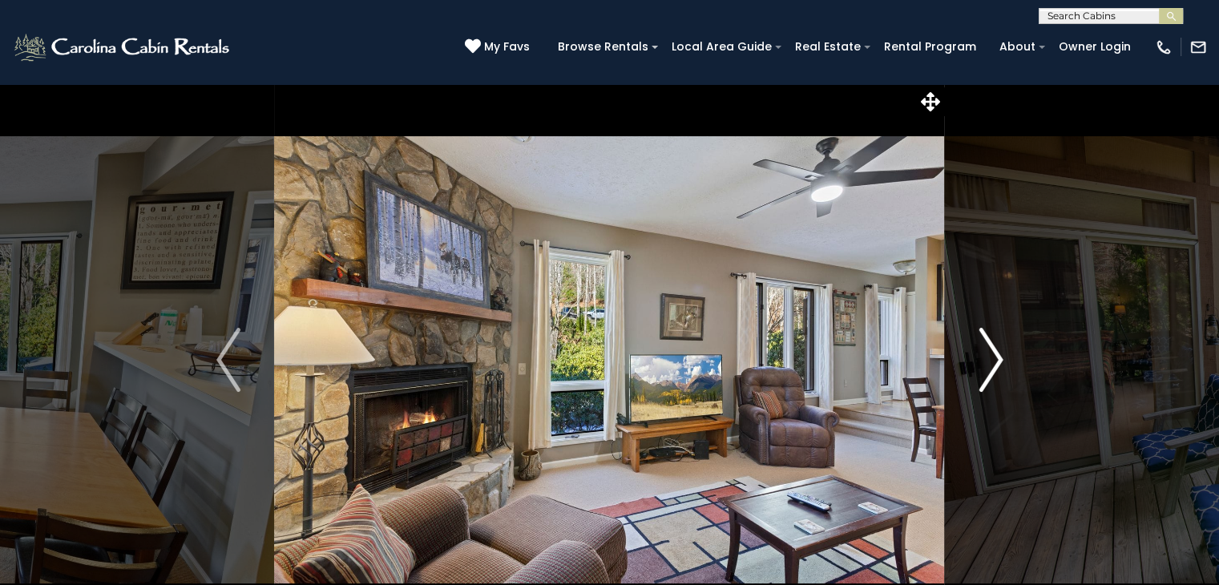
click at [967, 364] on button "Next" at bounding box center [991, 359] width 92 height 553
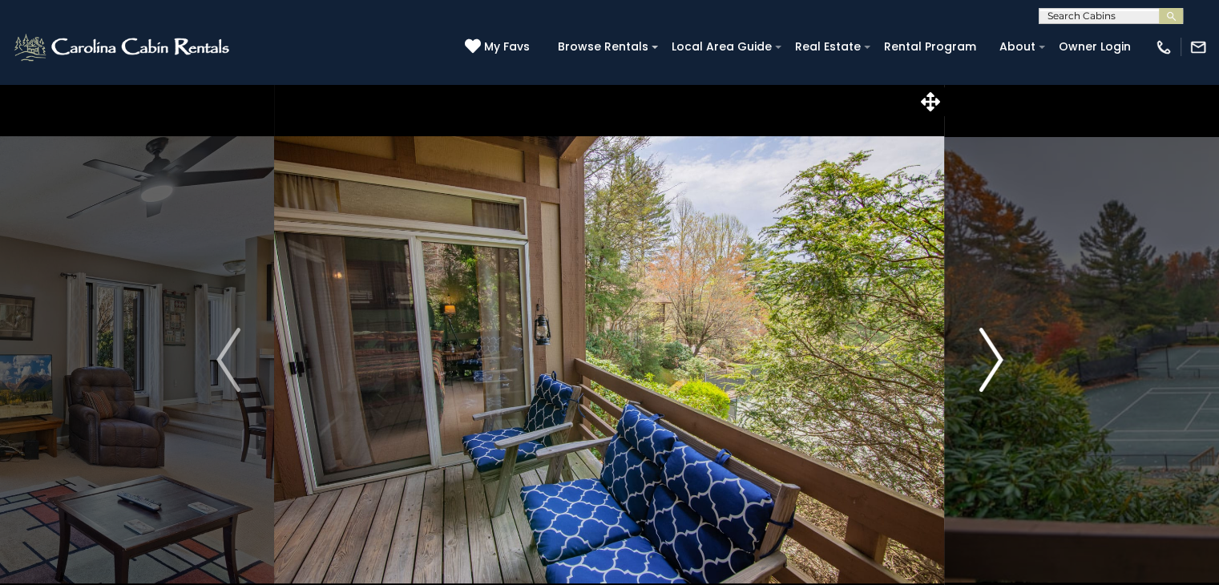
click at [967, 364] on button "Next" at bounding box center [991, 359] width 92 height 553
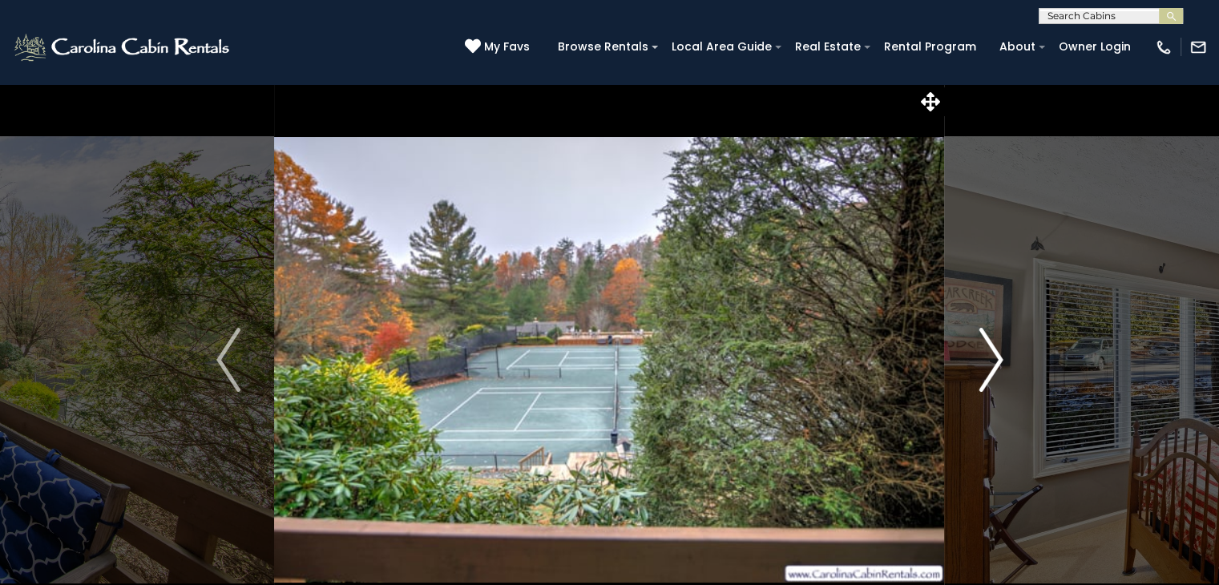
click at [967, 364] on button "Next" at bounding box center [991, 359] width 92 height 553
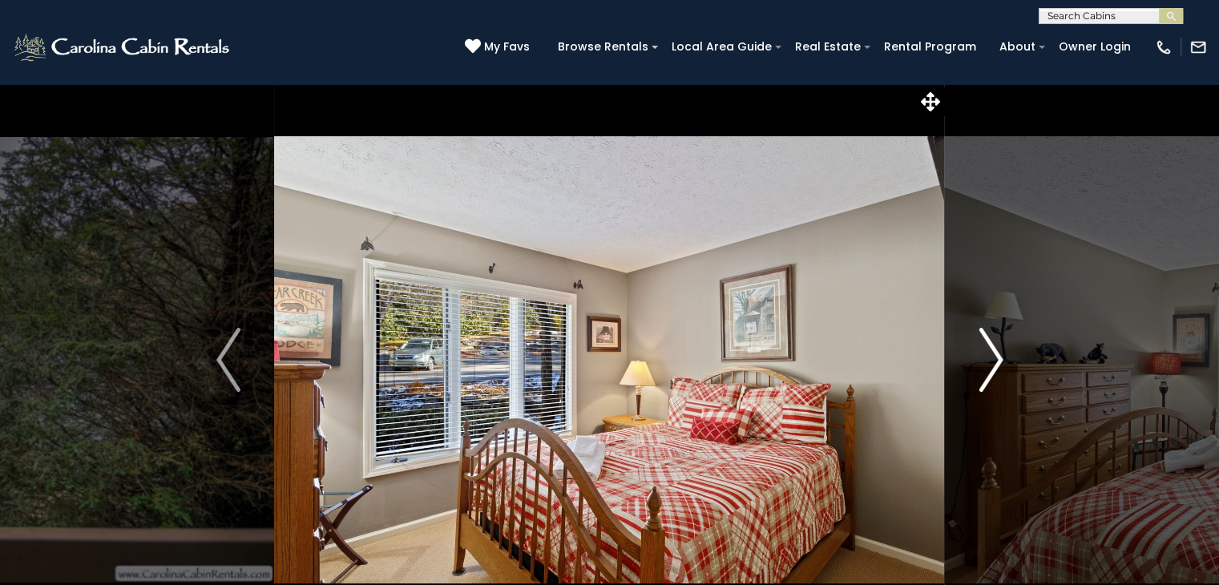
click at [967, 365] on button "Next" at bounding box center [991, 359] width 92 height 553
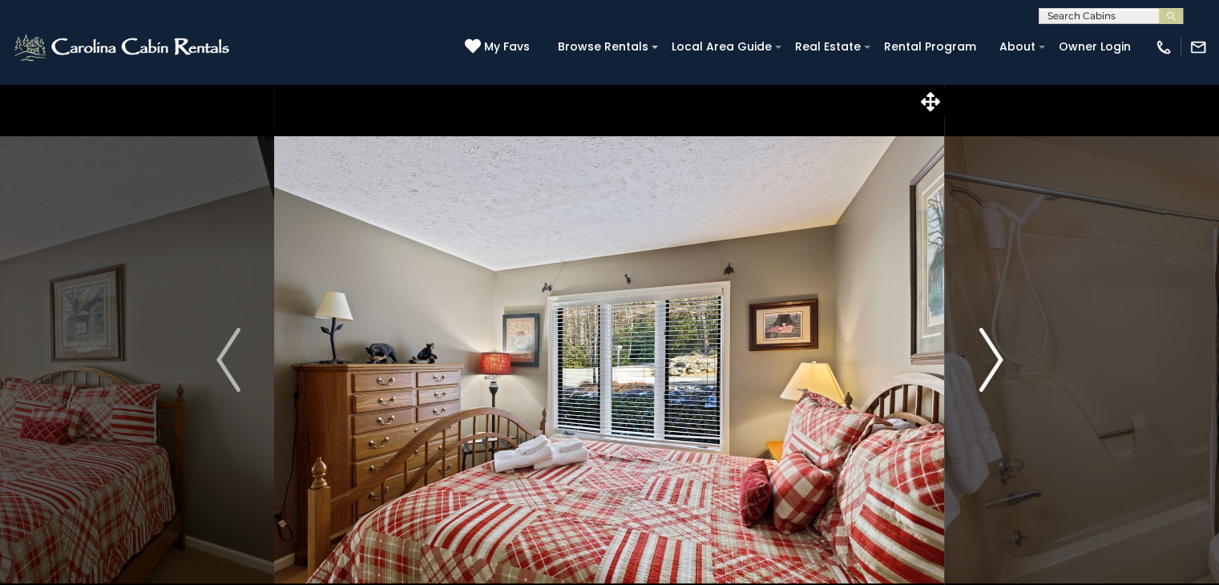
click at [967, 365] on button "Next" at bounding box center [991, 359] width 92 height 553
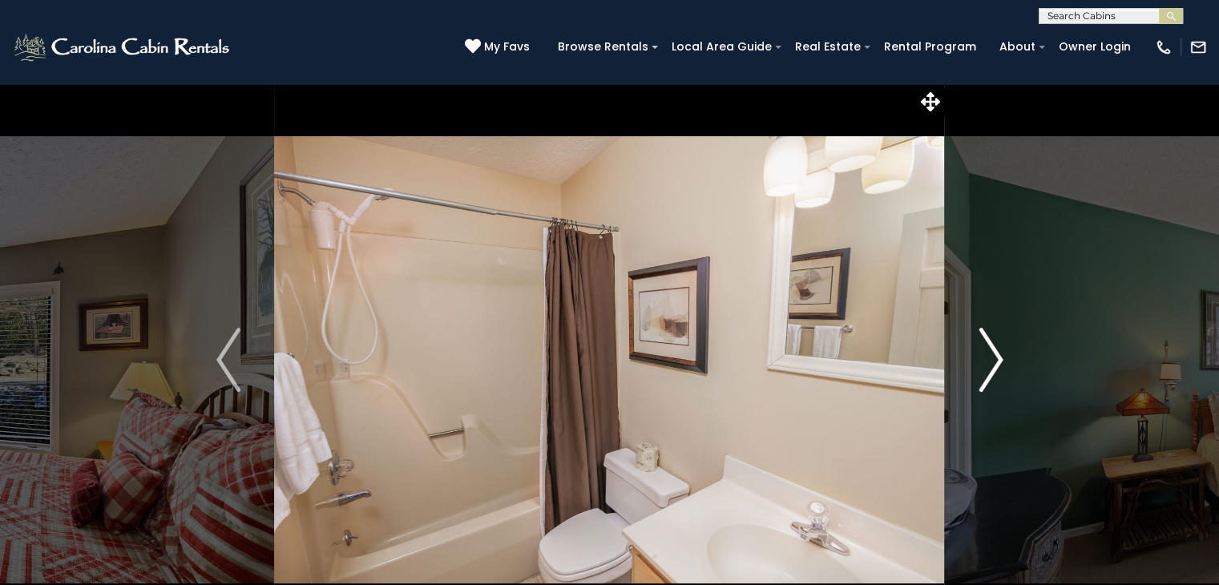
click at [967, 366] on button "Next" at bounding box center [991, 359] width 92 height 553
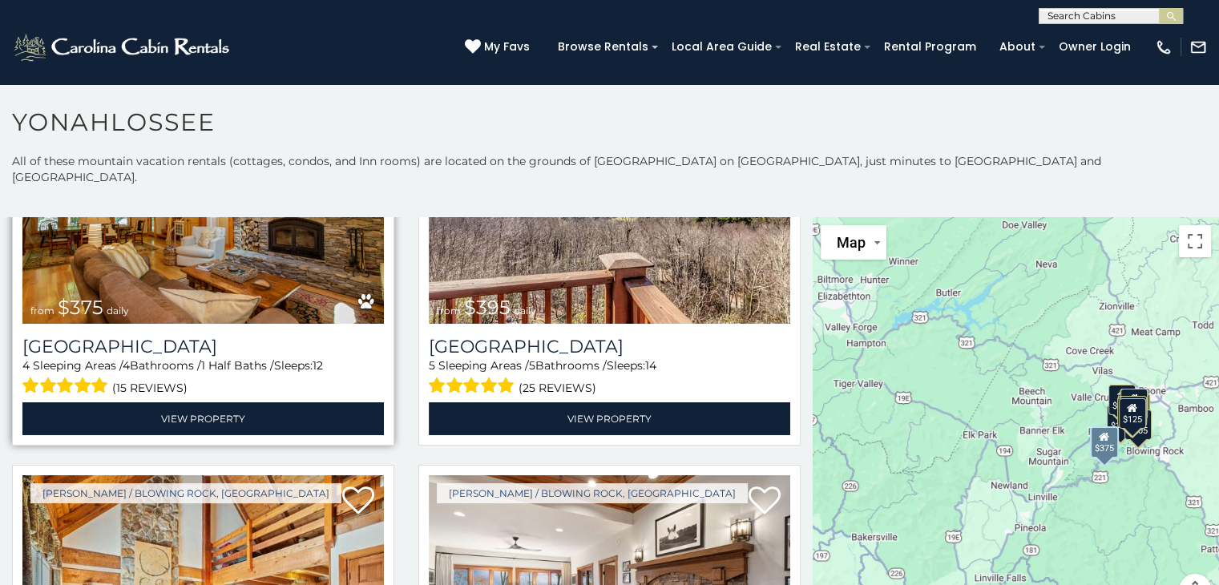
scroll to position [3232, 0]
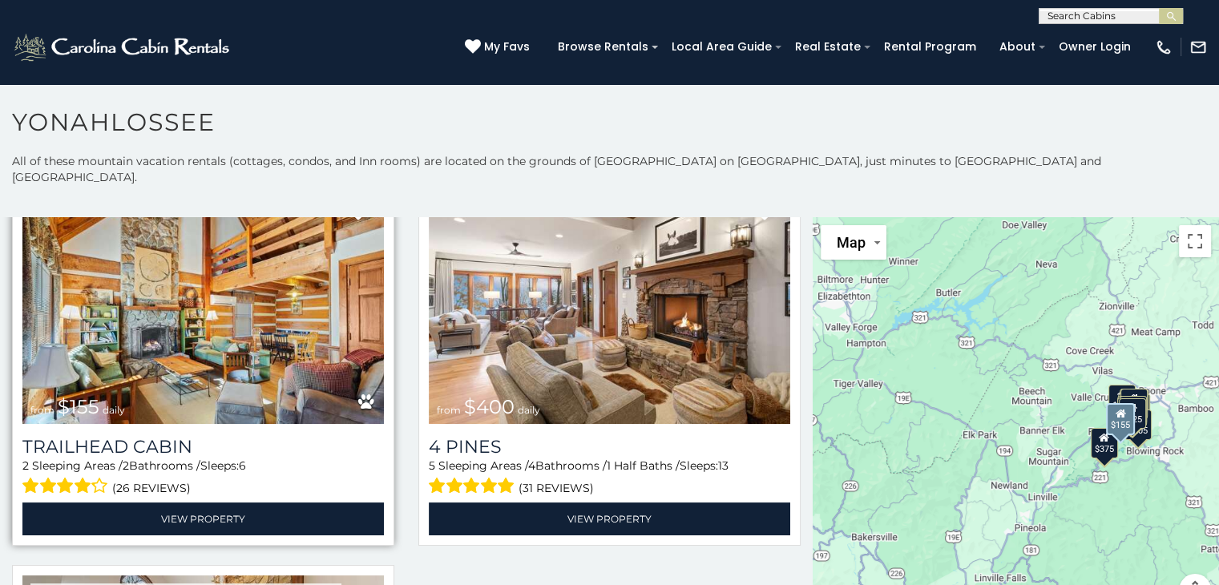
click at [212, 238] on img at bounding box center [202, 302] width 361 height 242
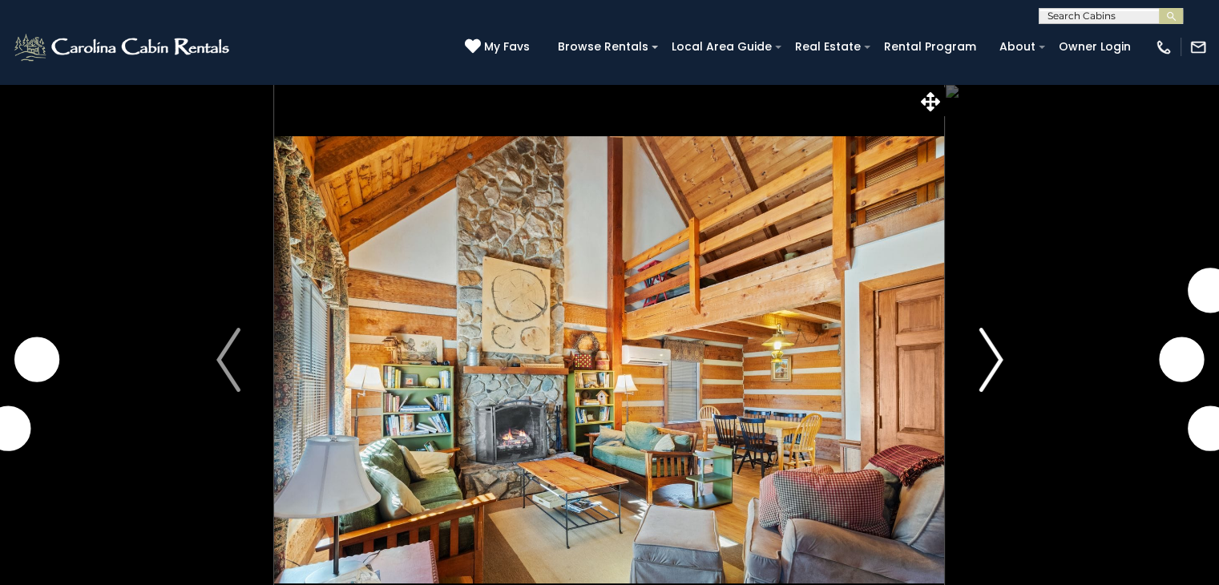
click at [995, 377] on img "Next" at bounding box center [991, 360] width 24 height 64
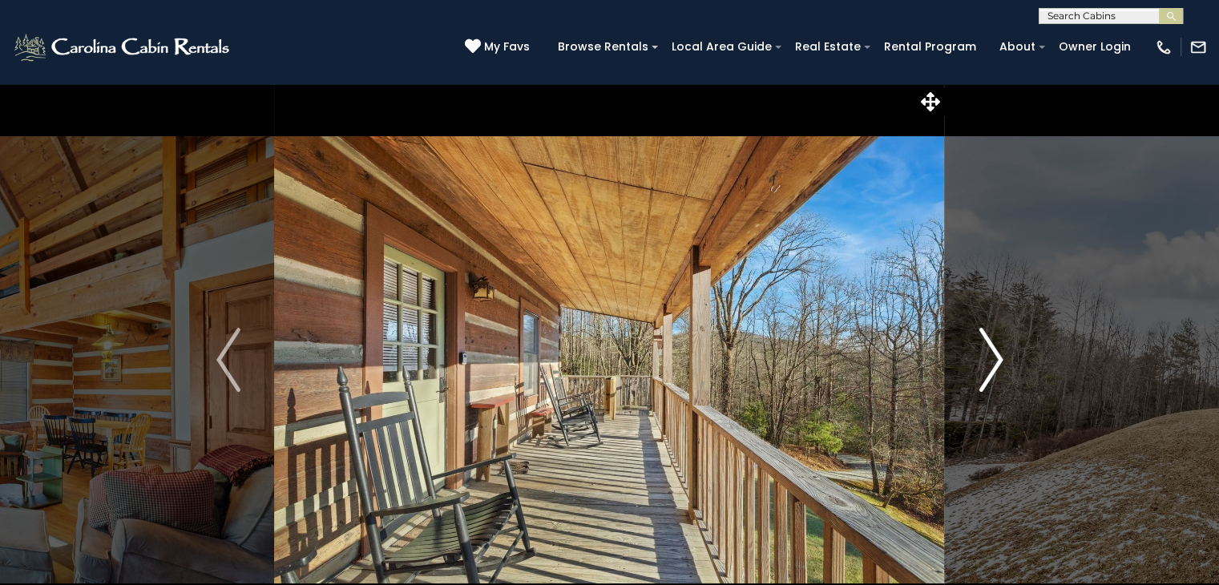
click at [980, 365] on img "Next" at bounding box center [991, 360] width 24 height 64
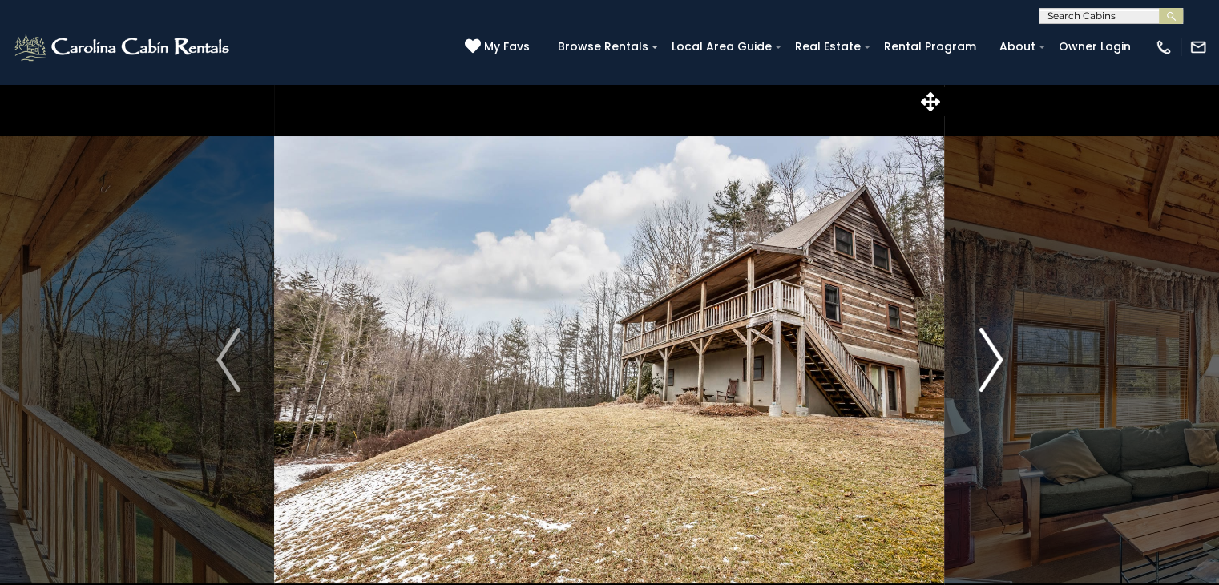
click at [979, 365] on img "Next" at bounding box center [991, 360] width 24 height 64
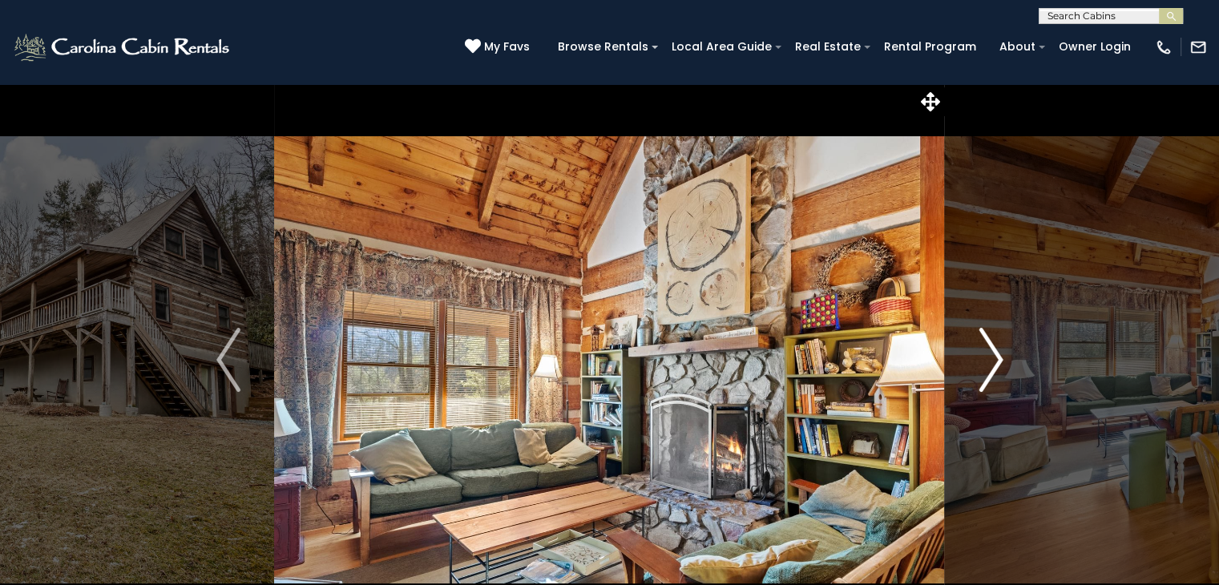
click at [979, 366] on img "Next" at bounding box center [991, 360] width 24 height 64
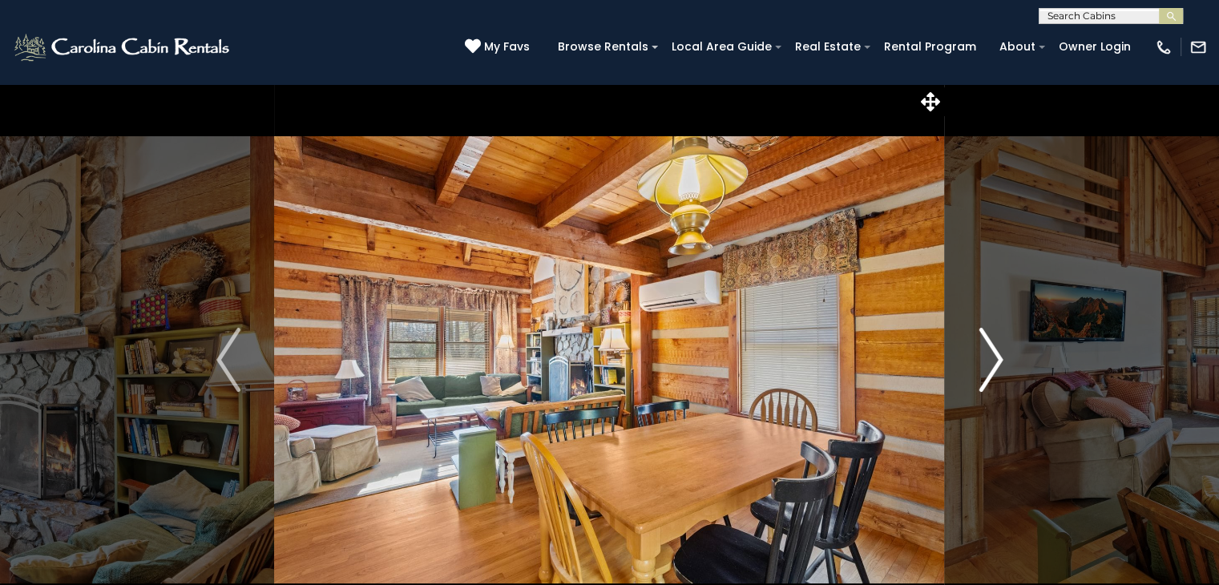
click at [979, 368] on img "Next" at bounding box center [991, 360] width 24 height 64
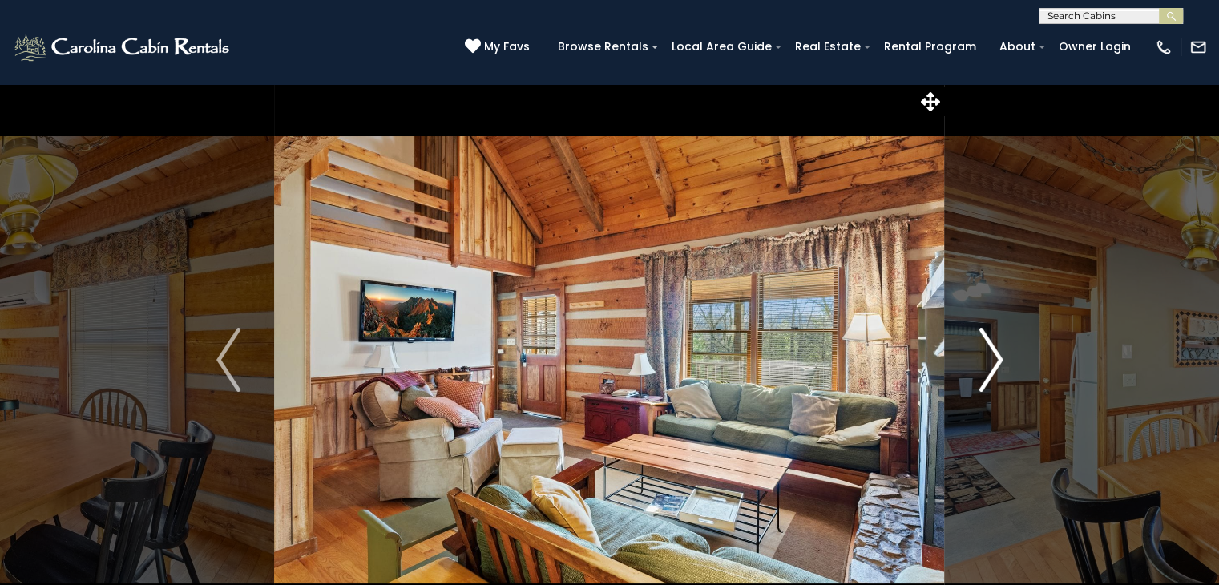
click at [977, 369] on button "Next" at bounding box center [991, 359] width 92 height 553
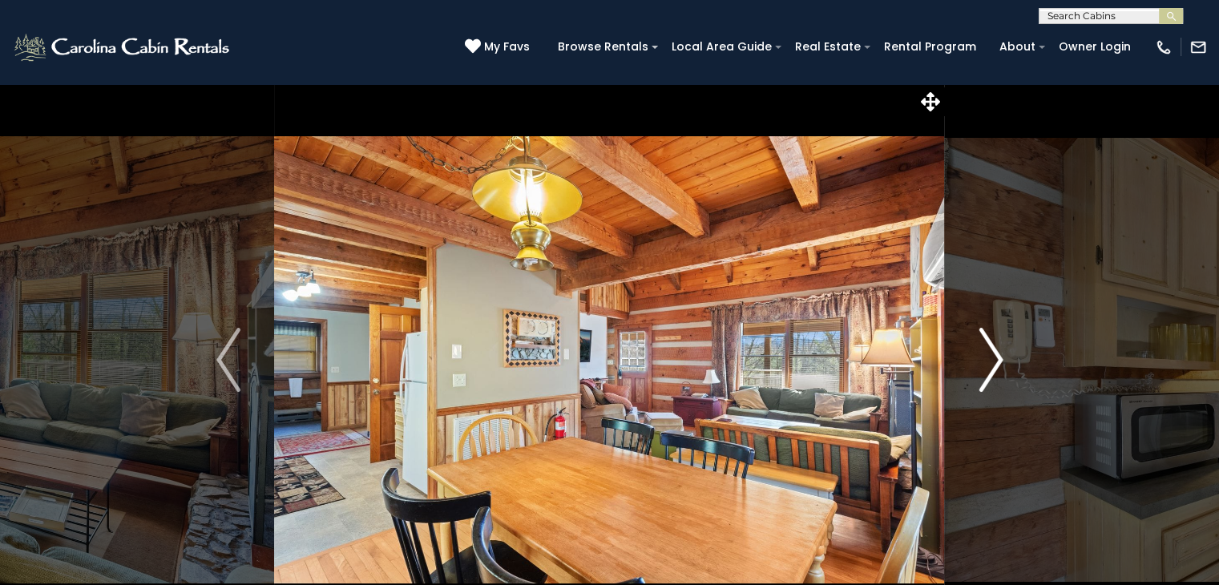
click at [977, 369] on button "Next" at bounding box center [991, 359] width 92 height 553
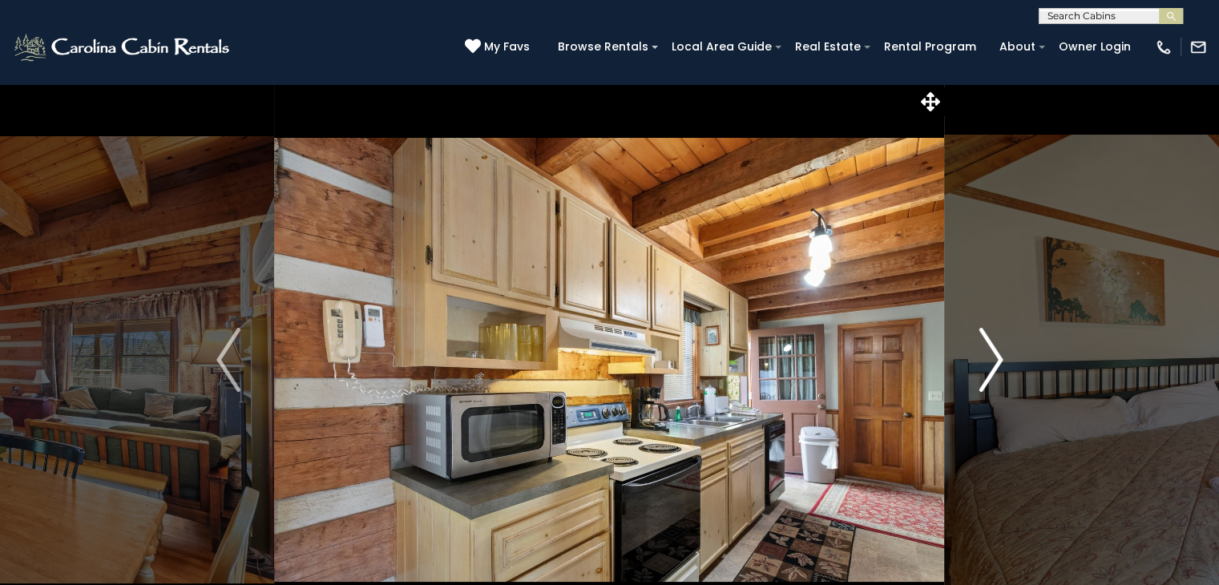
click at [977, 370] on button "Next" at bounding box center [991, 359] width 92 height 553
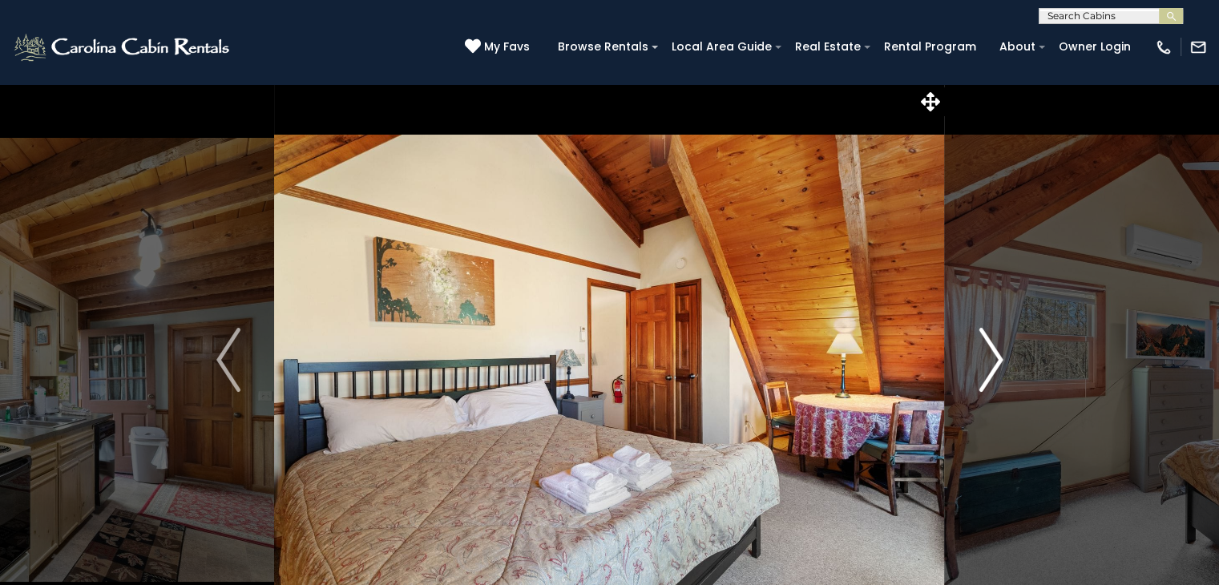
click at [977, 370] on button "Next" at bounding box center [991, 359] width 92 height 553
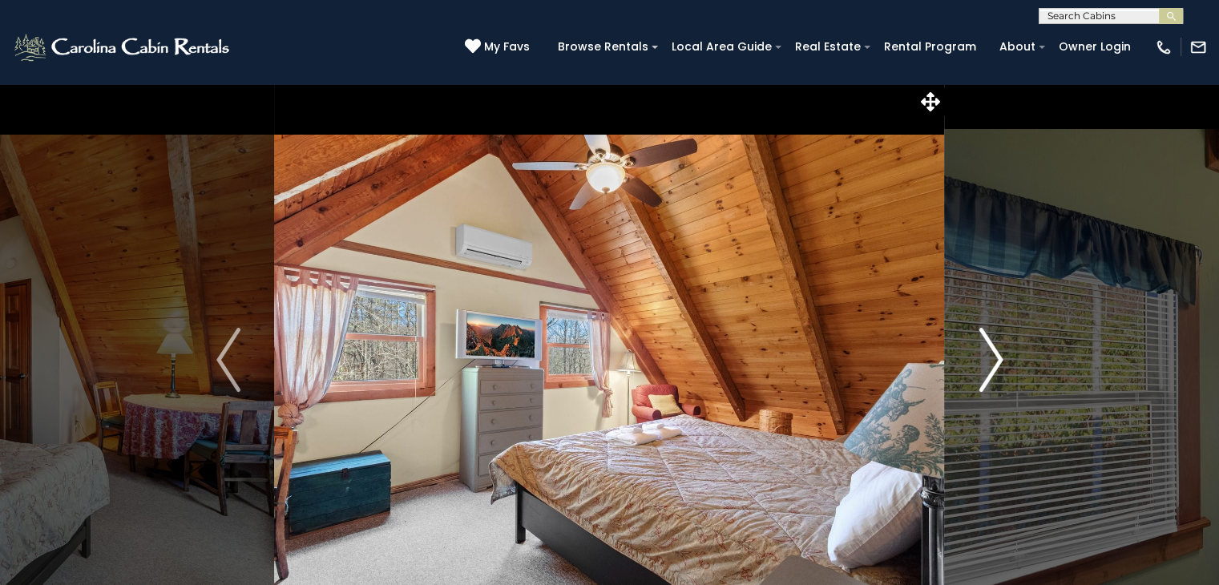
click at [977, 370] on button "Next" at bounding box center [991, 359] width 92 height 553
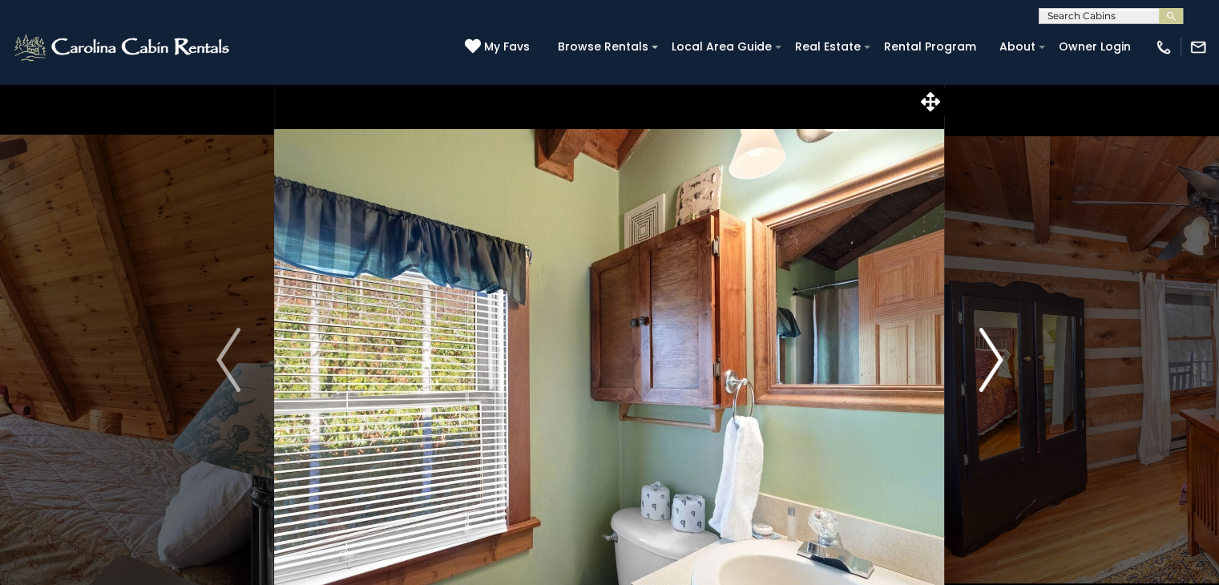
click at [977, 370] on button "Next" at bounding box center [991, 359] width 92 height 553
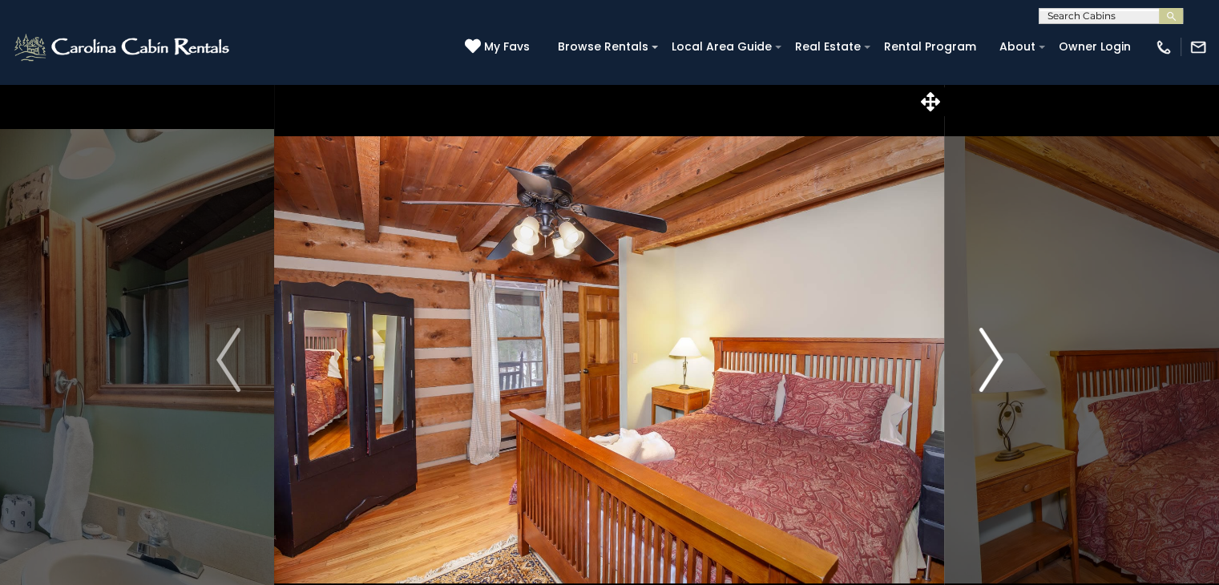
click at [977, 371] on button "Next" at bounding box center [991, 359] width 92 height 553
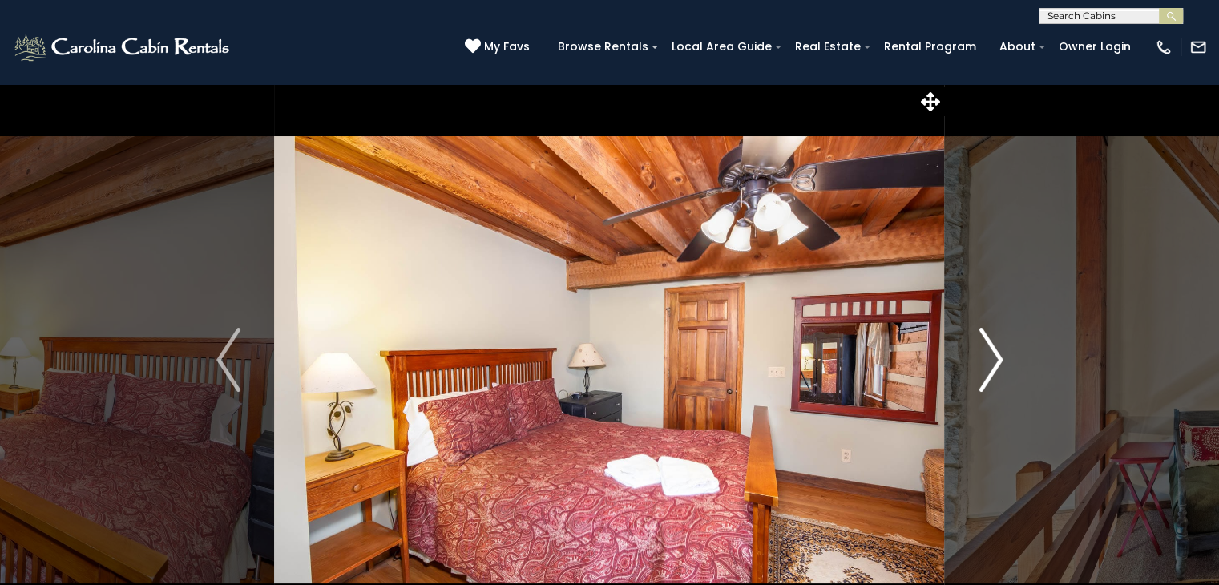
click at [977, 371] on button "Next" at bounding box center [991, 359] width 92 height 553
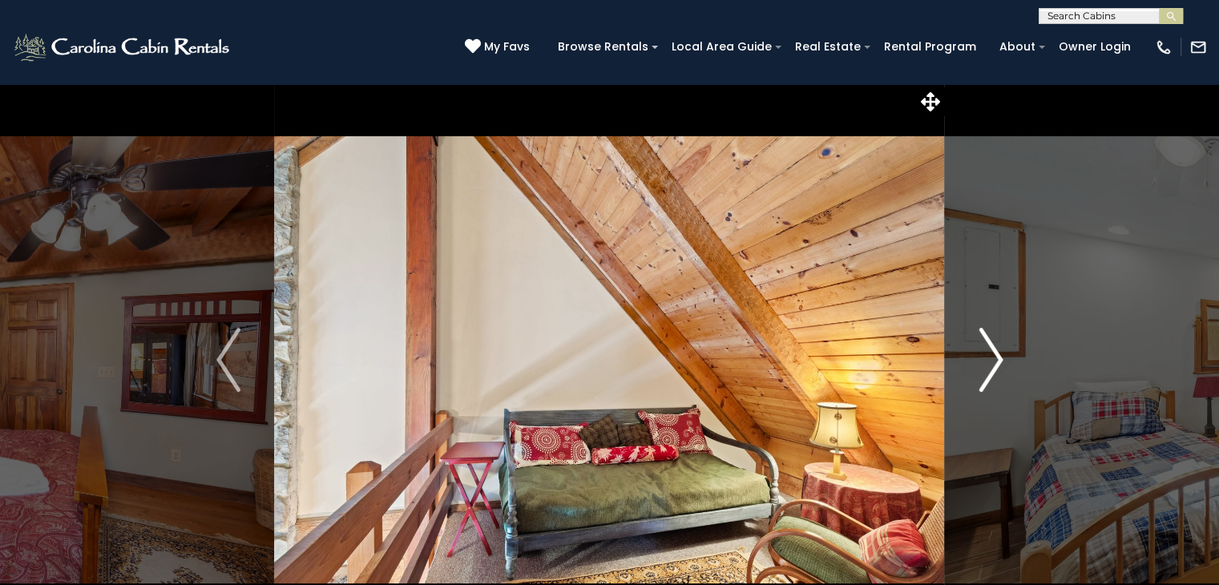
click at [977, 372] on button "Next" at bounding box center [991, 359] width 92 height 553
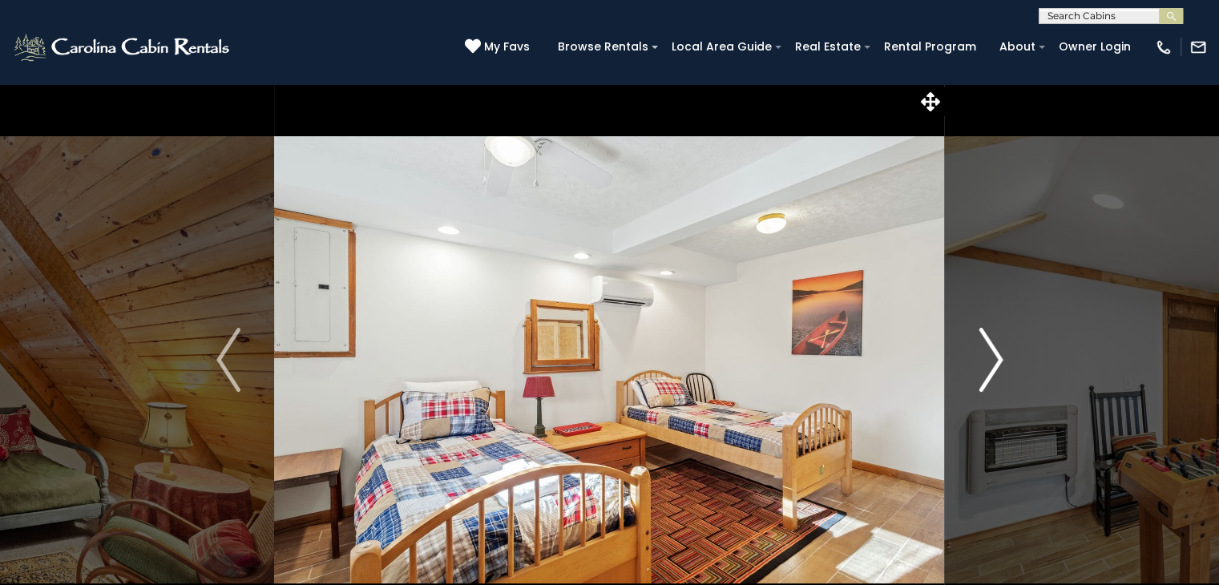
click at [977, 372] on button "Next" at bounding box center [991, 359] width 92 height 553
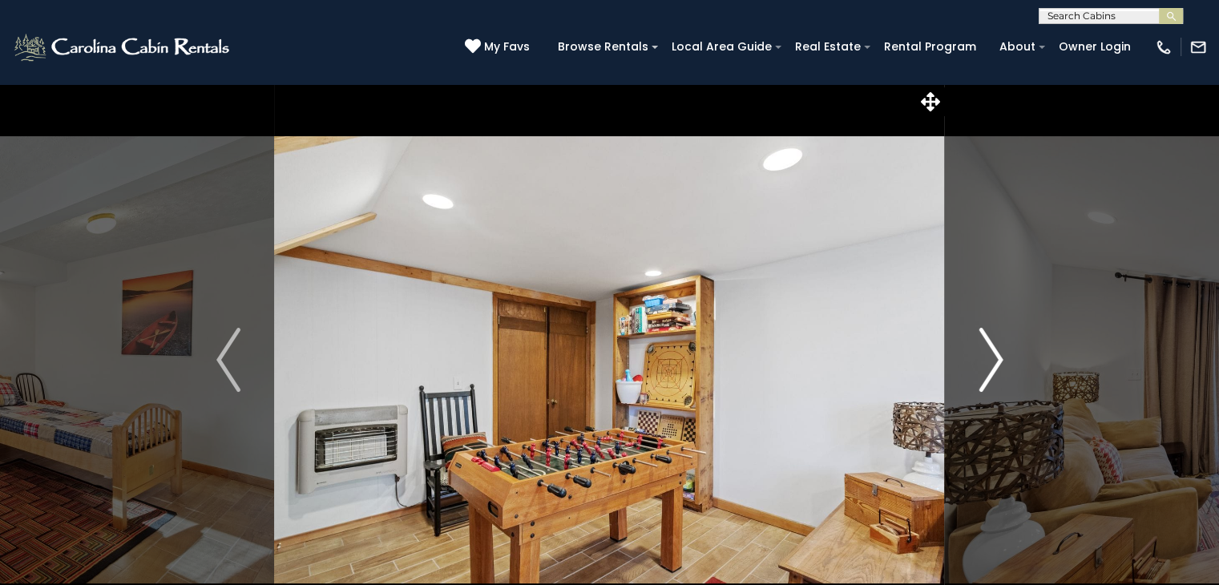
click at [977, 372] on button "Next" at bounding box center [991, 359] width 92 height 553
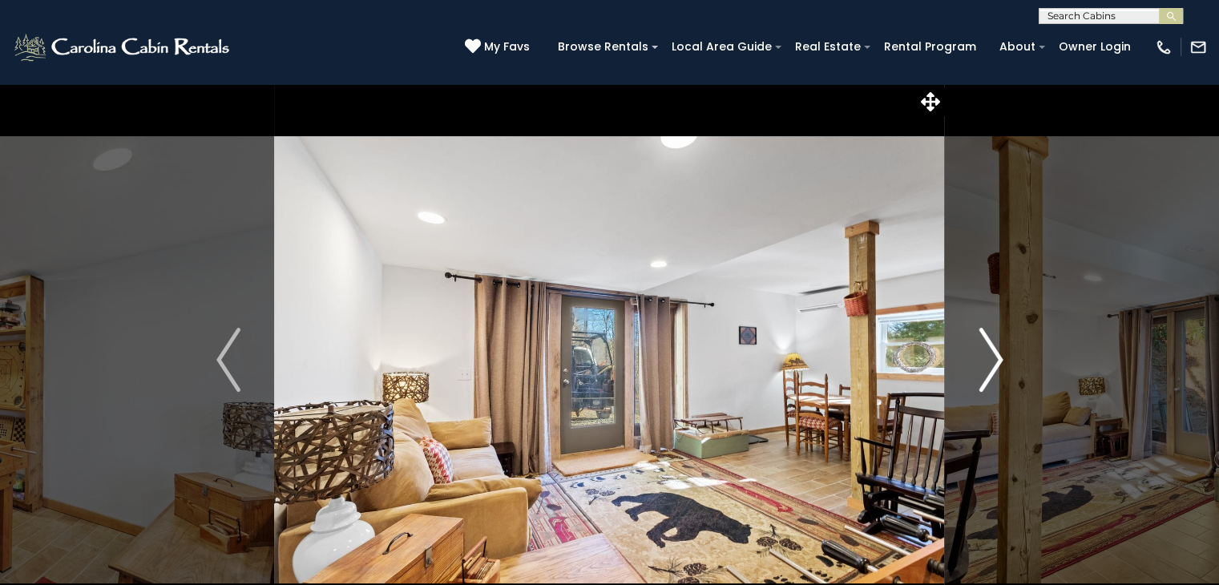
click at [977, 372] on button "Next" at bounding box center [991, 359] width 92 height 553
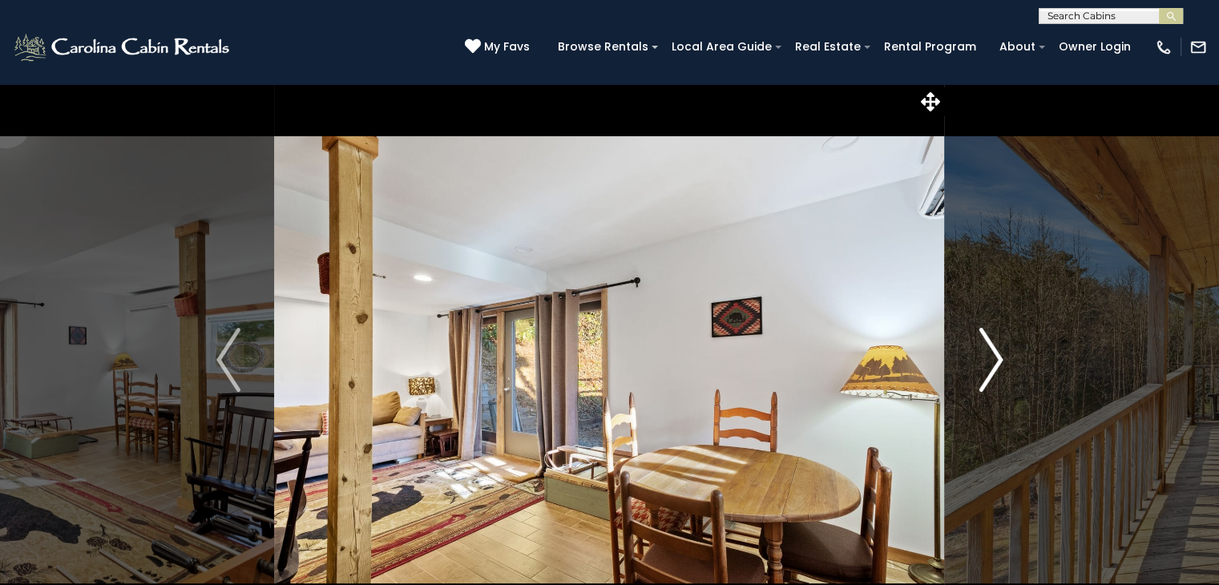
click at [977, 372] on button "Next" at bounding box center [991, 359] width 92 height 553
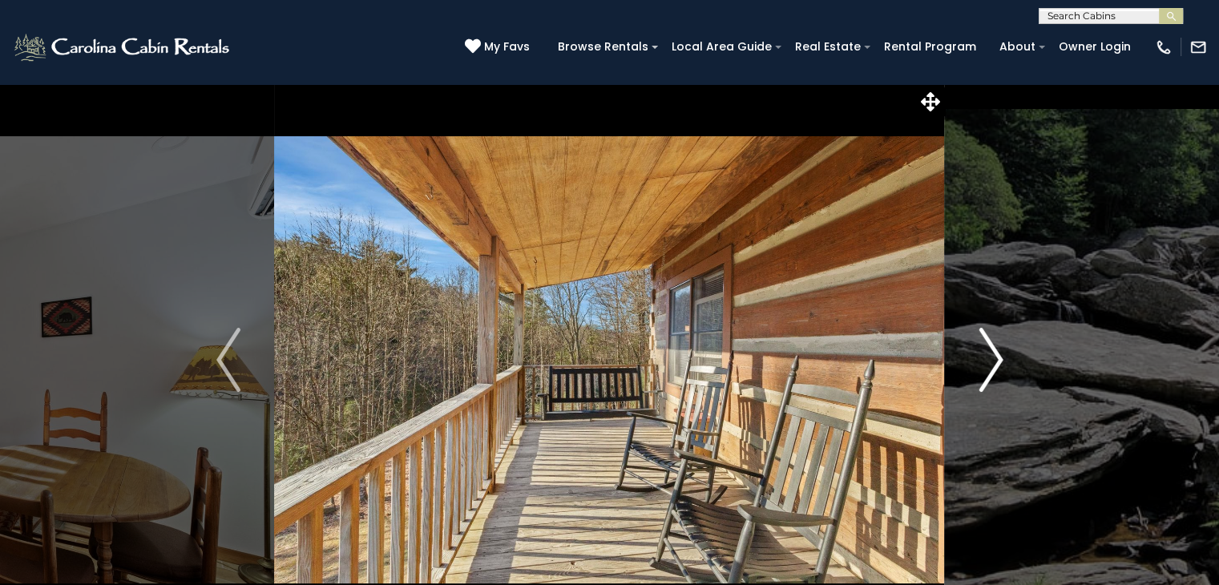
click at [977, 373] on button "Next" at bounding box center [991, 359] width 92 height 553
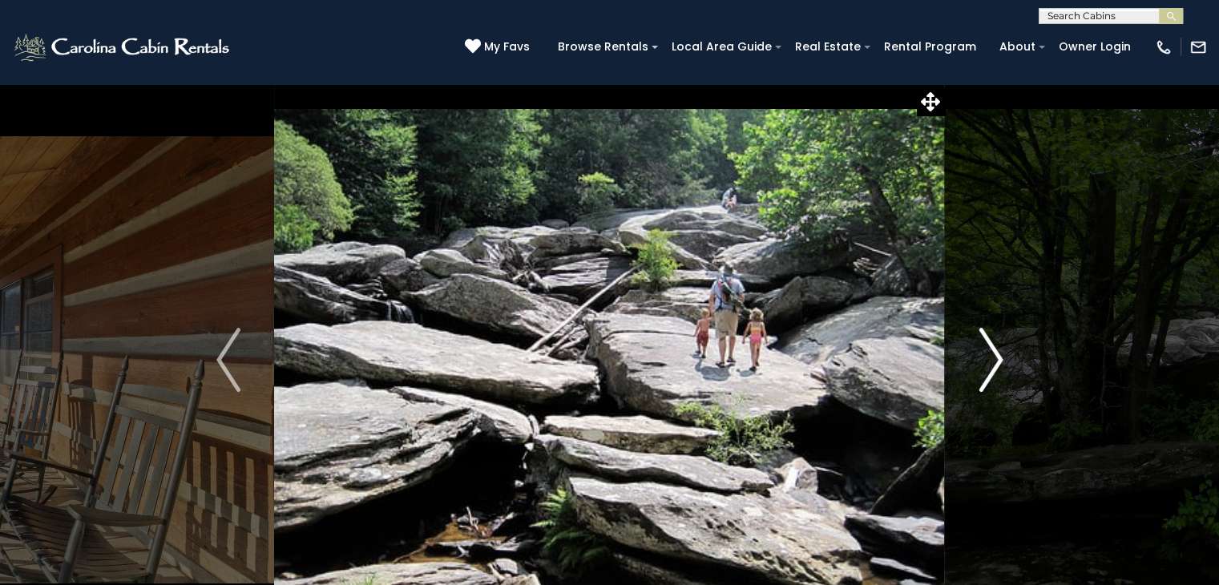
click at [977, 373] on button "Next" at bounding box center [991, 359] width 92 height 553
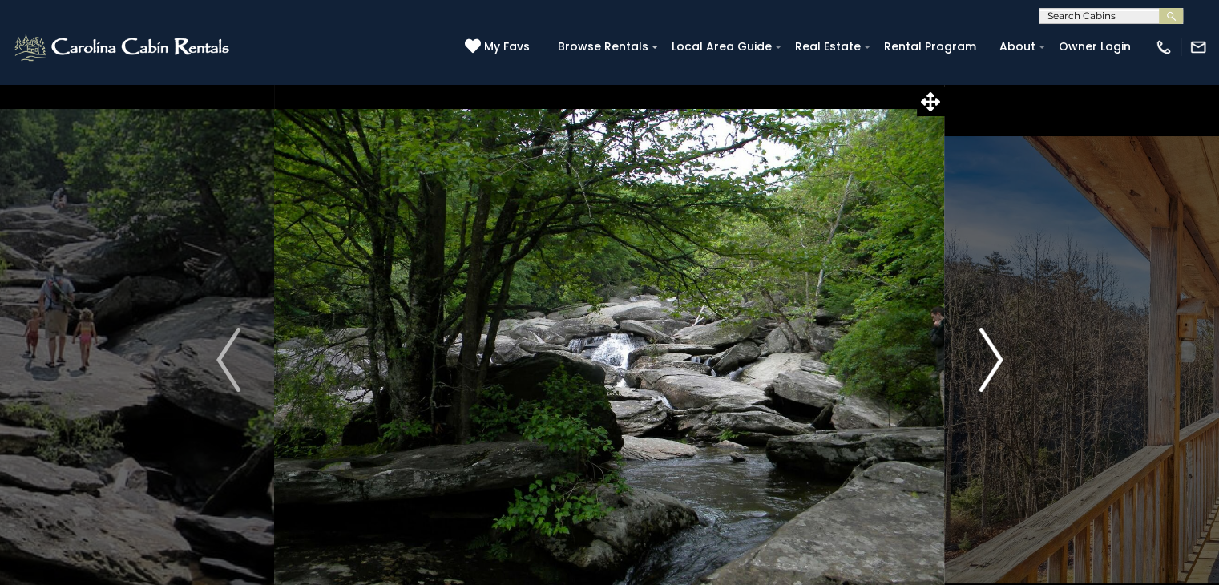
click at [977, 373] on button "Next" at bounding box center [991, 359] width 92 height 553
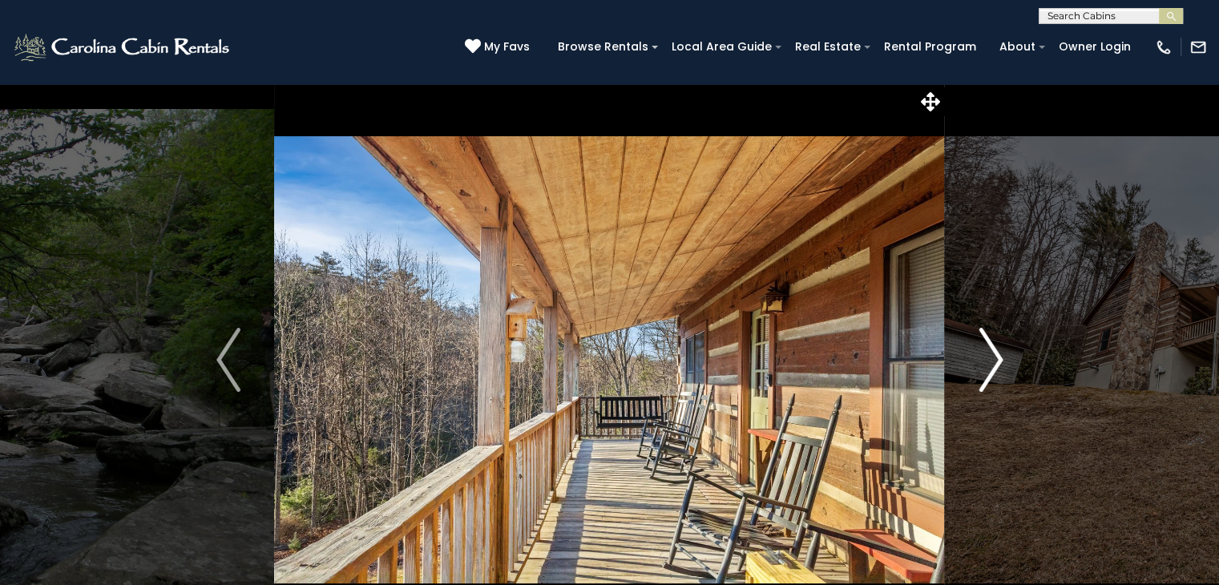
click at [977, 373] on button "Next" at bounding box center [991, 359] width 92 height 553
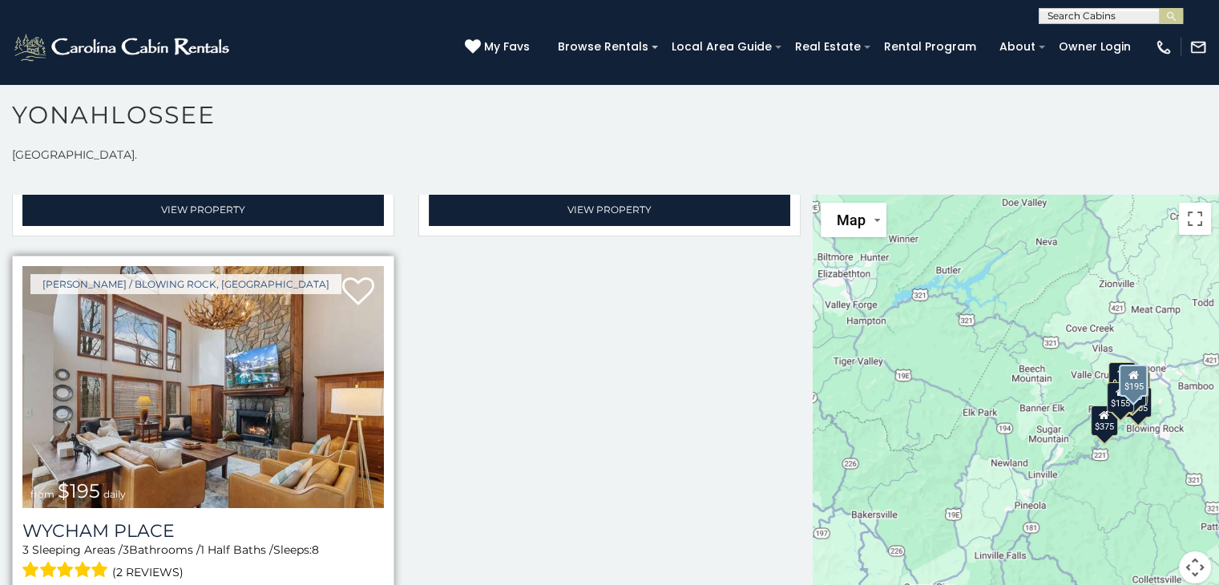
scroll to position [8, 0]
